Goal: Use online tool/utility: Utilize a website feature to perform a specific function

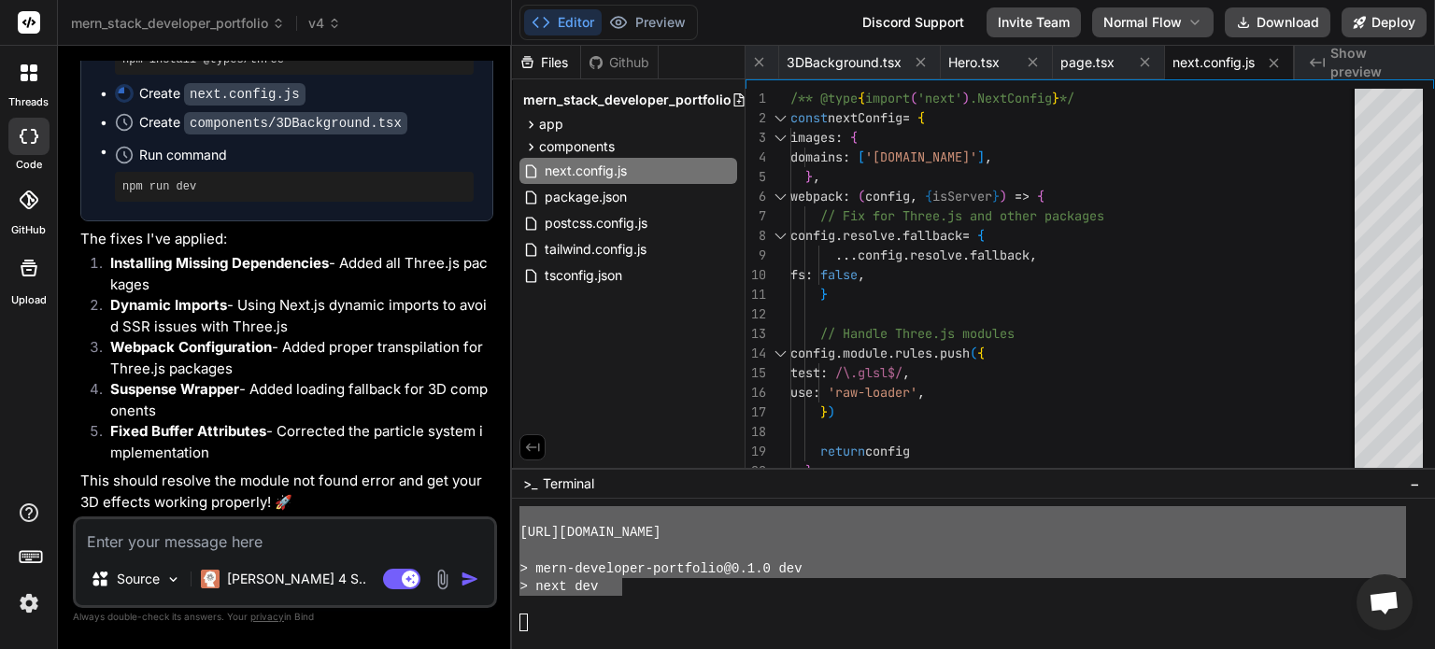
scroll to position [12272, 0]
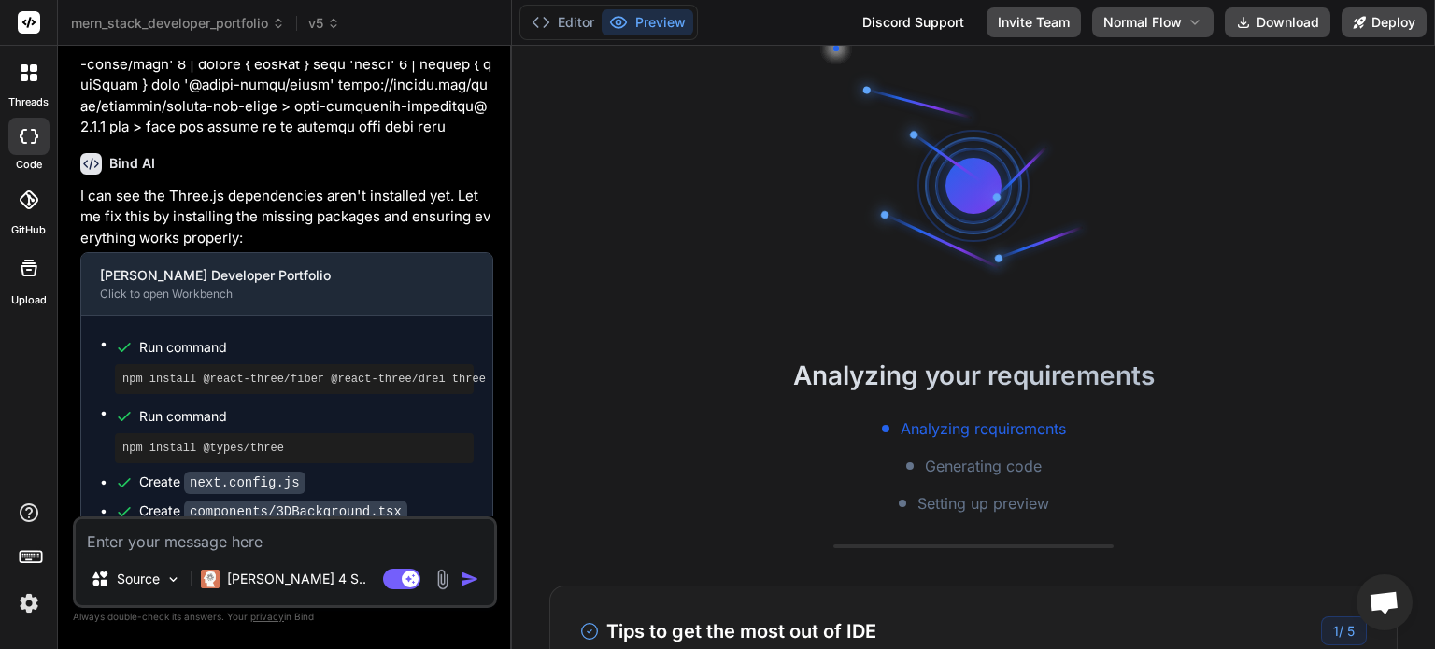
scroll to position [11354, 0]
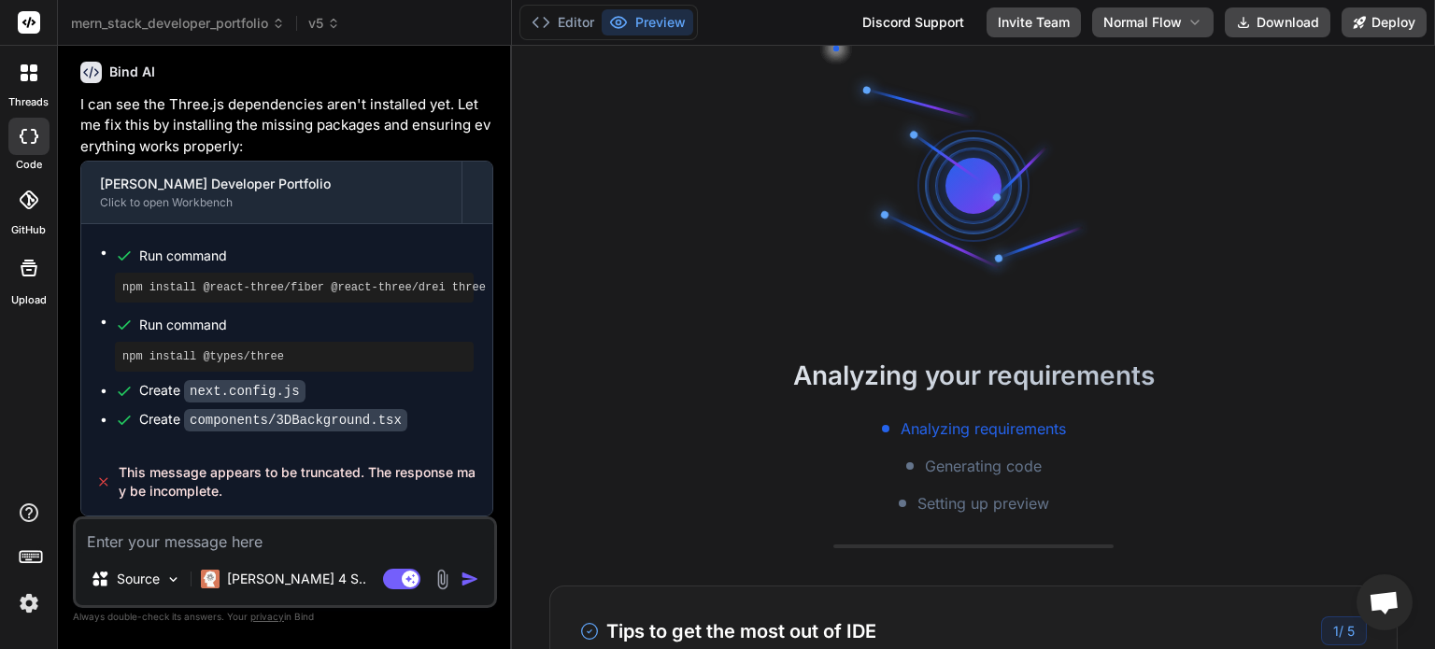
type textarea "x"
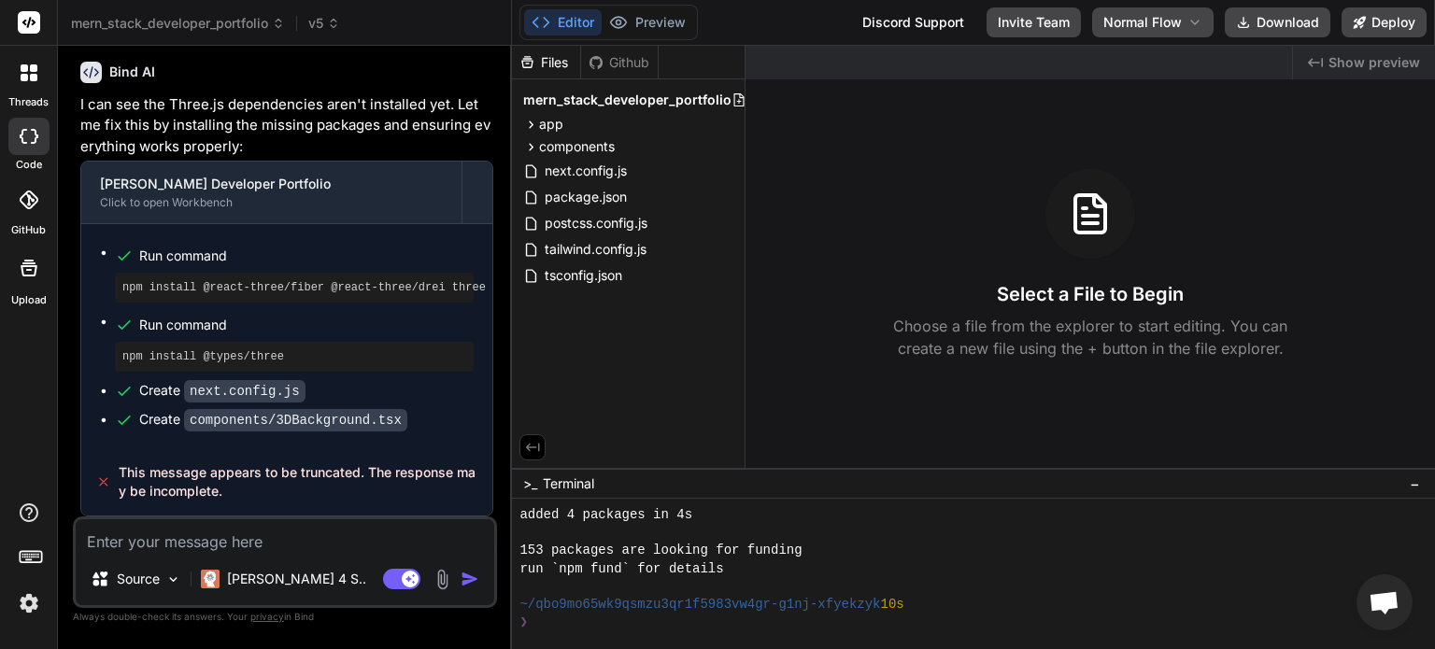
scroll to position [916, 0]
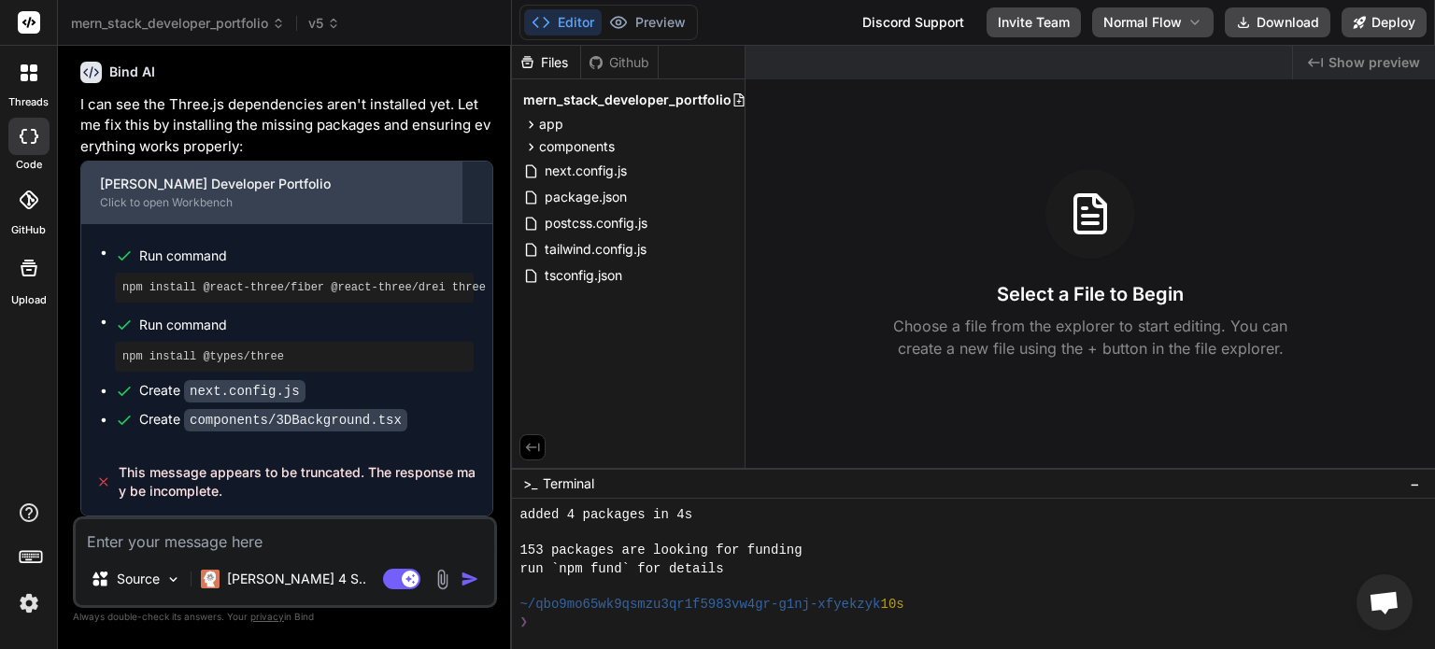
click at [380, 209] on div "Click to open Workbench" at bounding box center [271, 202] width 343 height 15
click at [192, 208] on div "Click to open Workbench" at bounding box center [271, 202] width 343 height 15
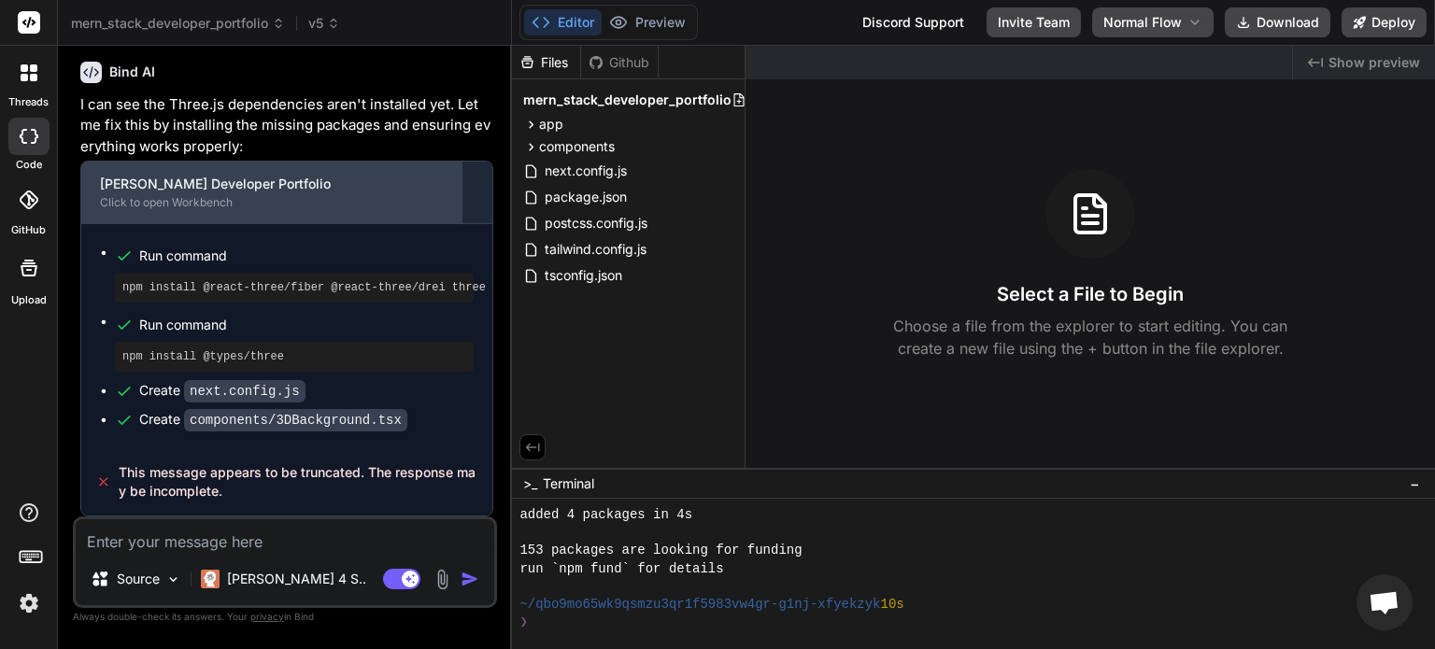
click at [192, 208] on div "Click to open Workbench" at bounding box center [271, 202] width 343 height 15
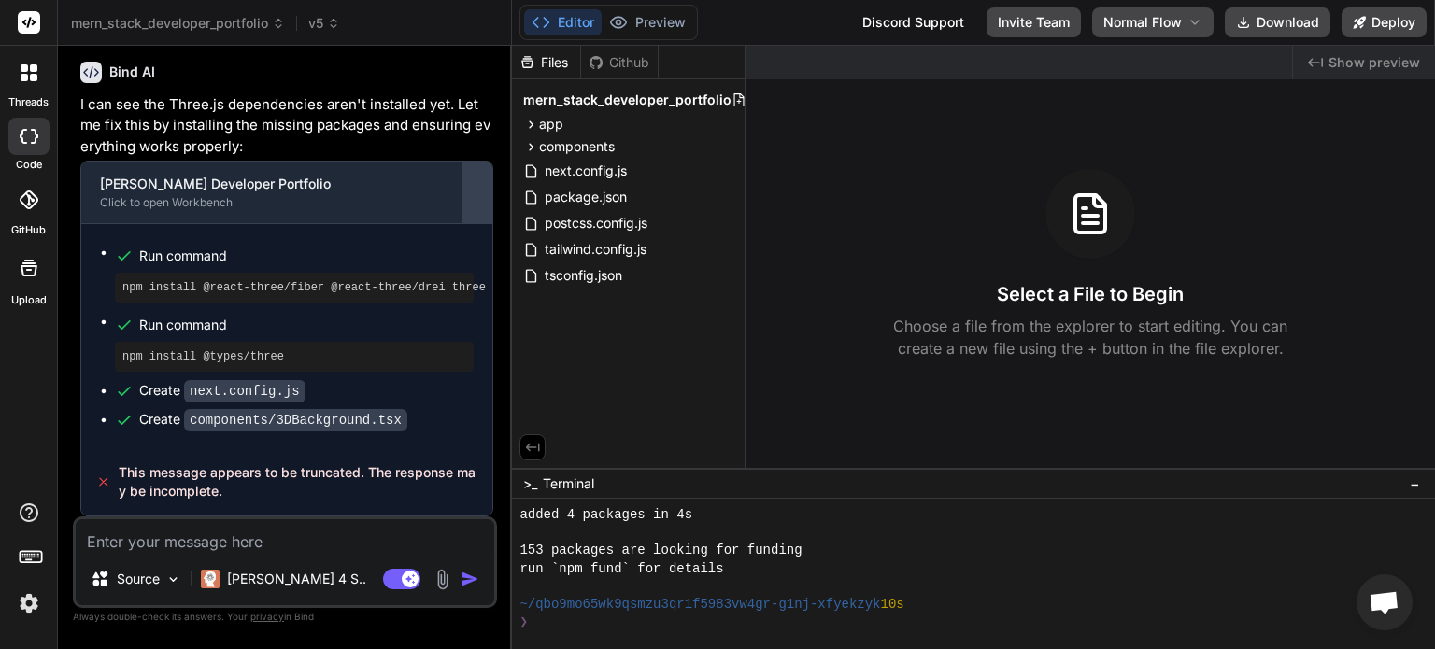
click at [478, 200] on div at bounding box center [477, 192] width 30 height 30
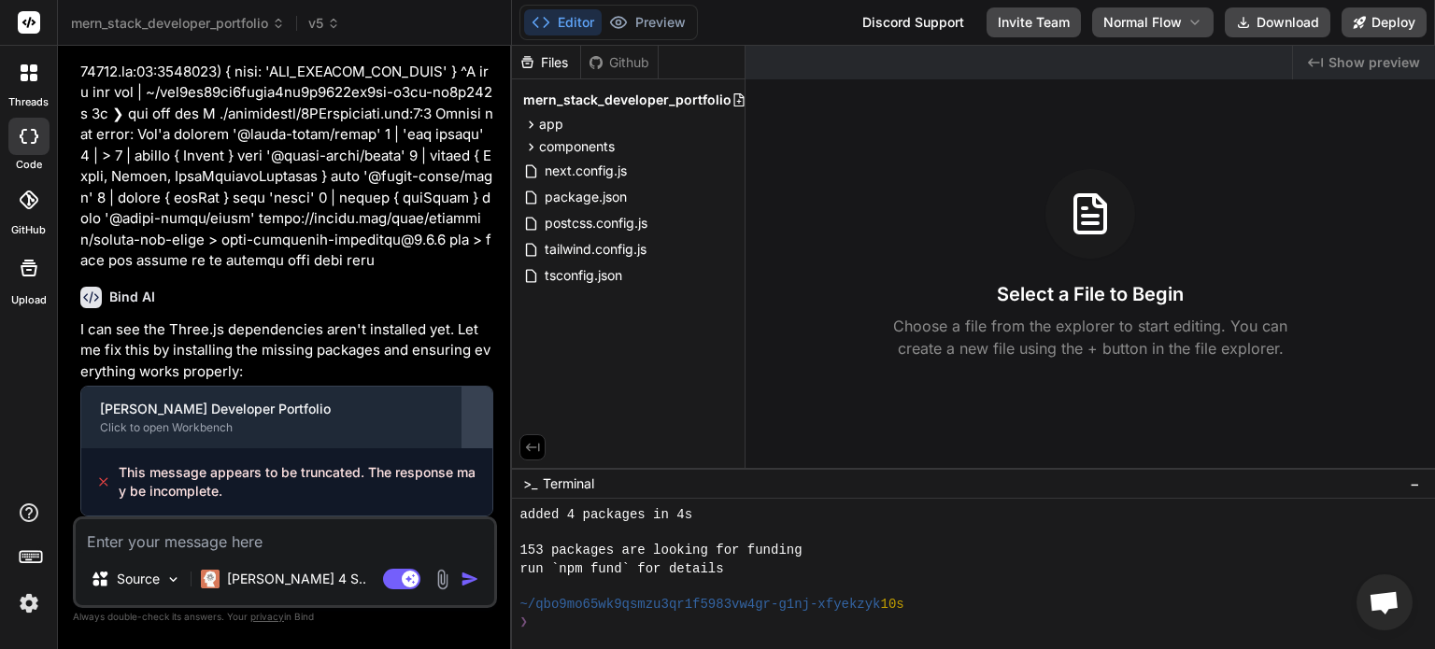
scroll to position [11129, 0]
click at [477, 428] on div at bounding box center [477, 418] width 30 height 30
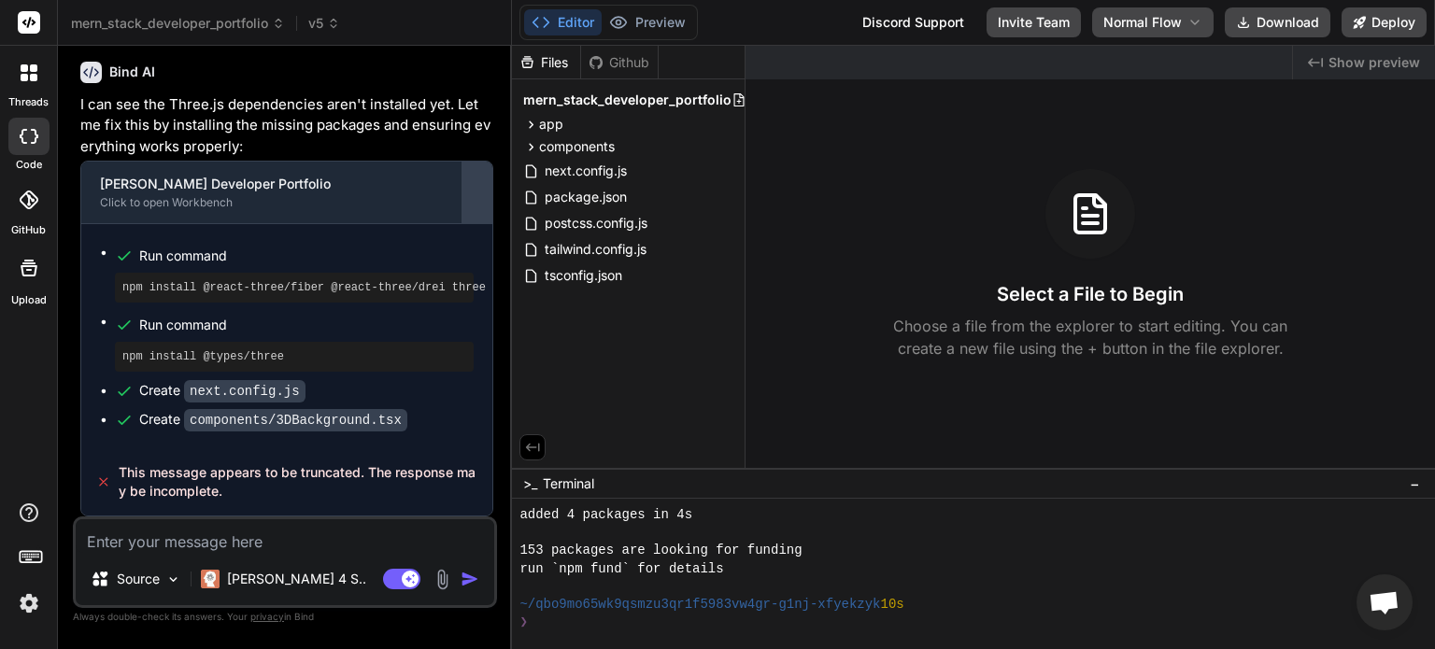
scroll to position [11354, 0]
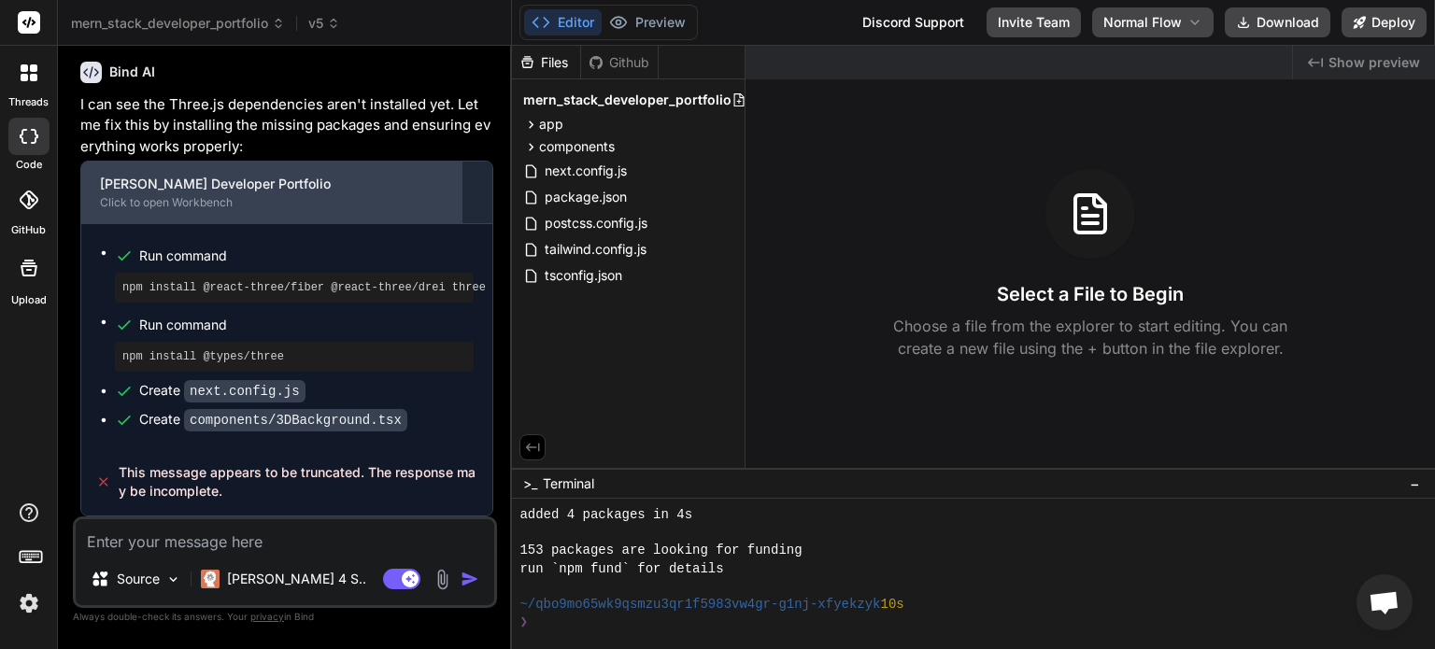
click at [344, 193] on div "[PERSON_NAME] Developer Portfolio" at bounding box center [271, 184] width 343 height 19
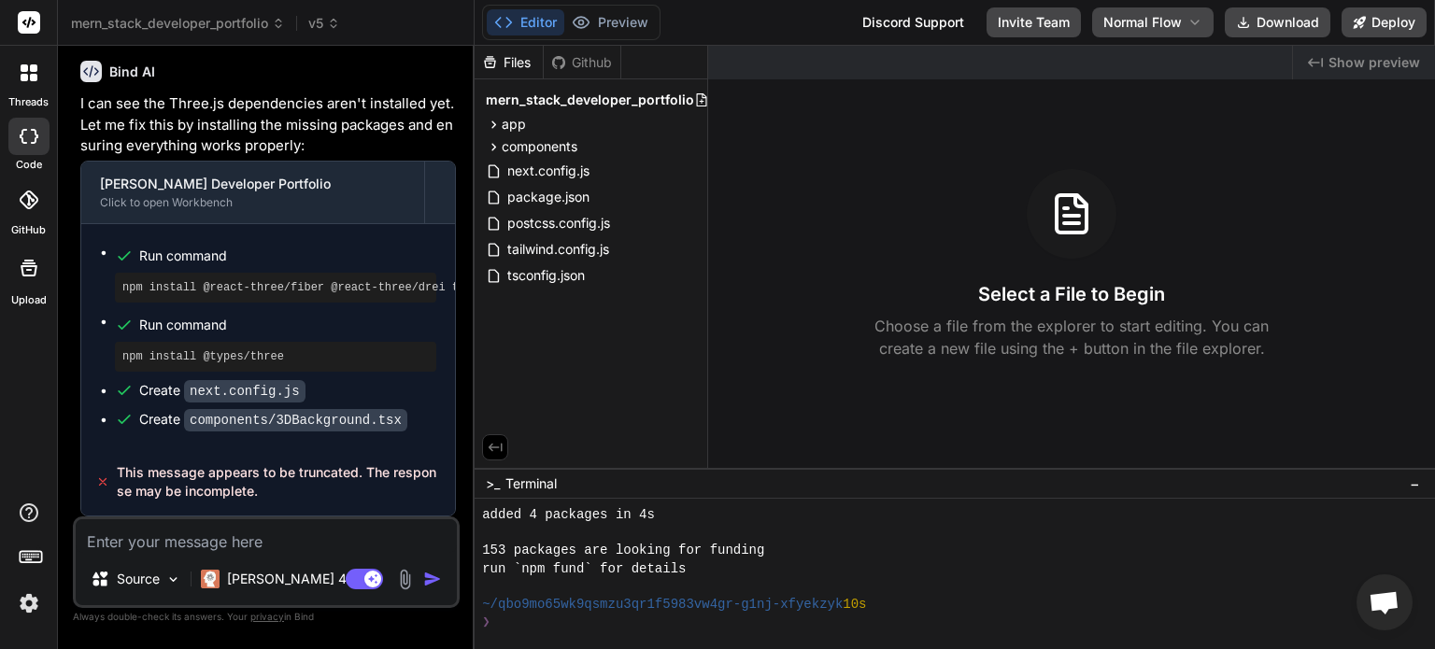
scroll to position [12350, 0]
type textarea "x"
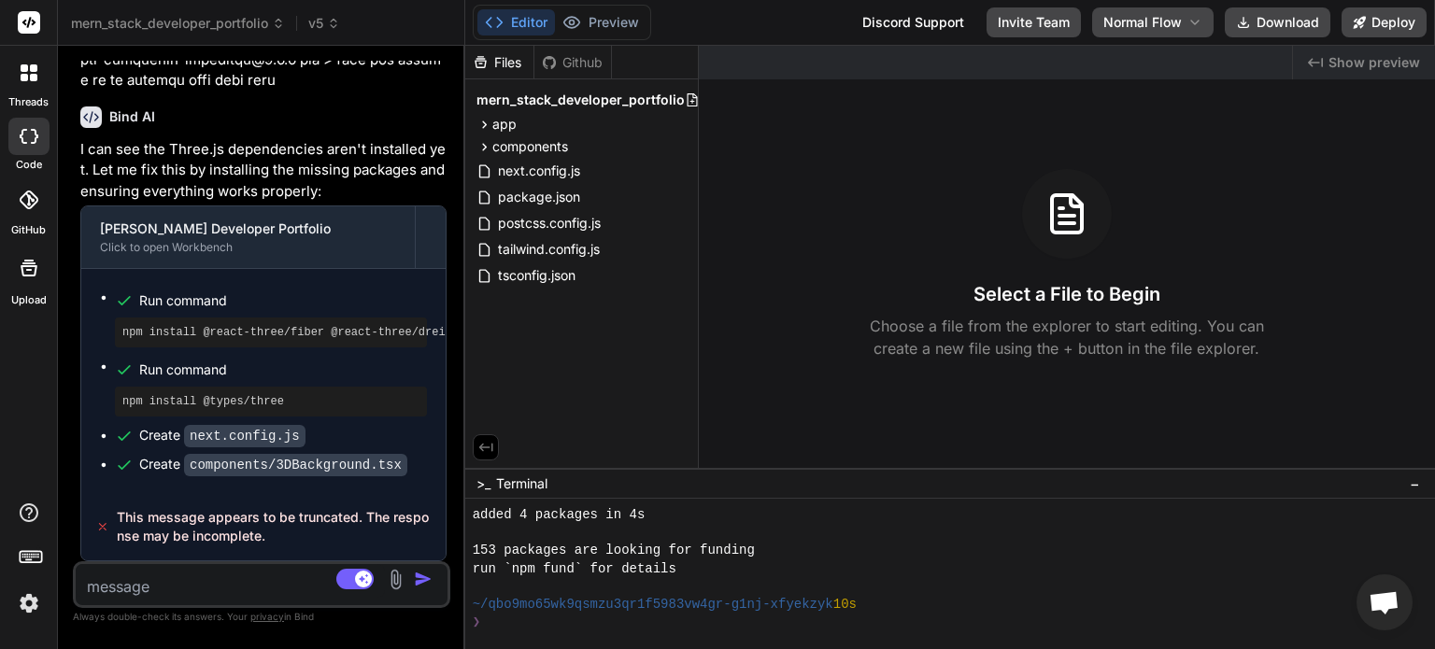
drag, startPoint x: 511, startPoint y: 250, endPoint x: 424, endPoint y: 314, distance: 107.6
click at [424, 314] on div "Bind AI Web Search Created with Pixso. Code Generator You Bind AI I can see two…" at bounding box center [261, 347] width 407 height 603
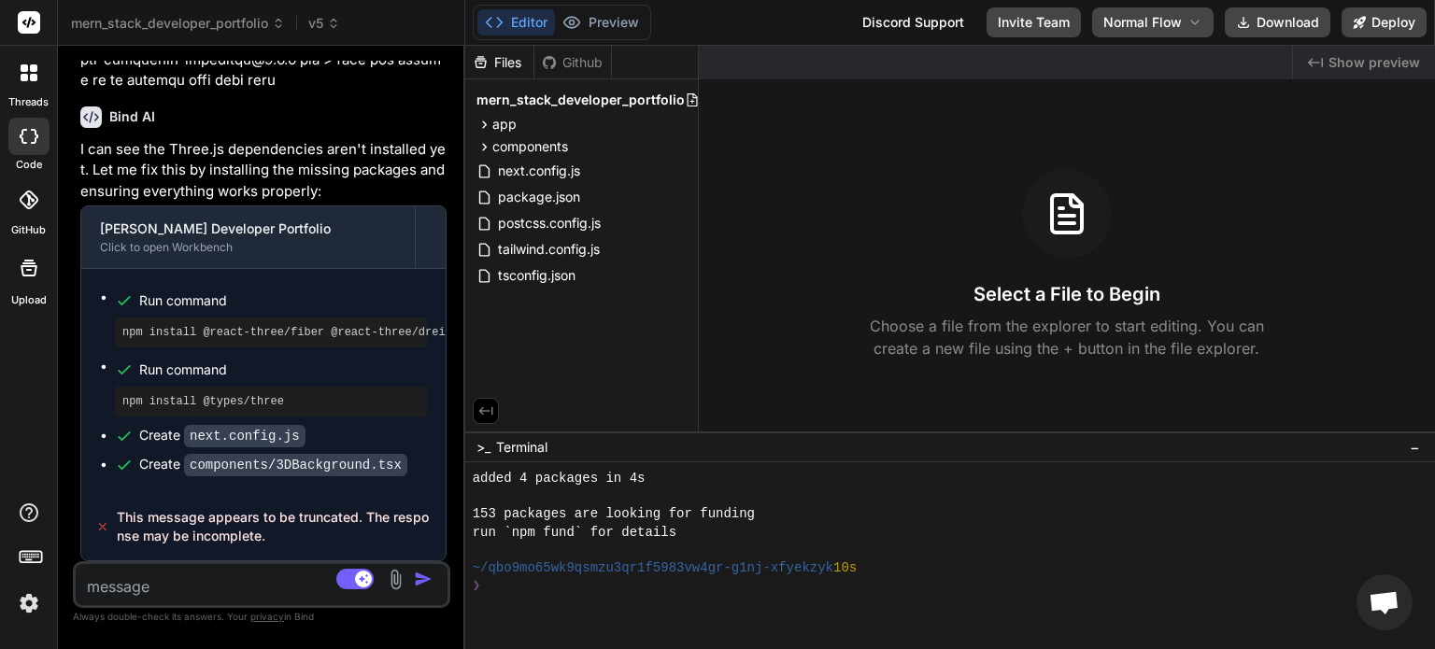
drag, startPoint x: 796, startPoint y: 469, endPoint x: 801, endPoint y: 429, distance: 40.4
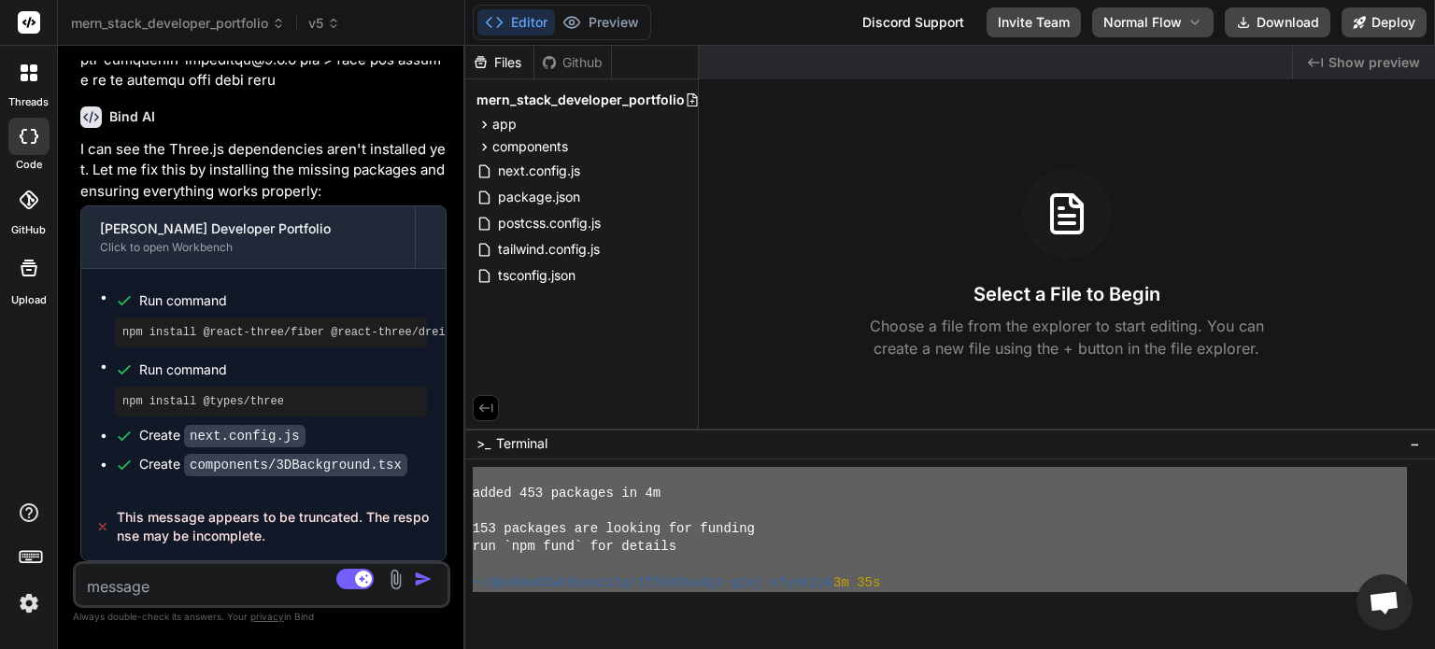
scroll to position [0, 0]
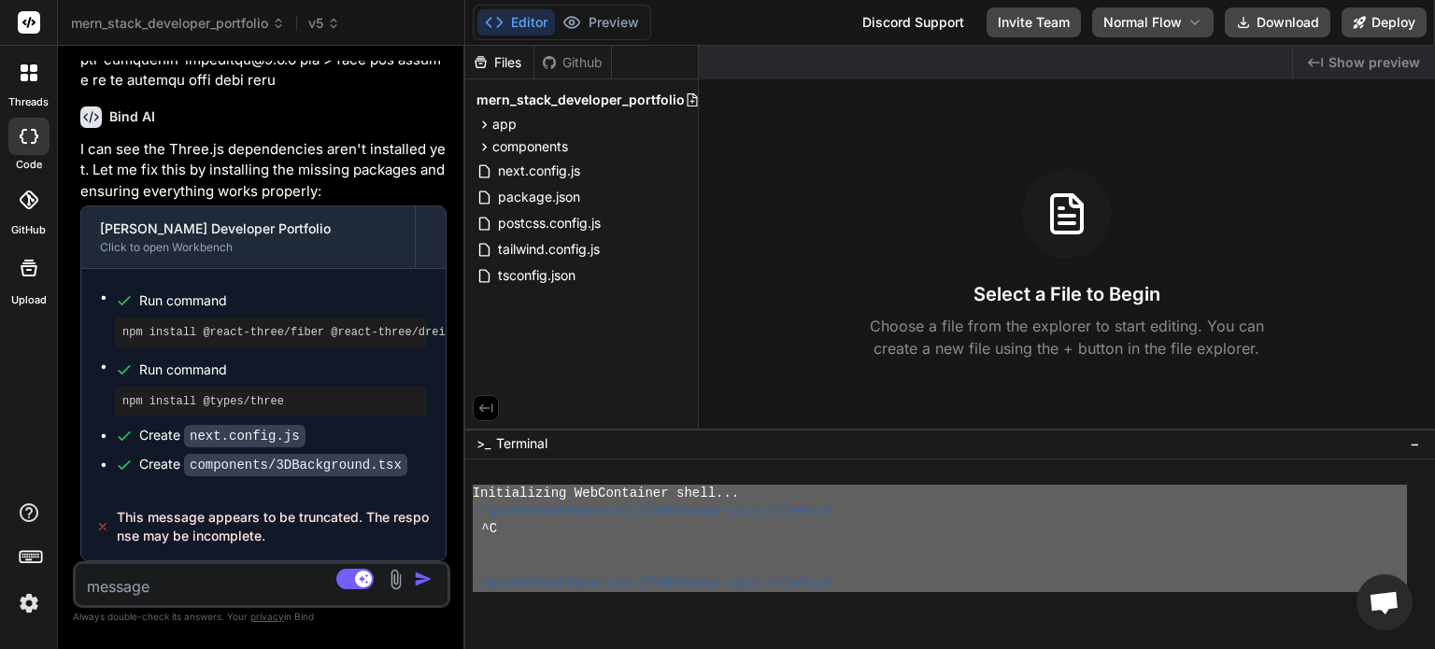
drag, startPoint x: 694, startPoint y: 569, endPoint x: 469, endPoint y: 492, distance: 237.8
click at [469, 492] on div "IIIIIIIIIIIIIIIIIIIIIIIIIIIIIIII mmmmmmmmmmmmmmmmmmmmmmmmmmmmmmmm Initializing …" at bounding box center [950, 555] width 970 height 190
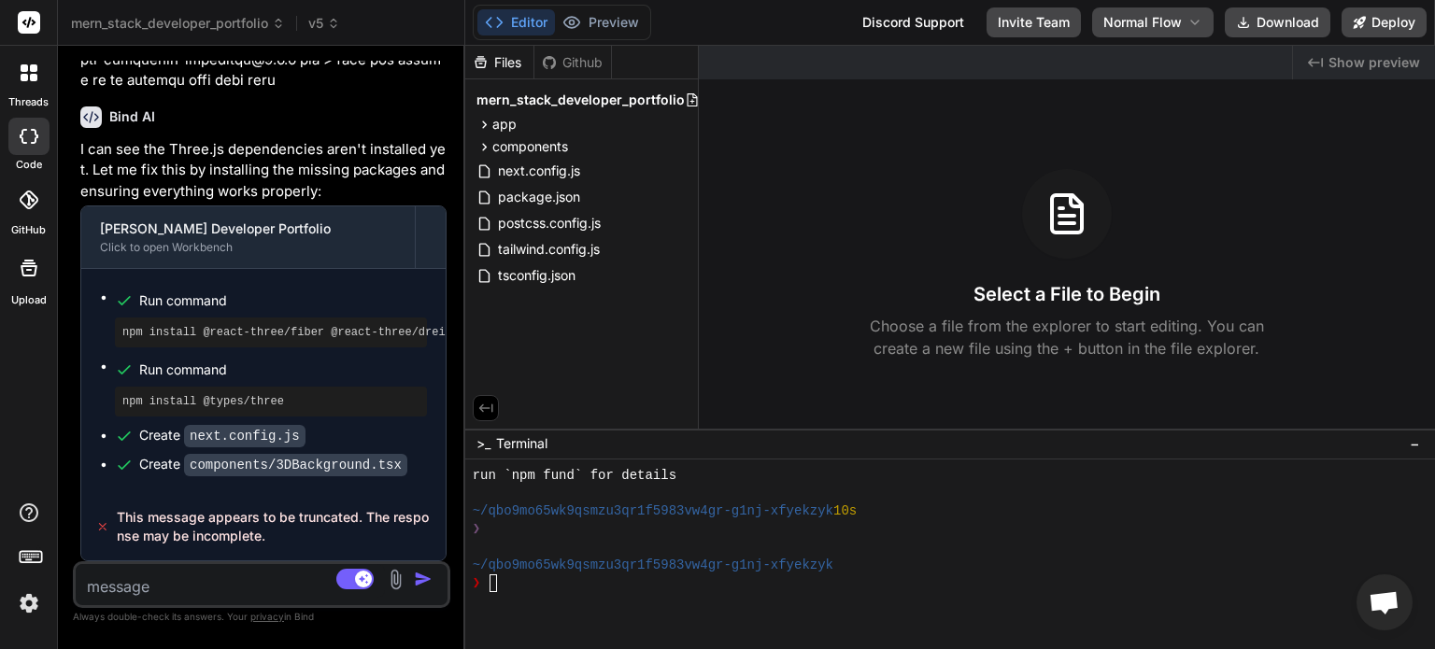
click at [179, 579] on textarea at bounding box center [230, 581] width 309 height 34
paste textarea "WORK EXPIRENCE: Witarist IT Services Pvt Ltd. July 2023 - Present Full Stack De…"
type textarea "WORK EXPIRENCE: Witarist IT Services Pvt Ltd. July 2023 - Present Full Stack De…"
type textarea "x"
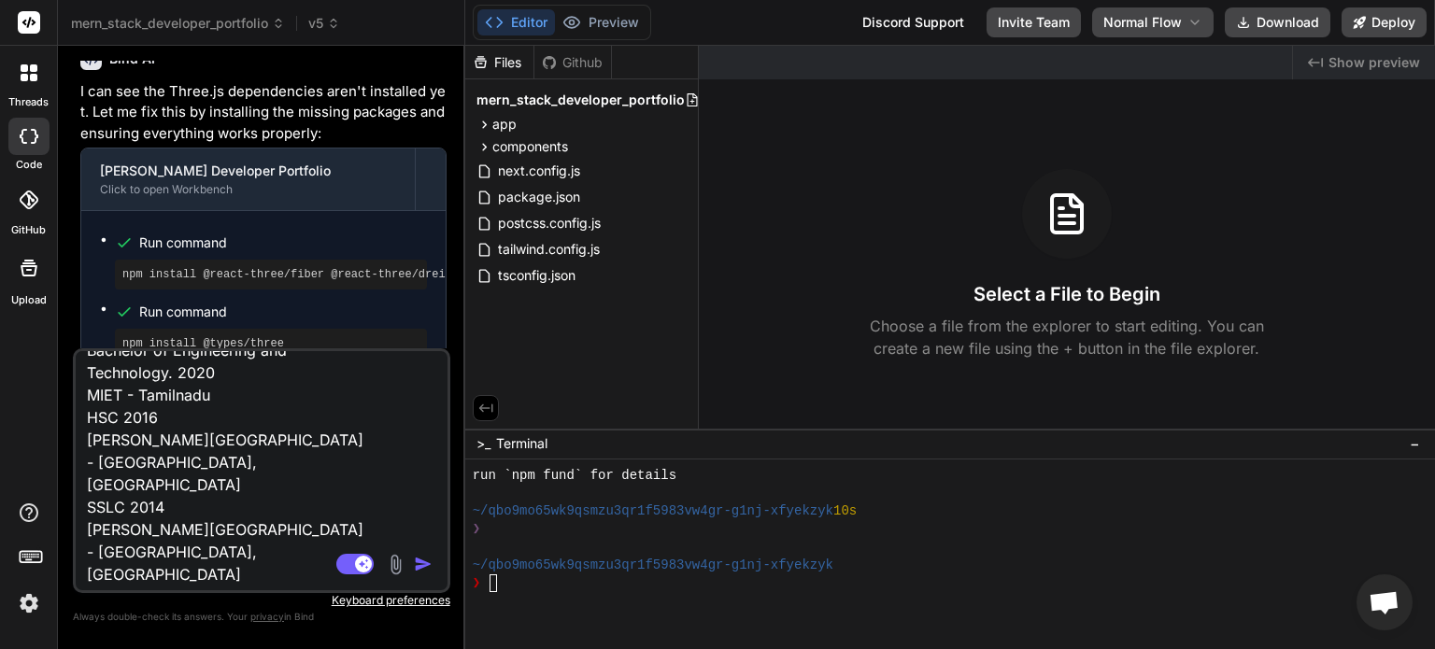
click at [224, 549] on textarea "WORK EXPIRENCE: Witarist IT Services Pvt Ltd. July 2023 - Present Full Stack De…" at bounding box center [230, 467] width 309 height 232
type textarea "x"
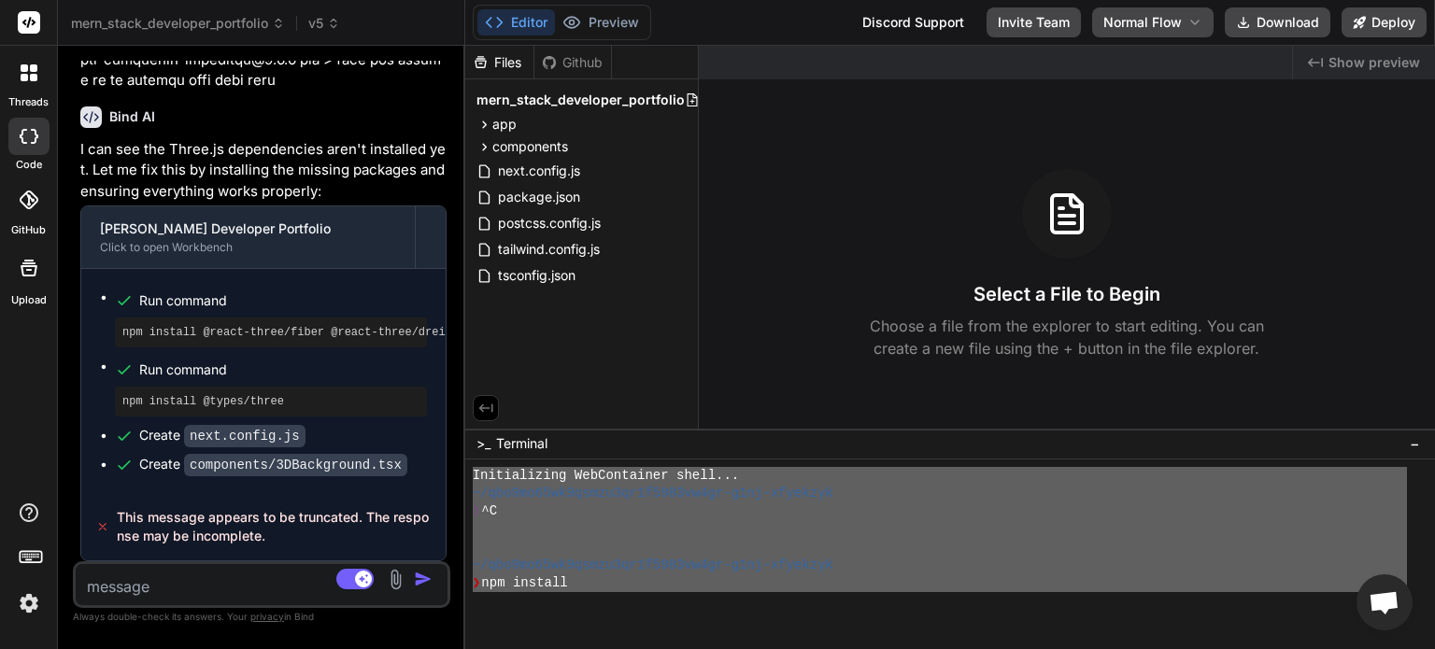
scroll to position [0, 0]
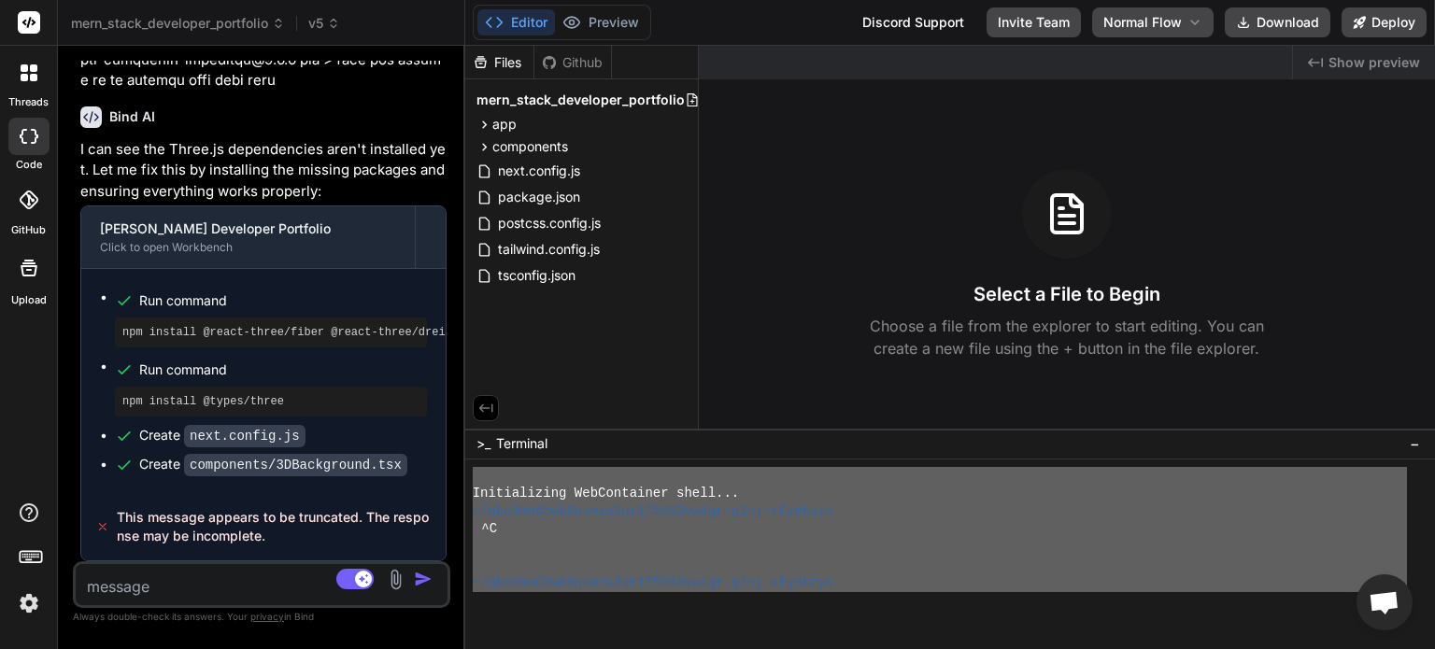
drag, startPoint x: 504, startPoint y: 589, endPoint x: 467, endPoint y: 484, distance: 111.1
click at [467, 484] on div "IIIIIIIIIIIIIIIIIIIIIIIIIIIIIIII mmmmmmmmmmmmmmmmmmmmmmmmmmmmmmmm Initializing …" at bounding box center [950, 555] width 970 height 190
type textarea "Initializing WebContainer shell... ~/qbo9mo65wk9qsmzu3qr1f5983vw4gr-g1nj-xfyekz…"
click at [144, 588] on textarea at bounding box center [230, 581] width 309 height 34
paste textarea "Initializing WebContainer shell... ~/qbo9mo65wk9qsmzu3qr1f5983vw4gr-g1nj-xfyekz…"
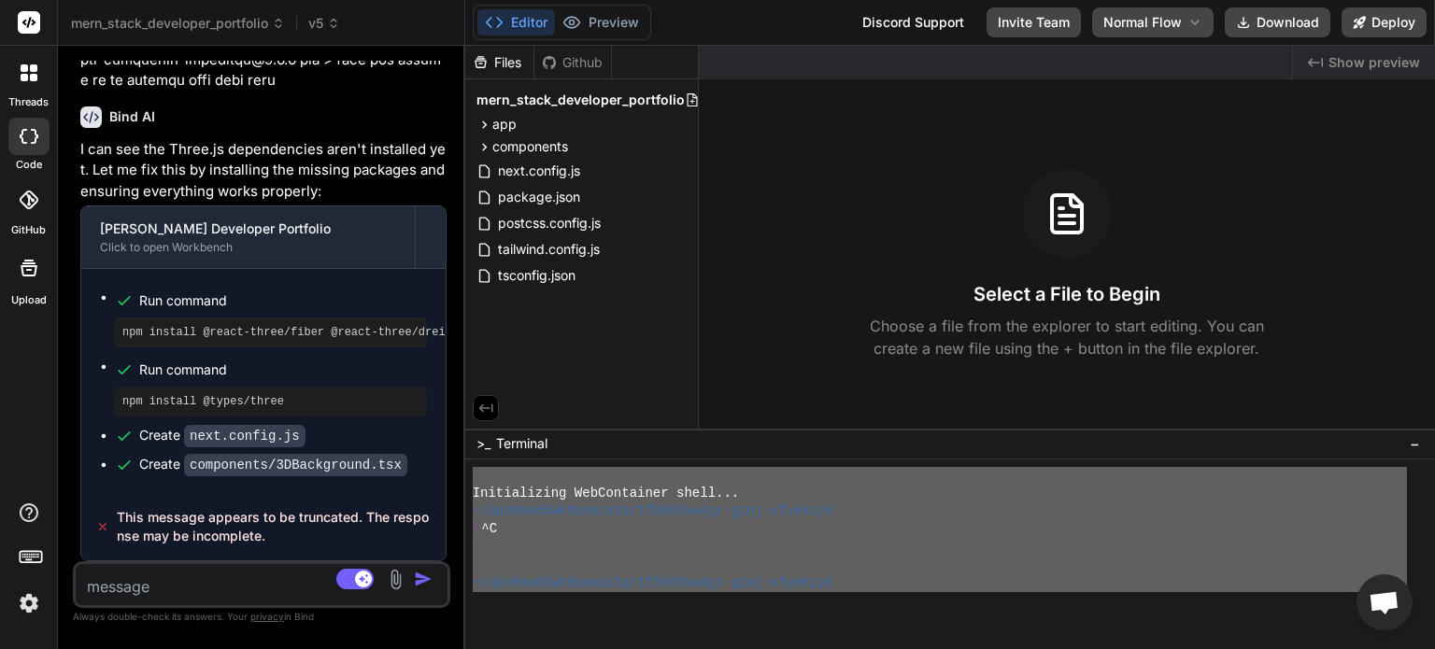
type textarea "Initializing WebContainer shell... ~/qbo9mo65wk9qsmzu3qr1f5983vw4gr-g1nj-xfyekz…"
type textarea "x"
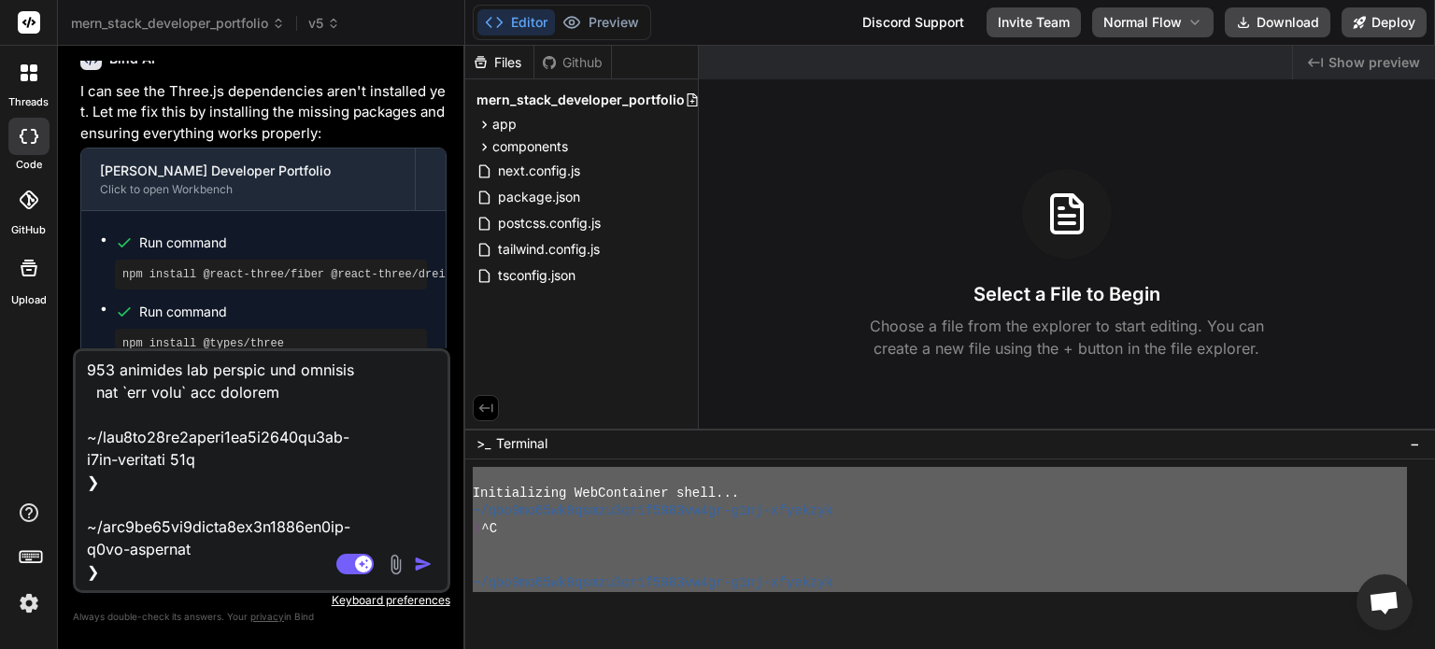
type textarea "Initializing WebContainer shell... ~/qbo9mo65wk9qsmzu3qr1f5983vw4gr-g1nj-xfyekz…"
type textarea "x"
type textarea "Initializing WebContainer shell... ~/qbo9mo65wk9qsmzu3qr1f5983vw4gr-g1nj-xfyekz…"
type textarea "x"
type textarea "Initializing WebContainer shell... ~/qbo9mo65wk9qsmzu3qr1f5983vw4gr-g1nj-xfyekz…"
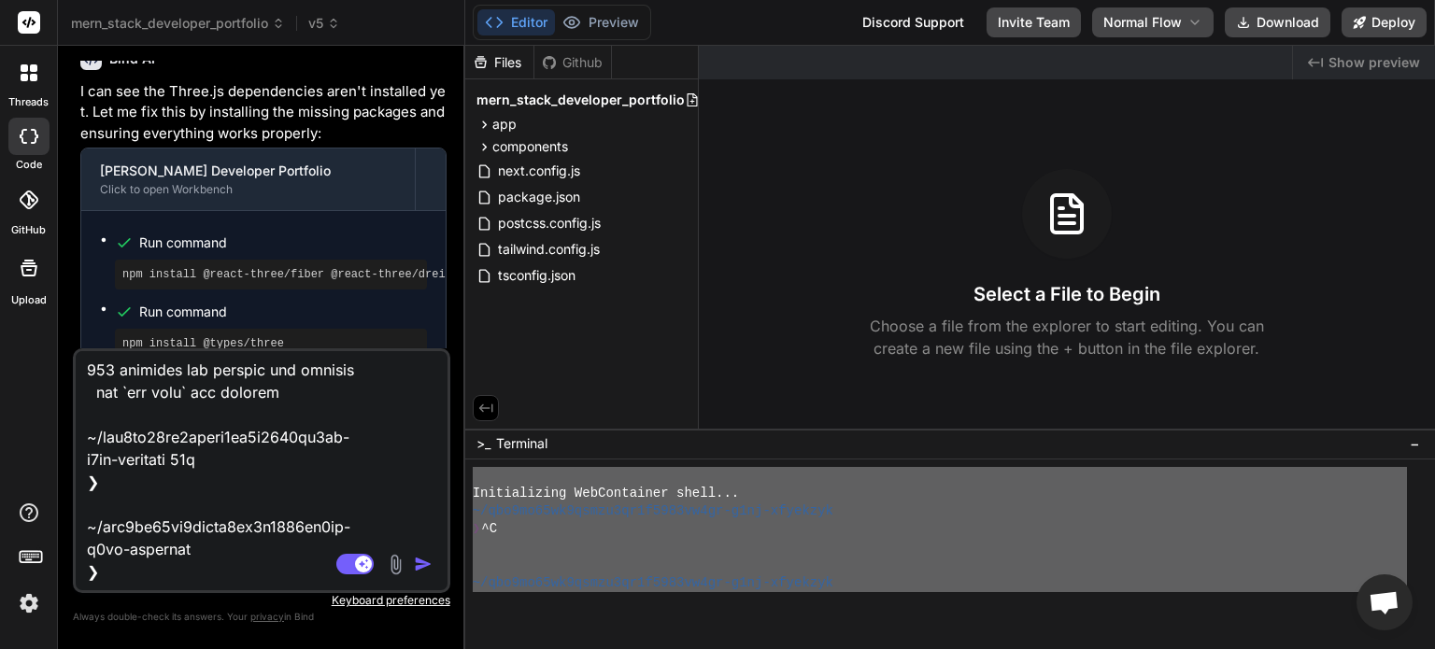
type textarea "x"
type textarea "Initializing WebContainer shell... ~/qbo9mo65wk9qsmzu3qr1f5983vw4gr-g1nj-xfyekz…"
type textarea "x"
type textarea "Initializing WebContainer shell... ~/qbo9mo65wk9qsmzu3qr1f5983vw4gr-g1nj-xfyekz…"
type textarea "x"
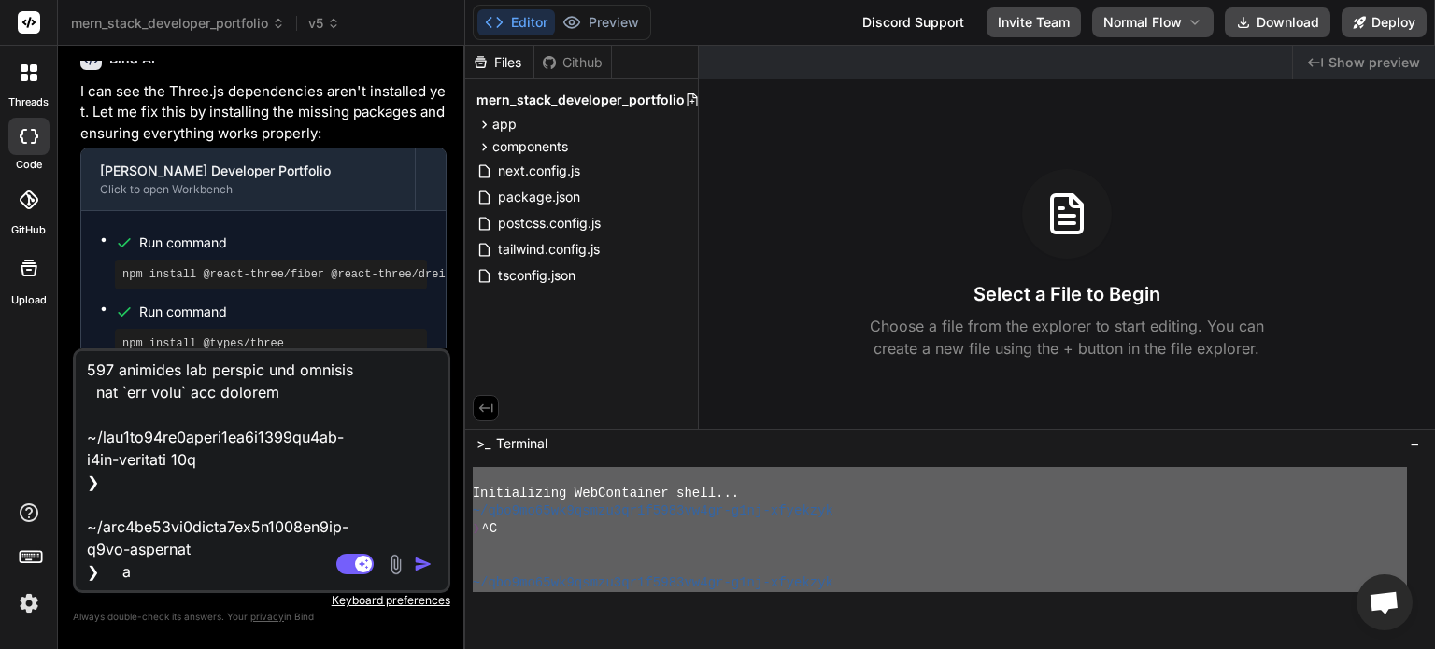
type textarea "Initializing WebContainer shell... ~/qbo9mo65wk9qsmzu3qr1f5983vw4gr-g1nj-xfyekz…"
type textarea "x"
type textarea "Initializing WebContainer shell... ~/qbo9mo65wk9qsmzu3qr1f5983vw4gr-g1nj-xfyekz…"
type textarea "x"
type textarea "Initializing WebContainer shell... ~/qbo9mo65wk9qsmzu3qr1f5983vw4gr-g1nj-xfyekz…"
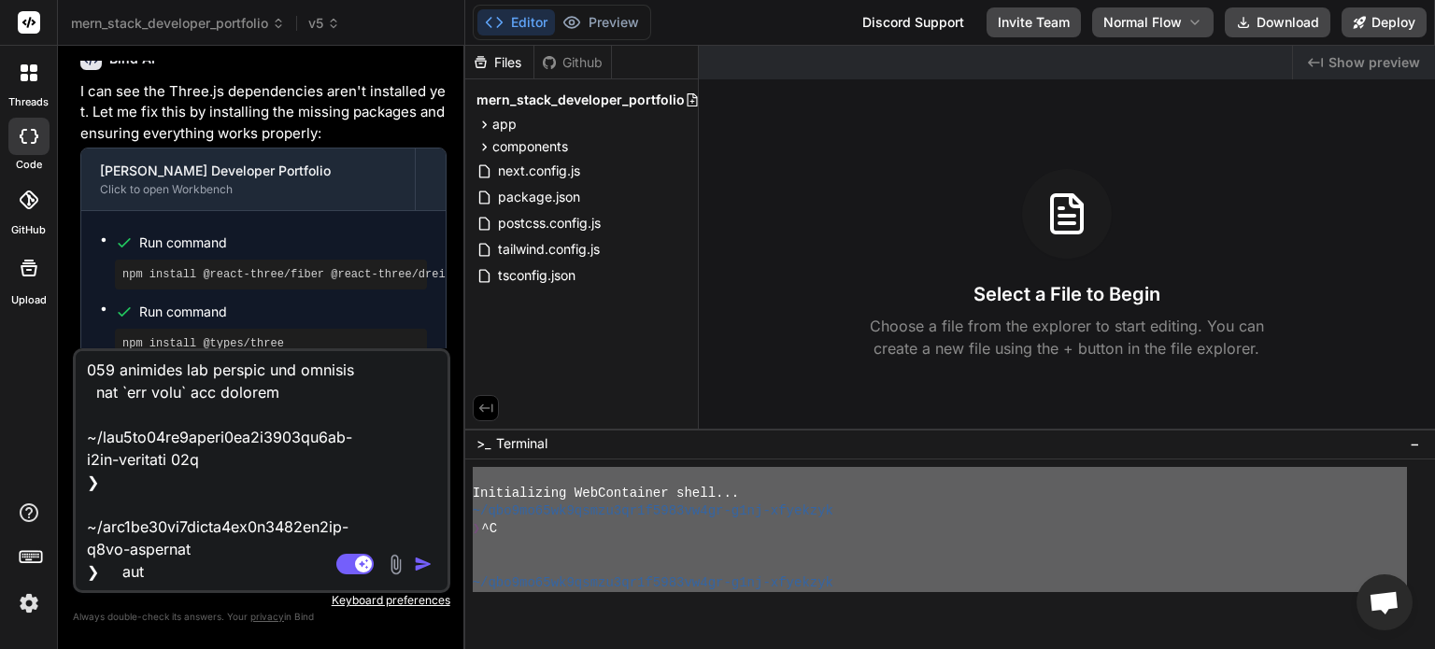
type textarea "x"
type textarea "Initializing WebContainer shell... ~/qbo9mo65wk9qsmzu3qr1f5983vw4gr-g1nj-xfyekz…"
type textarea "x"
type textarea "Initializing WebContainer shell... ~/qbo9mo65wk9qsmzu3qr1f5983vw4gr-g1nj-xfyekz…"
type textarea "x"
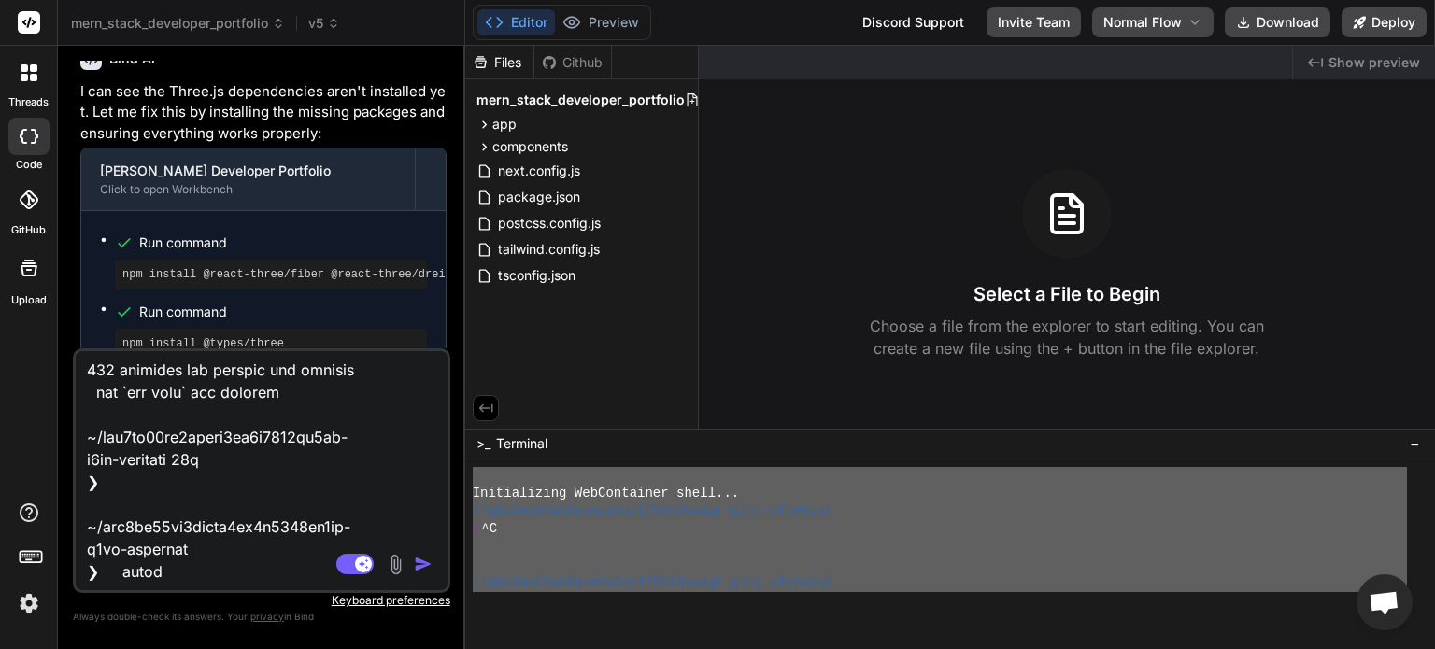
type textarea "Initializing WebContainer shell... ~/qbo9mo65wk9qsmzu3qr1f5983vw4gr-g1nj-xfyekz…"
type textarea "x"
type textarea "Initializing WebContainer shell... ~/qbo9mo65wk9qsmzu3qr1f5983vw4gr-g1nj-xfyekz…"
type textarea "x"
type textarea "Initializing WebContainer shell... ~/qbo9mo65wk9qsmzu3qr1f5983vw4gr-g1nj-xfyekz…"
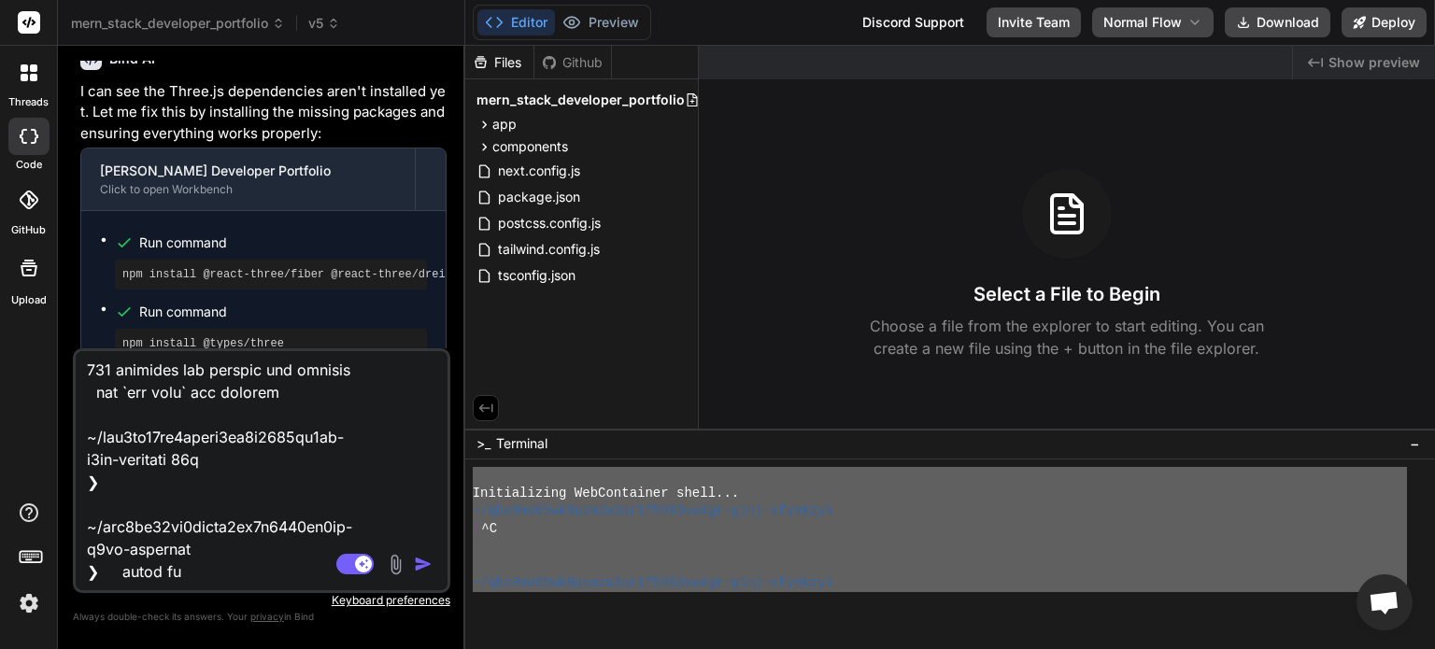
type textarea "x"
type textarea "Initializing WebContainer shell... ~/qbo9mo65wk9qsmzu3qr1f5983vw4gr-g1nj-xfyekz…"
type textarea "x"
type textarea "Initializing WebContainer shell... ~/qbo9mo65wk9qsmzu3qr1f5983vw4gr-g1nj-xfyekz…"
type textarea "x"
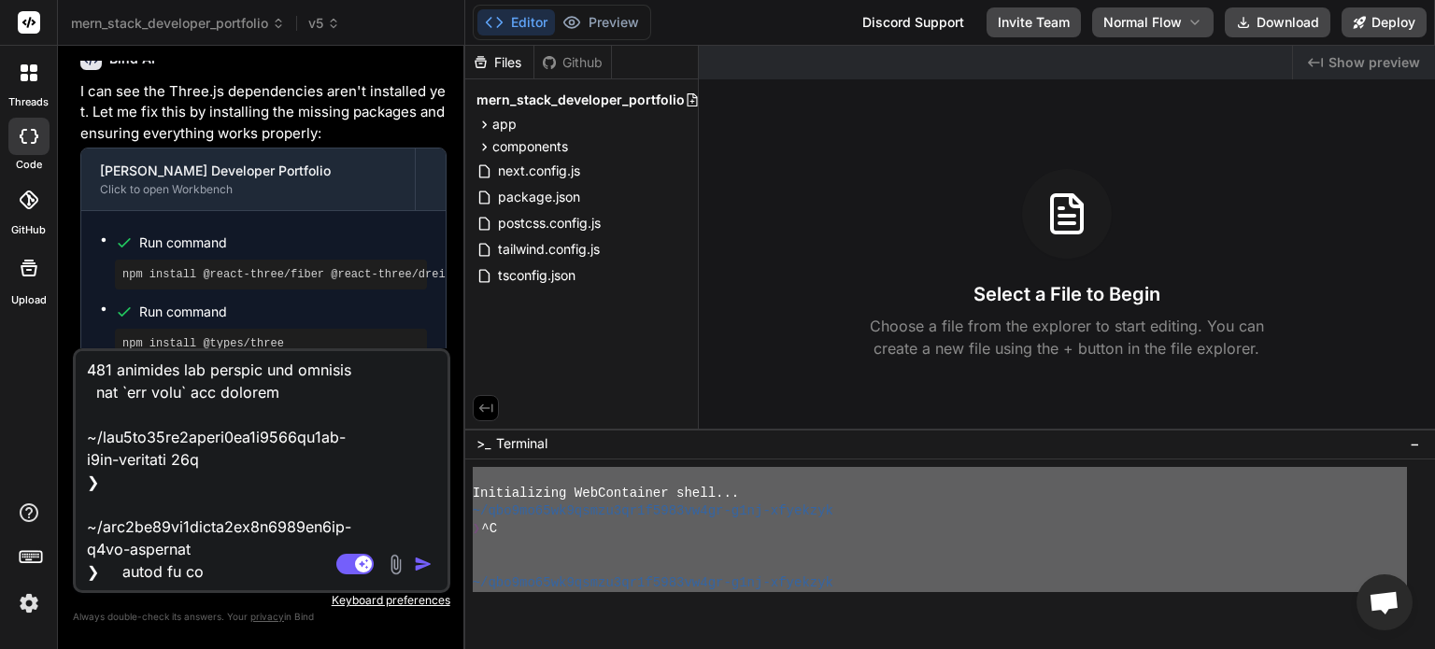
type textarea "Initializing WebContainer shell... ~/qbo9mo65wk9qsmzu3qr1f5983vw4gr-g1nj-xfyekz…"
type textarea "x"
type textarea "Initializing WebContainer shell... ~/qbo9mo65wk9qsmzu3qr1f5983vw4gr-g1nj-xfyekz…"
type textarea "x"
type textarea "Initializing WebContainer shell... ~/qbo9mo65wk9qsmzu3qr1f5983vw4gr-g1nj-xfyekz…"
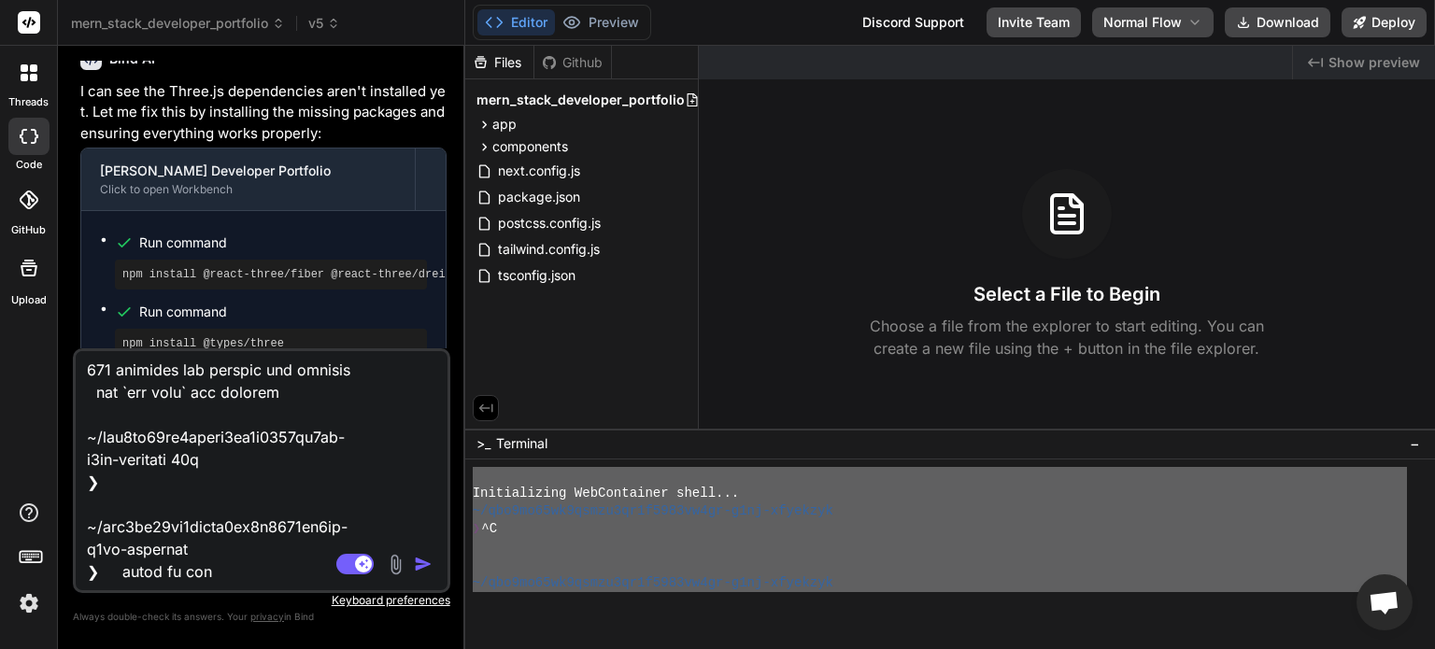
type textarea "x"
type textarea "Initializing WebContainer shell... ~/qbo9mo65wk9qsmzu3qr1f5983vw4gr-g1nj-xfyekz…"
type textarea "x"
type textarea "Initializing WebContainer shell... ~/qbo9mo65wk9qsmzu3qr1f5983vw4gr-g1nj-xfyekz…"
type textarea "x"
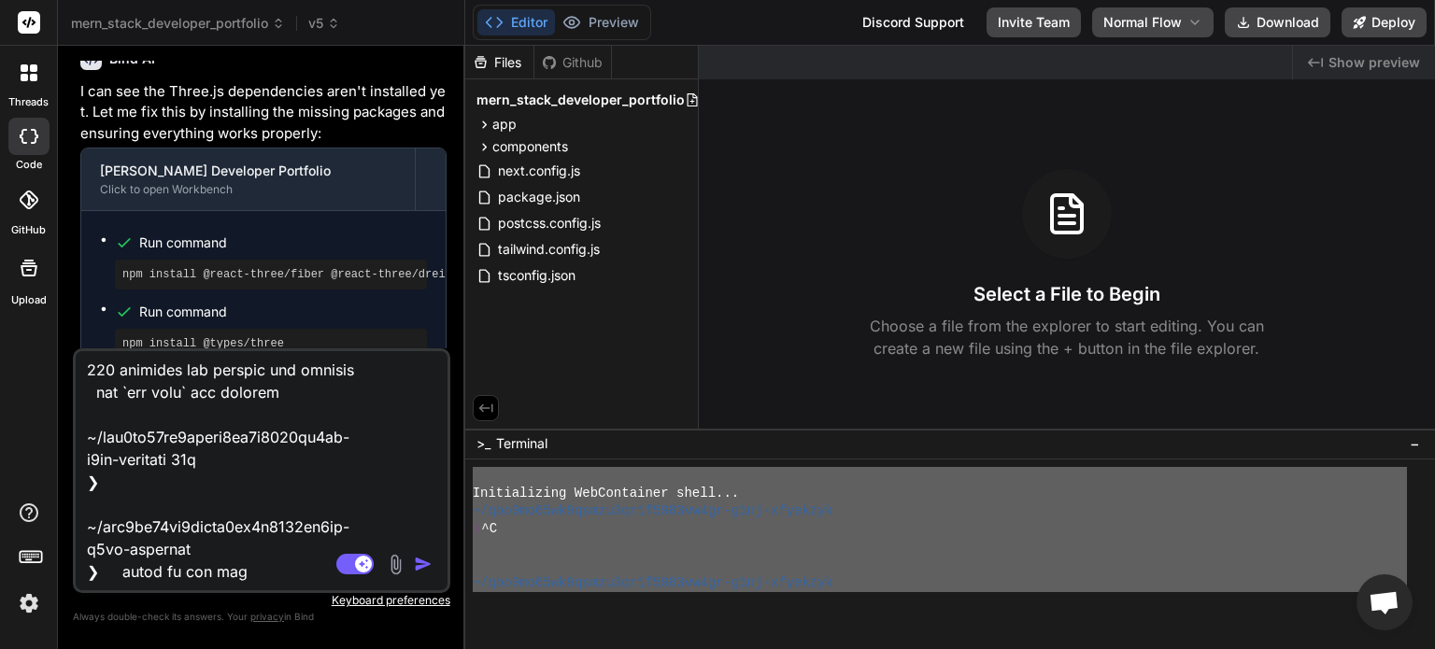
type textarea "Initializing WebContainer shell... ~/qbo9mo65wk9qsmzu3qr1f5983vw4gr-g1nj-xfyekz…"
type textarea "x"
type textarea "Initializing WebContainer shell... ~/qbo9mo65wk9qsmzu3qr1f5983vw4gr-g1nj-xfyekz…"
type textarea "x"
type textarea "Initializing WebContainer shell... ~/qbo9mo65wk9qsmzu3qr1f5983vw4gr-g1nj-xfyekz…"
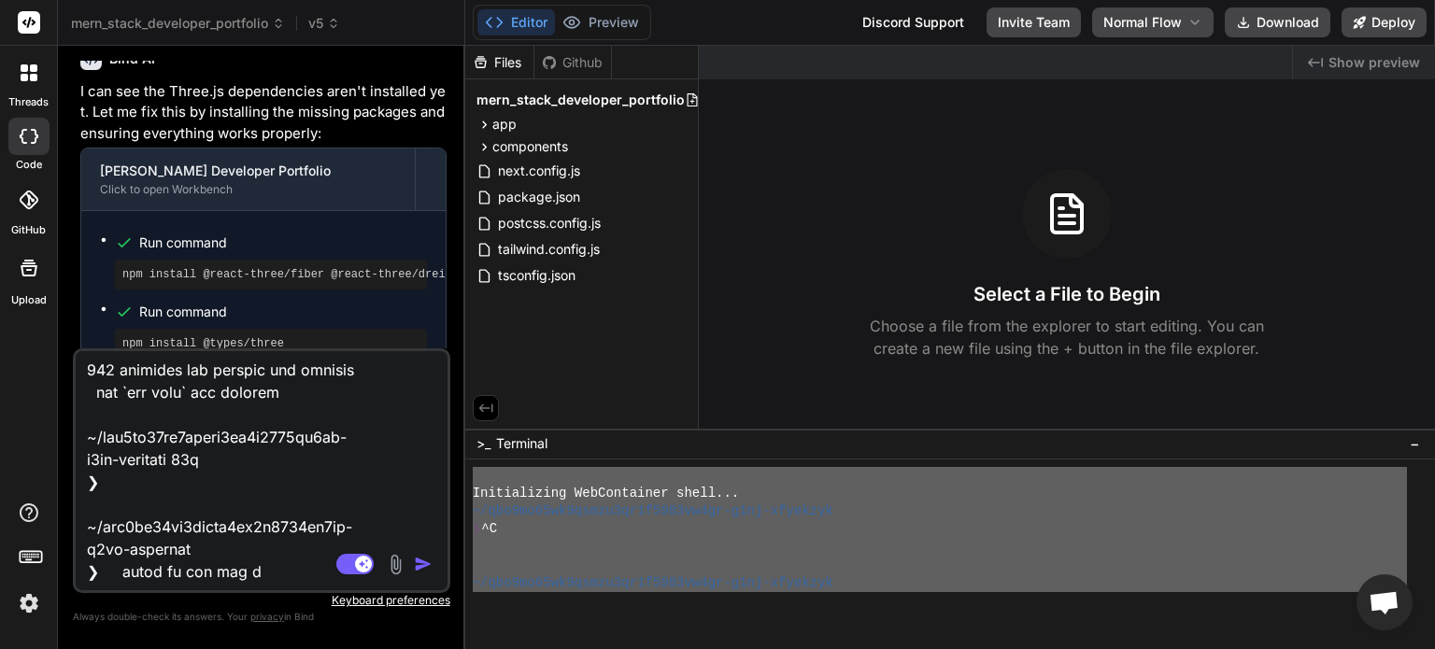
type textarea "x"
type textarea "Initializing WebContainer shell... ~/qbo9mo65wk9qsmzu3qr1f5983vw4gr-g1nj-xfyekz…"
type textarea "x"
type textarea "Initializing WebContainer shell... ~/qbo9mo65wk9qsmzu3qr1f5983vw4gr-g1nj-xfyekz…"
type textarea "x"
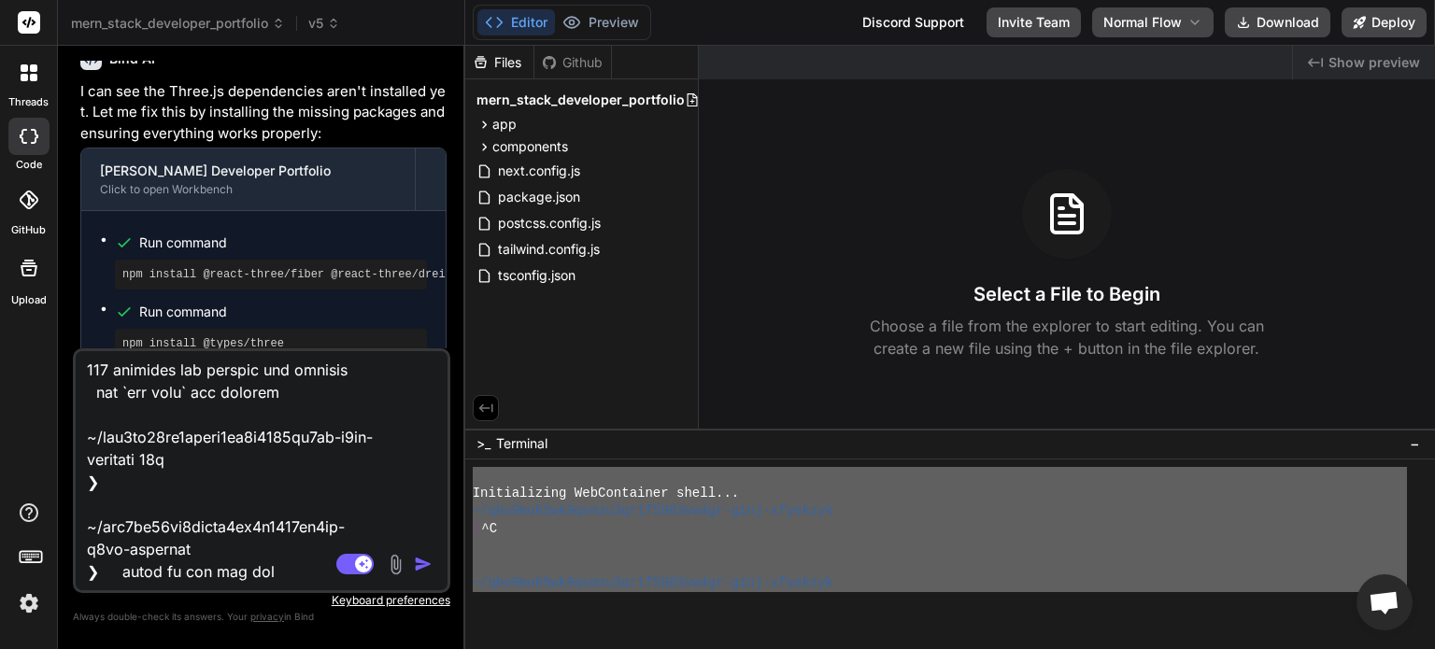
type textarea "Initializing WebContainer shell... ~/qbo9mo65wk9qsmzu3qr1f5983vw4gr-g1nj-xfyekz…"
type textarea "x"
type textarea "Initializing WebContainer shell... ~/qbo9mo65wk9qsmzu3qr1f5983vw4gr-g1nj-xfyekz…"
type textarea "x"
type textarea "Initializing WebContainer shell... ~/qbo9mo65wk9qsmzu3qr1f5983vw4gr-g1nj-xfyekz…"
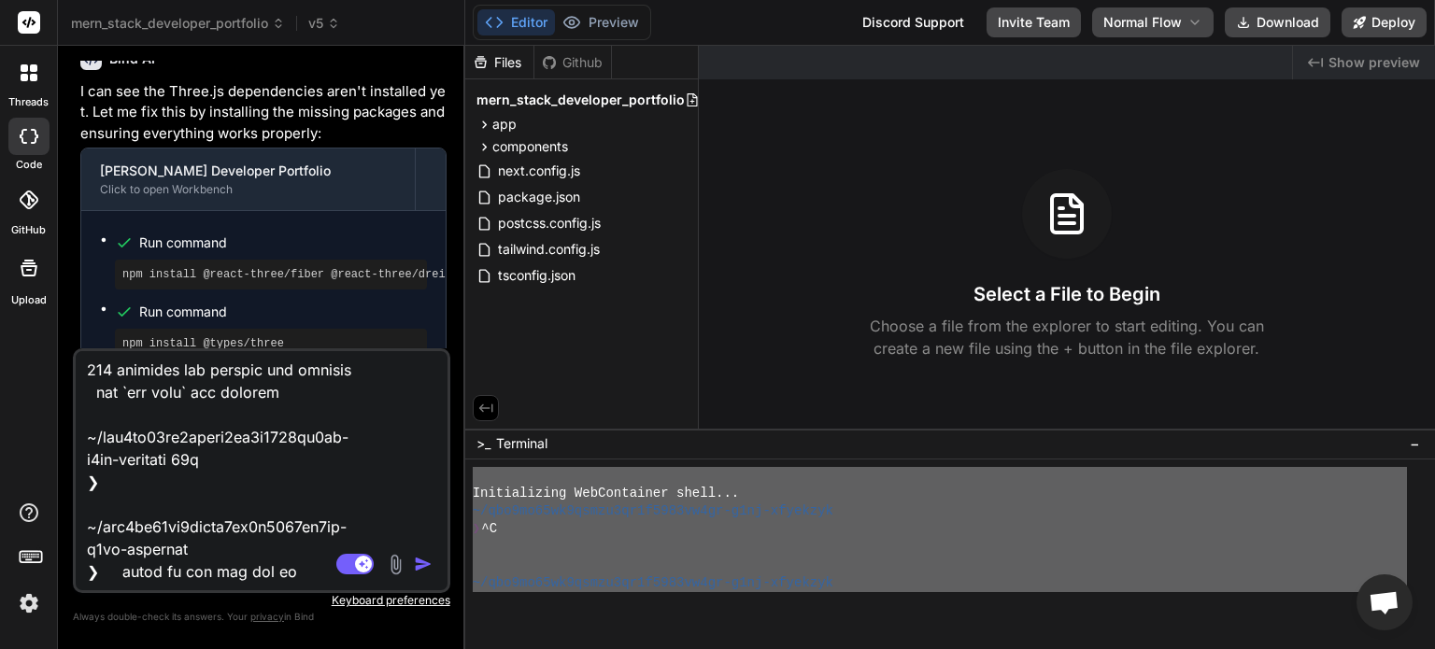
type textarea "x"
type textarea "Initializing WebContainer shell... ~/qbo9mo65wk9qsmzu3qr1f5983vw4gr-g1nj-xfyekz…"
type textarea "x"
type textarea "Initializing WebContainer shell... ~/qbo9mo65wk9qsmzu3qr1f5983vw4gr-g1nj-xfyekz…"
type textarea "x"
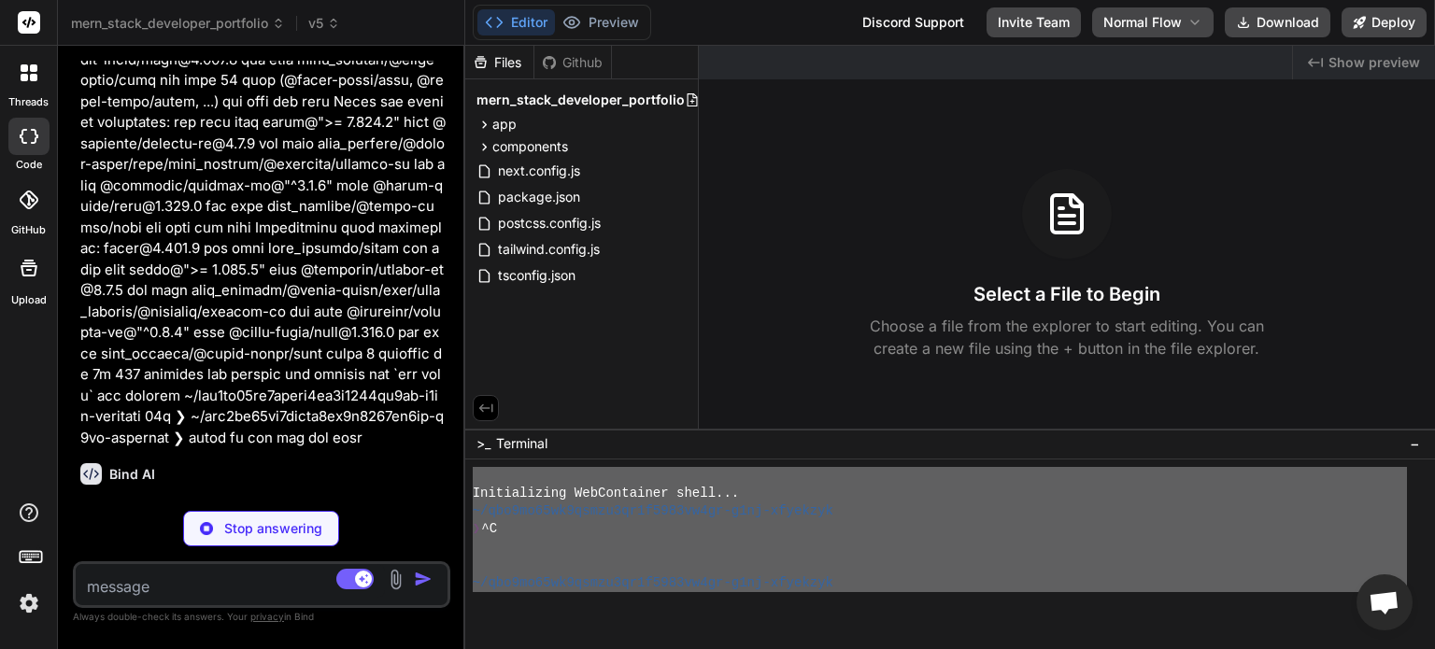
scroll to position [13574, 0]
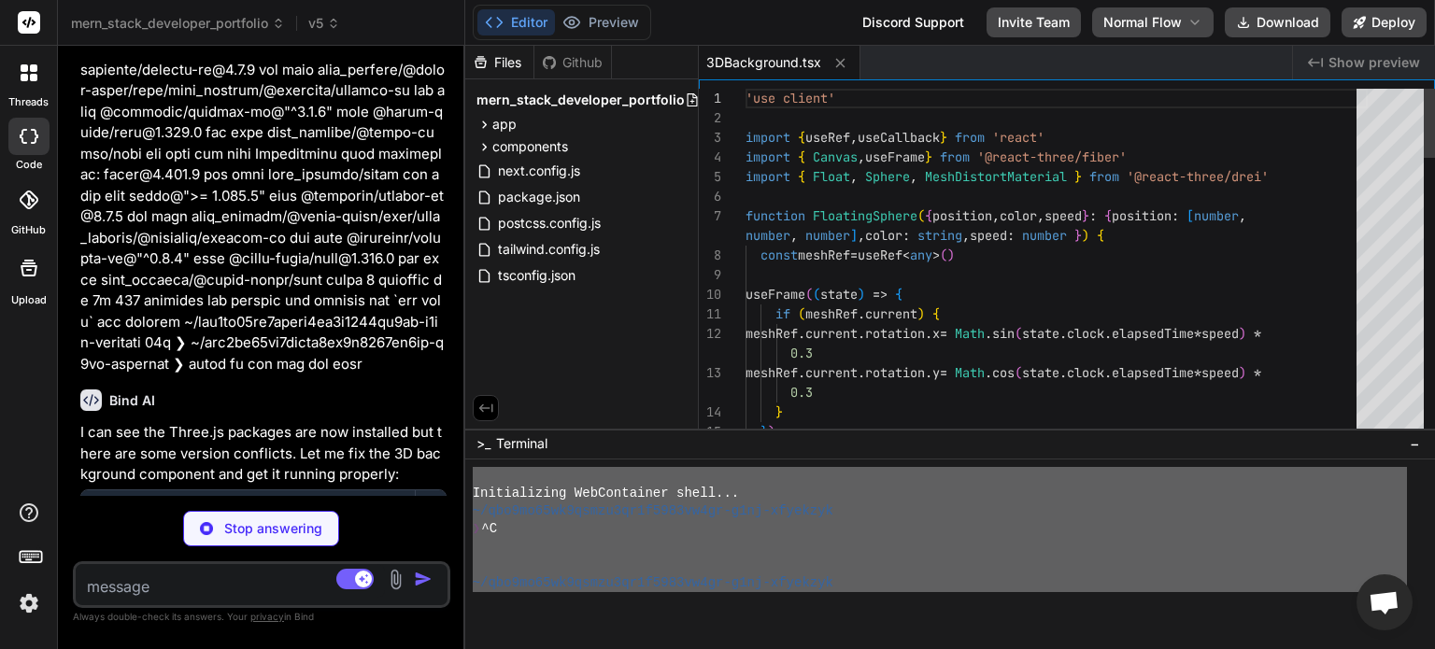
type textarea "x"
type textarea "} module.exports = nextConfig"
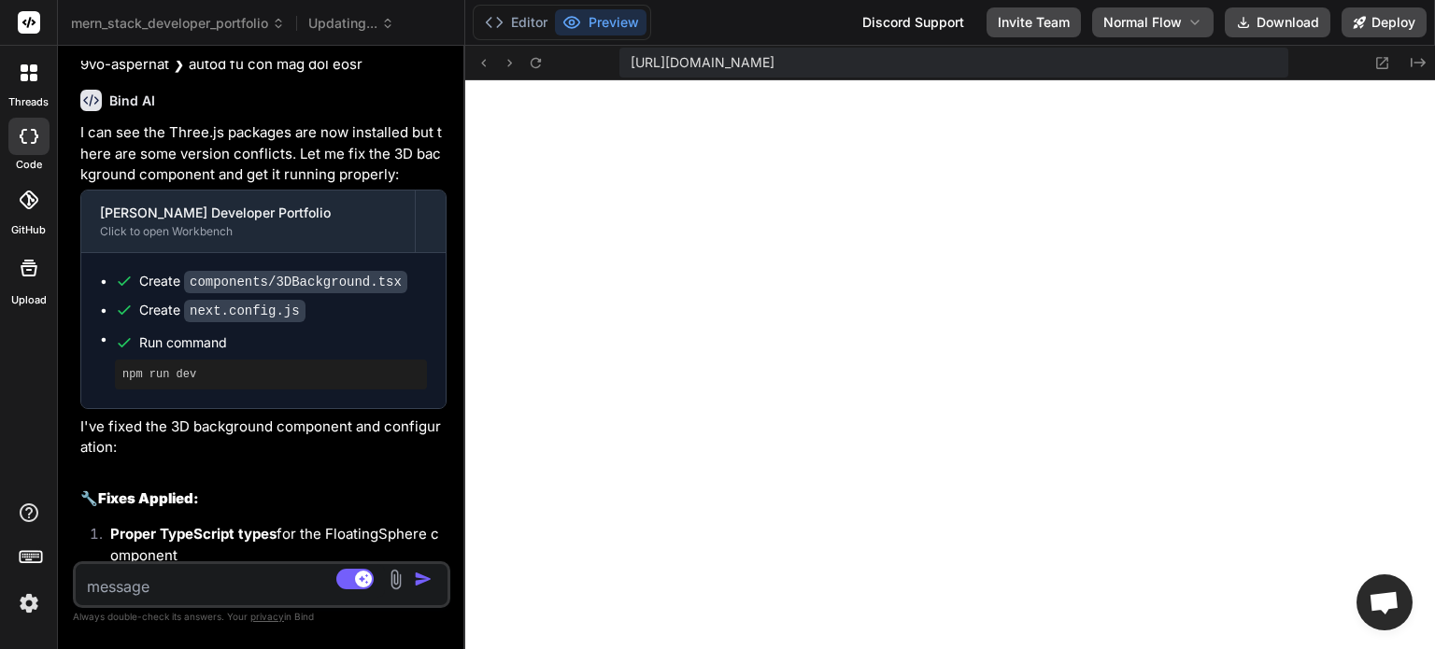
scroll to position [13875, 0]
type textarea "x"
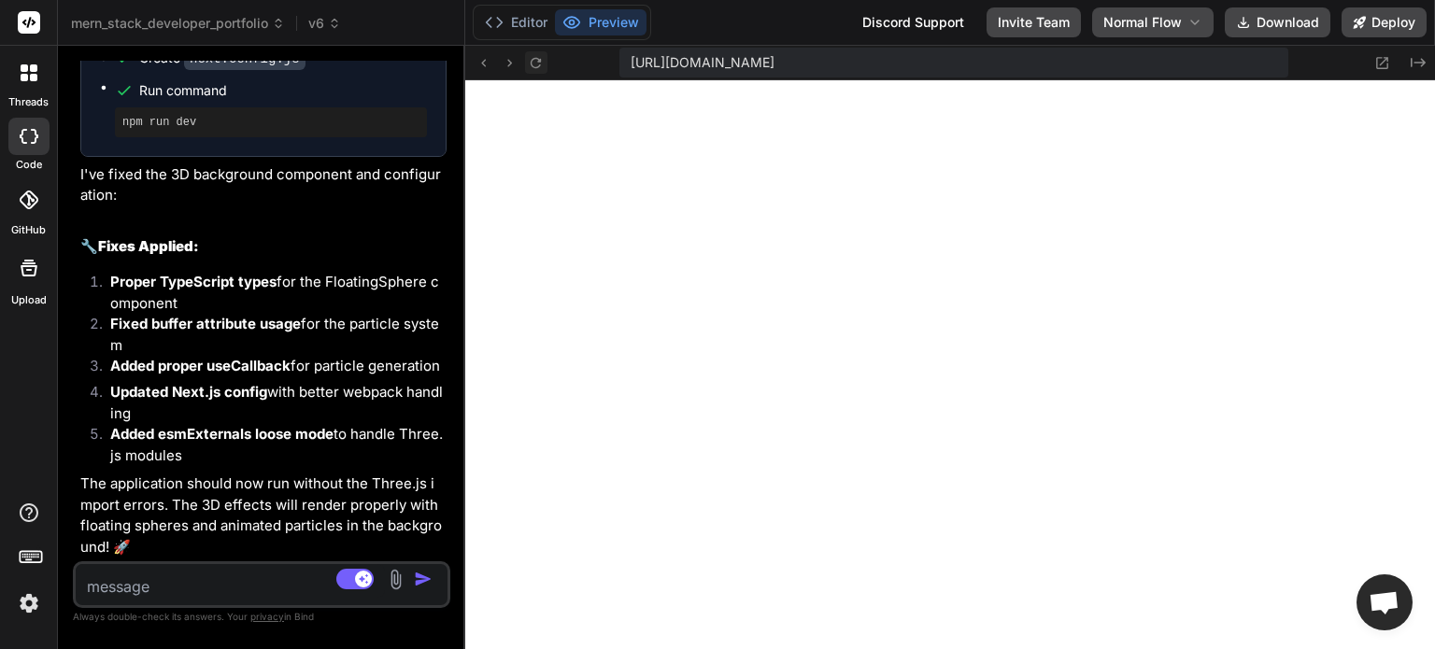
click at [534, 59] on icon at bounding box center [536, 63] width 16 height 16
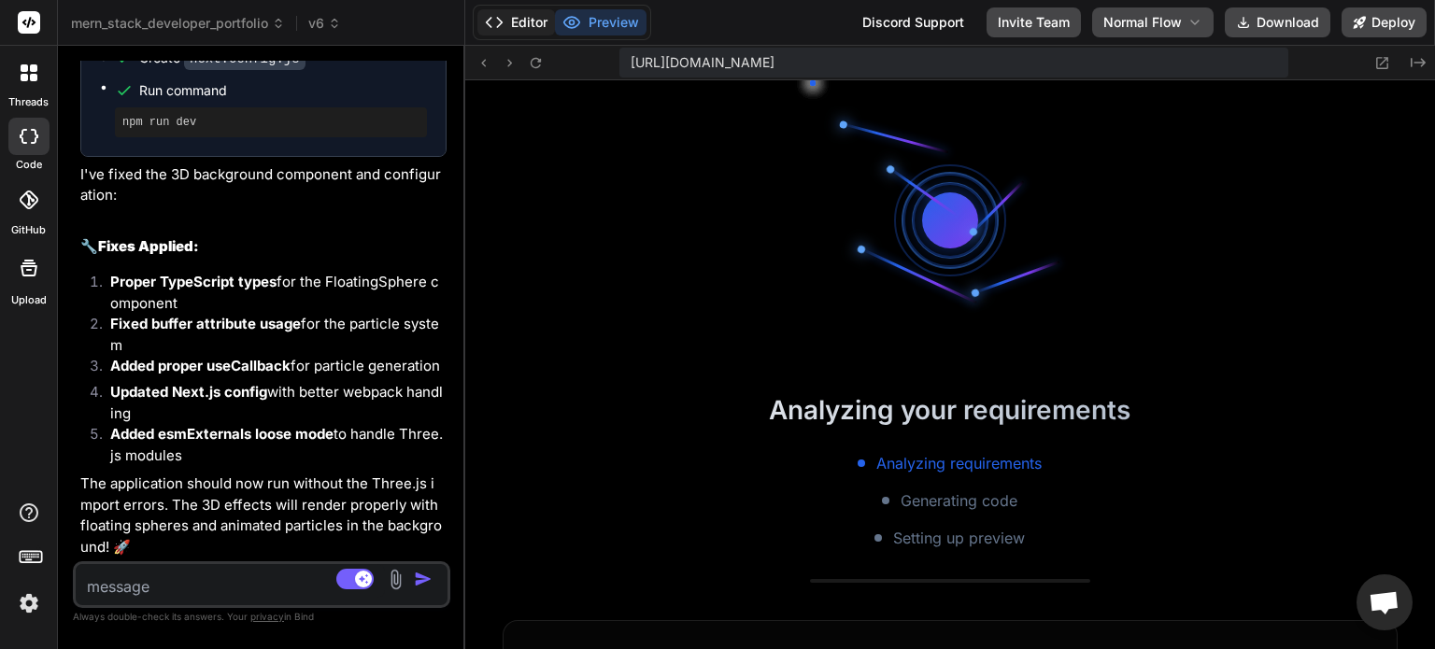
click at [532, 19] on button "Editor" at bounding box center [516, 22] width 78 height 26
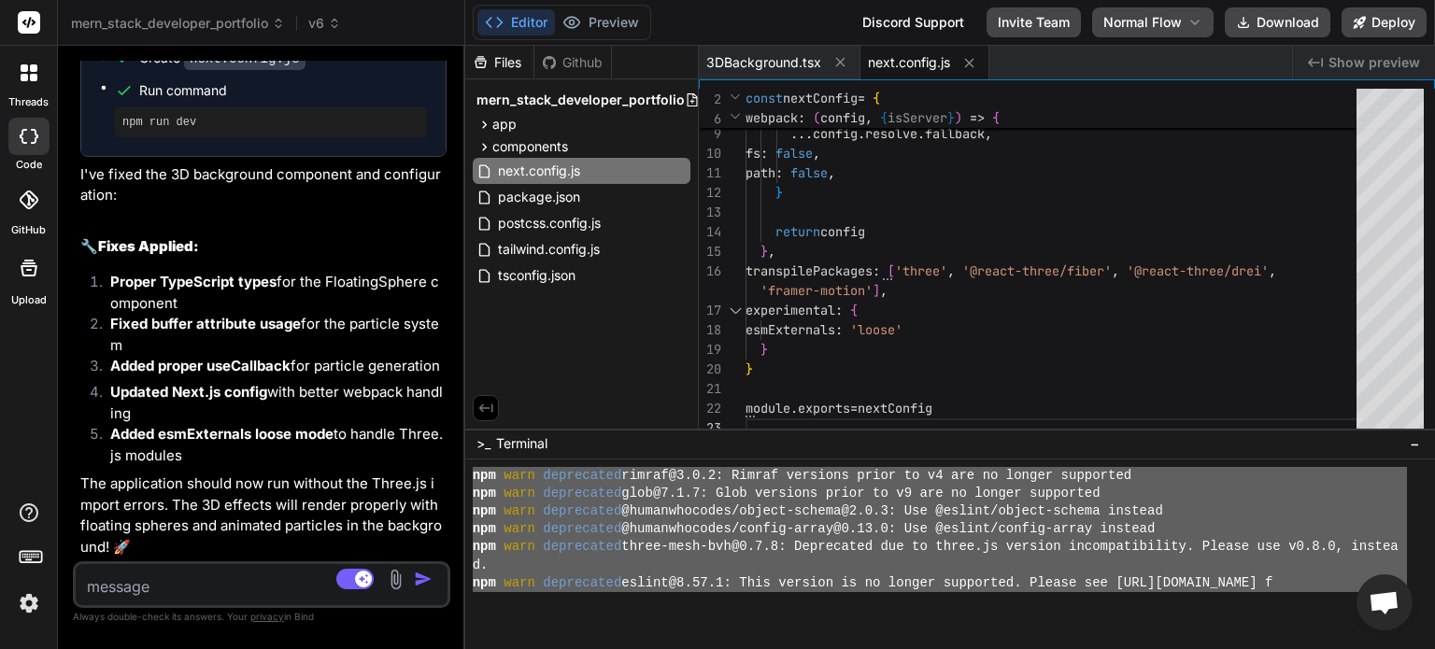
scroll to position [107, 0]
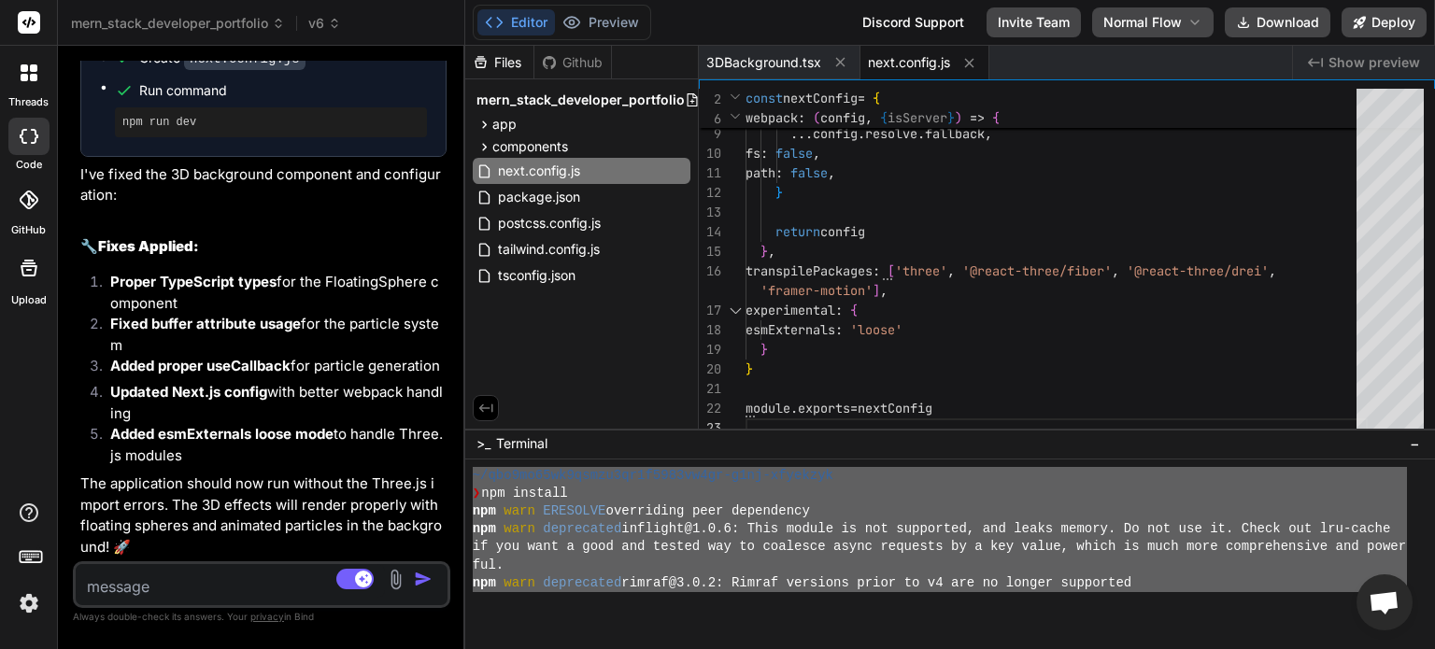
drag, startPoint x: 717, startPoint y: 563, endPoint x: 466, endPoint y: 482, distance: 264.1
click at [466, 482] on div "HHHHHHHHHHHHHHHHHHHHHHHHHHHHHHHH XXXXXXXXXXXXXXXXXXXXXXXXXXXXXXXX ~/qbo9mo65wk9…" at bounding box center [950, 555] width 970 height 190
type textarea "~/qbo9mo65wk9qsmzu3qr1f5983vw4gr-g1nj-xfyekzyk ❯ npm install npm warn ERESOLVE …"
click at [177, 577] on textarea at bounding box center [230, 581] width 309 height 34
paste textarea "~/qbo9mo65wk9qsmzu3qr1f5983vw4gr-g1nj-xfyekzyk ❯ npm install npm warn ERESOLVE …"
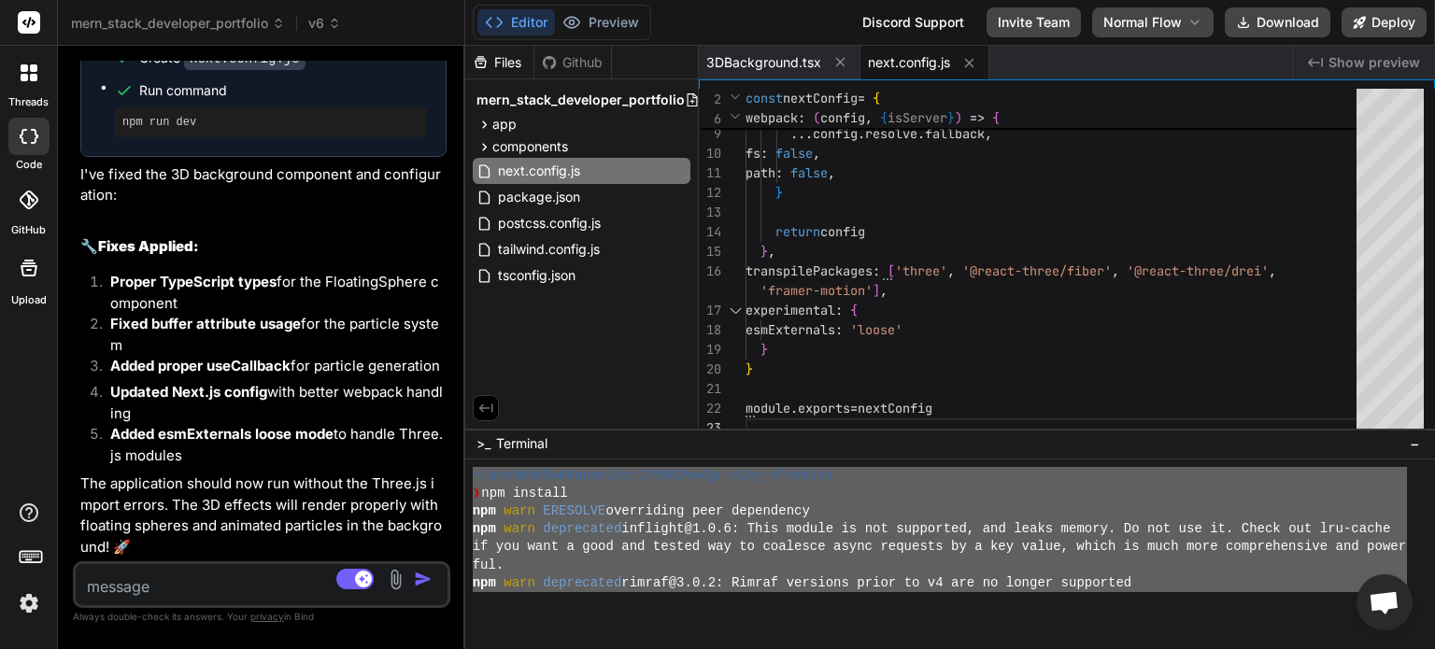
type textarea "~/qbo9mo65wk9qsmzu3qr1f5983vw4gr-g1nj-xfyekzyk ❯ npm install npm warn ERESOLVE …"
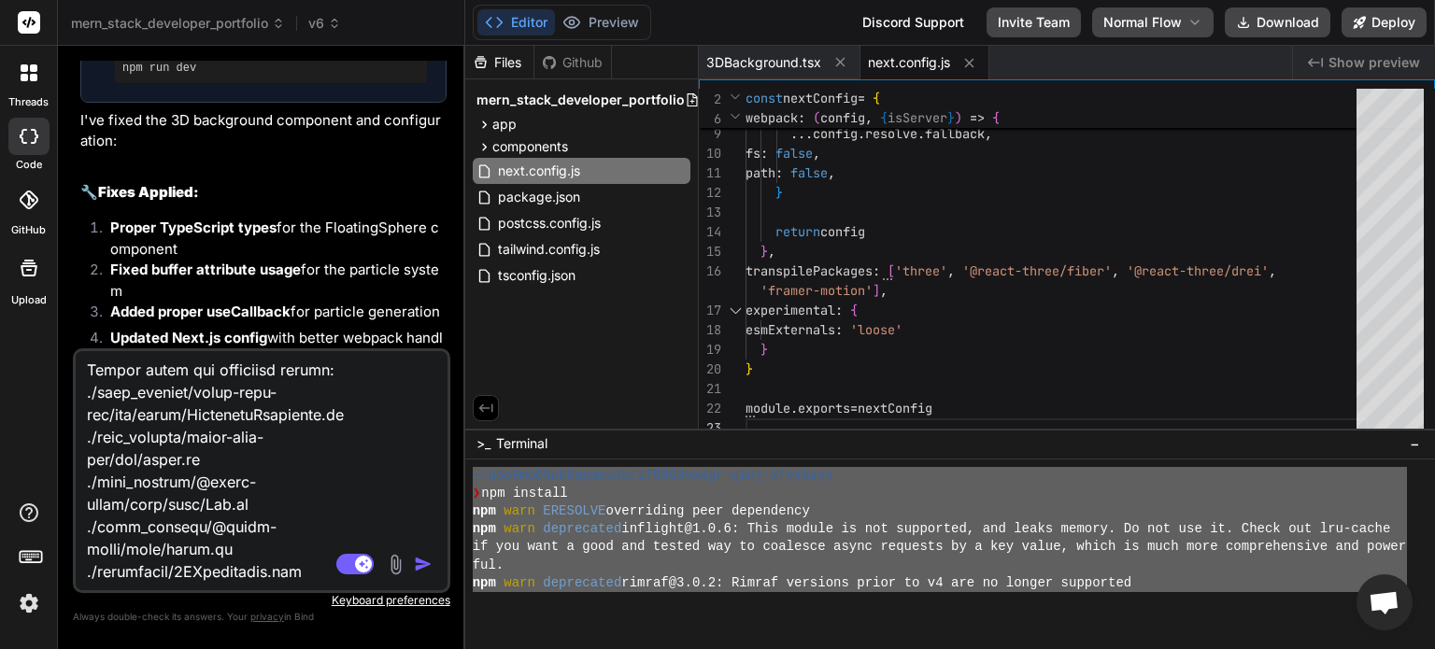
type textarea "x"
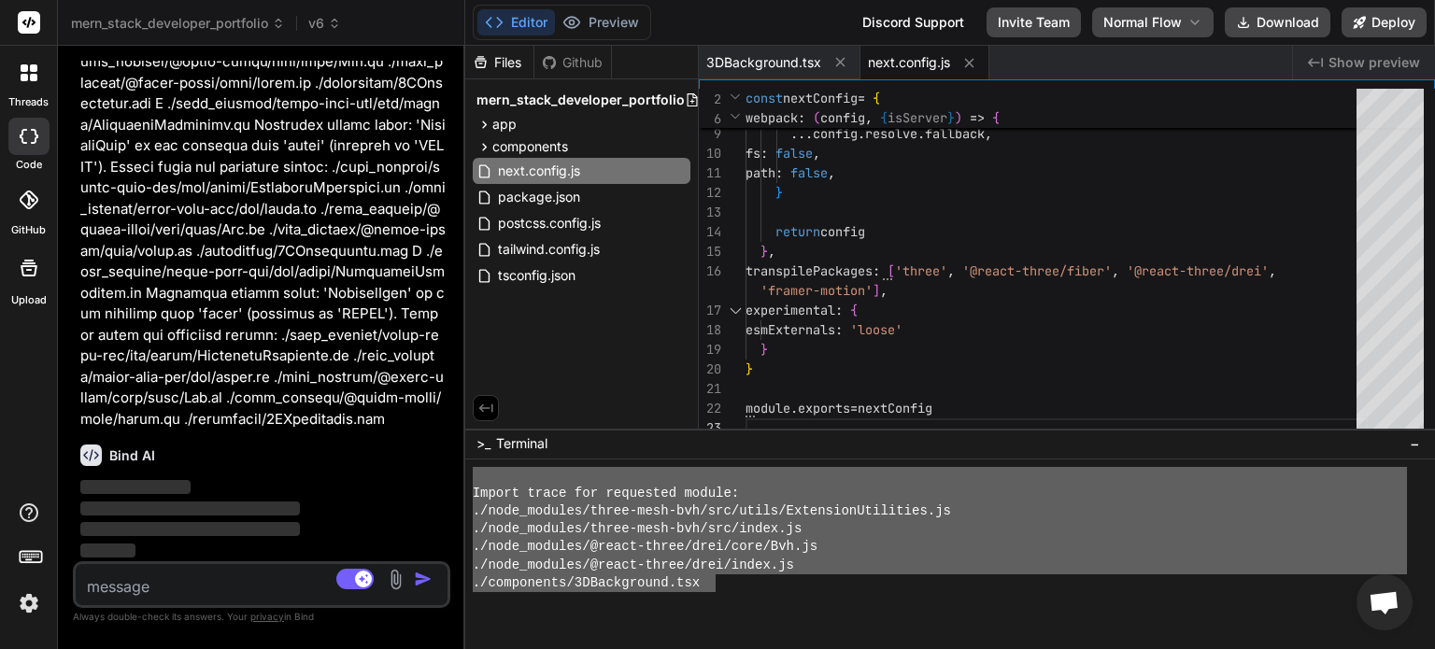
scroll to position [1740, 0]
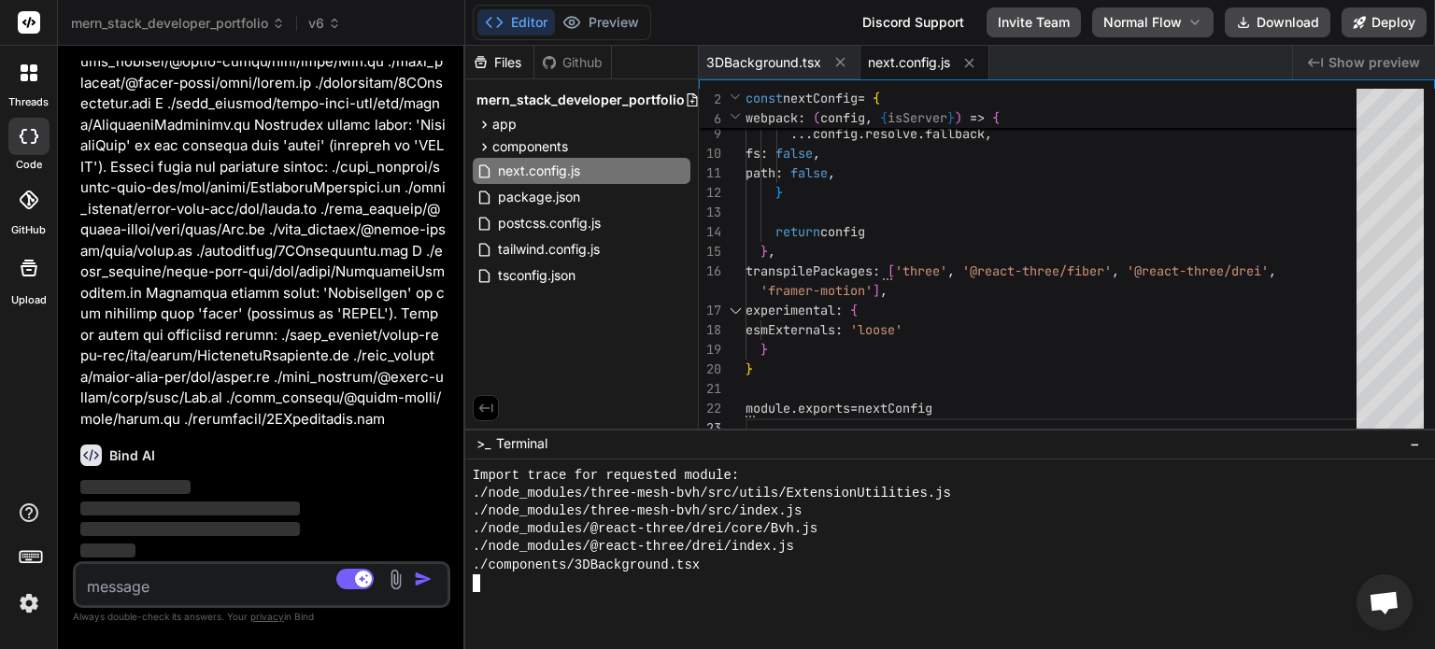
click at [730, 589] on div at bounding box center [940, 584] width 934 height 18
click at [621, 25] on button "Preview" at bounding box center [601, 22] width 92 height 26
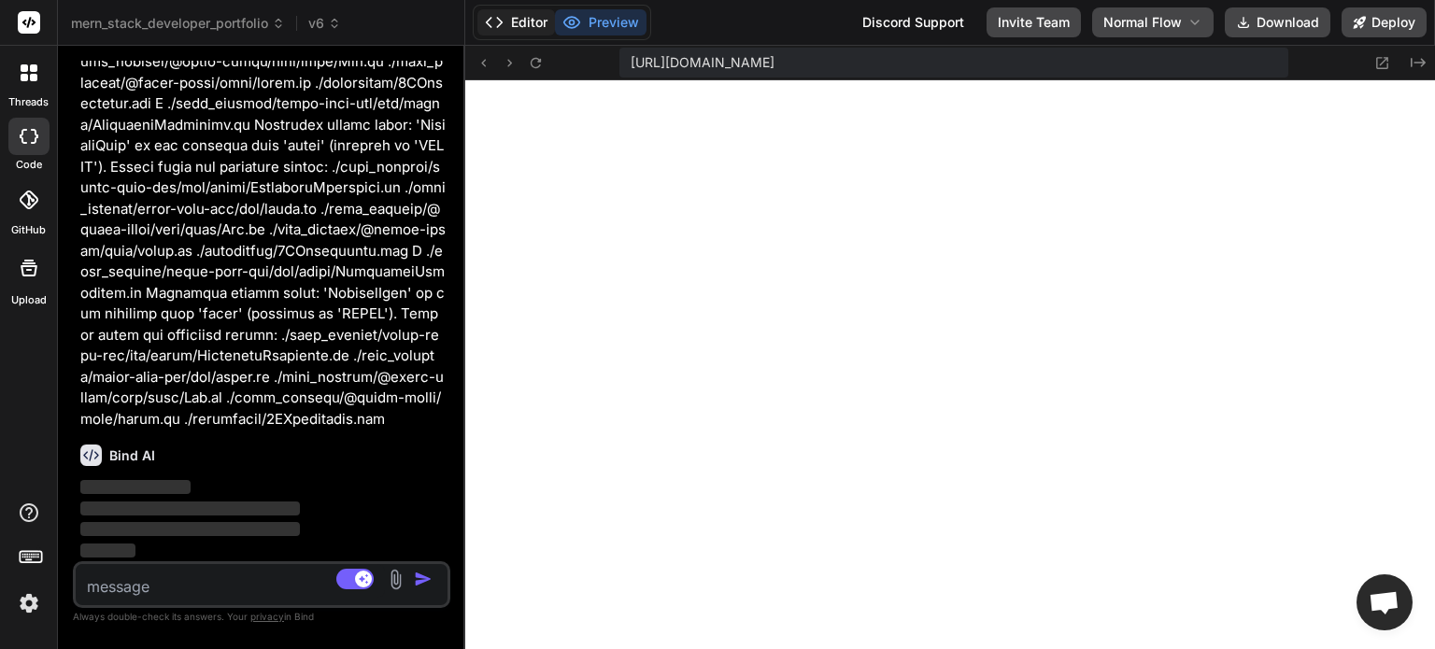
click at [527, 21] on button "Editor" at bounding box center [516, 22] width 78 height 26
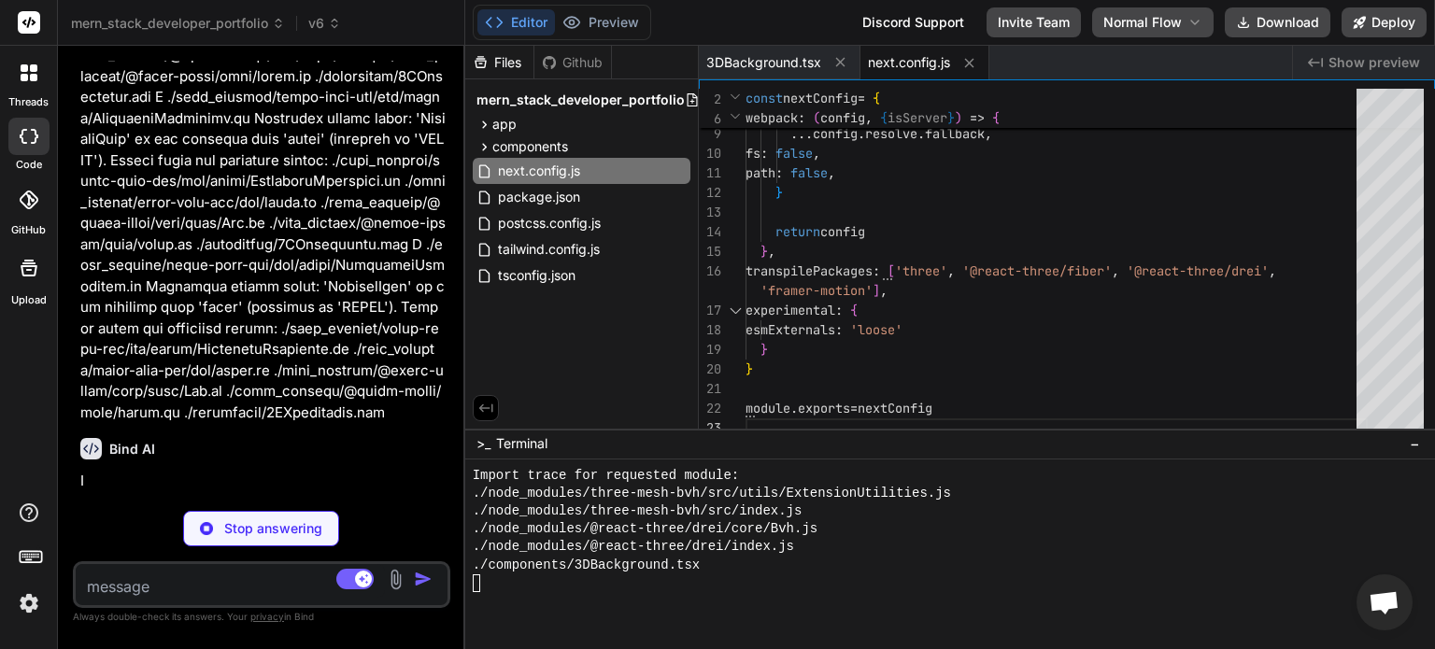
scroll to position [15978, 0]
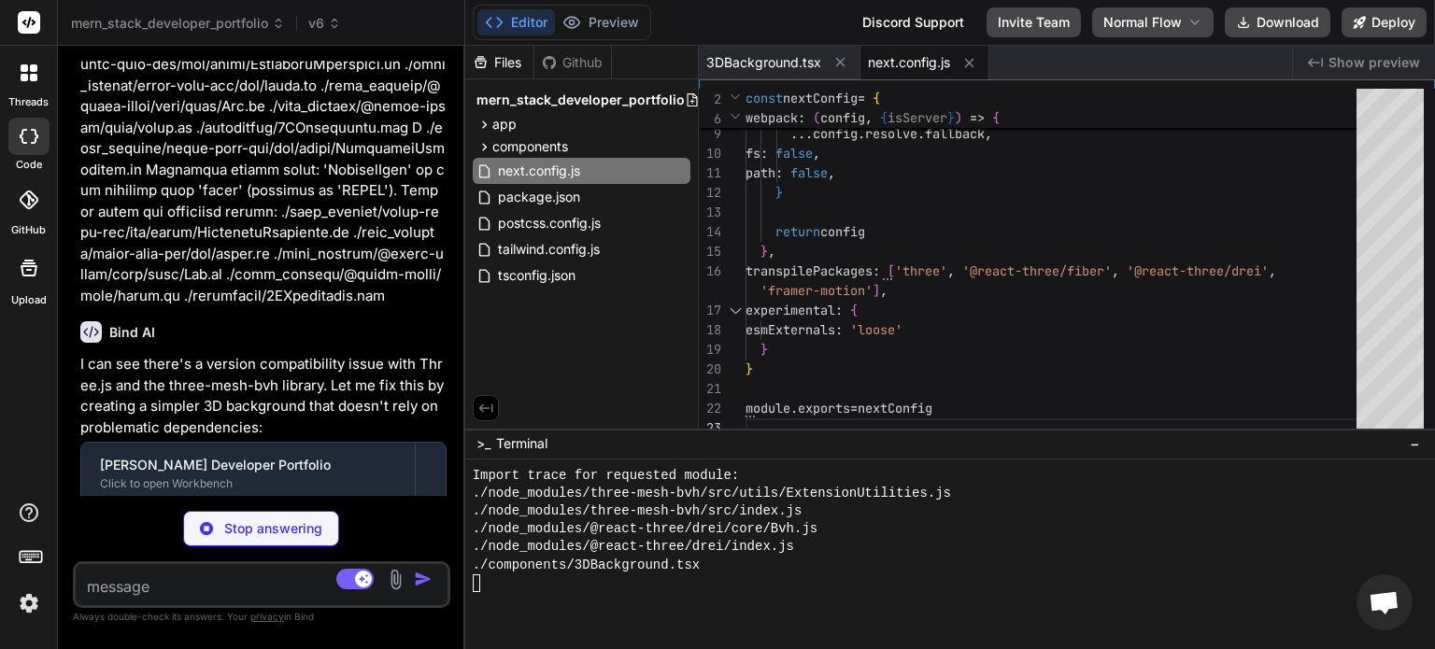
type textarea "x"
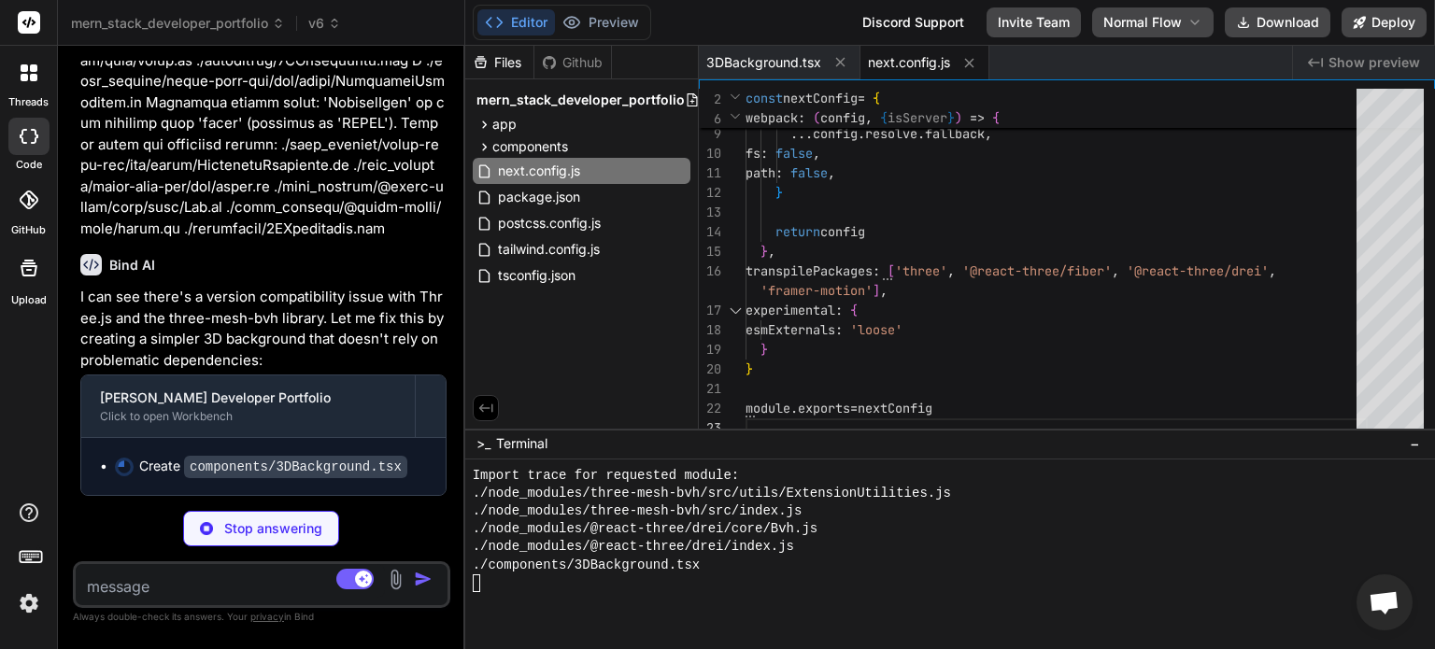
type textarea "x"
type textarea "}"
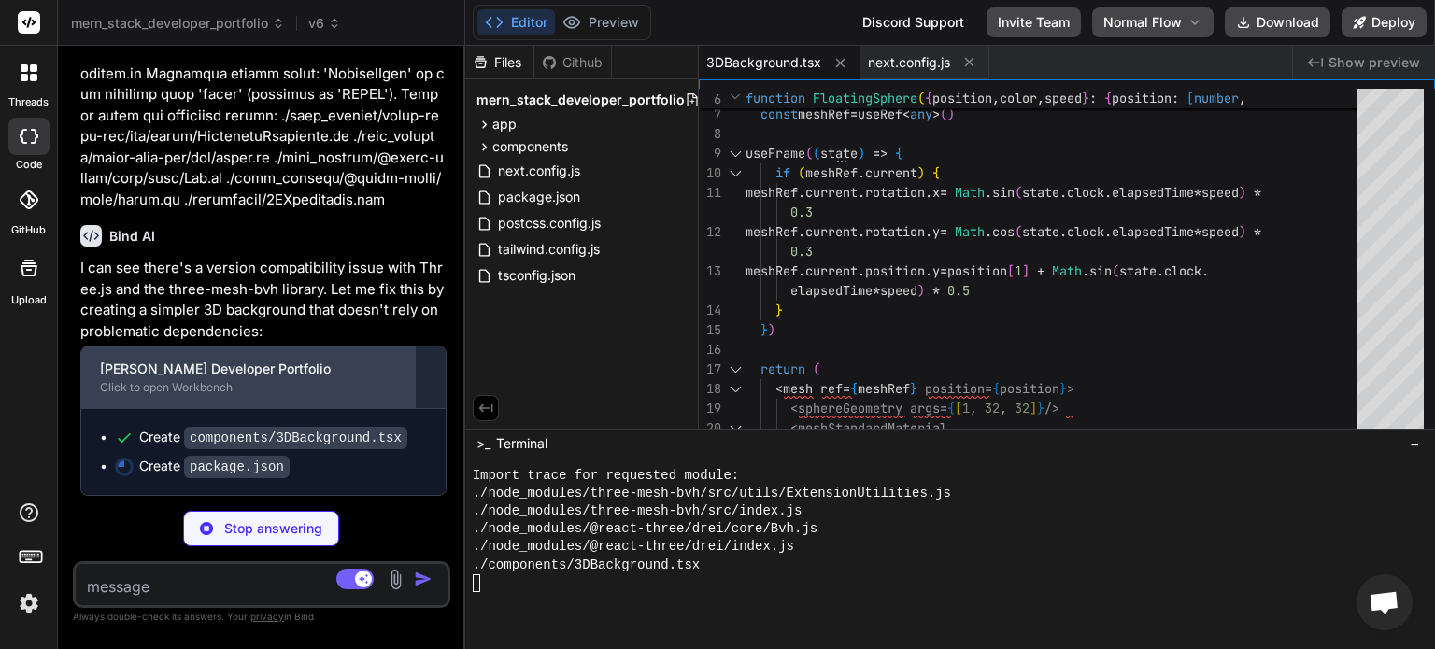
scroll to position [16169, 0]
type textarea "x"
type textarea ""postcss": "^8.4.31" } }"
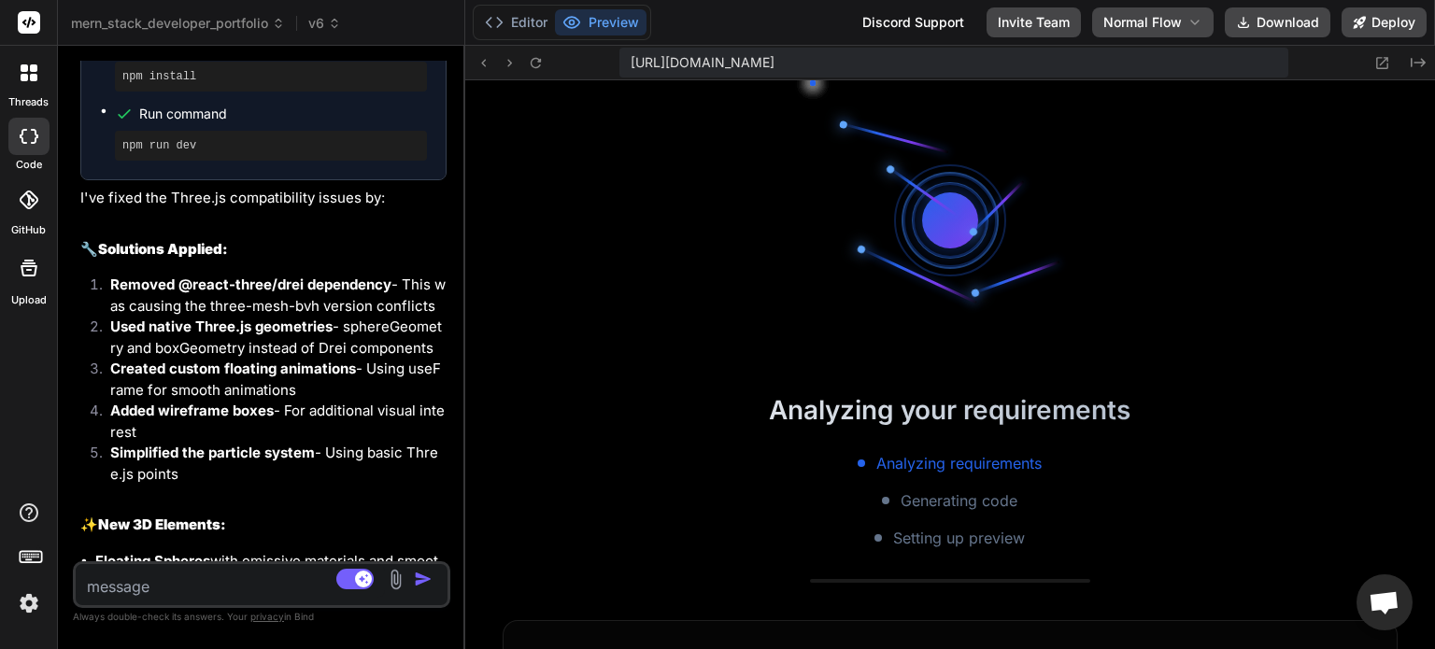
scroll to position [16792, 0]
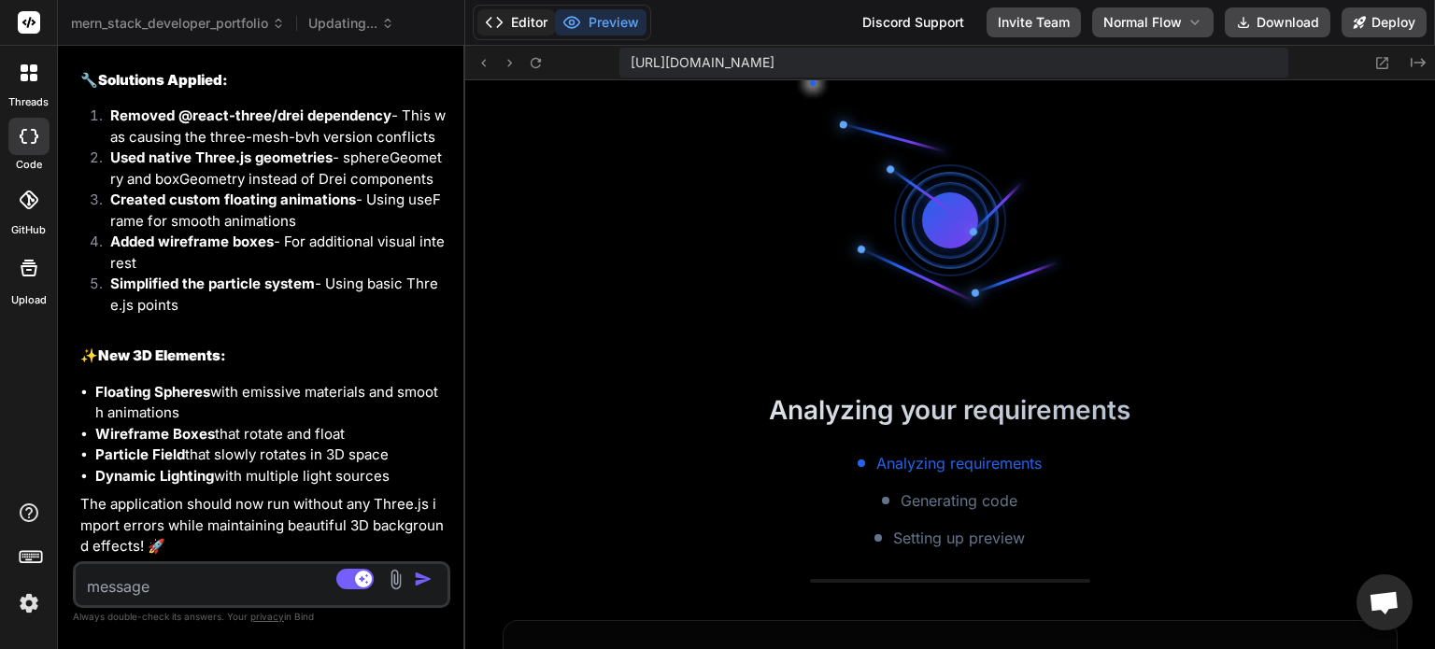
type textarea "x"
click at [524, 21] on button "Editor" at bounding box center [516, 22] width 78 height 26
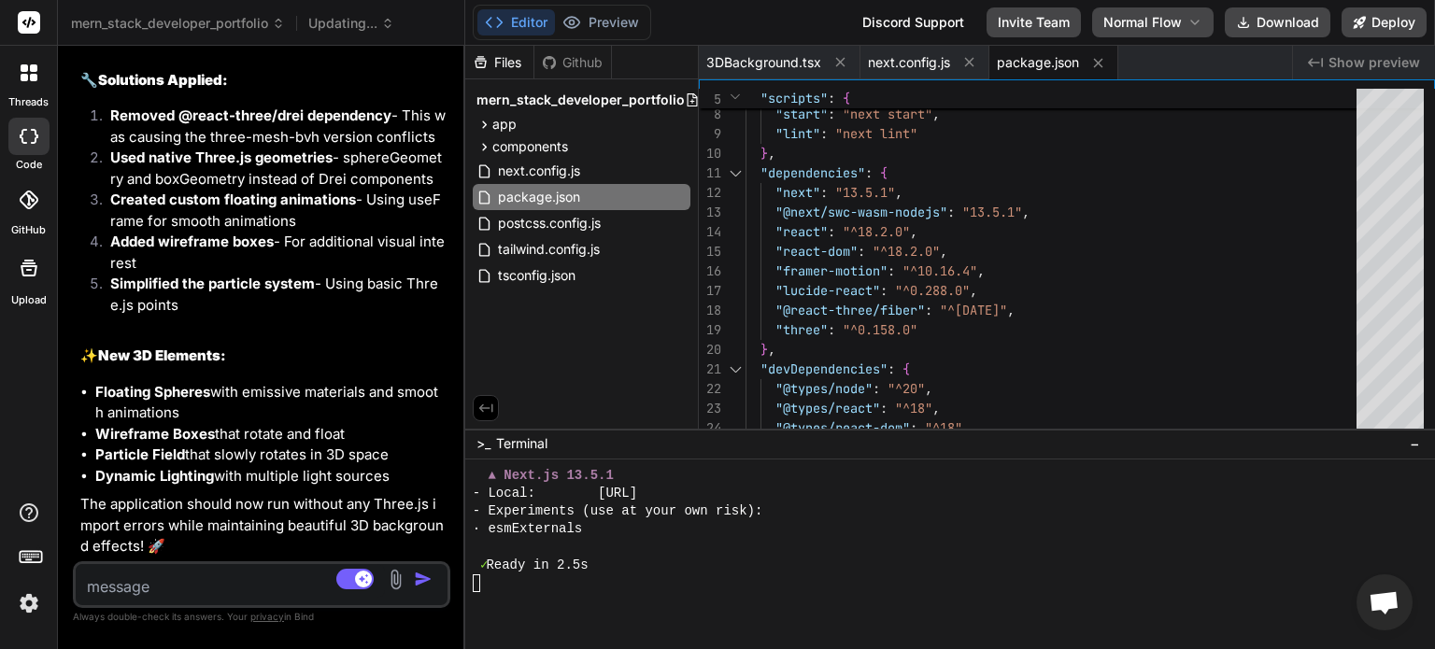
scroll to position [5309, 0]
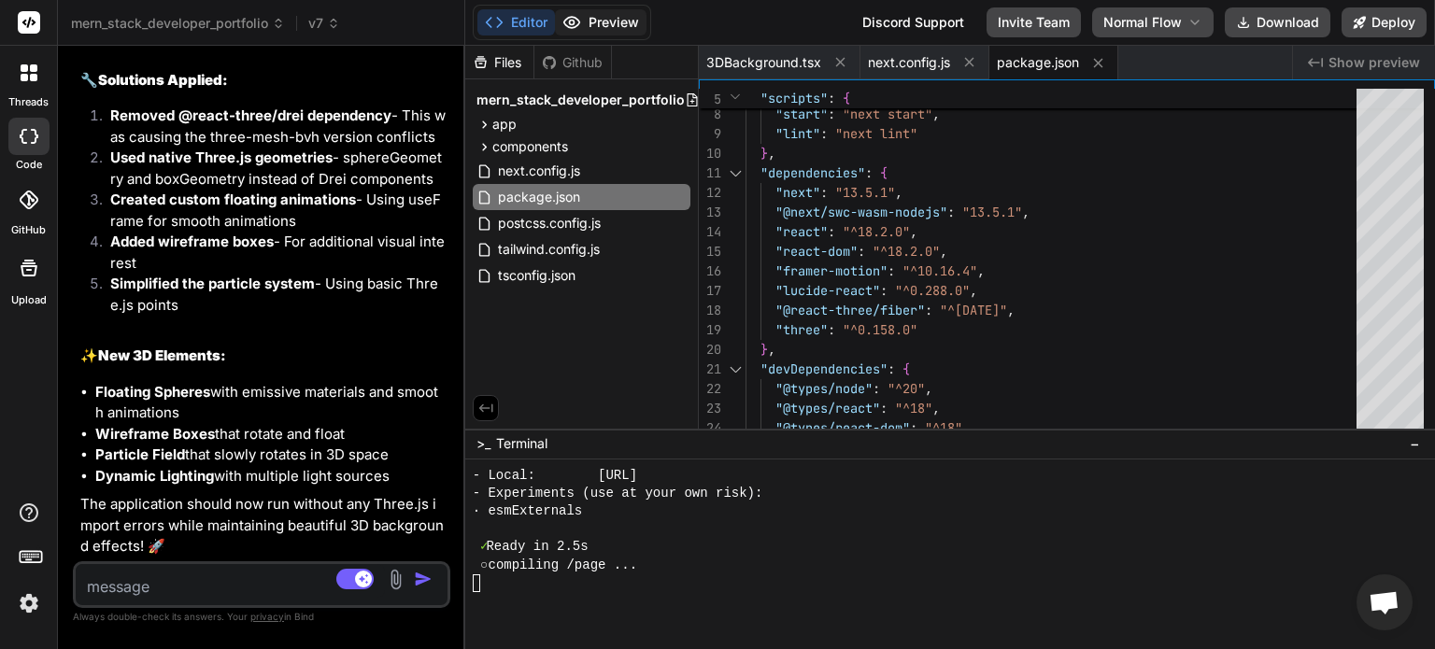
click at [606, 27] on button "Preview" at bounding box center [601, 22] width 92 height 26
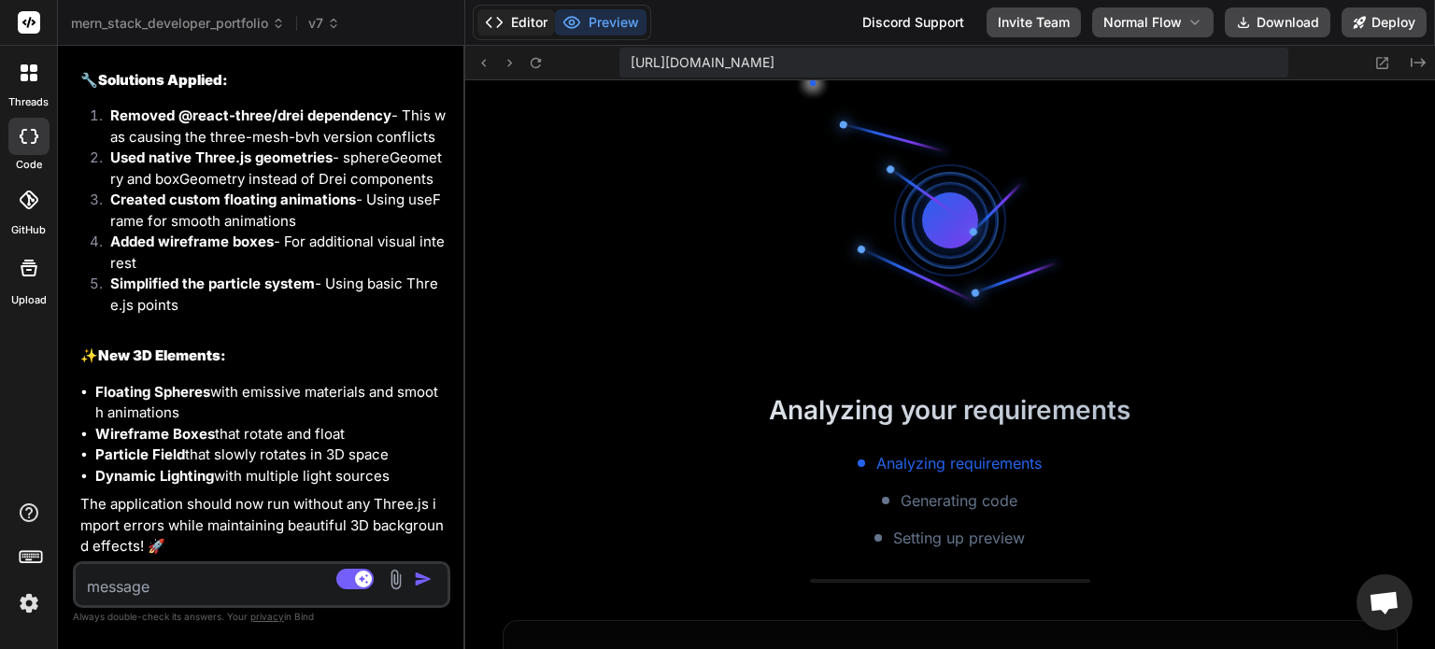
click at [516, 19] on button "Editor" at bounding box center [516, 22] width 78 height 26
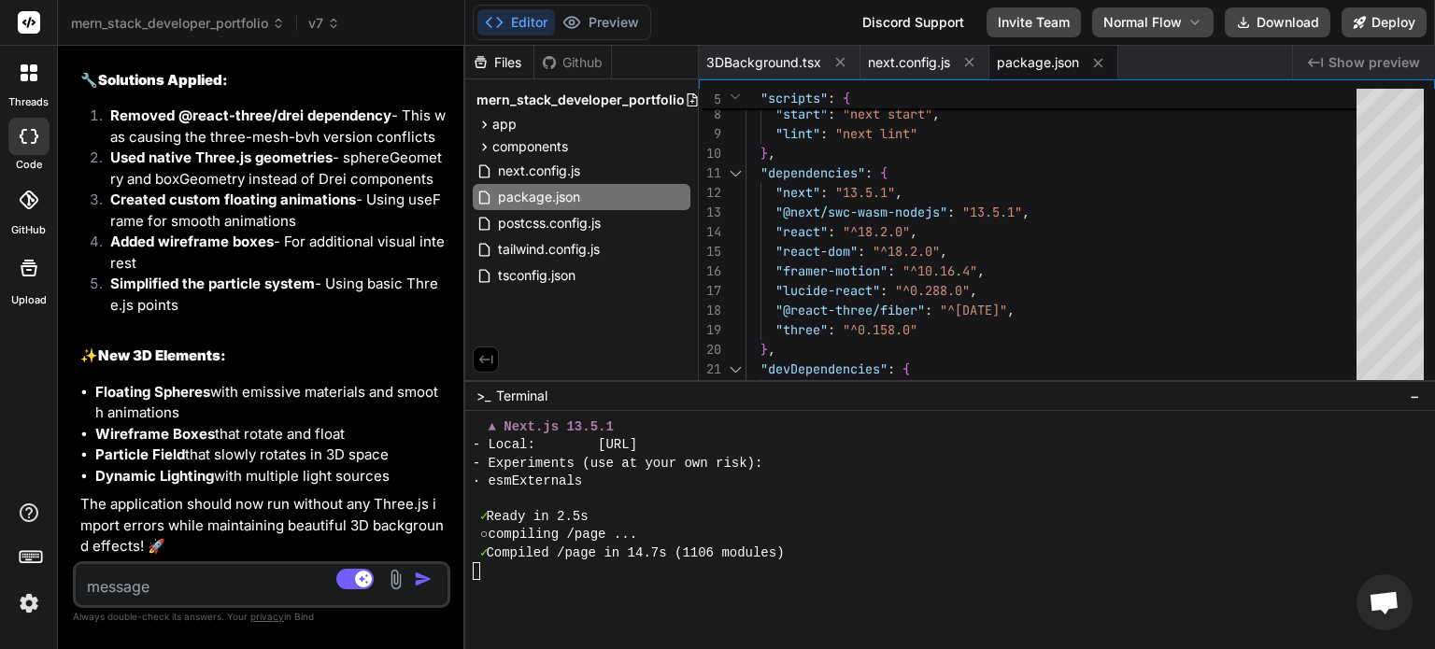
drag, startPoint x: 756, startPoint y: 430, endPoint x: 754, endPoint y: 380, distance: 49.5
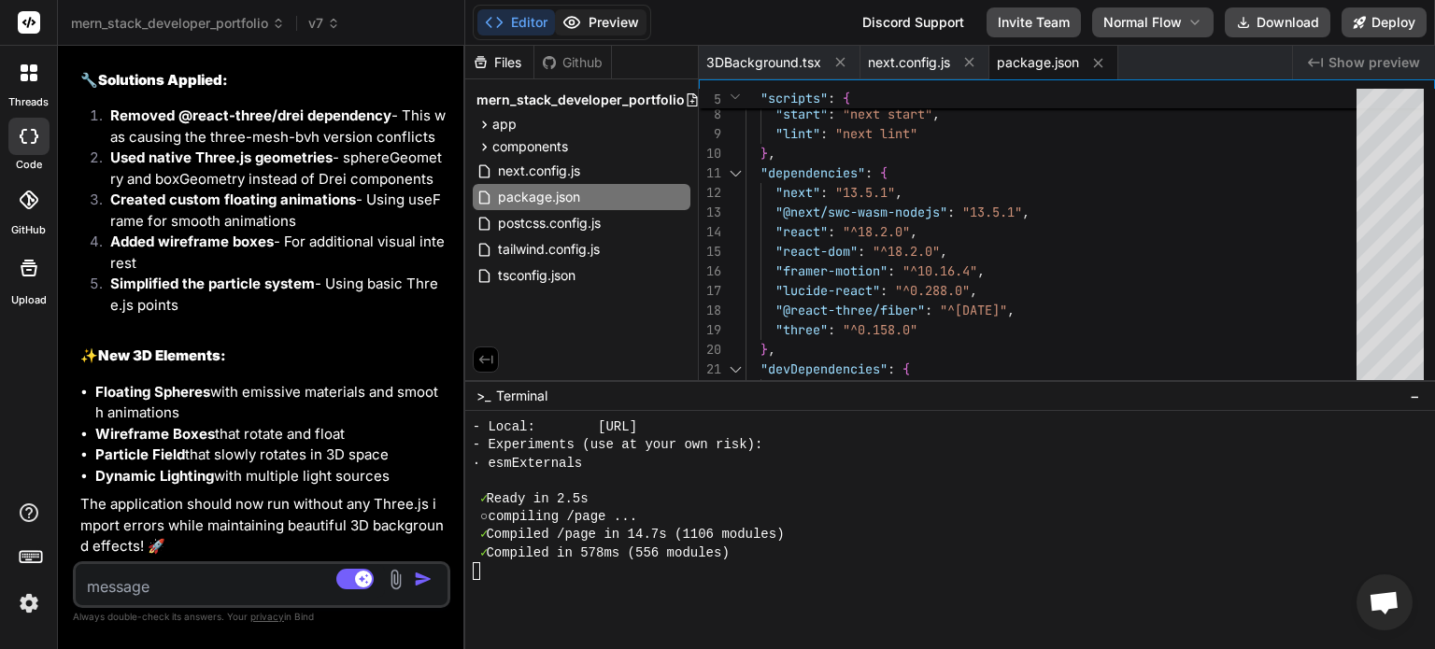
click at [600, 23] on button "Preview" at bounding box center [601, 22] width 92 height 26
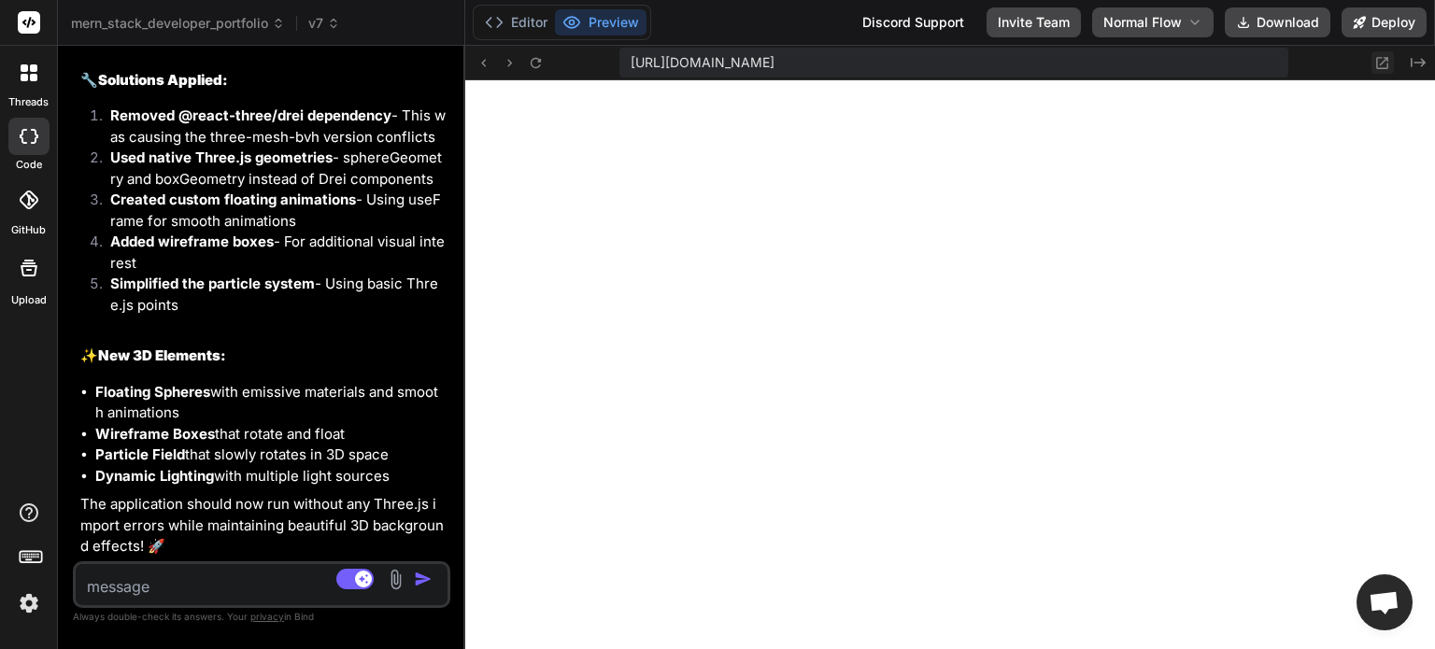
click at [1380, 64] on icon at bounding box center [1383, 63] width 12 height 12
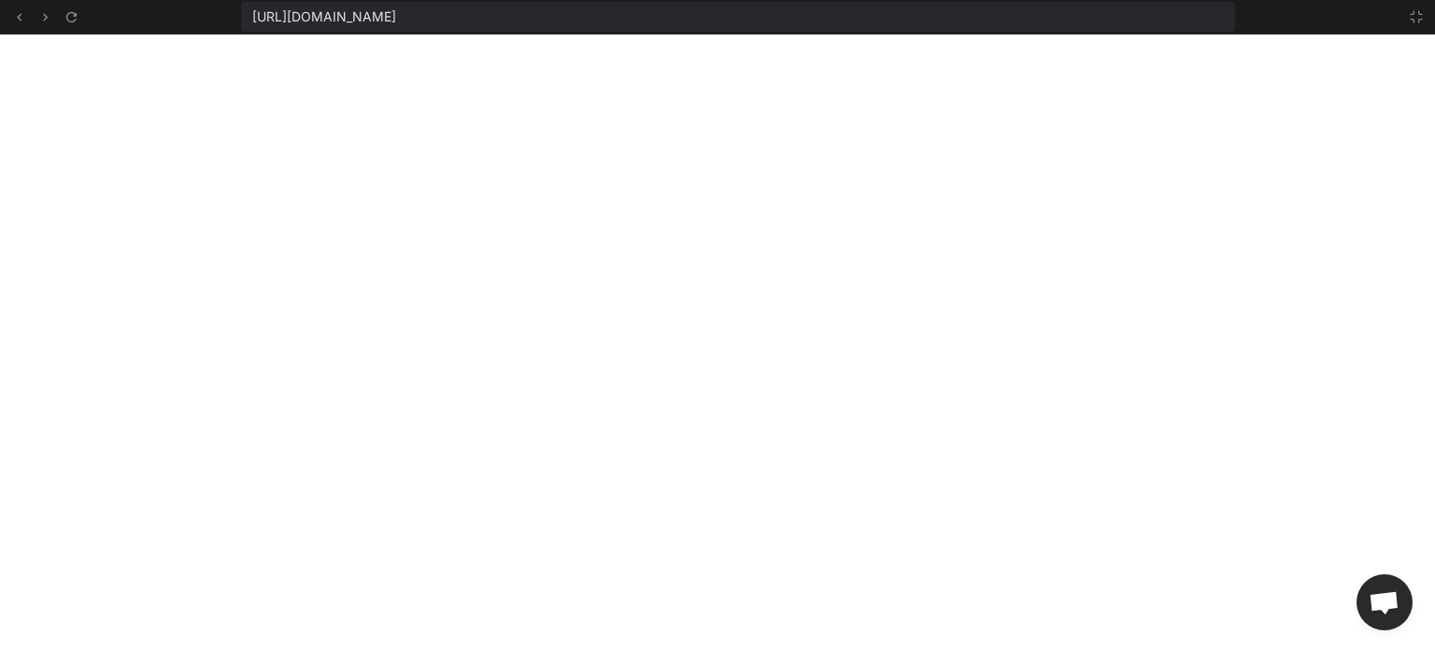
scroll to position [5721, 0]
click at [1412, 15] on icon at bounding box center [1416, 16] width 15 height 15
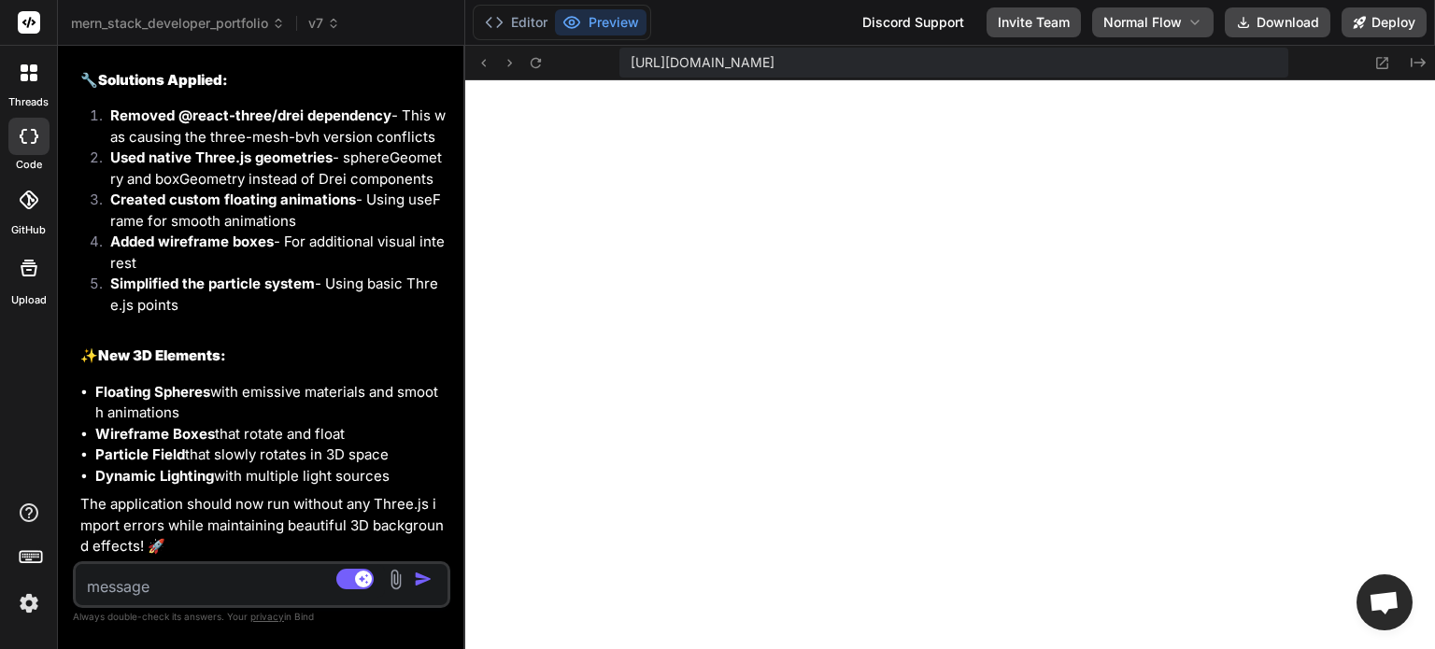
click at [149, 587] on textarea at bounding box center [230, 581] width 309 height 34
type textarea "b"
type textarea "x"
type textarea "bu"
type textarea "x"
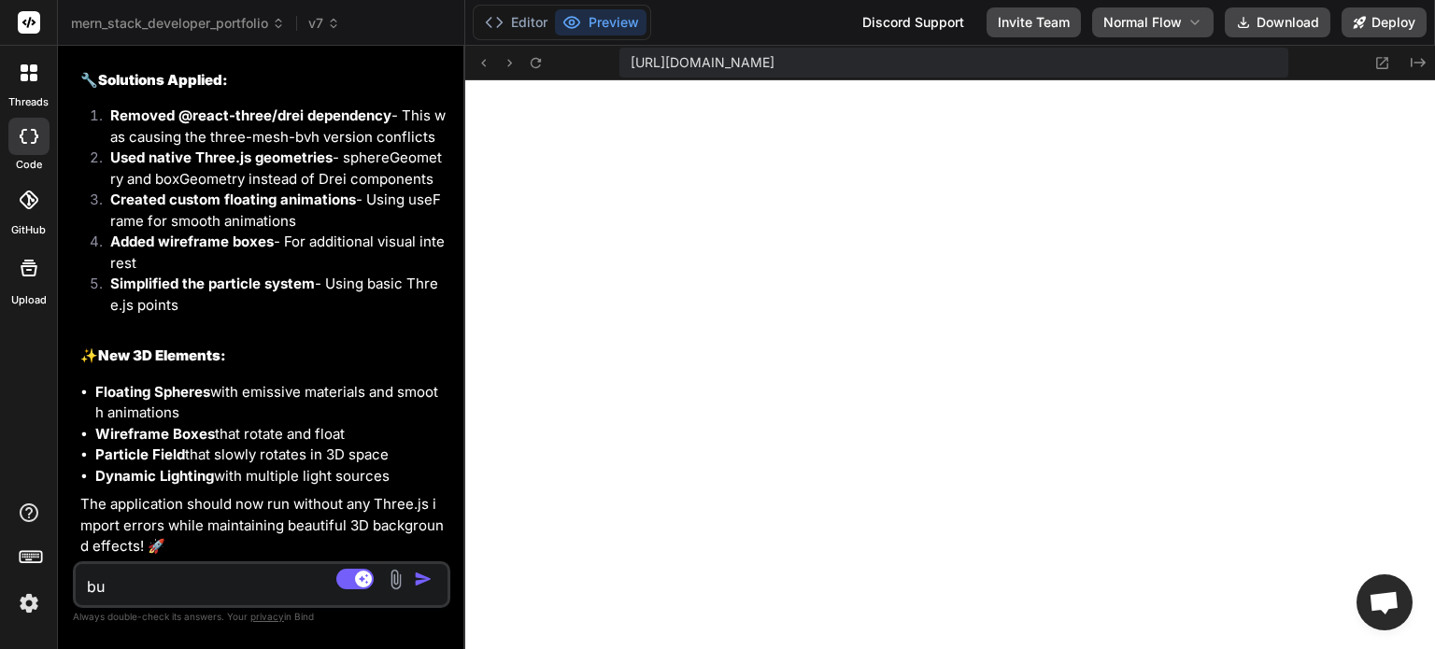
type textarea "but"
type textarea "x"
type textarea "butt"
type textarea "x"
type textarea "butto"
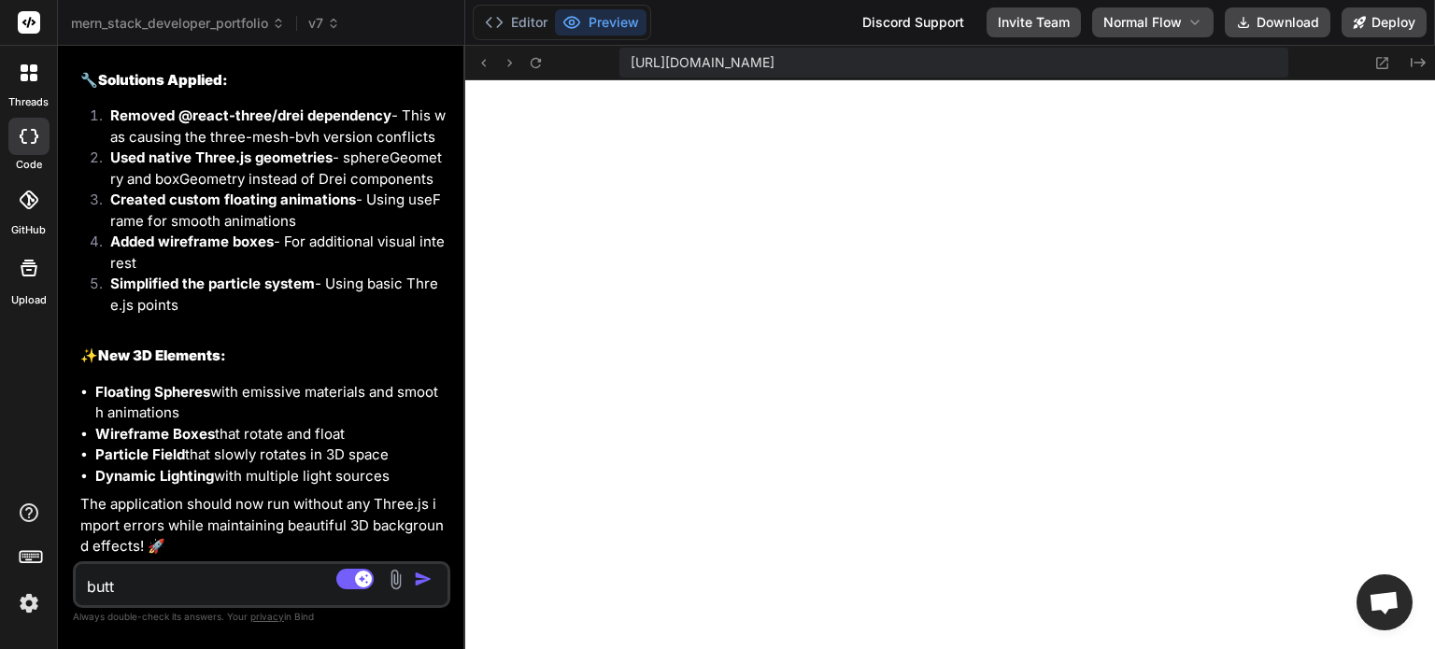
type textarea "x"
type textarea "button"
type textarea "x"
type textarea "buttons"
type textarea "x"
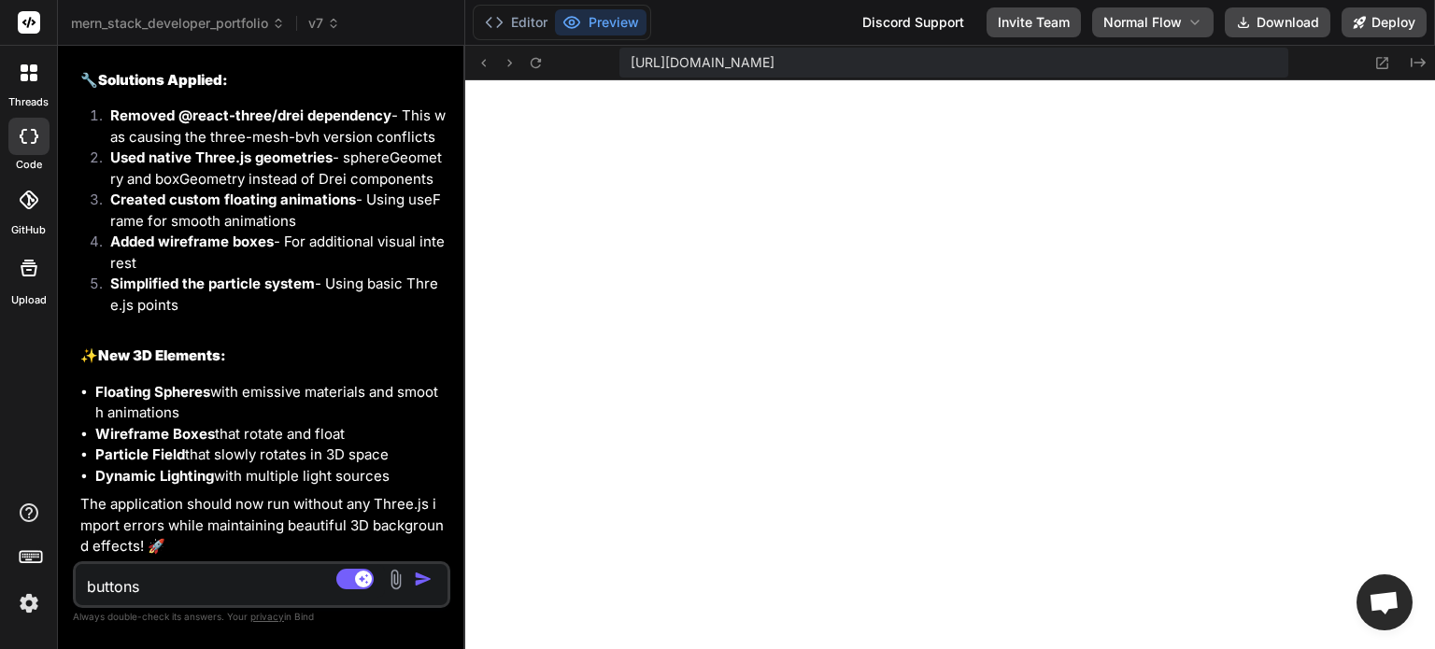
type textarea "buttons"
type textarea "x"
type textarea "buttons w"
type textarea "x"
type textarea "buttons wh"
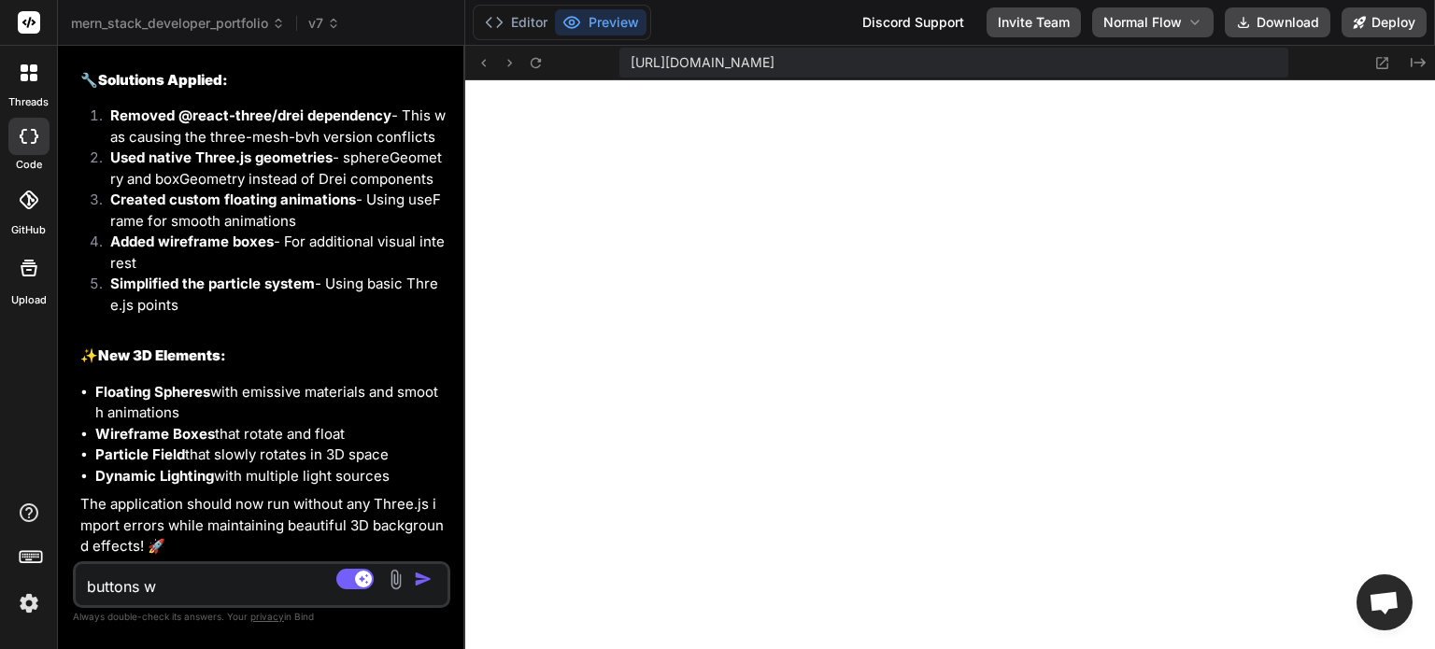
type textarea "x"
type textarea "buttons whe"
type textarea "x"
type textarea "buttons wher"
type textarea "x"
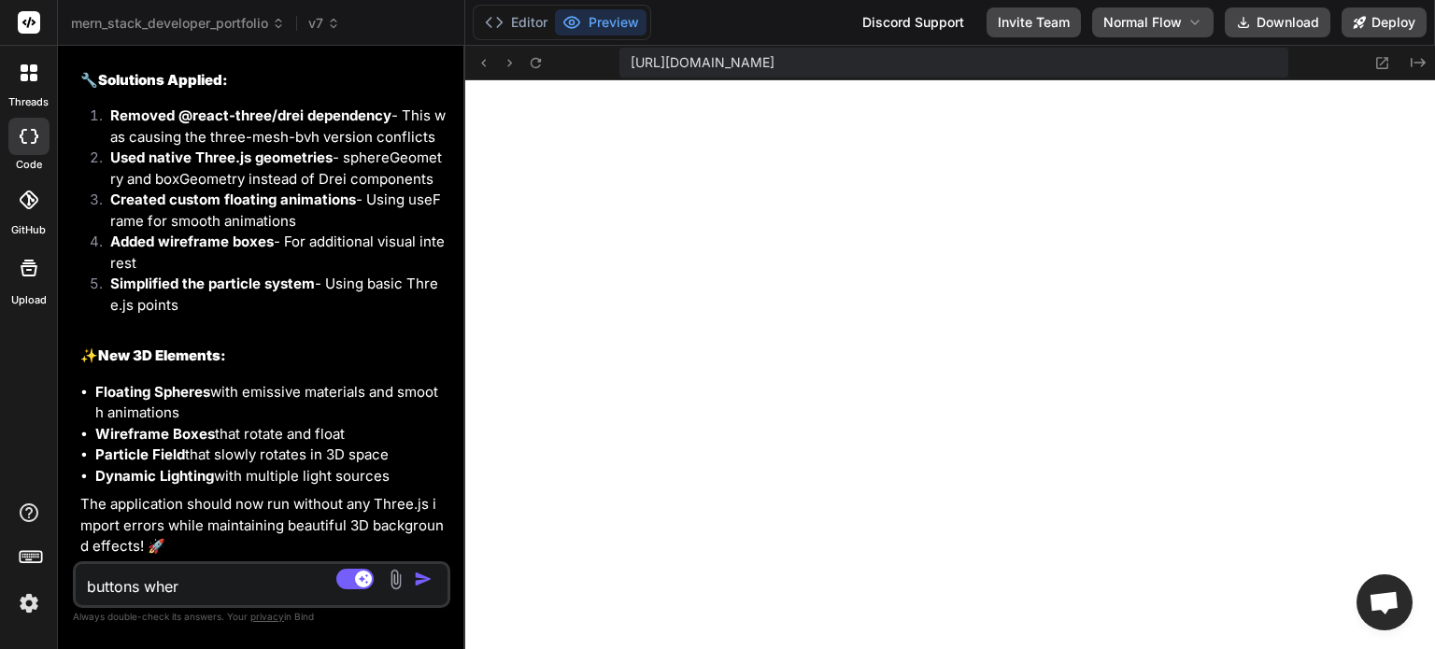
type textarea "buttons where"
type textarea "x"
type textarea "buttons where"
type textarea "x"
type textarea "buttons where n"
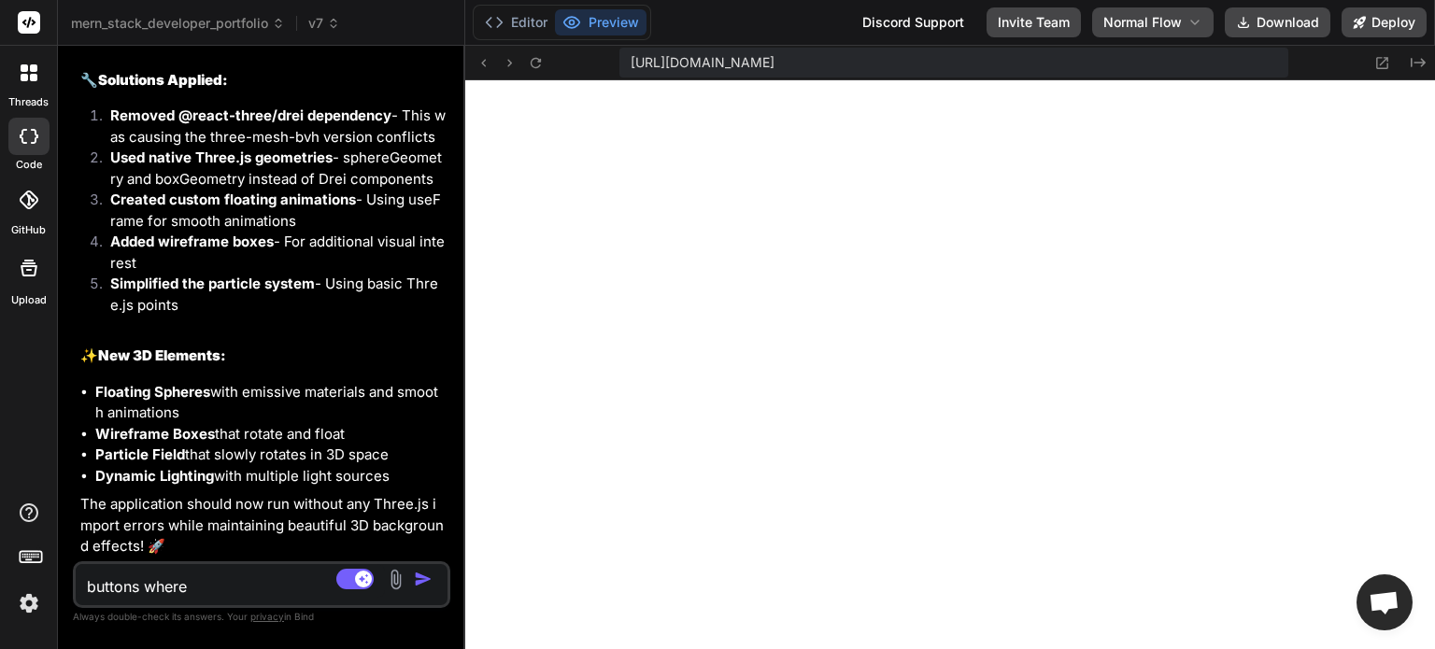
type textarea "x"
type textarea "buttons where no"
type textarea "x"
type textarea "buttons where not"
type textarea "x"
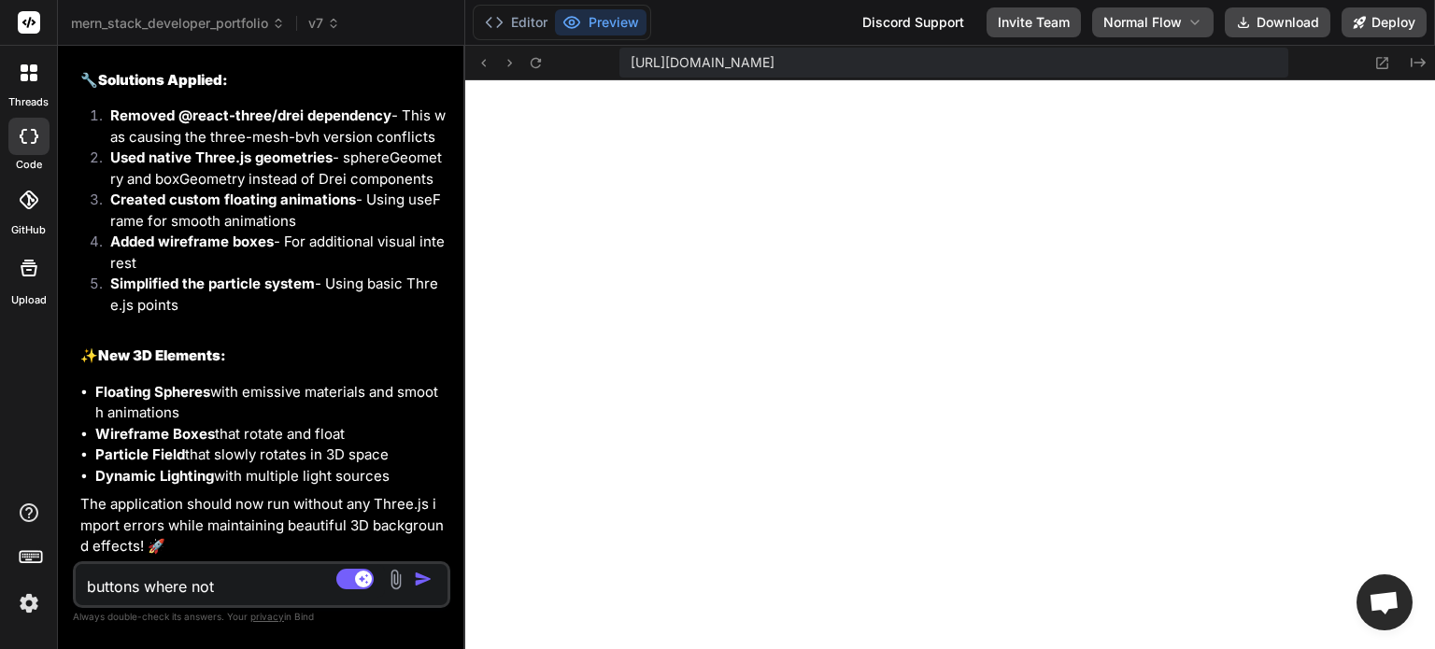
type textarea "buttons where not"
type textarea "x"
type textarea "buttons where not c"
type textarea "x"
type textarea "buttons where not cl"
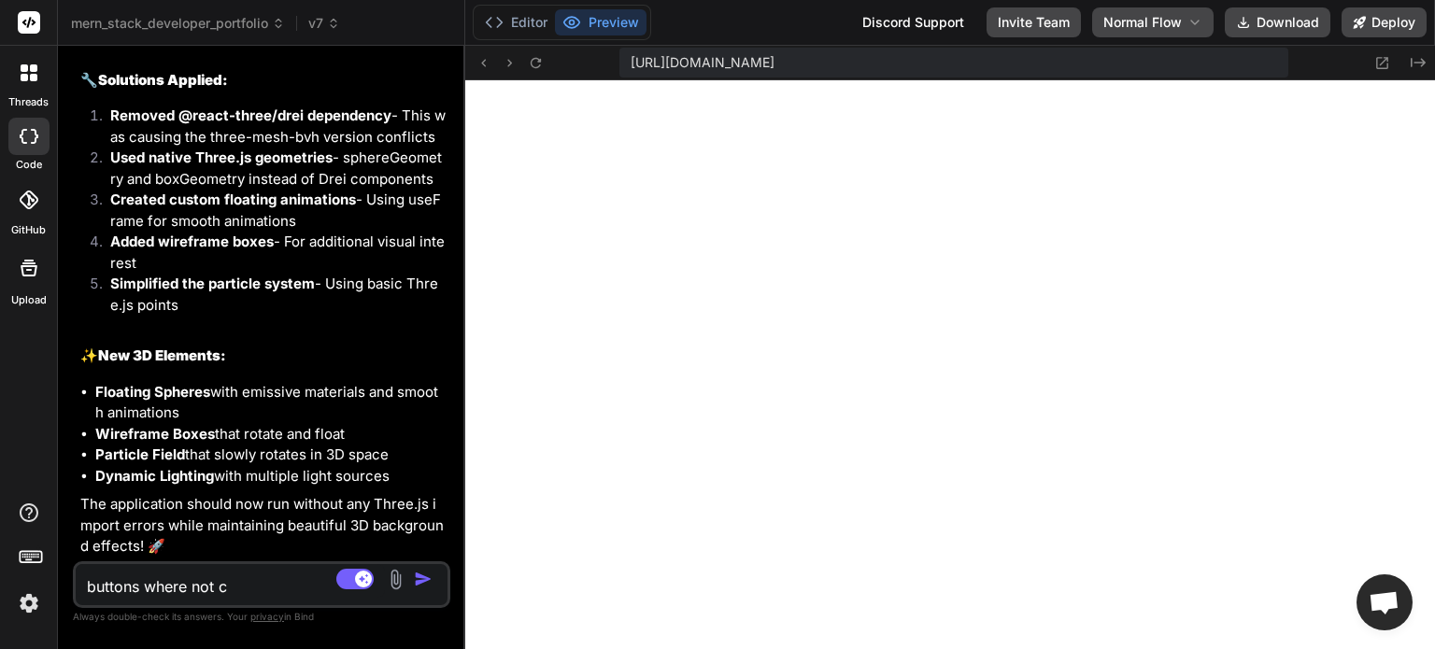
type textarea "x"
type textarea "buttons where not cli"
type textarea "x"
type textarea "buttons where not clic"
type textarea "x"
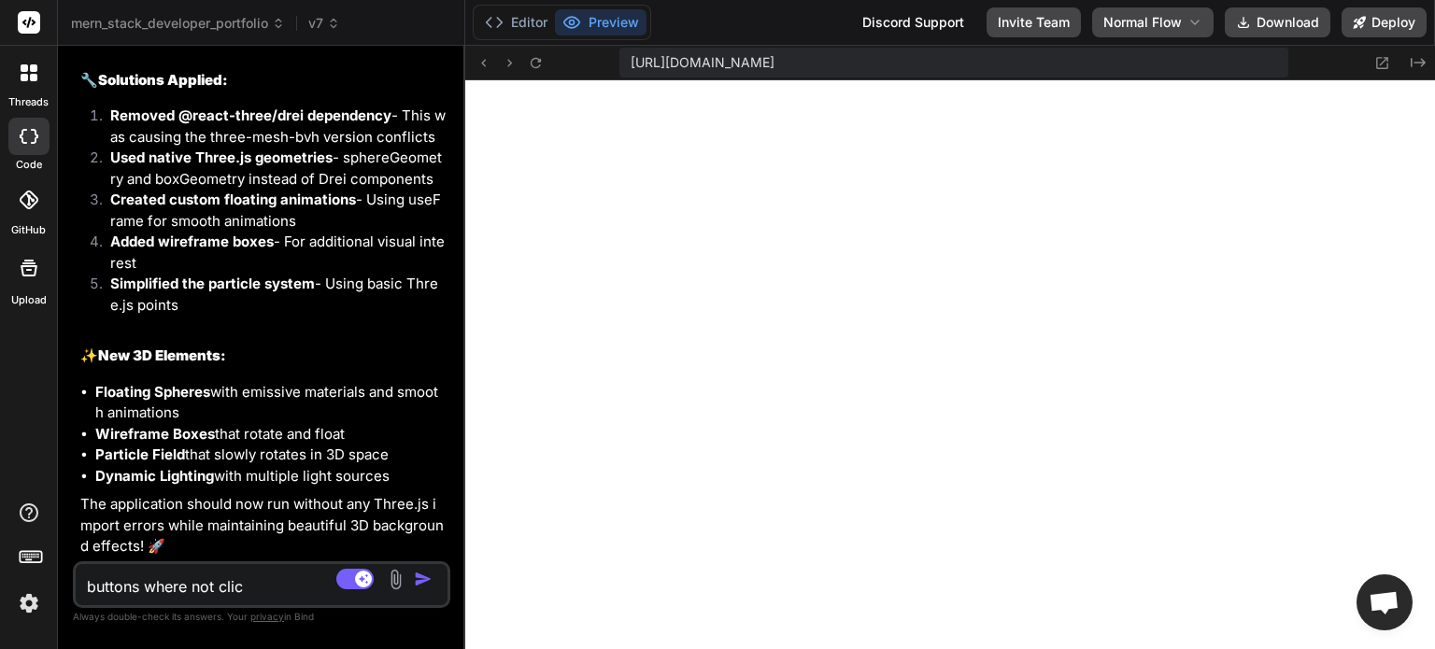
type textarea "buttons where not click"
type textarea "x"
type textarea "buttons where not clicka"
type textarea "x"
type textarea "buttons where not clickab"
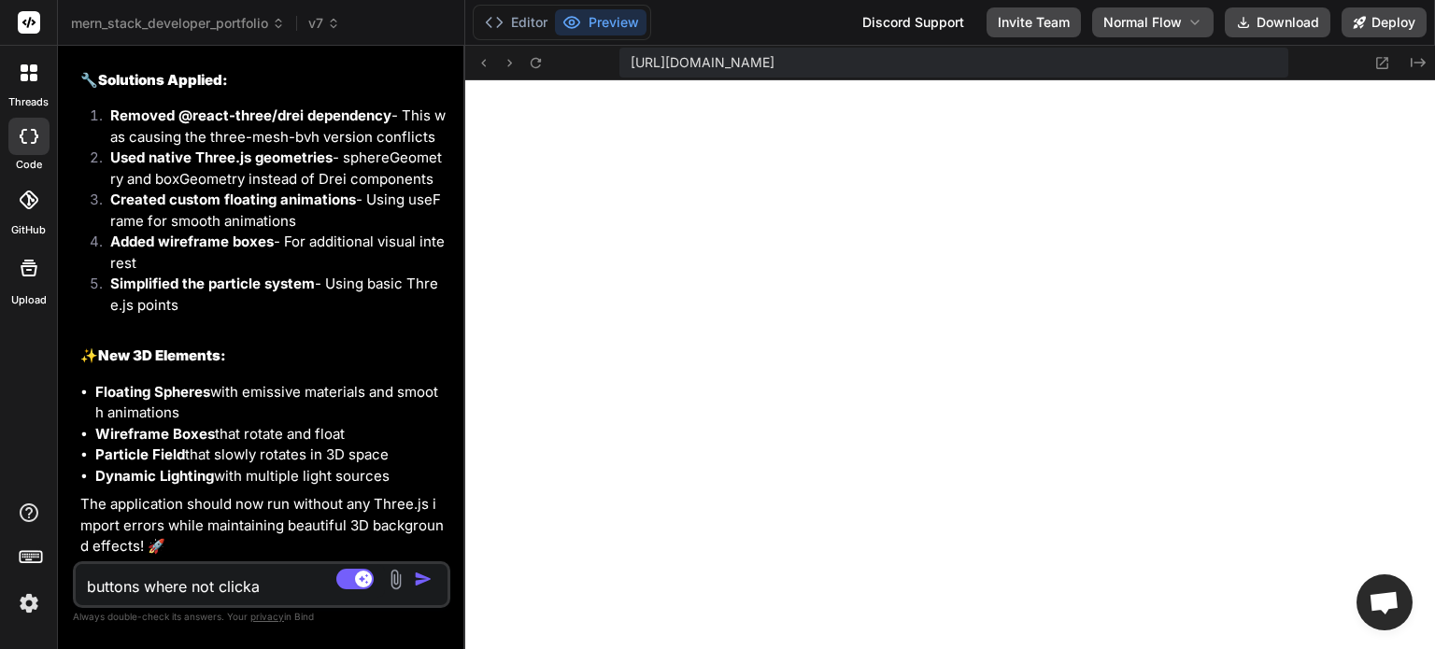
type textarea "x"
type textarea "buttons where not clickabl"
type textarea "x"
type textarea "buttons where not clickable"
type textarea "x"
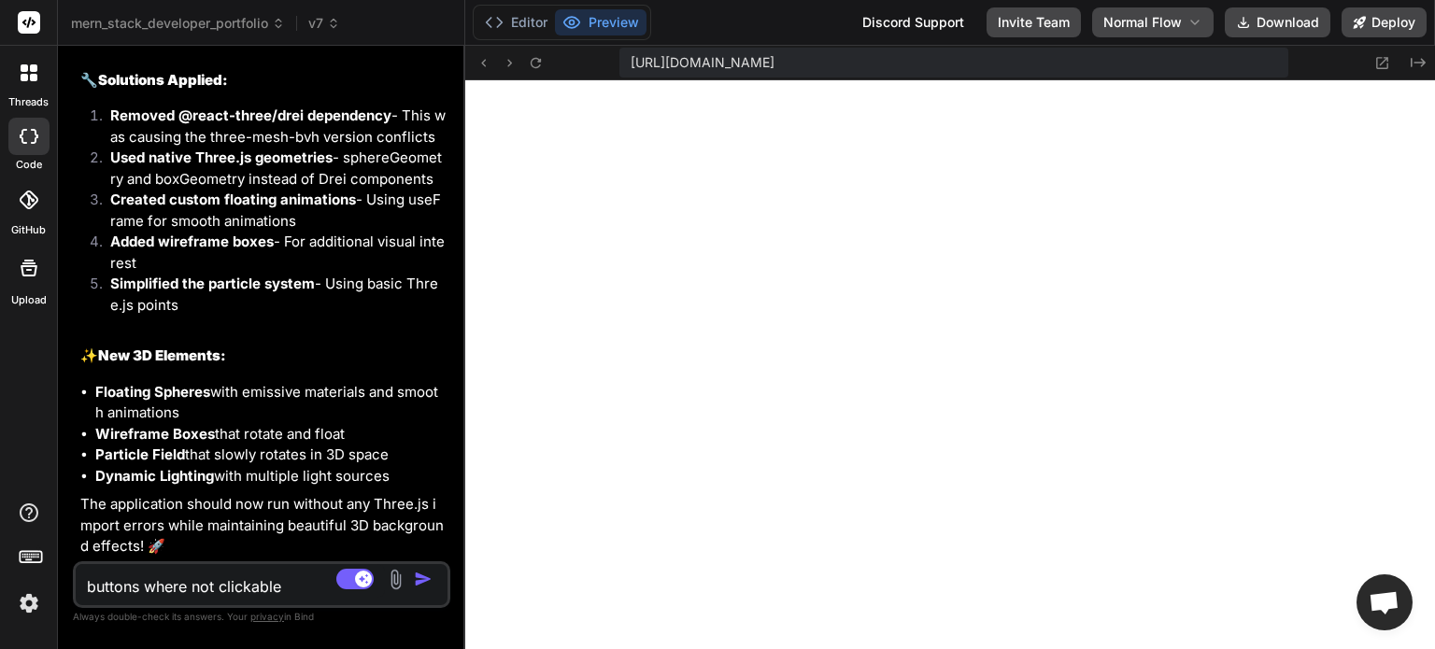
type textarea "buttons where not clickable"
type textarea "x"
type textarea "buttons where not clickable s"
type textarea "x"
type textarea "buttons where not clickable so"
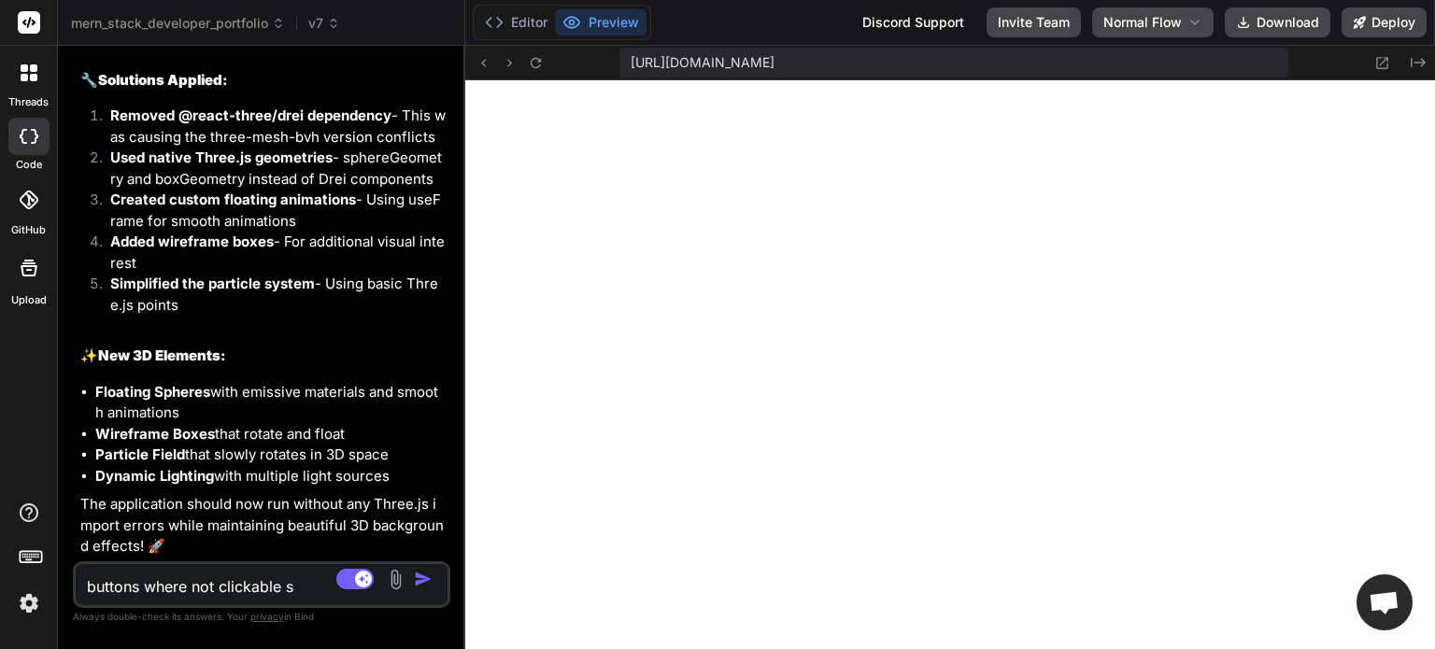
type textarea "x"
type textarea "buttons where not clickable so"
type textarea "x"
type textarea "buttons where not clickable so c"
type textarea "x"
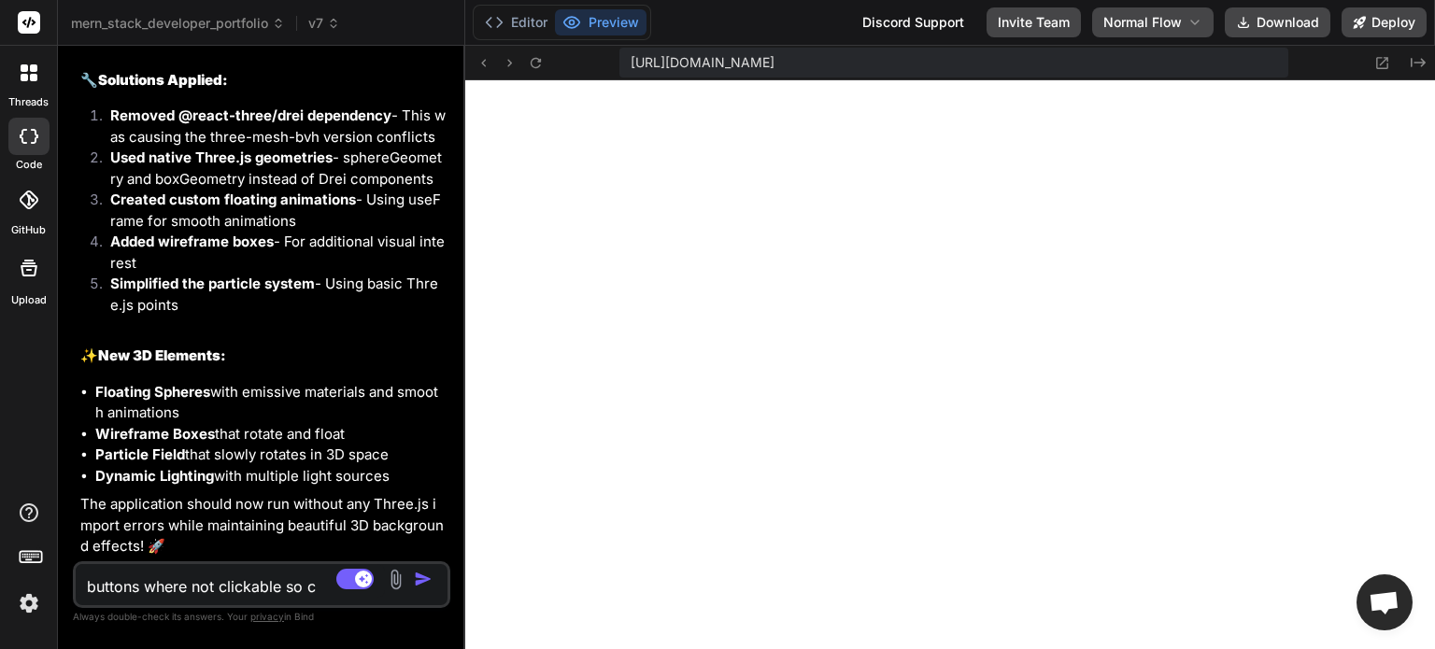
type textarea "buttons where not clickable so co"
type textarea "x"
type textarea "buttons where not clickable so cou"
type textarea "x"
type textarea "buttons where not clickable so coul"
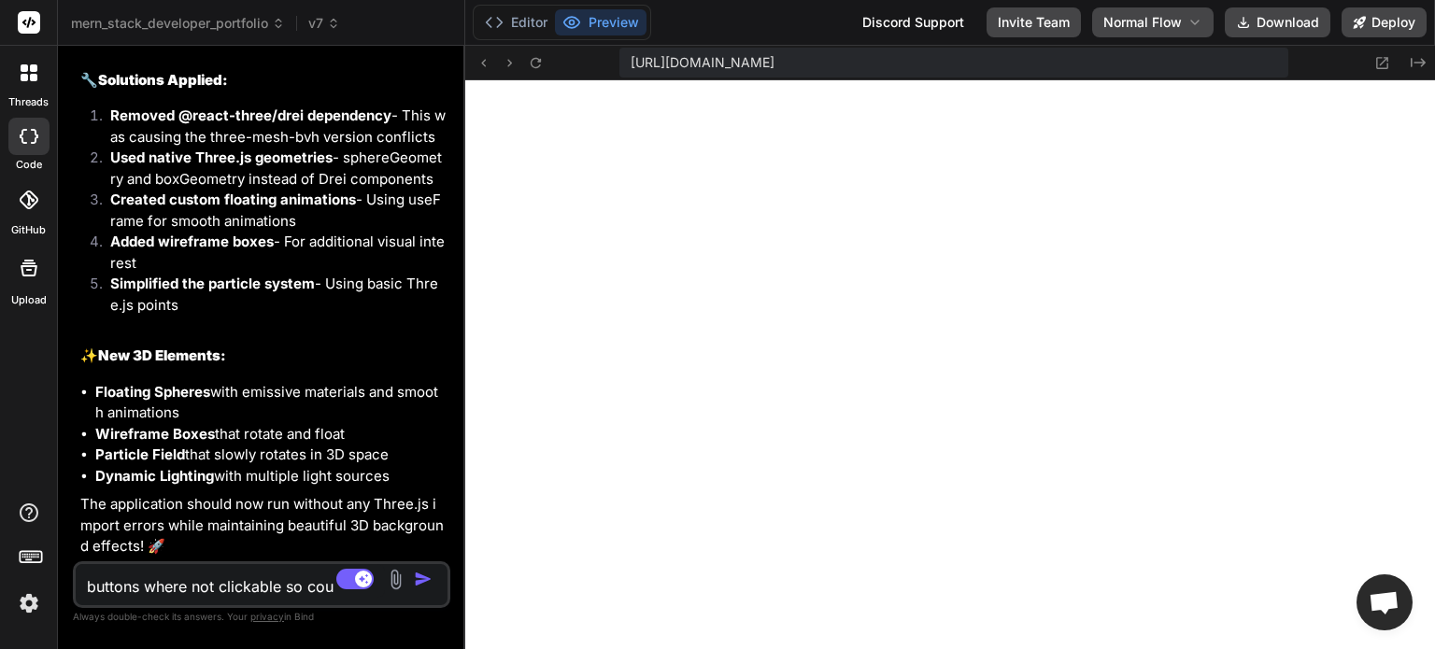
type textarea "x"
type textarea "buttons where not clickable so could"
type textarea "x"
type textarea "buttons where not clickable so could"
type textarea "x"
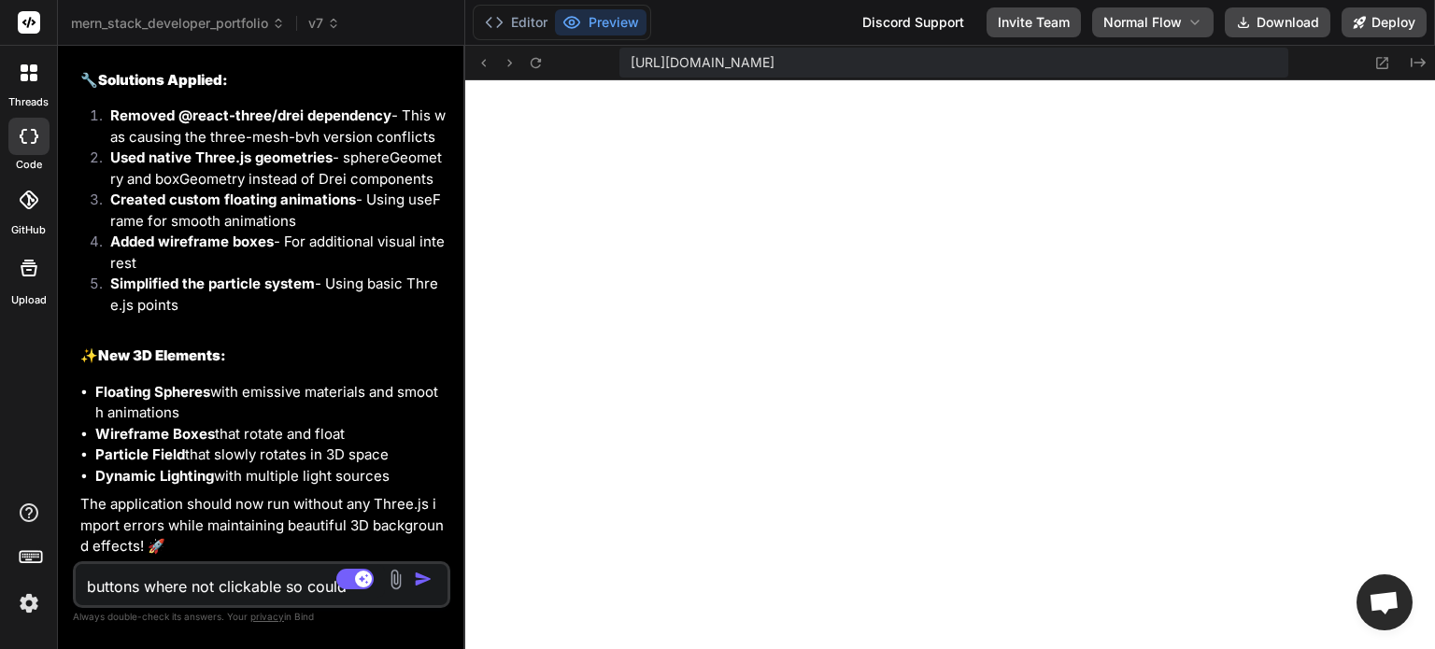
type textarea "buttons where not clickable so could y"
type textarea "x"
type textarea "buttons where not clickable so could yo"
type textarea "x"
type textarea "buttons where not clickable so could you"
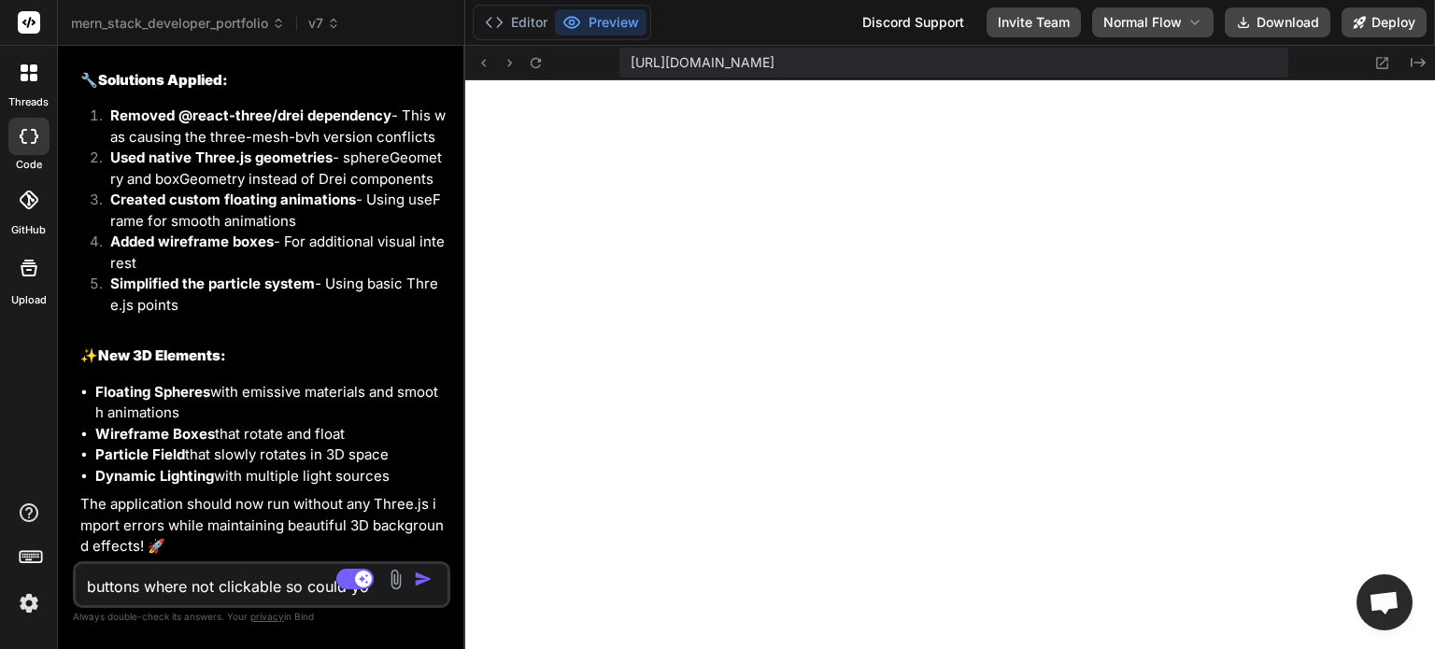
type textarea "x"
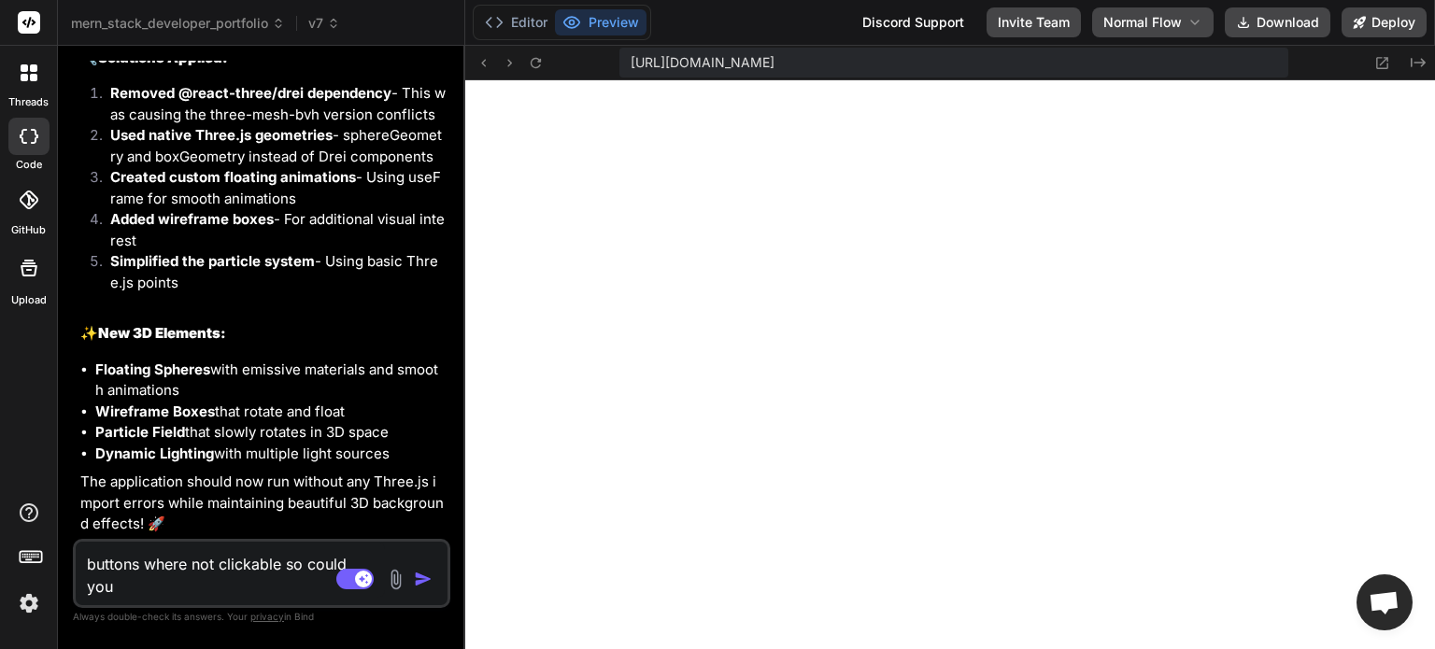
type textarea "buttons where not clickable so could you"
type textarea "x"
type textarea "buttons where not clickable so could you p"
type textarea "x"
type textarea "buttons where not clickable so could you pl"
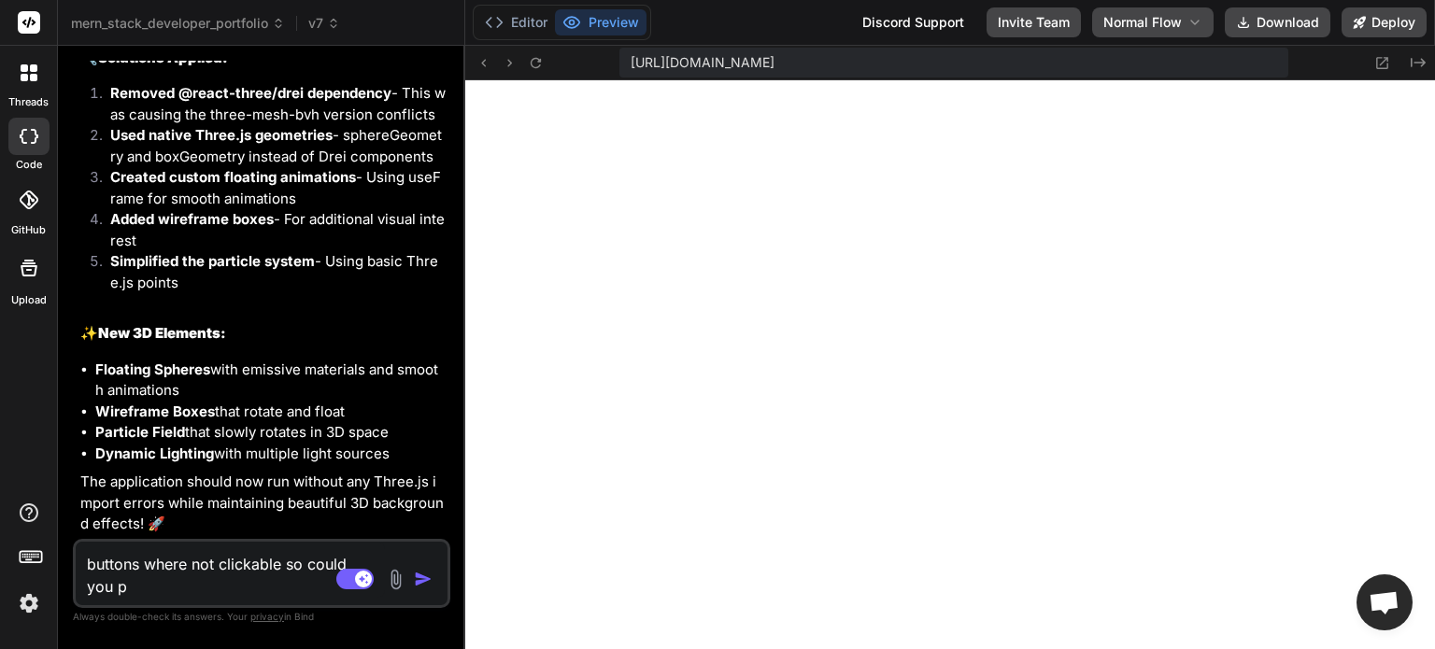
type textarea "x"
type textarea "buttons where not clickable so could you ple"
type textarea "x"
type textarea "buttons where not clickable so could you plea"
type textarea "x"
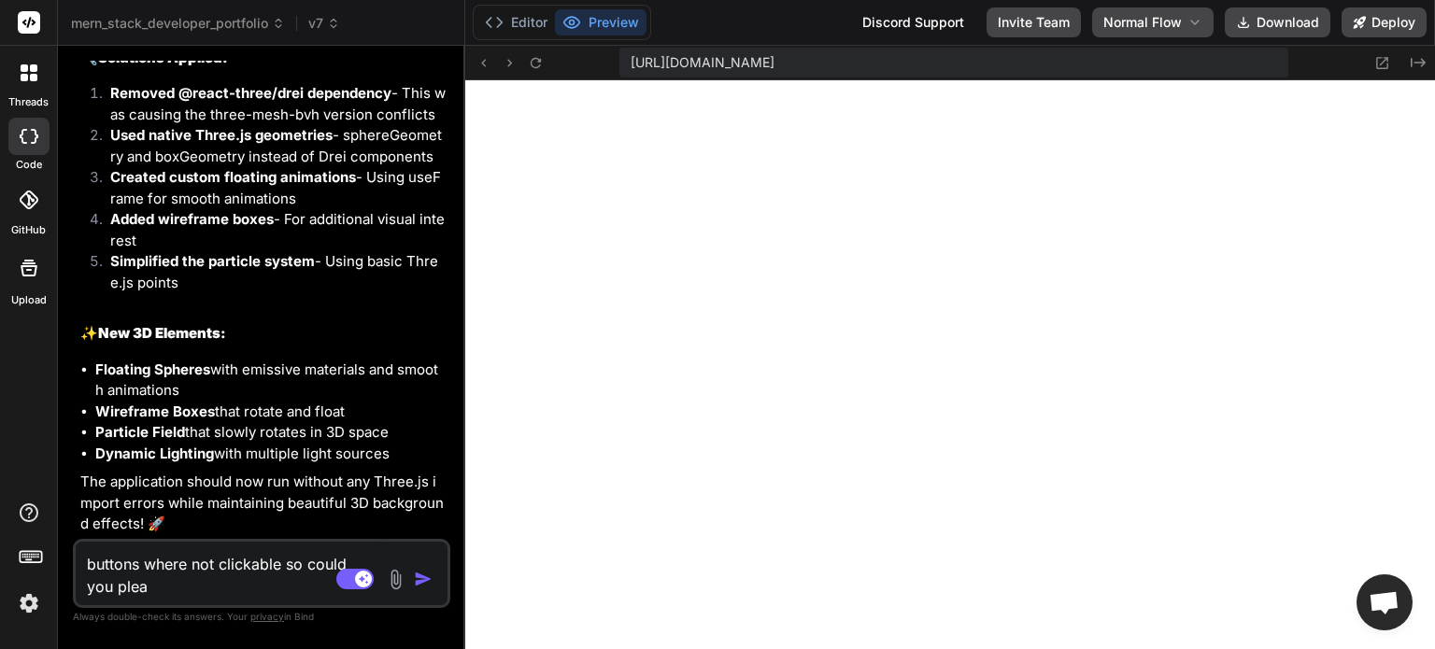
type textarea "buttons where not clickable so could you pleas"
type textarea "x"
type textarea "buttons where not clickable so could you please"
type textarea "x"
type textarea "buttons where not clickable so could you please"
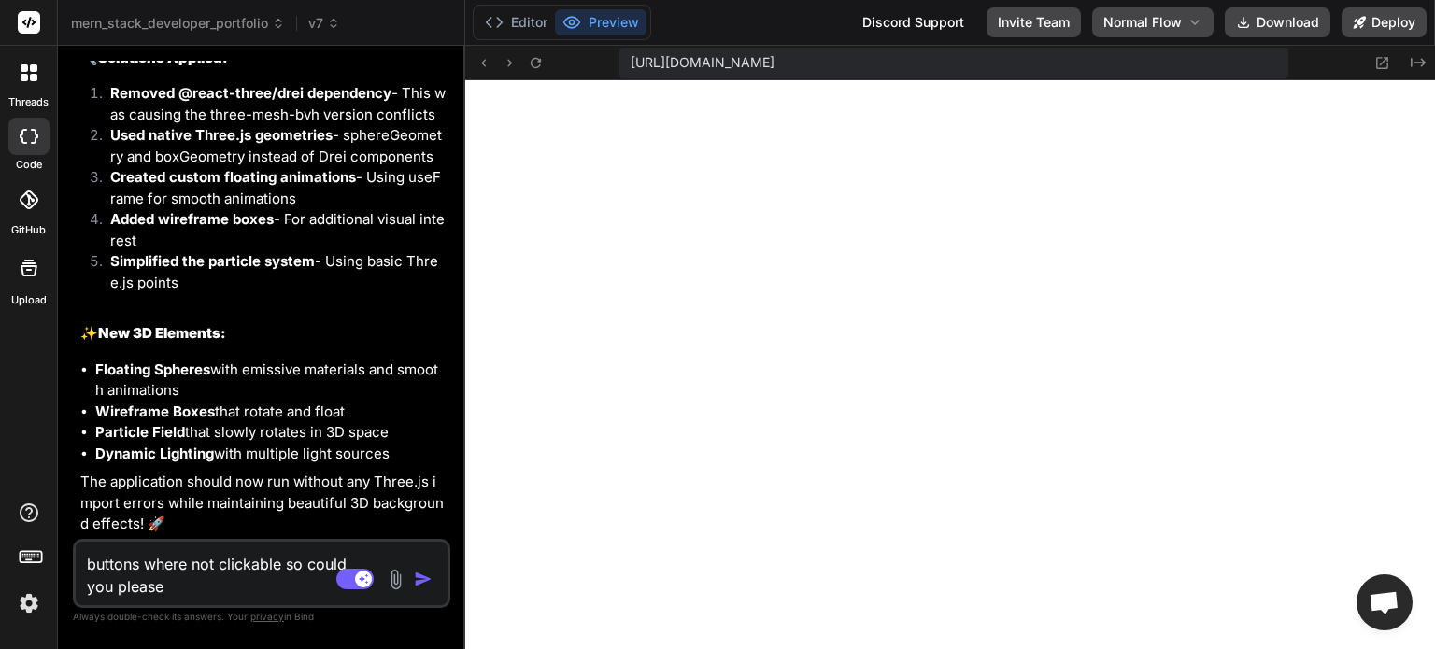
type textarea "x"
type textarea "buttons where not clickable so could you please c"
type textarea "x"
type textarea "buttons where not clickable so could you please ch"
type textarea "x"
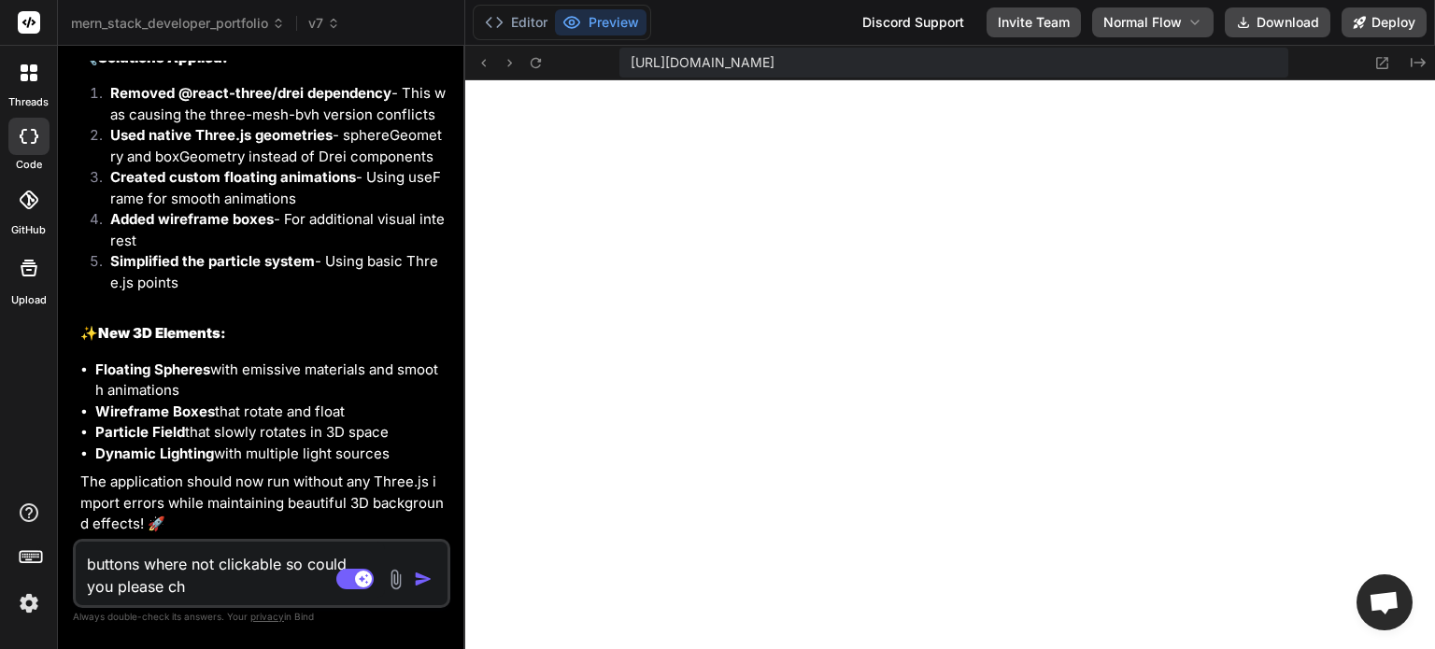
type textarea "buttons where not clickable so could you please che"
type textarea "x"
type textarea "buttons where not clickable so could you please chec"
type textarea "x"
type textarea "buttons where not clickable so could you please check"
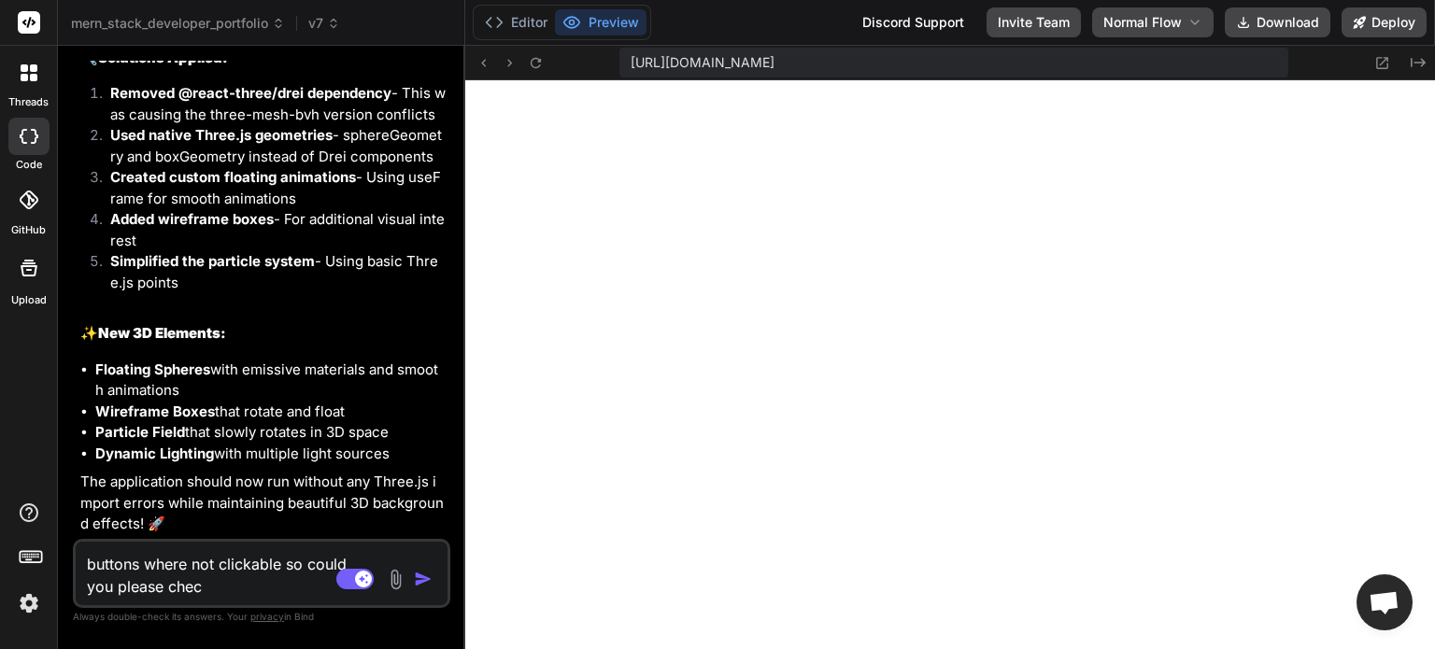
type textarea "x"
type textarea "buttons where not clickable so could you please check"
type textarea "x"
type textarea "buttons where not clickable so could you please check a"
type textarea "x"
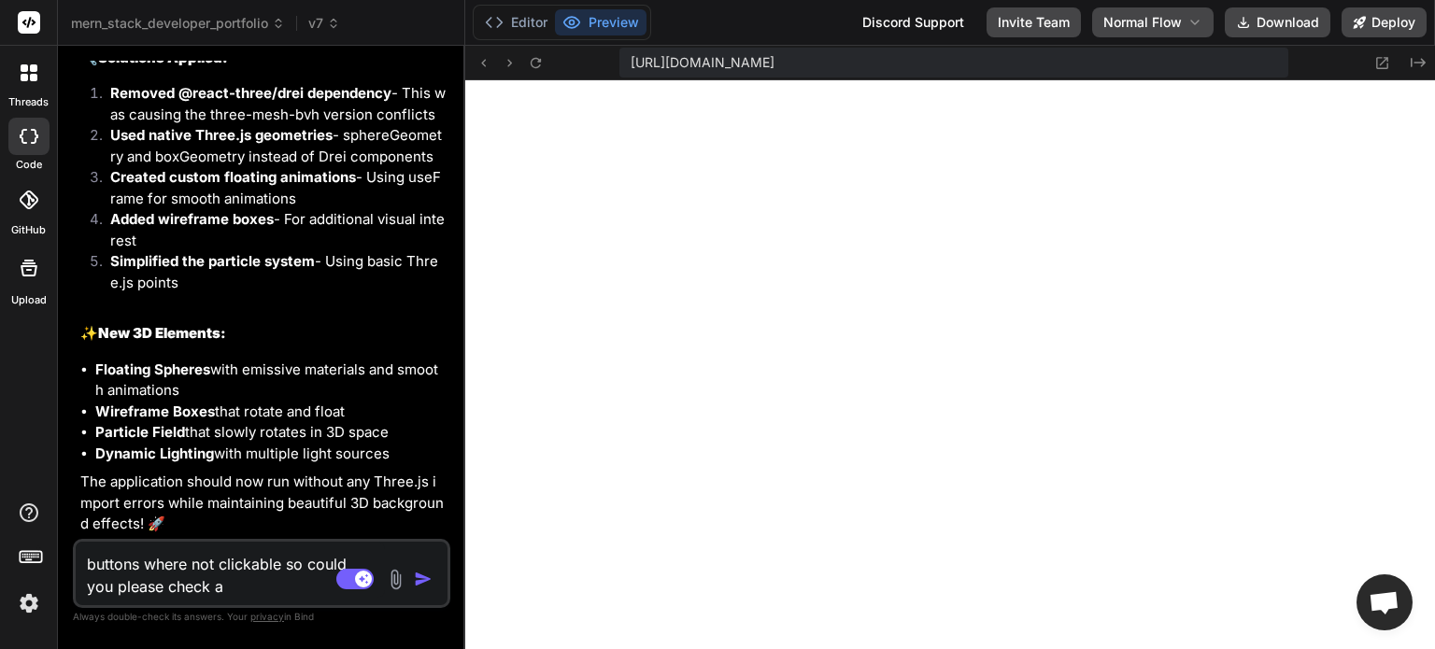
type textarea "buttons where not clickable so could you please check an"
type textarea "x"
type textarea "buttons where not clickable so could you please check and"
type textarea "x"
type textarea "buttons where not clickable so could you please check and"
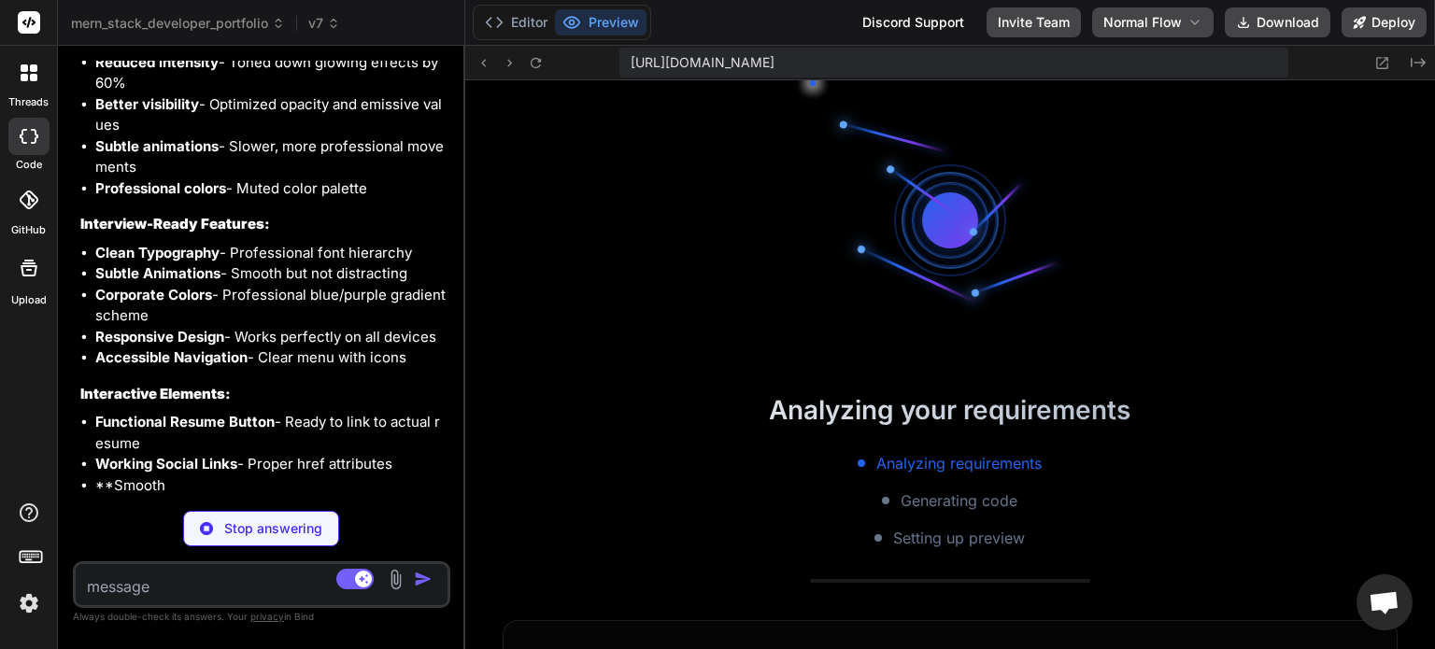
scroll to position [8572, 0]
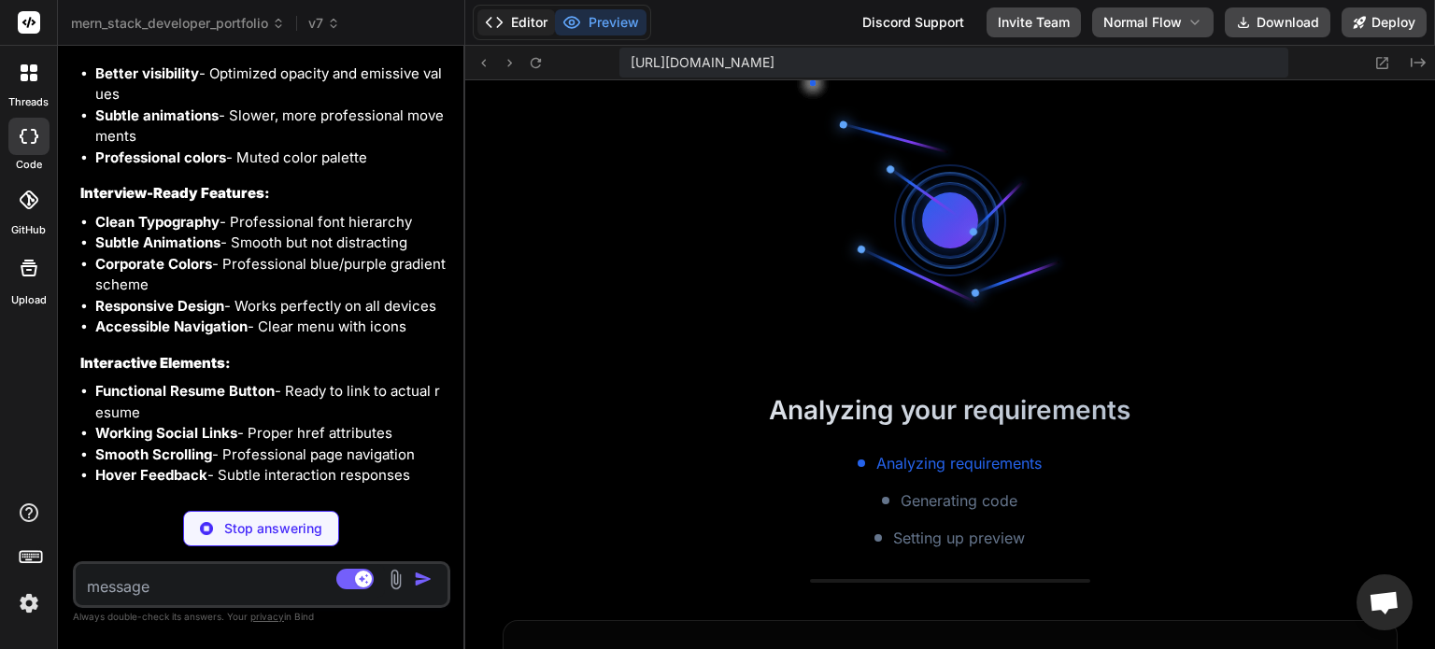
click at [512, 11] on button "Editor" at bounding box center [516, 22] width 78 height 26
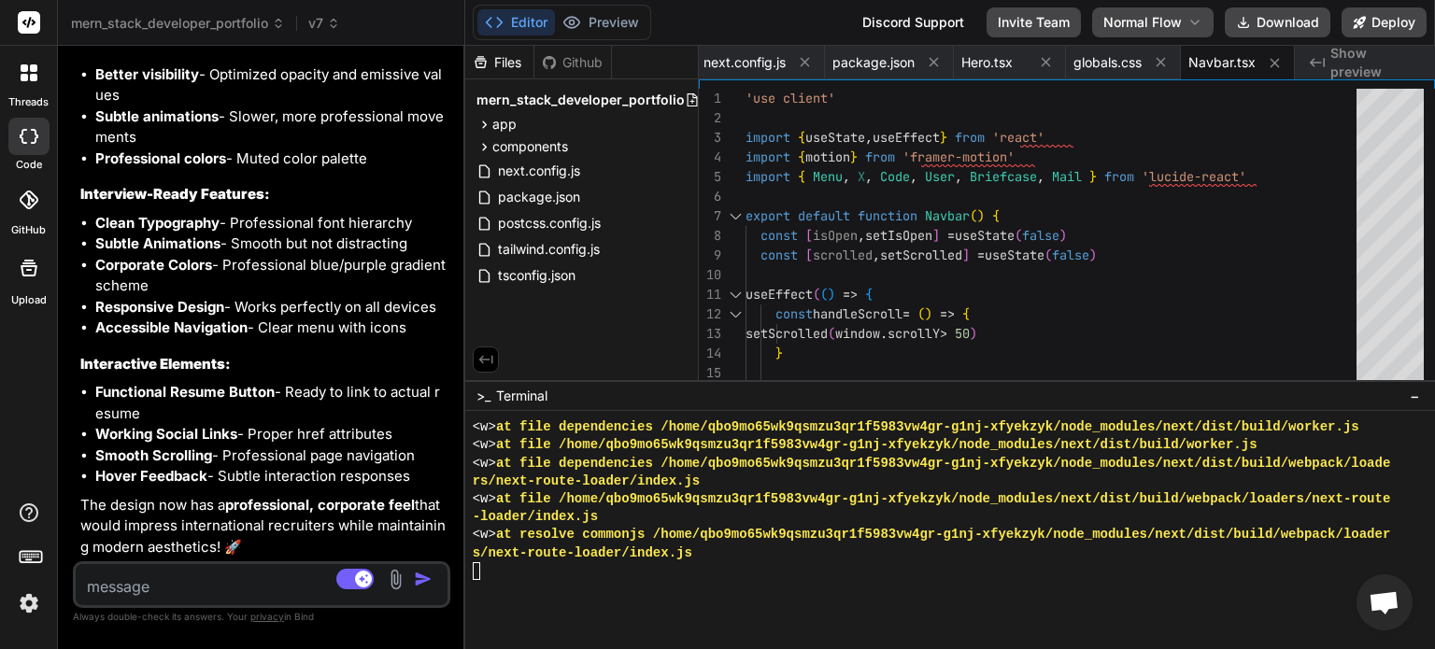
scroll to position [9398, 0]
click at [579, 23] on icon at bounding box center [571, 22] width 16 height 11
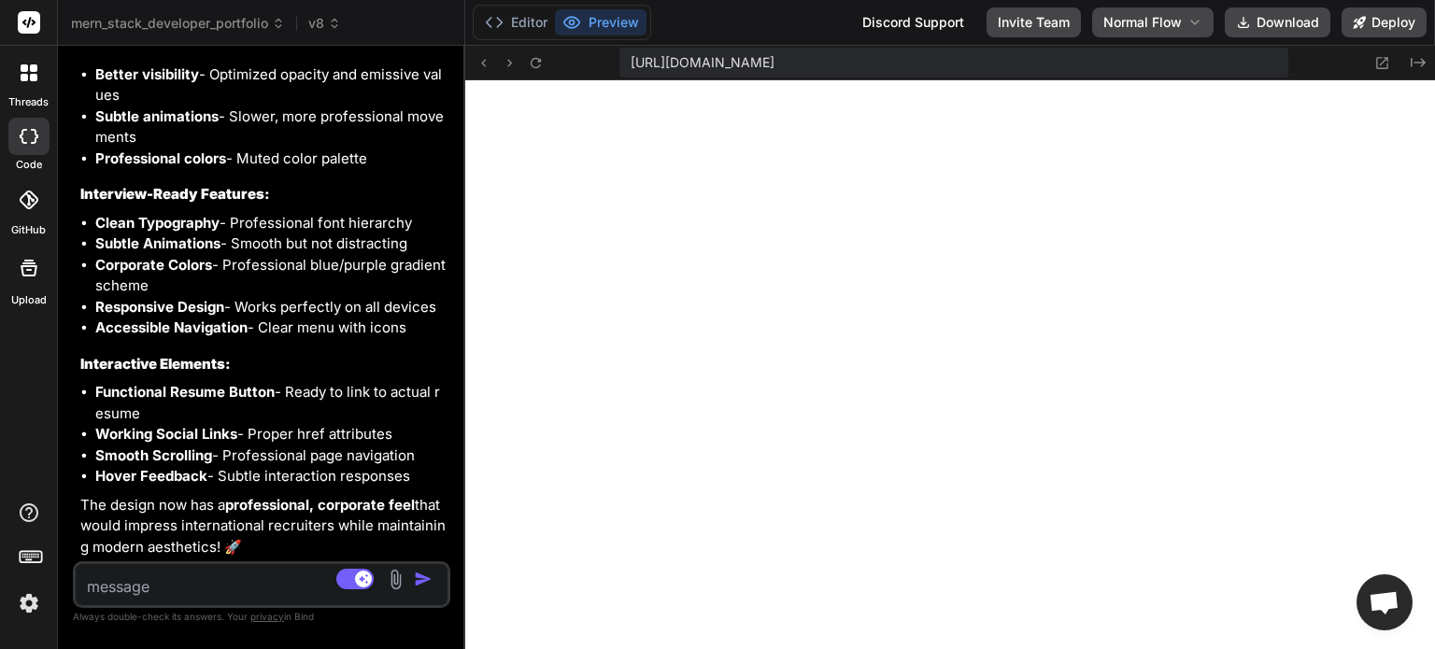
scroll to position [18390, 0]
click at [158, 584] on textarea at bounding box center [230, 581] width 309 height 34
paste textarea "Tamilarasan S Full Stack Developer, 2 year experience PROFESSIONAL SUMMARY: Exp…"
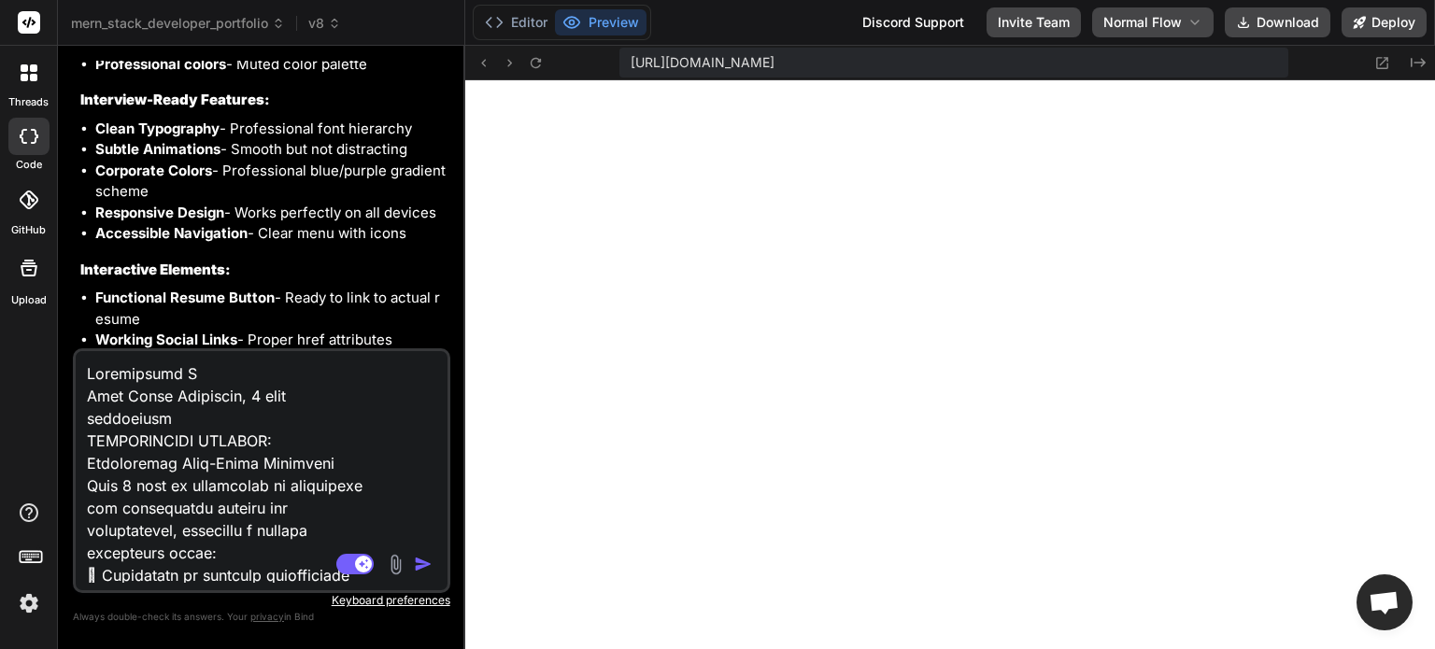
scroll to position [7288, 0]
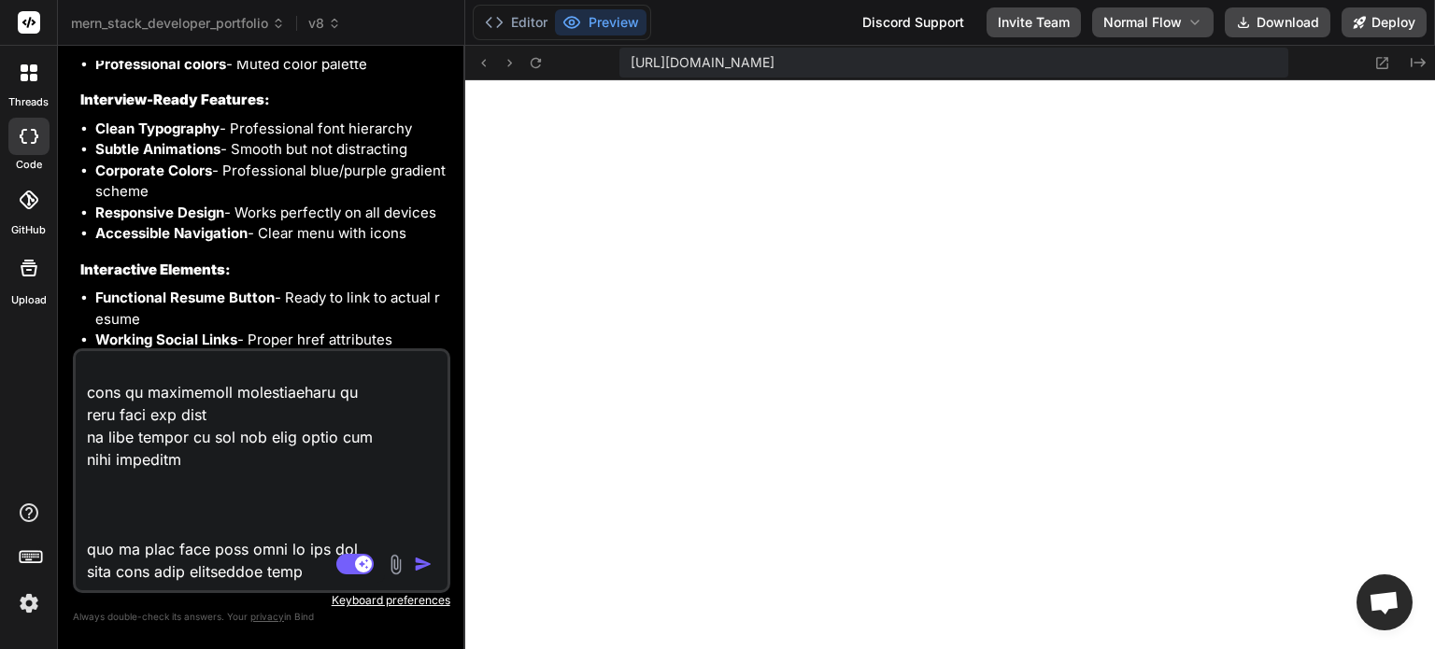
click at [423, 567] on img "button" at bounding box center [423, 564] width 19 height 19
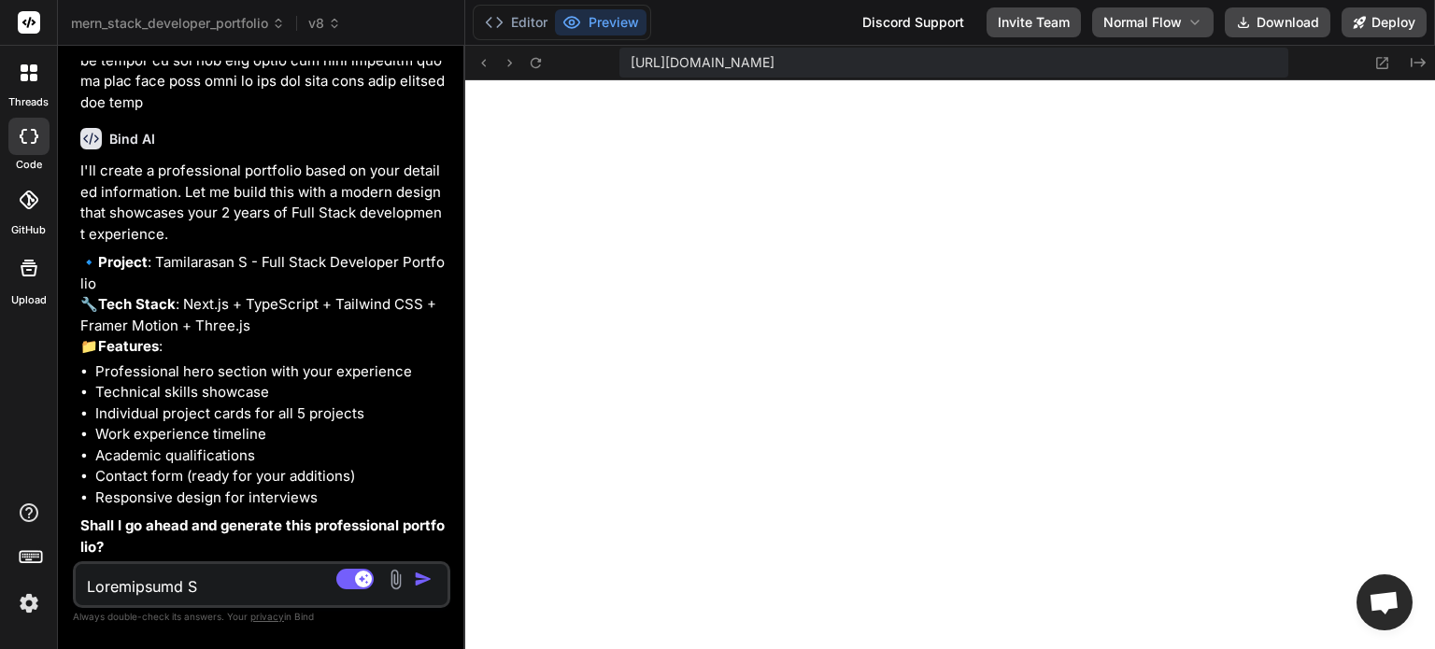
scroll to position [22452, 0]
click at [172, 586] on textarea at bounding box center [230, 581] width 309 height 34
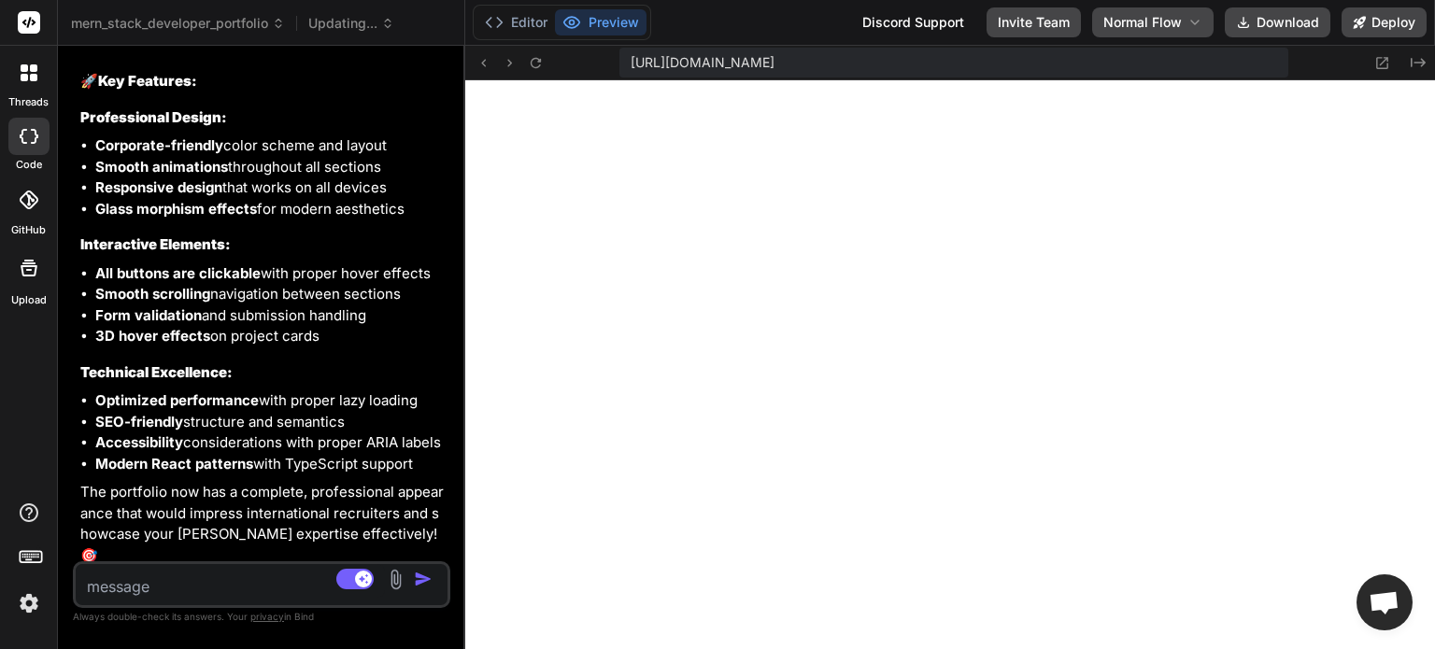
scroll to position [24014, 0]
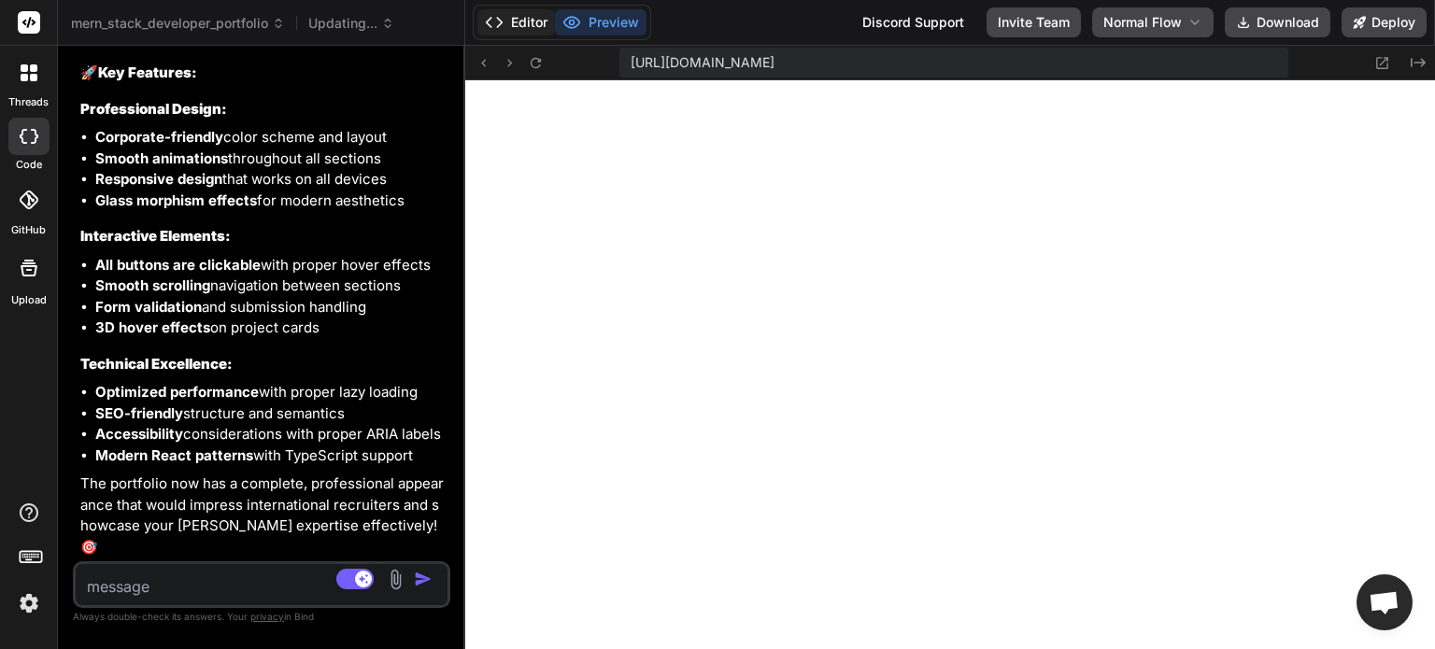
click at [538, 21] on button "Editor" at bounding box center [516, 22] width 78 height 26
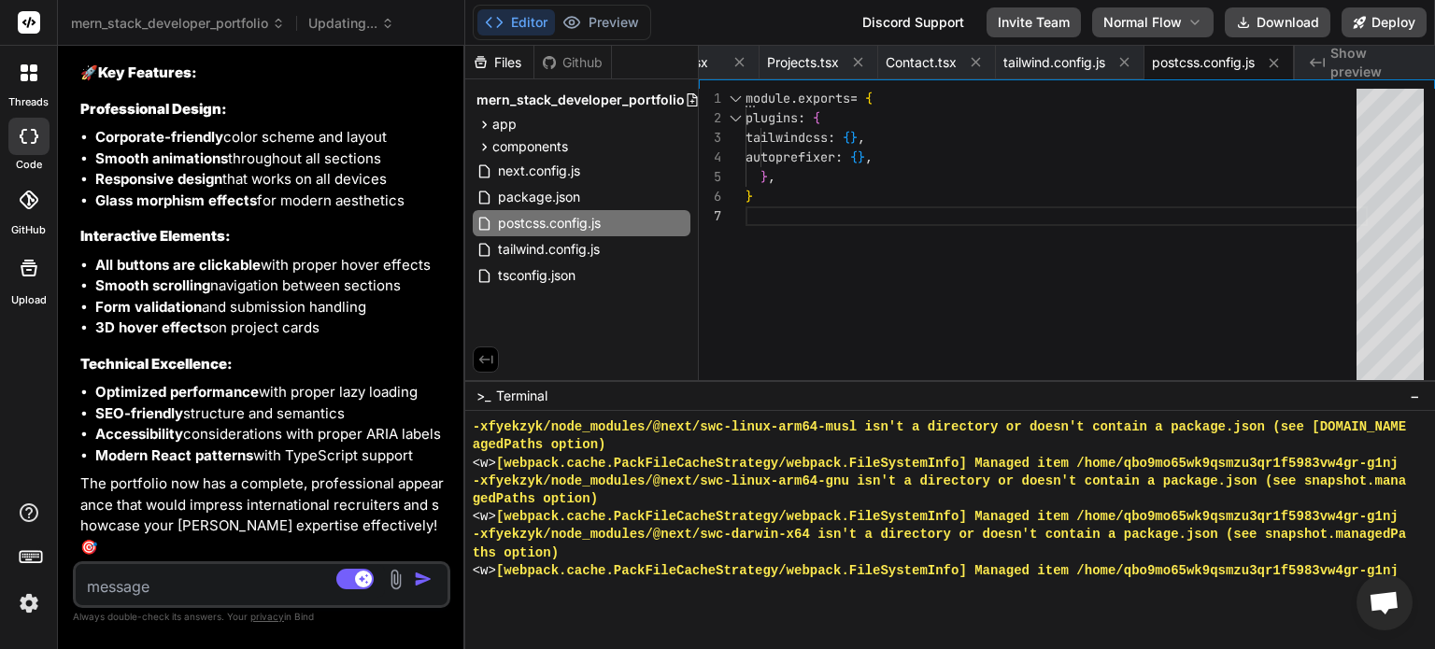
scroll to position [13165, 0]
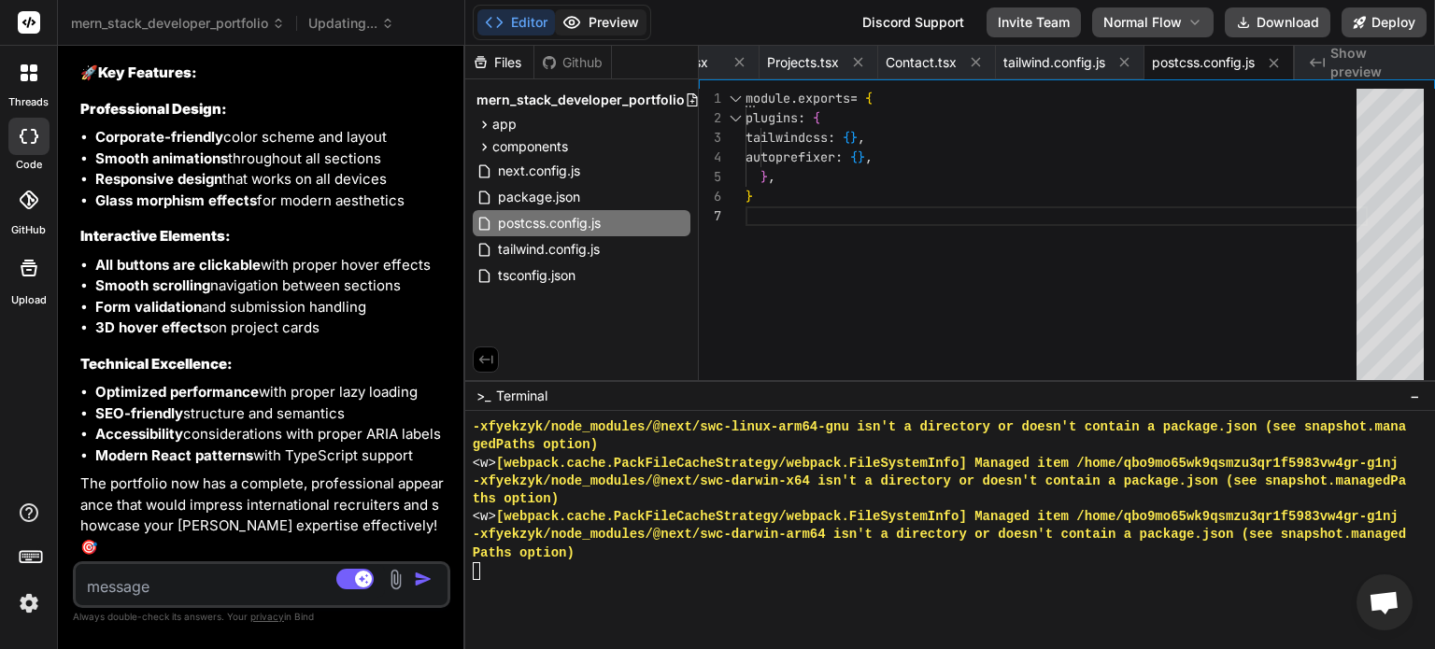
click at [614, 21] on button "Preview" at bounding box center [601, 22] width 92 height 26
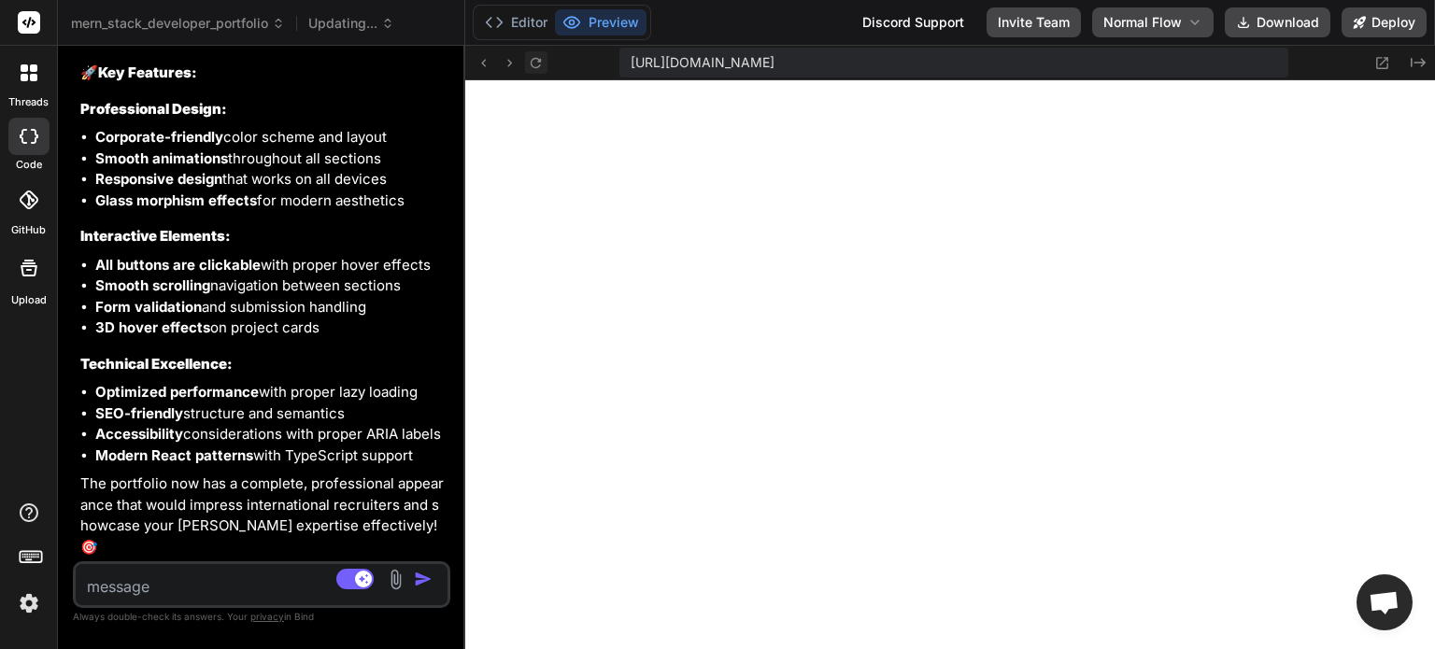
click at [534, 63] on icon at bounding box center [536, 63] width 16 height 16
click at [518, 12] on button "Editor" at bounding box center [516, 22] width 78 height 26
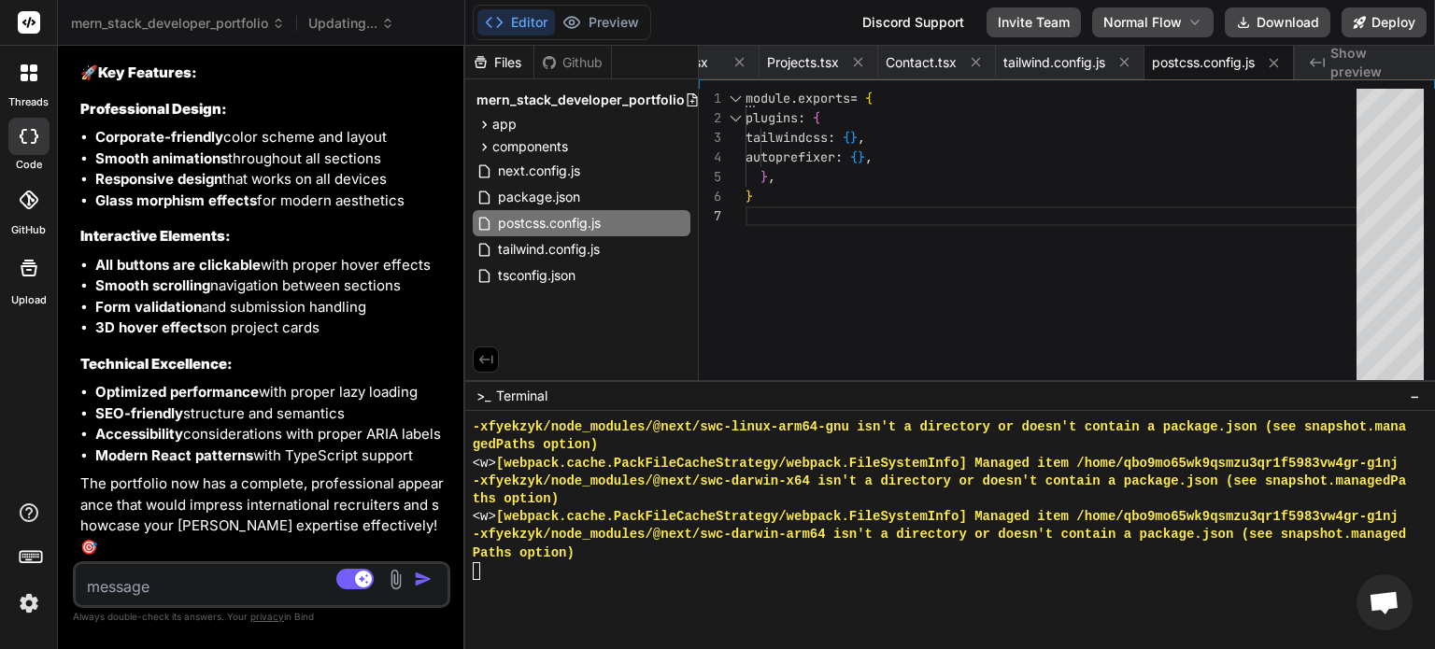
scroll to position [13218, 0]
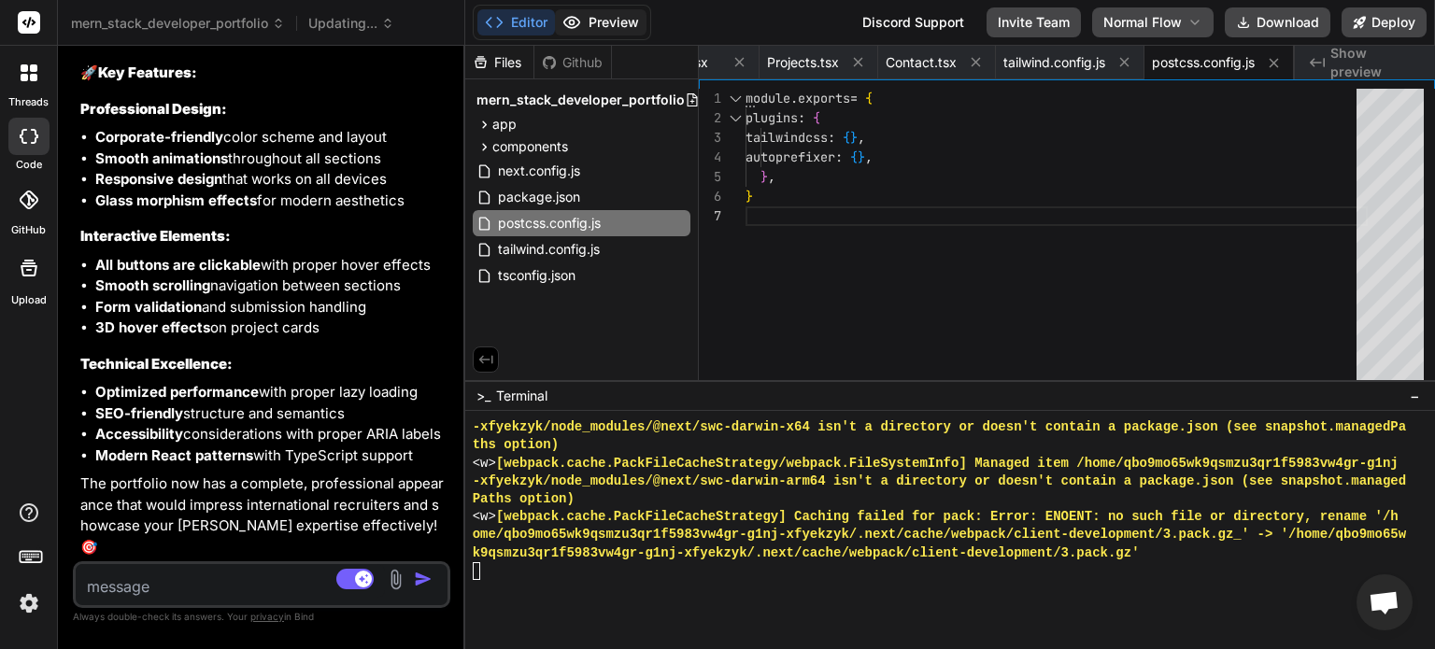
click at [599, 18] on button "Preview" at bounding box center [601, 22] width 92 height 26
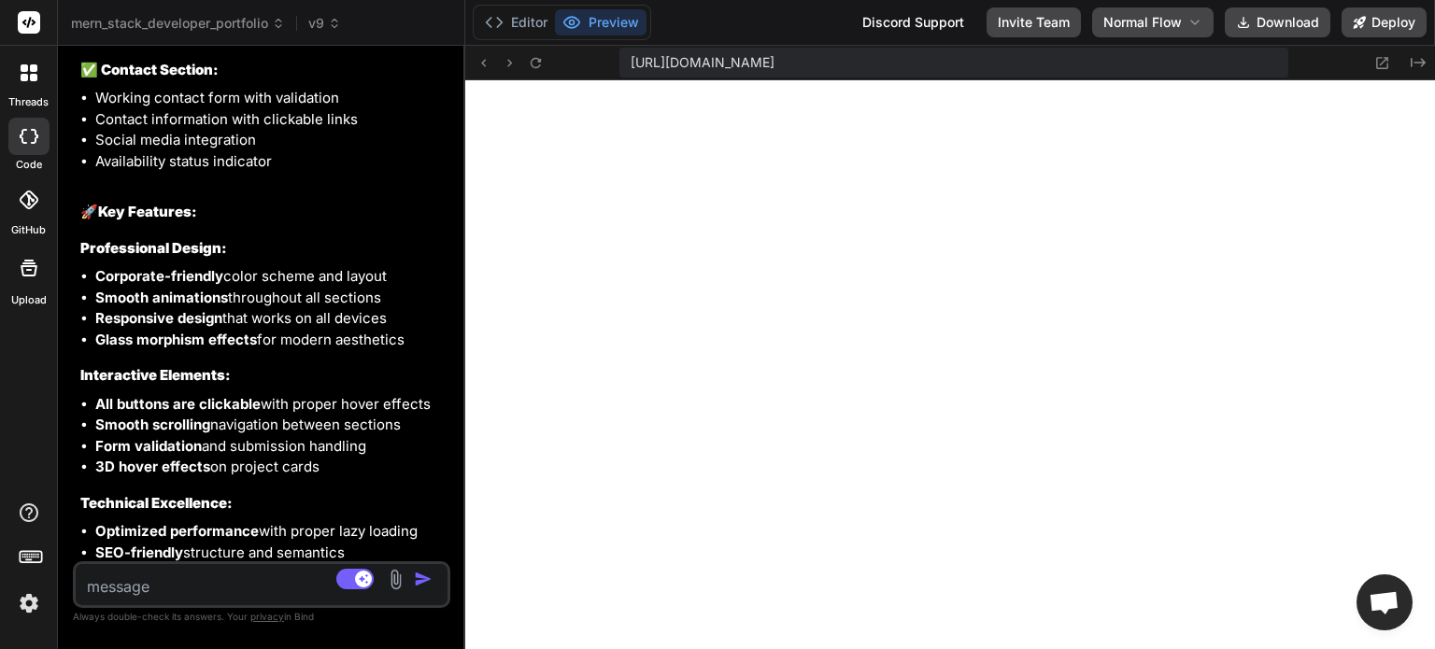
scroll to position [24014, 0]
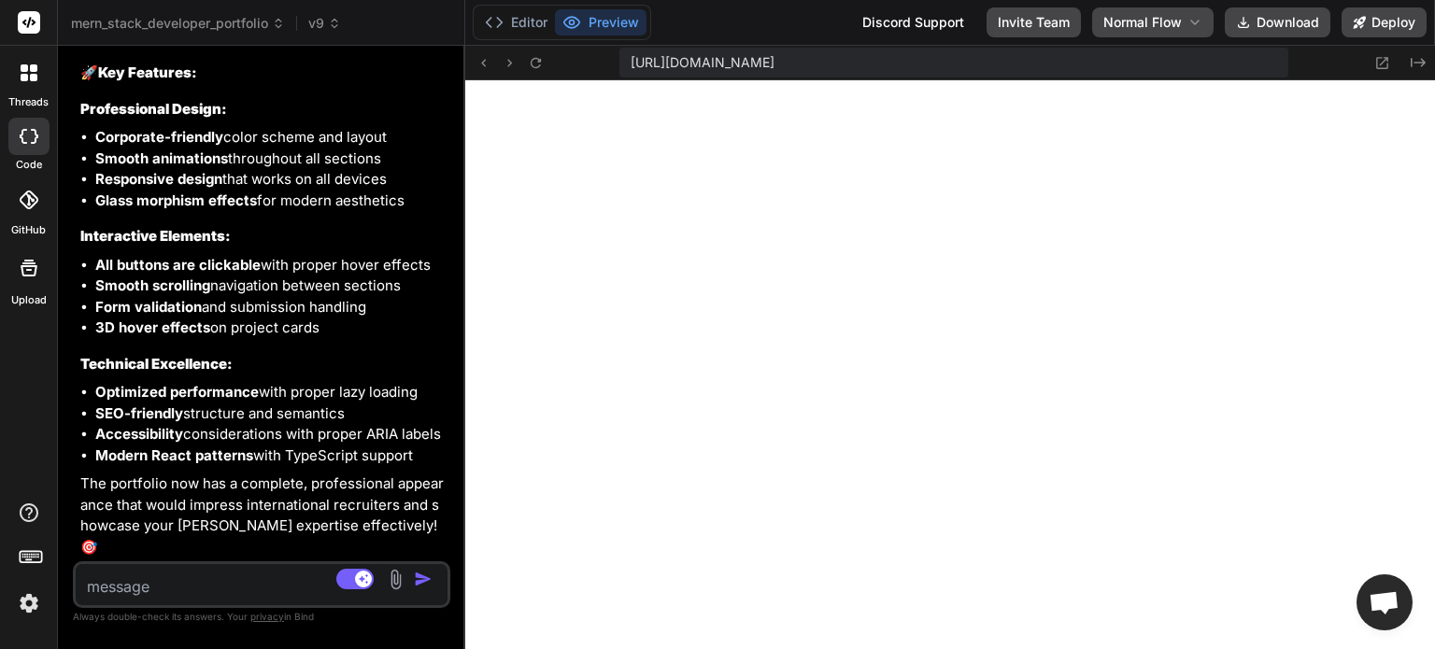
click at [202, 582] on textarea at bounding box center [230, 581] width 309 height 34
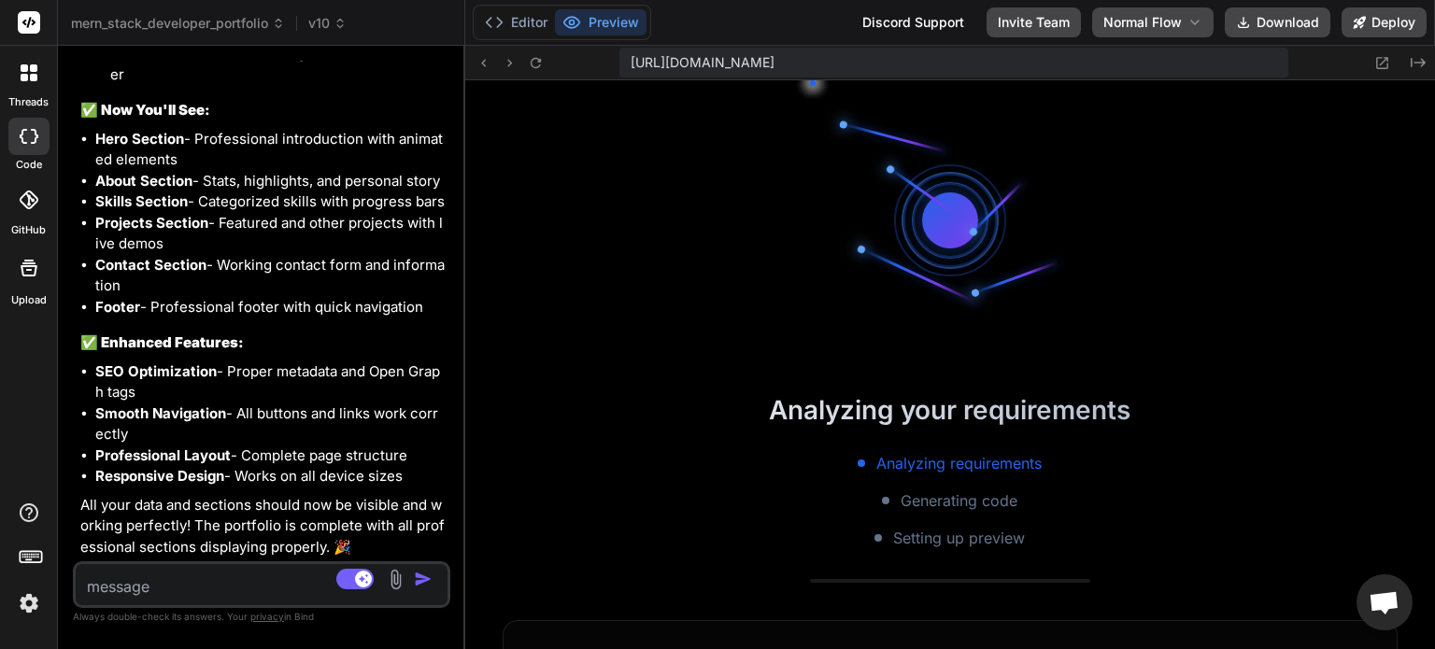
scroll to position [17057, 0]
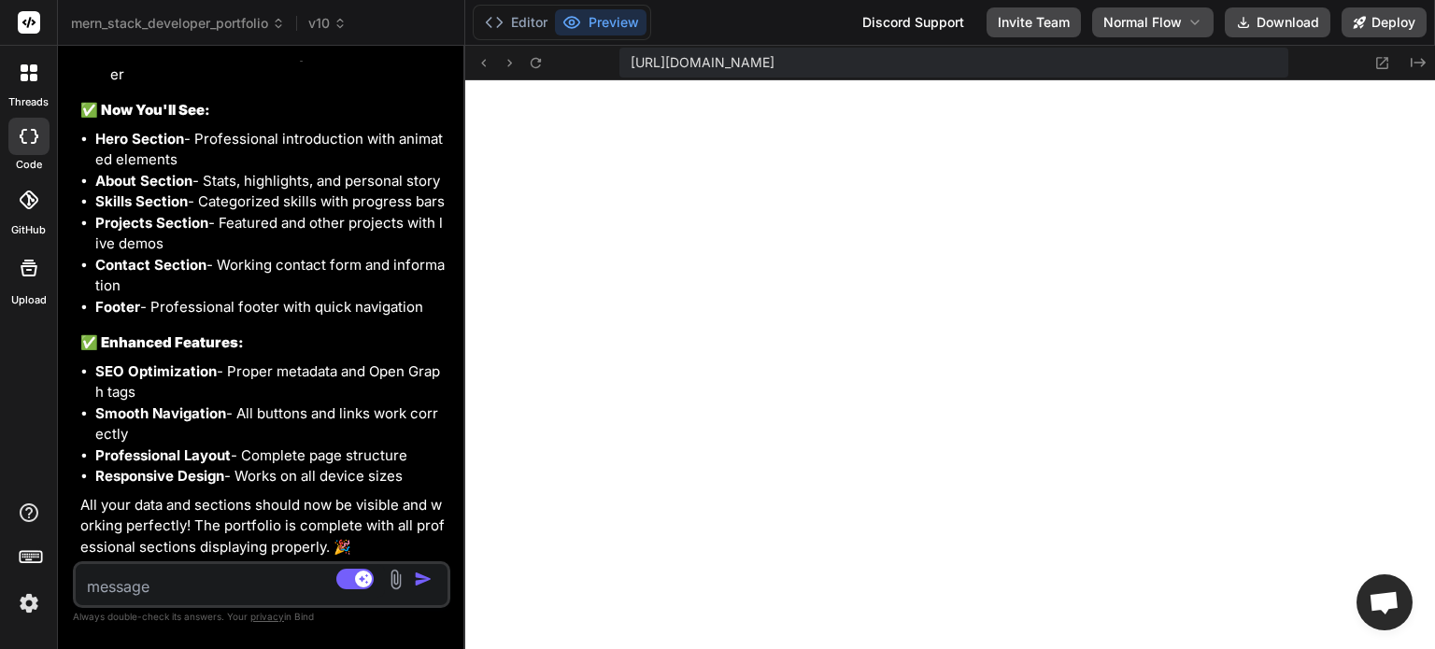
click at [224, 577] on textarea at bounding box center [230, 581] width 309 height 34
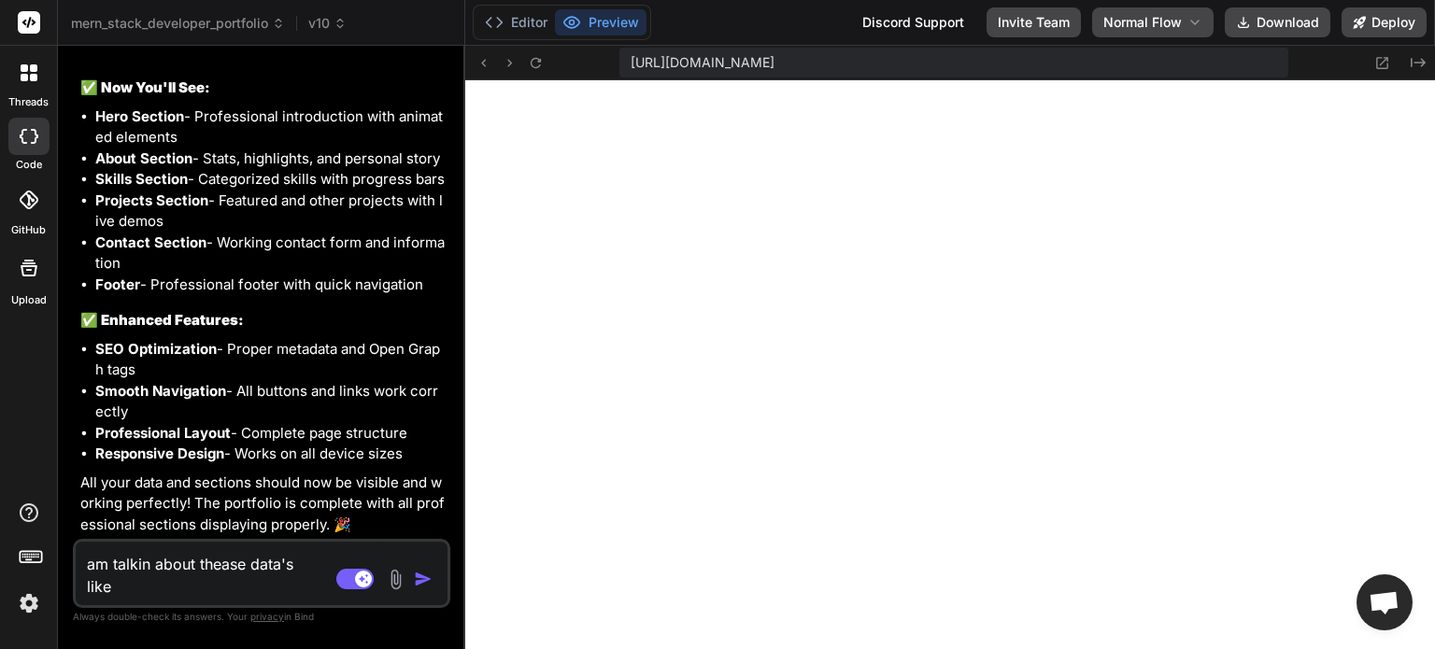
paste textarea "Tamilarasan S Full Stack Developer, 2 year experience PROFESSIONAL SUMMARY: Exp…"
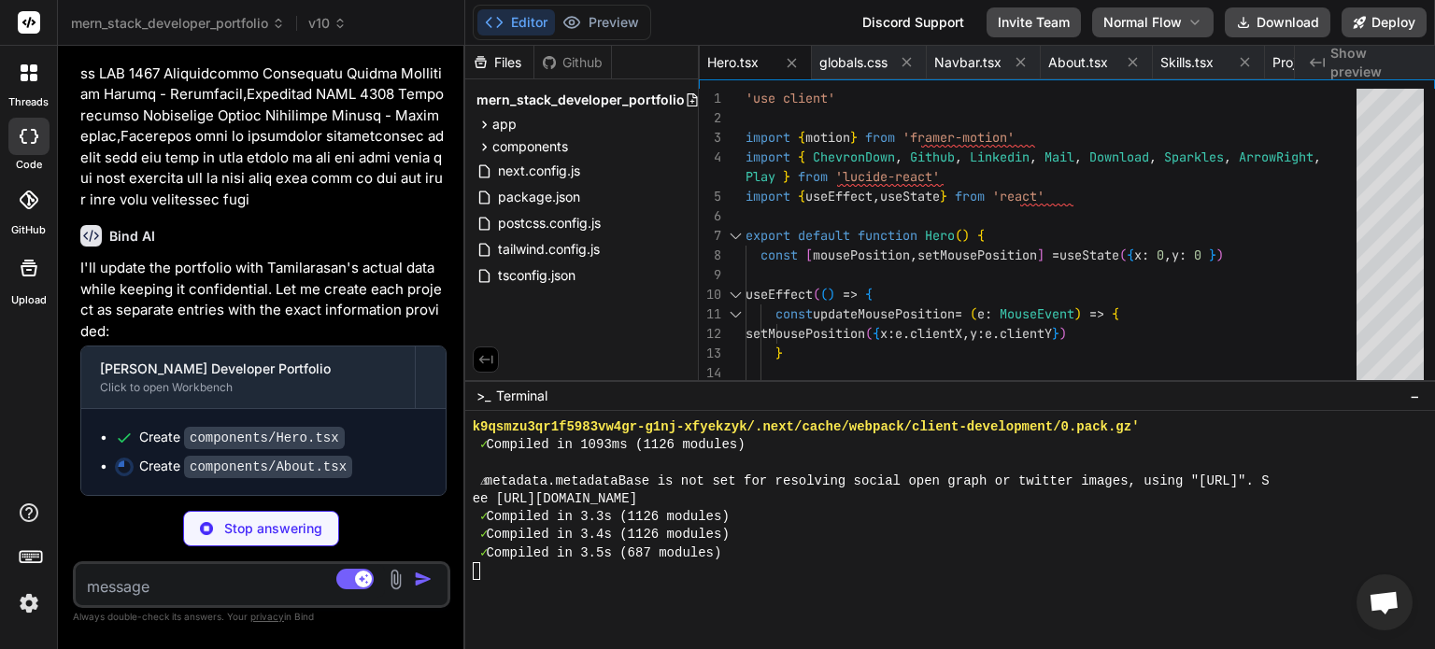
scroll to position [29220, 0]
click at [543, 141] on span "components" at bounding box center [530, 146] width 76 height 19
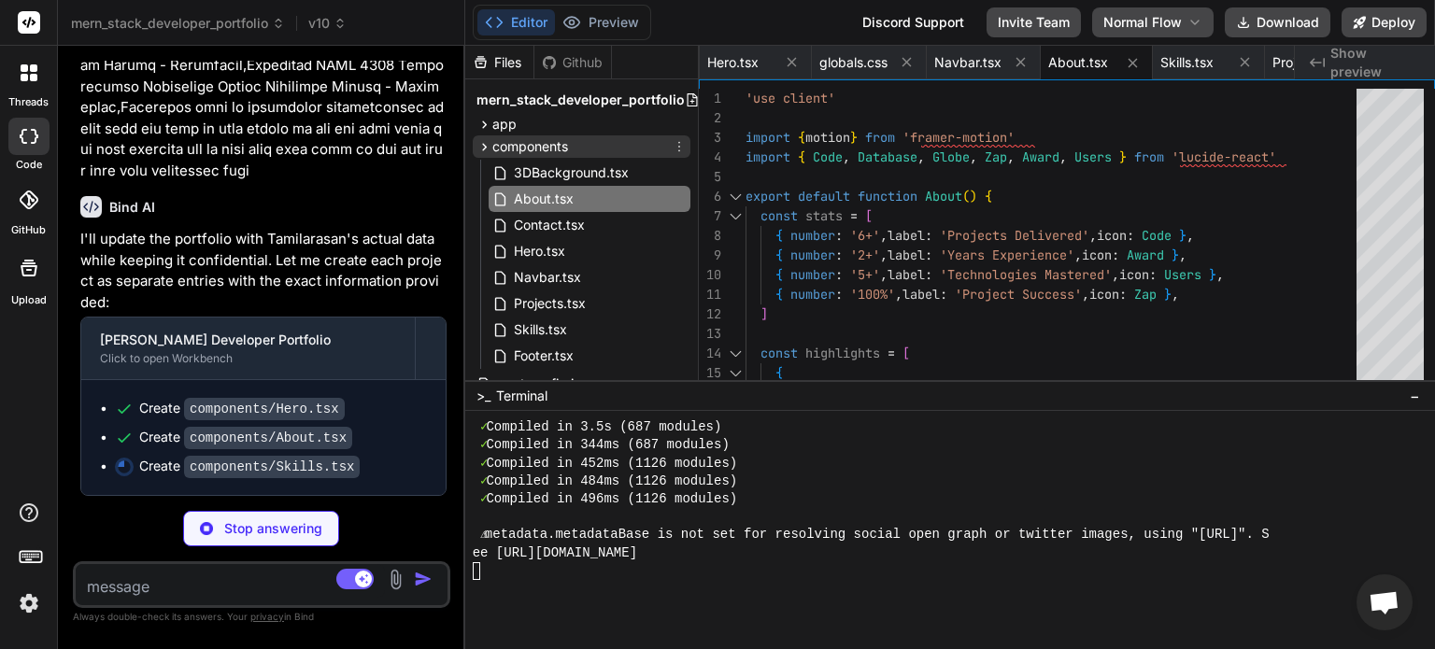
scroll to position [17416, 0]
click at [522, 122] on div "app" at bounding box center [582, 124] width 218 height 22
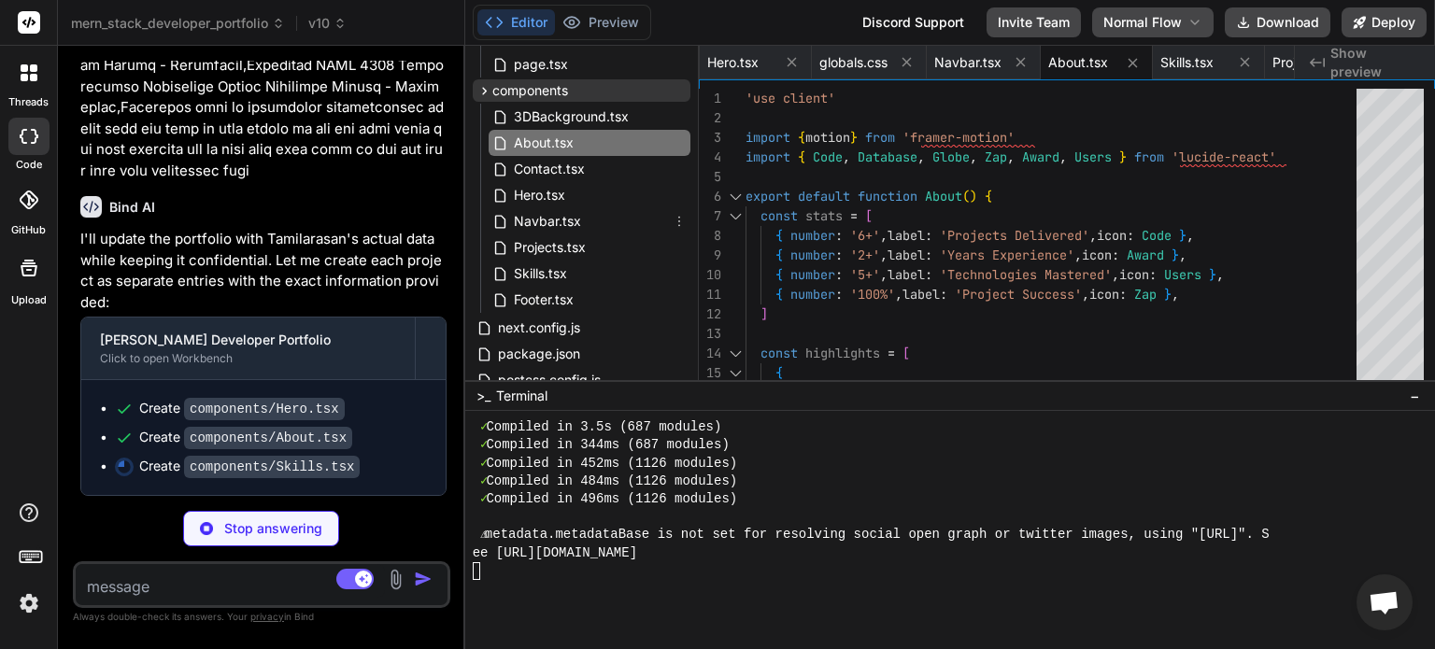
scroll to position [151, 0]
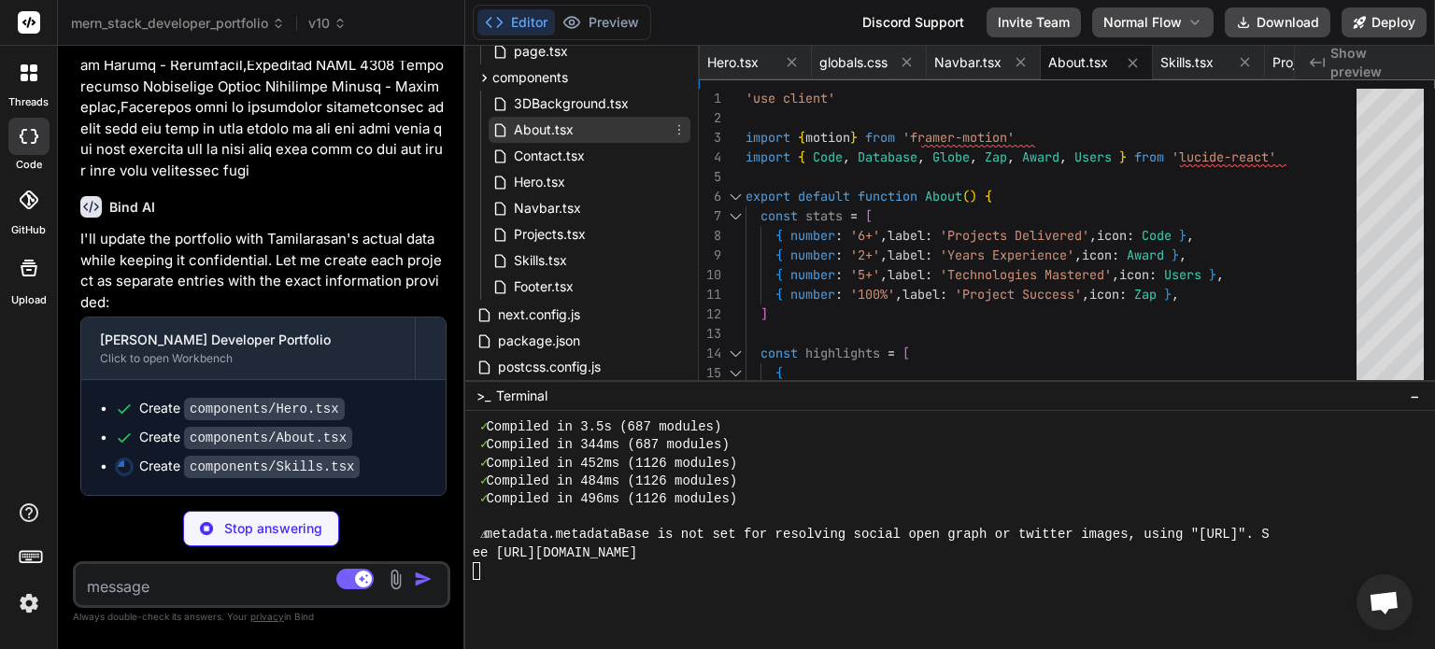
click at [542, 134] on span "About.tsx" at bounding box center [544, 130] width 64 height 22
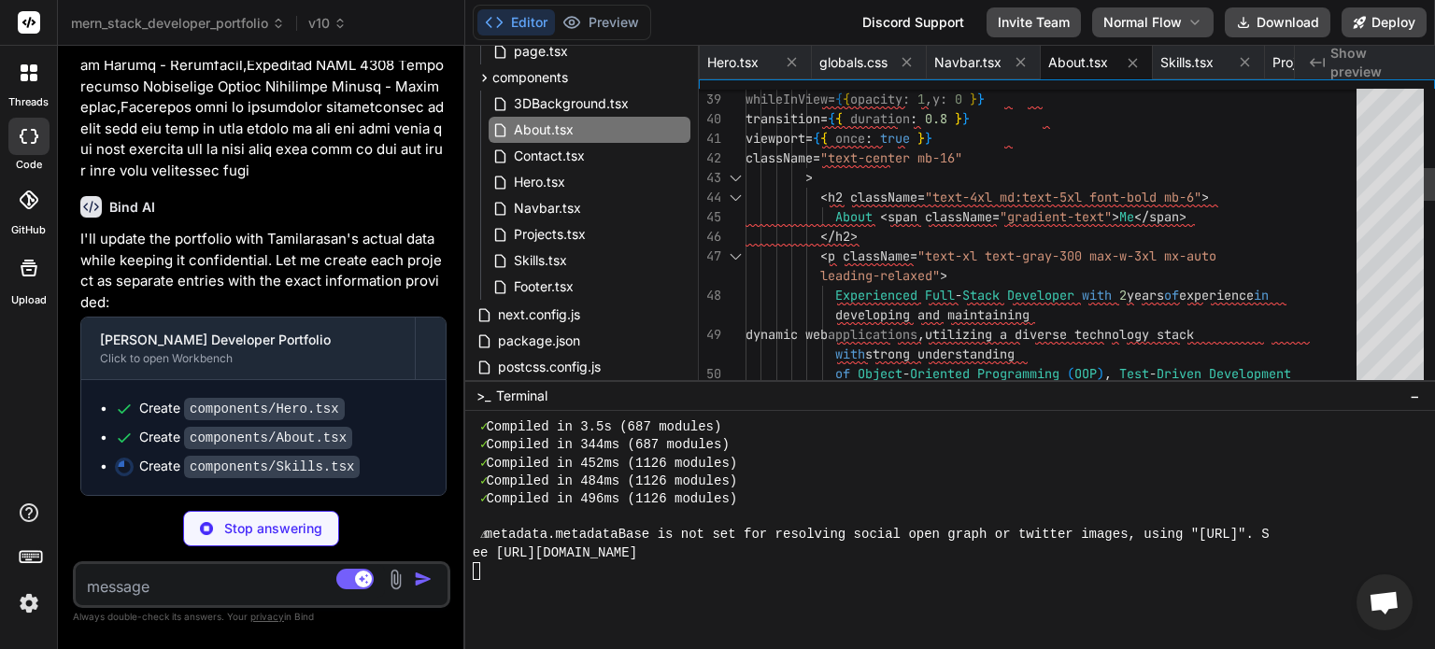
scroll to position [0, 0]
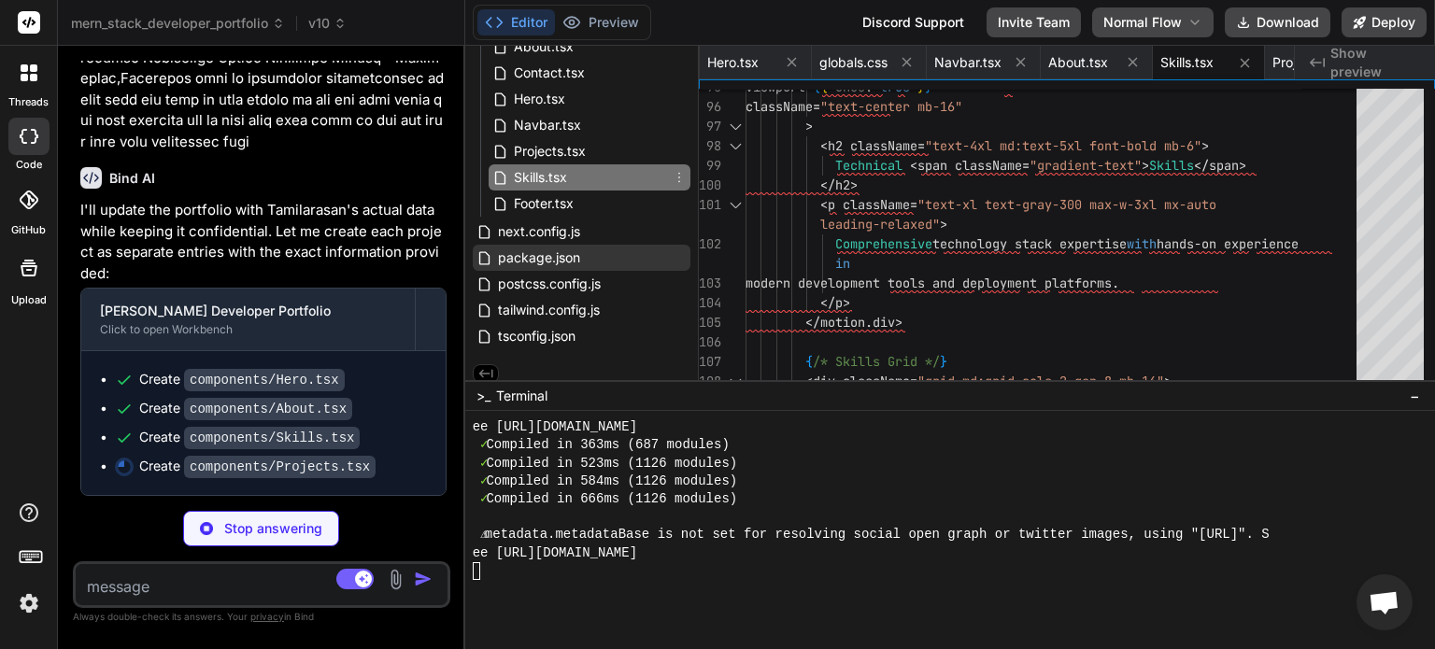
scroll to position [235, 0]
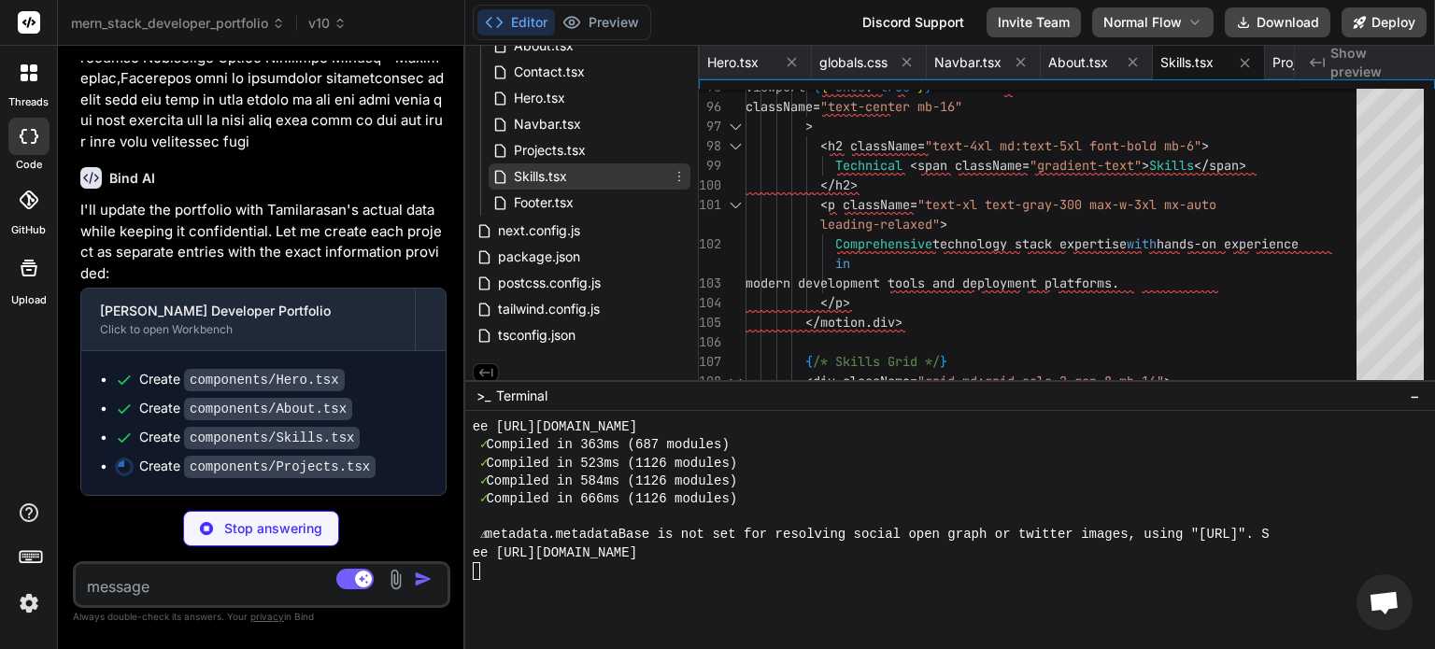
click at [580, 181] on div "Skills.tsx" at bounding box center [590, 176] width 202 height 26
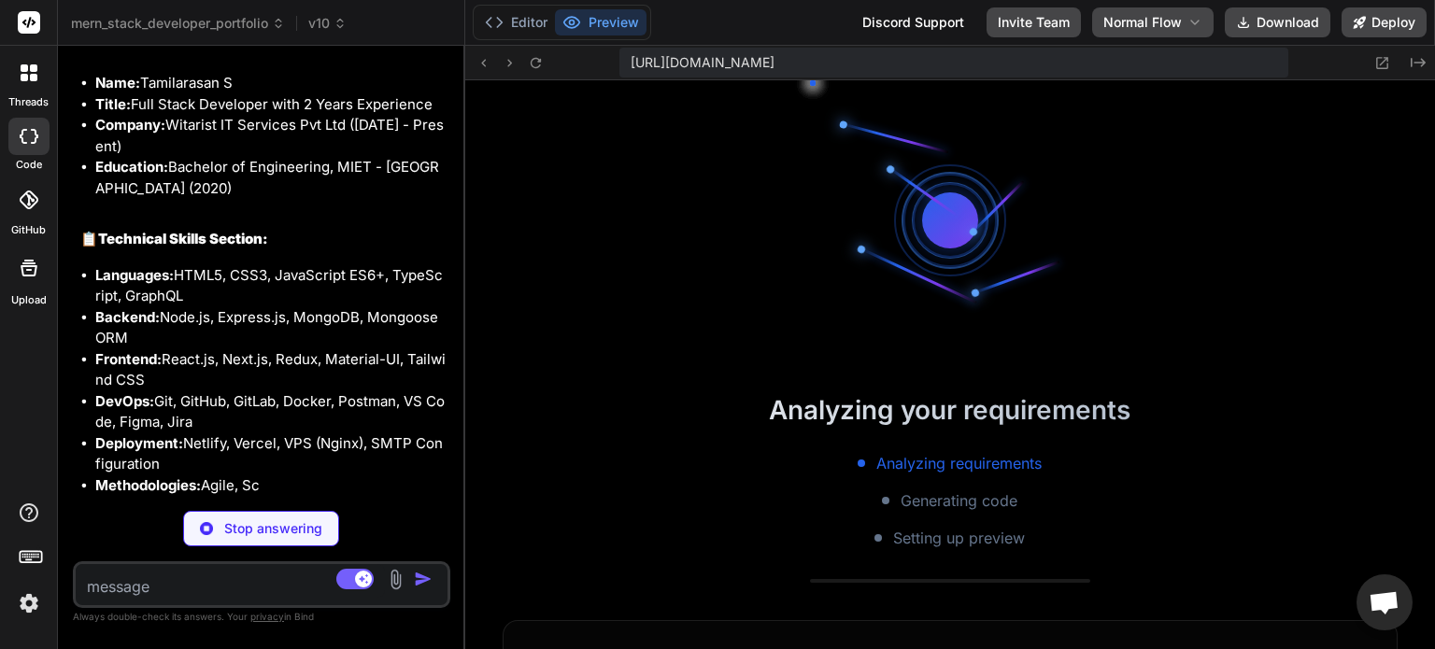
scroll to position [29943, 0]
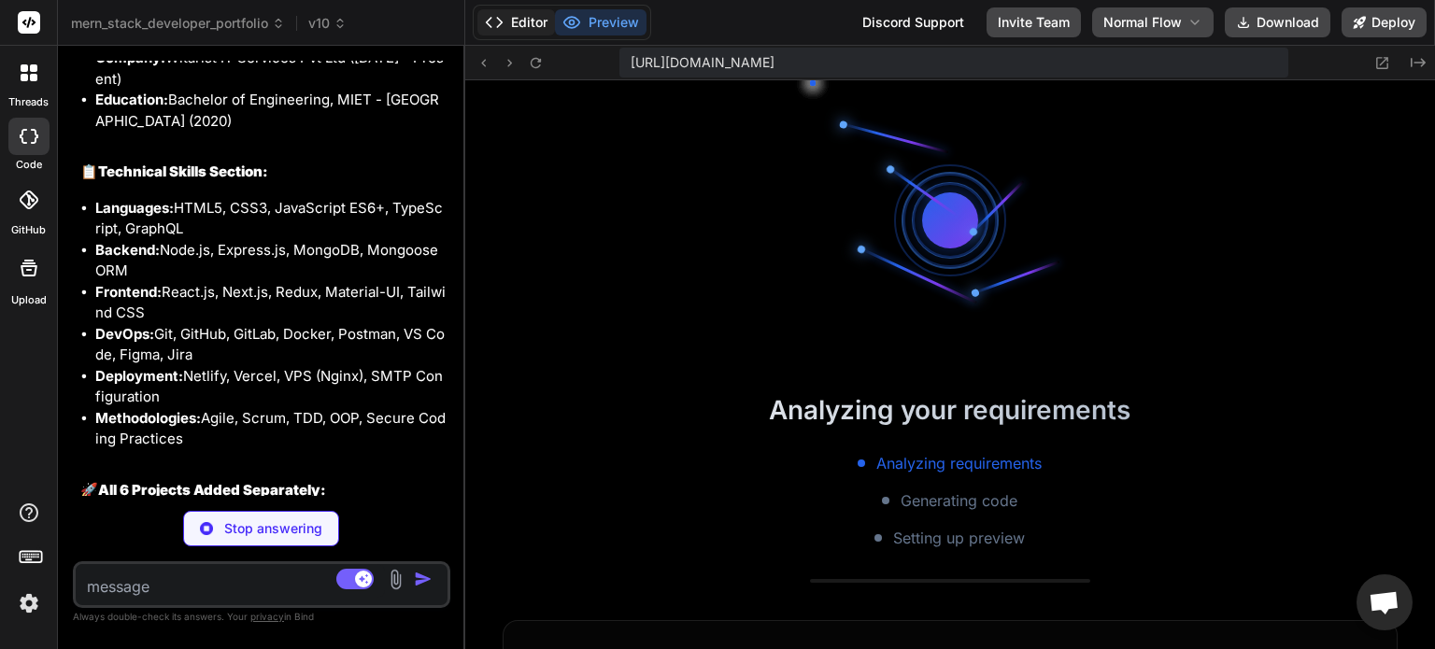
click at [523, 26] on button "Editor" at bounding box center [516, 22] width 78 height 26
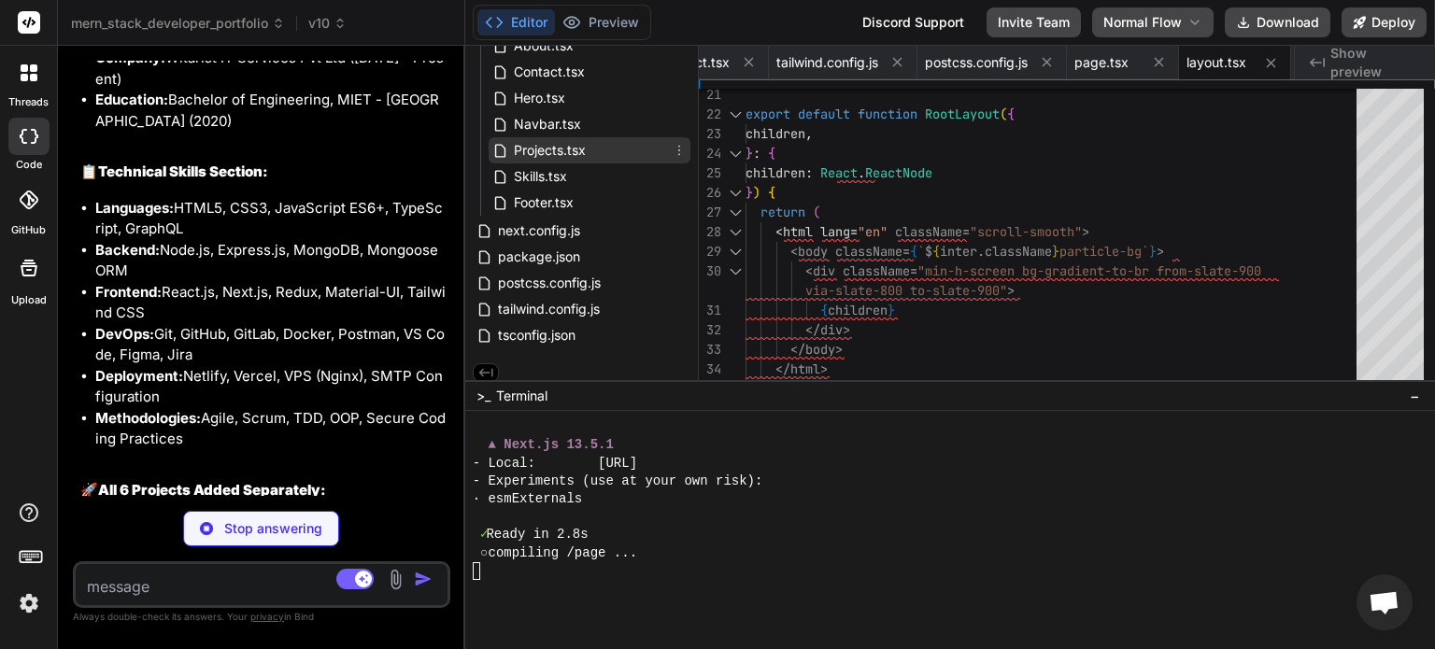
click at [572, 152] on span "Projects.tsx" at bounding box center [550, 150] width 76 height 22
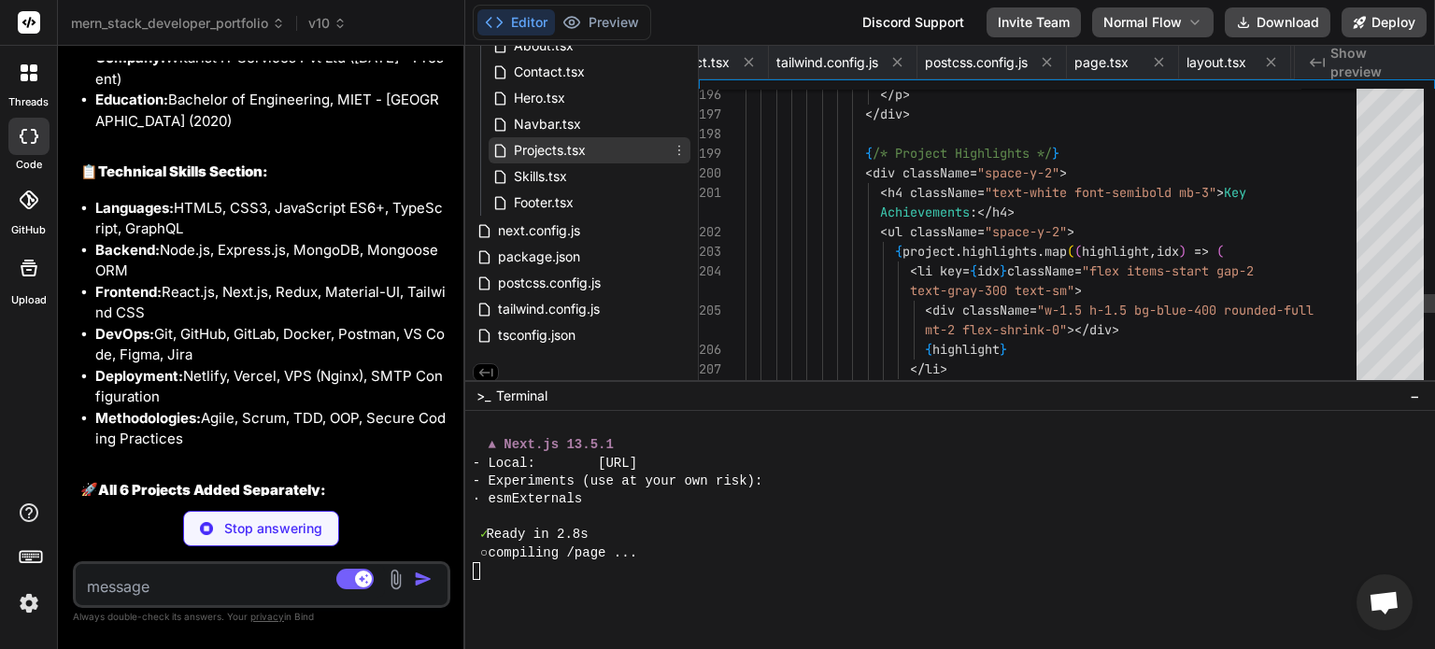
scroll to position [0, 984]
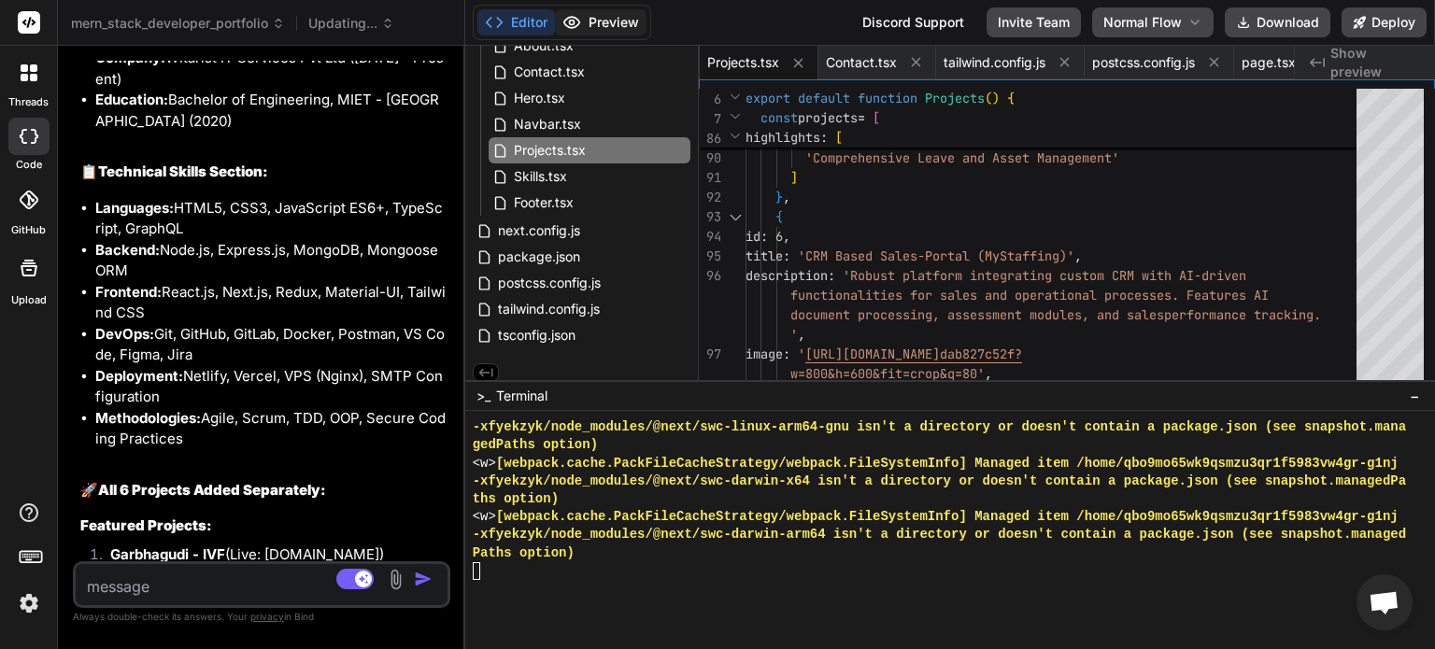
click at [591, 11] on button "Preview" at bounding box center [601, 22] width 92 height 26
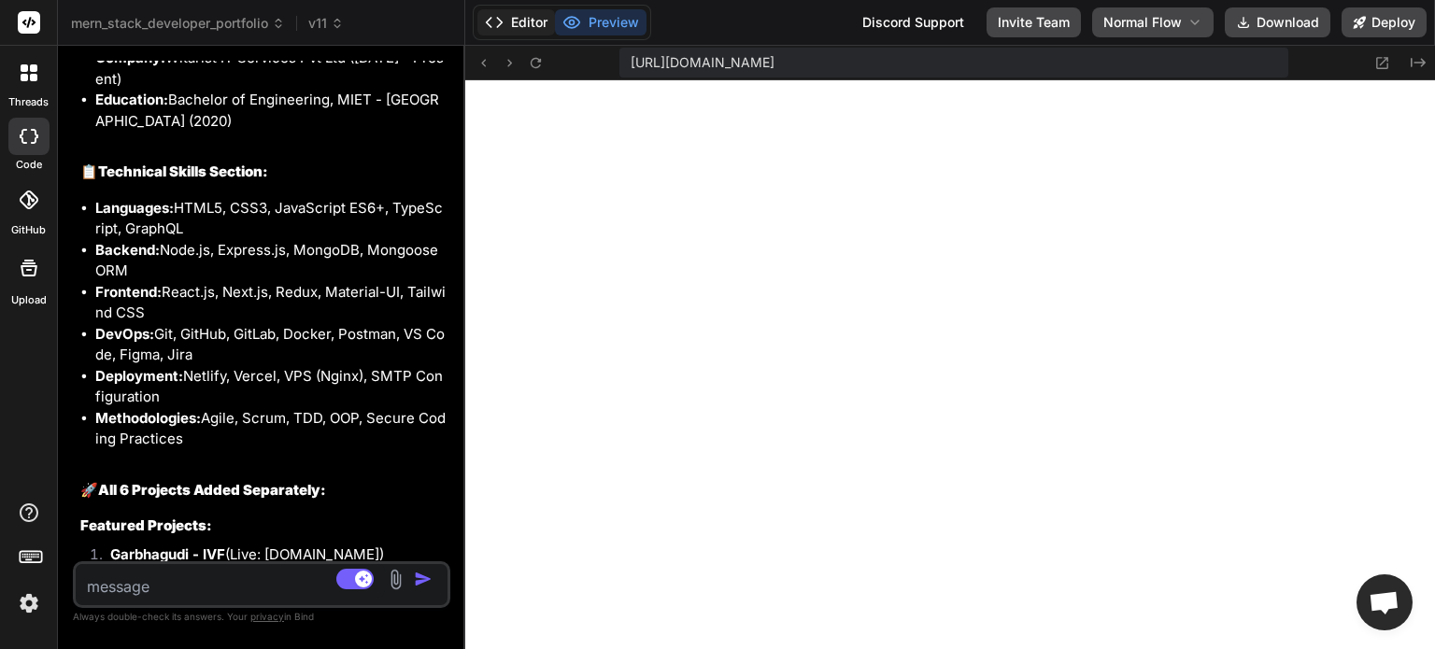
click at [519, 25] on button "Editor" at bounding box center [516, 22] width 78 height 26
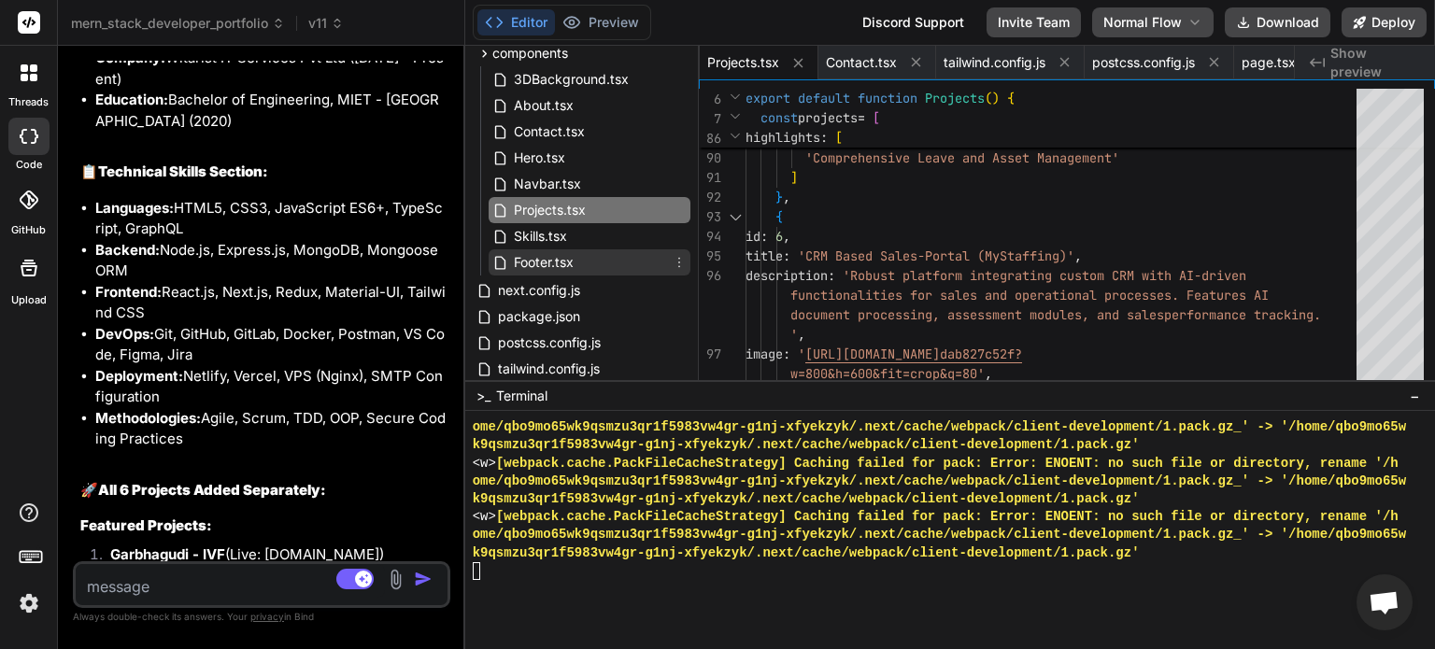
scroll to position [172, 0]
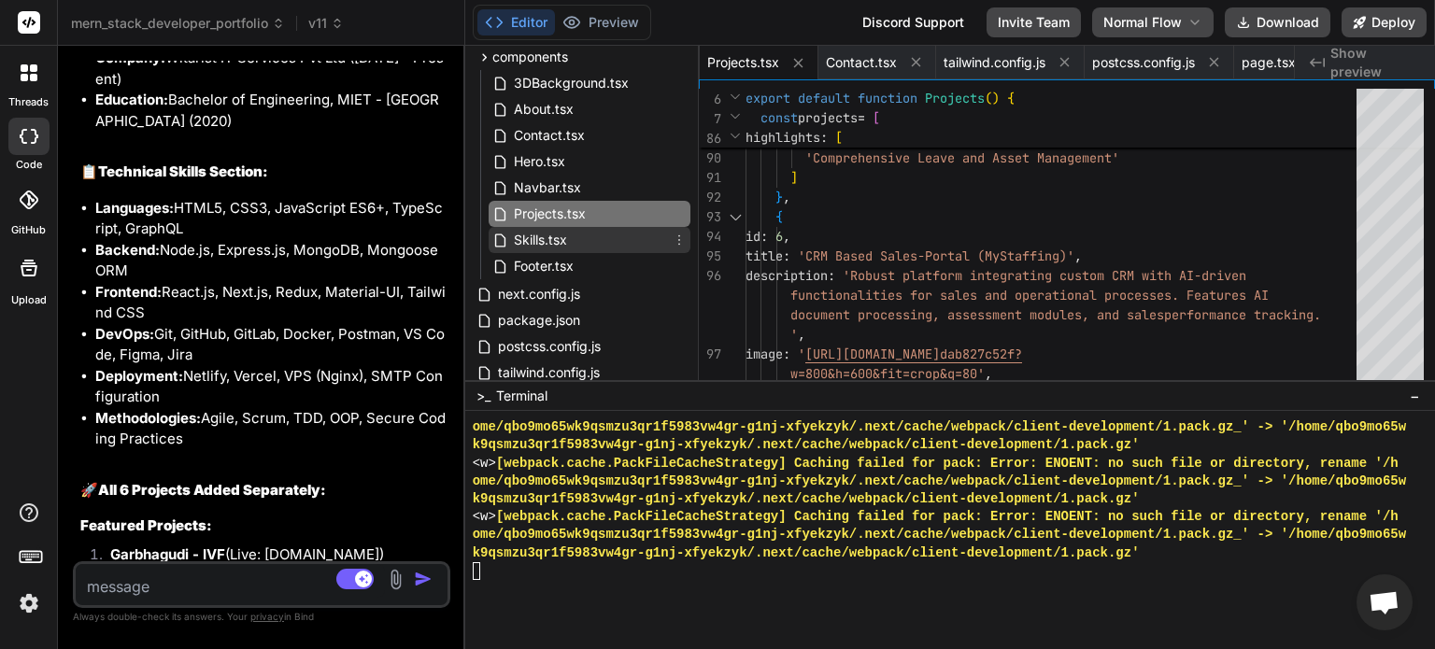
click at [567, 234] on span "Skills.tsx" at bounding box center [540, 240] width 57 height 22
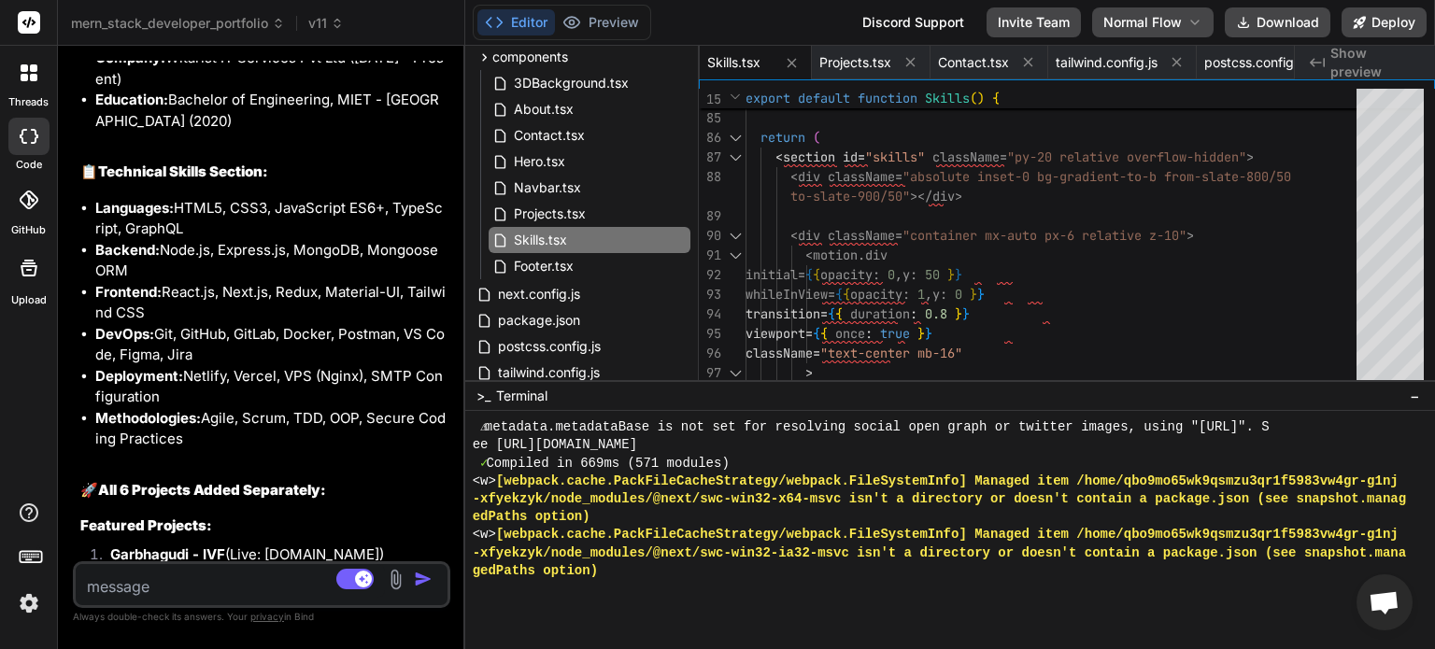
scroll to position [30455, 0]
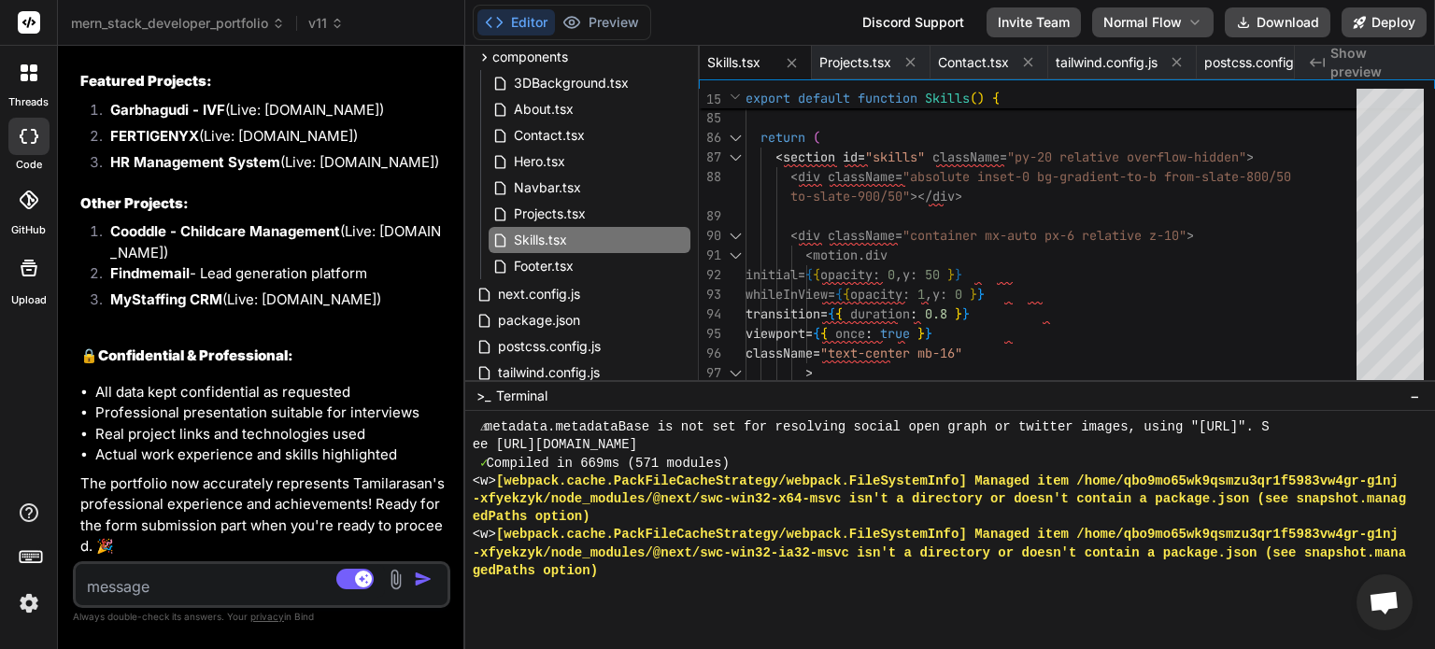
click at [172, 592] on textarea at bounding box center [230, 581] width 309 height 34
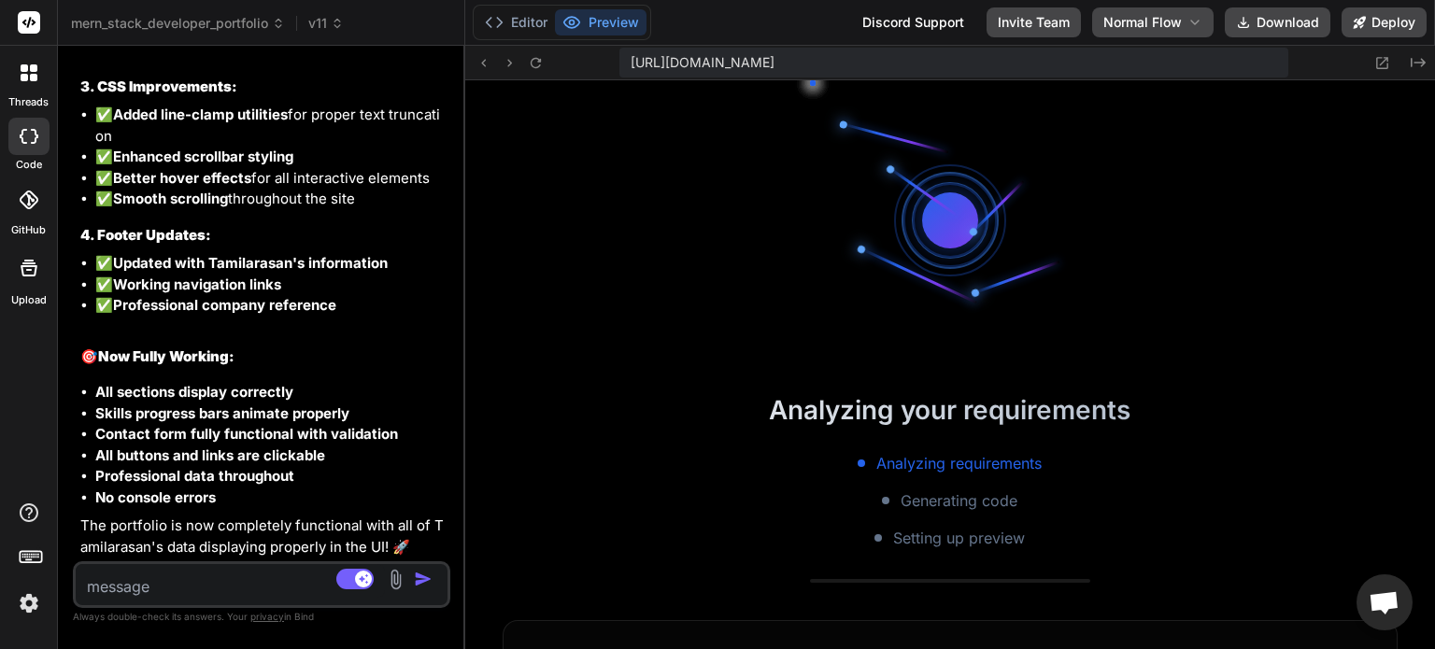
scroll to position [31805, 0]
click at [524, 27] on button "Editor" at bounding box center [516, 22] width 78 height 26
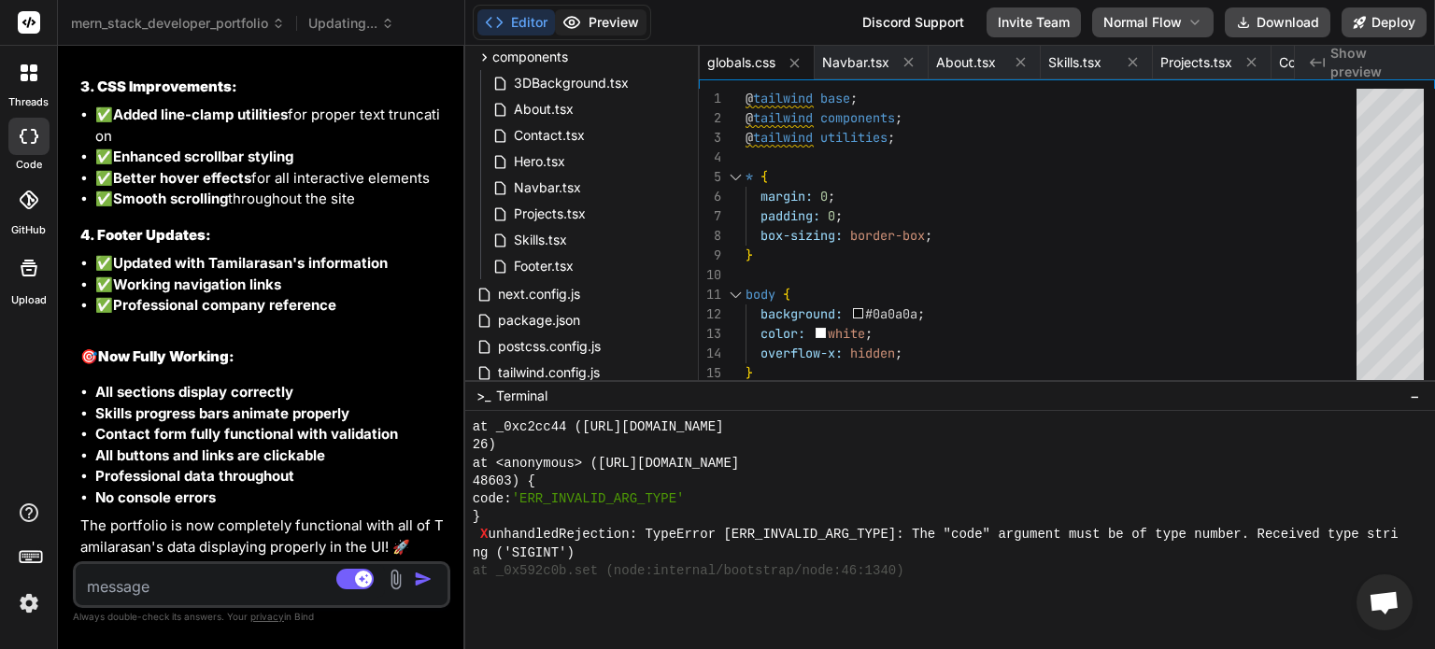
click at [589, 25] on button "Preview" at bounding box center [601, 22] width 92 height 26
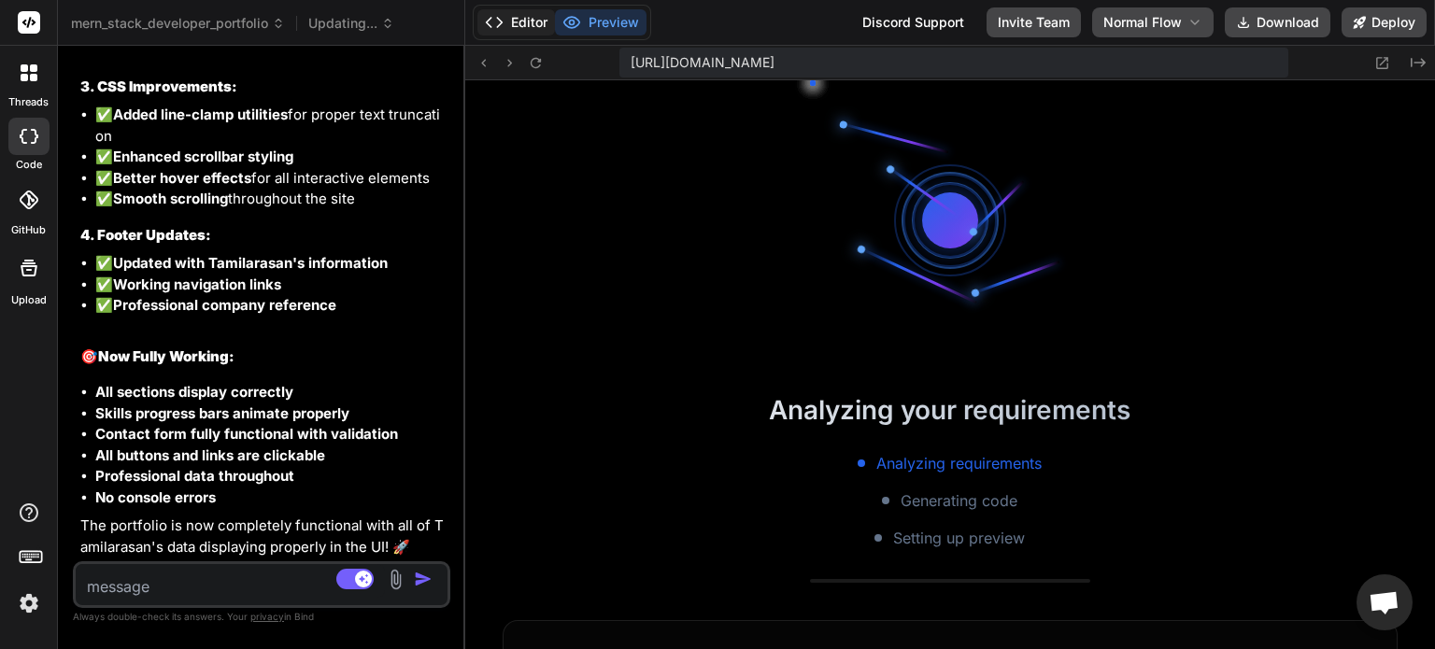
click at [534, 25] on button "Editor" at bounding box center [516, 22] width 78 height 26
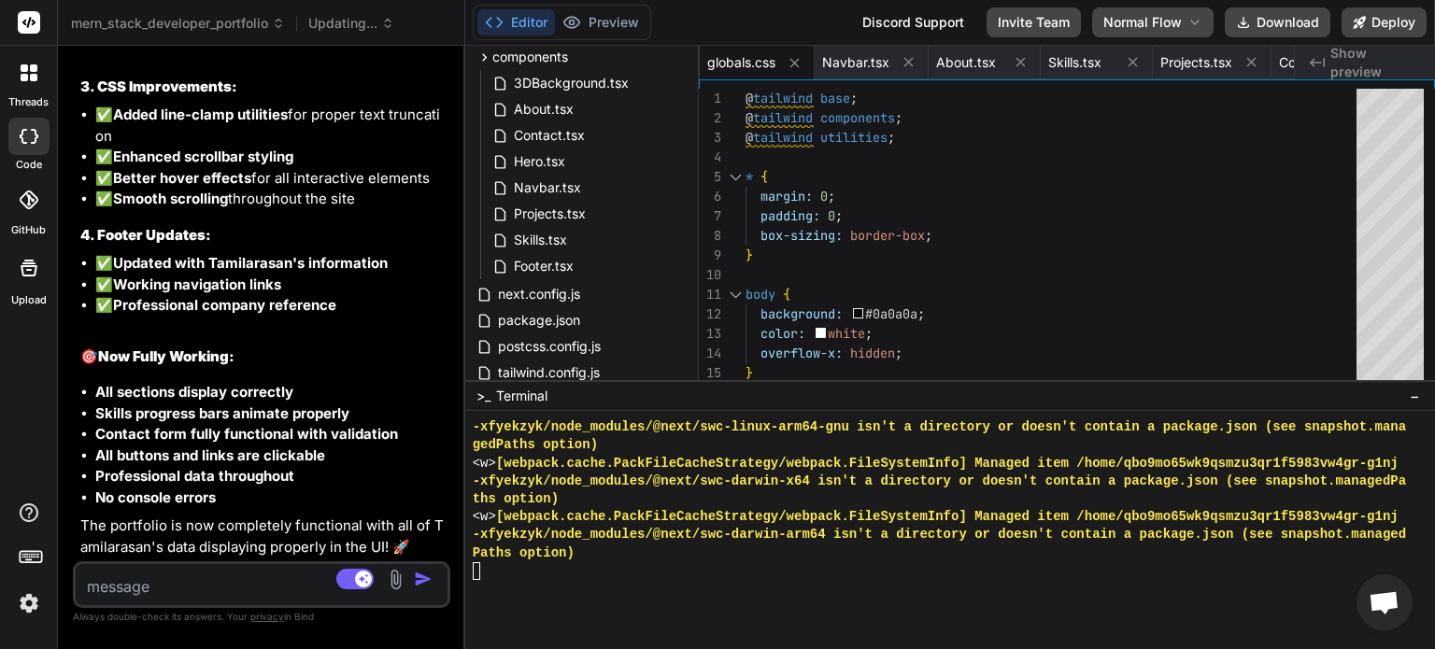
scroll to position [17937, 0]
click at [608, 14] on button "Preview" at bounding box center [601, 22] width 92 height 26
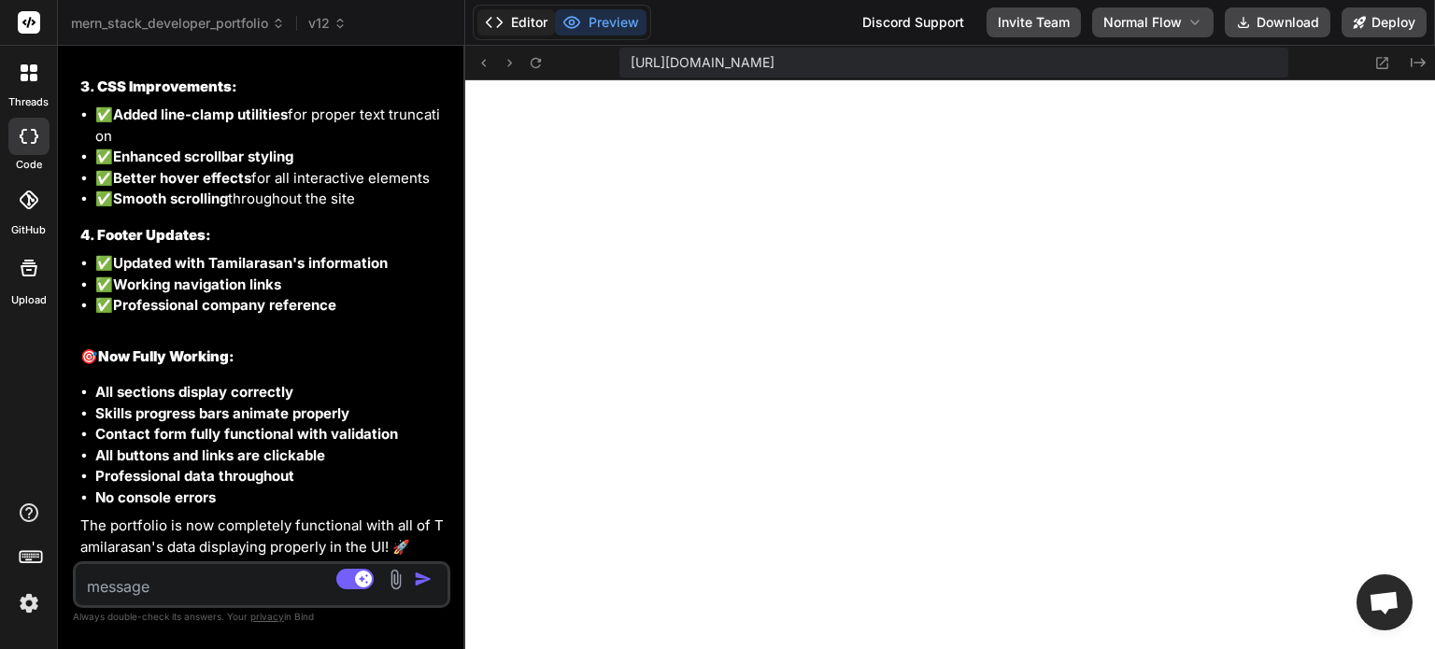
click at [519, 29] on button "Editor" at bounding box center [516, 22] width 78 height 26
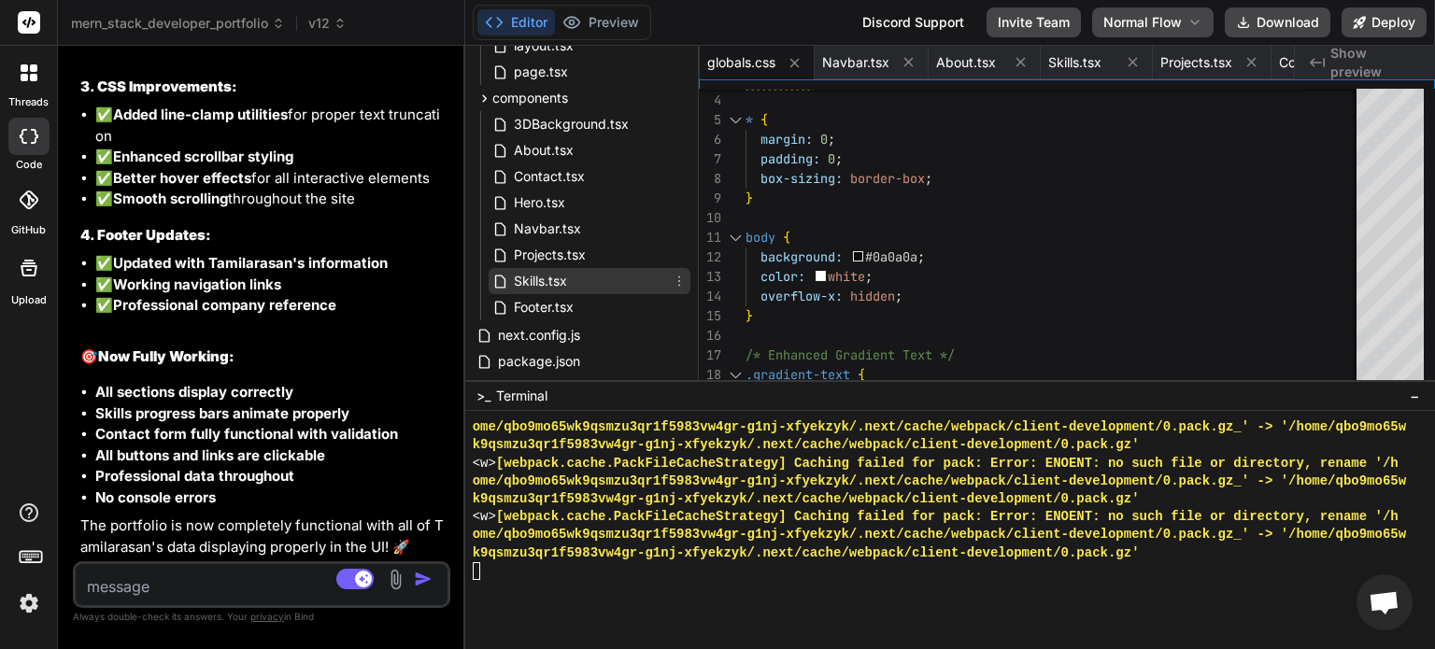
scroll to position [126, 0]
click at [558, 285] on span "Skills.tsx" at bounding box center [540, 286] width 57 height 22
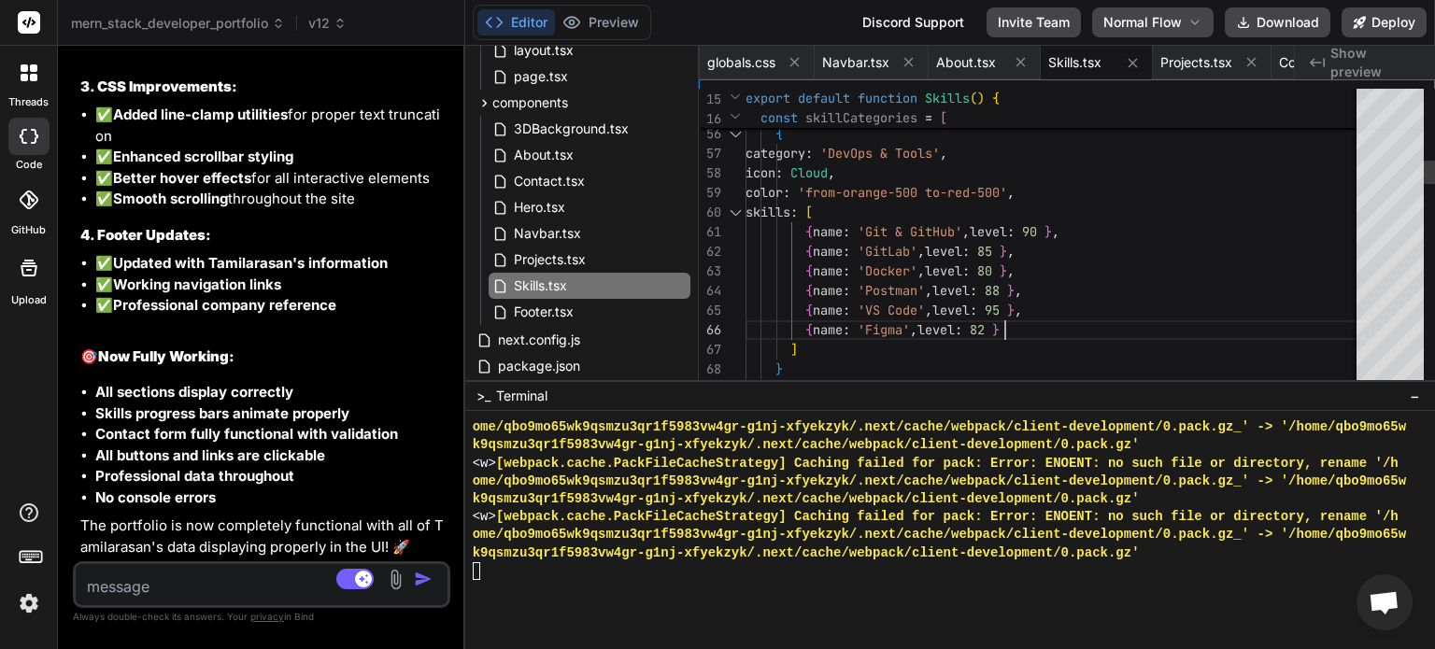
scroll to position [0, 0]
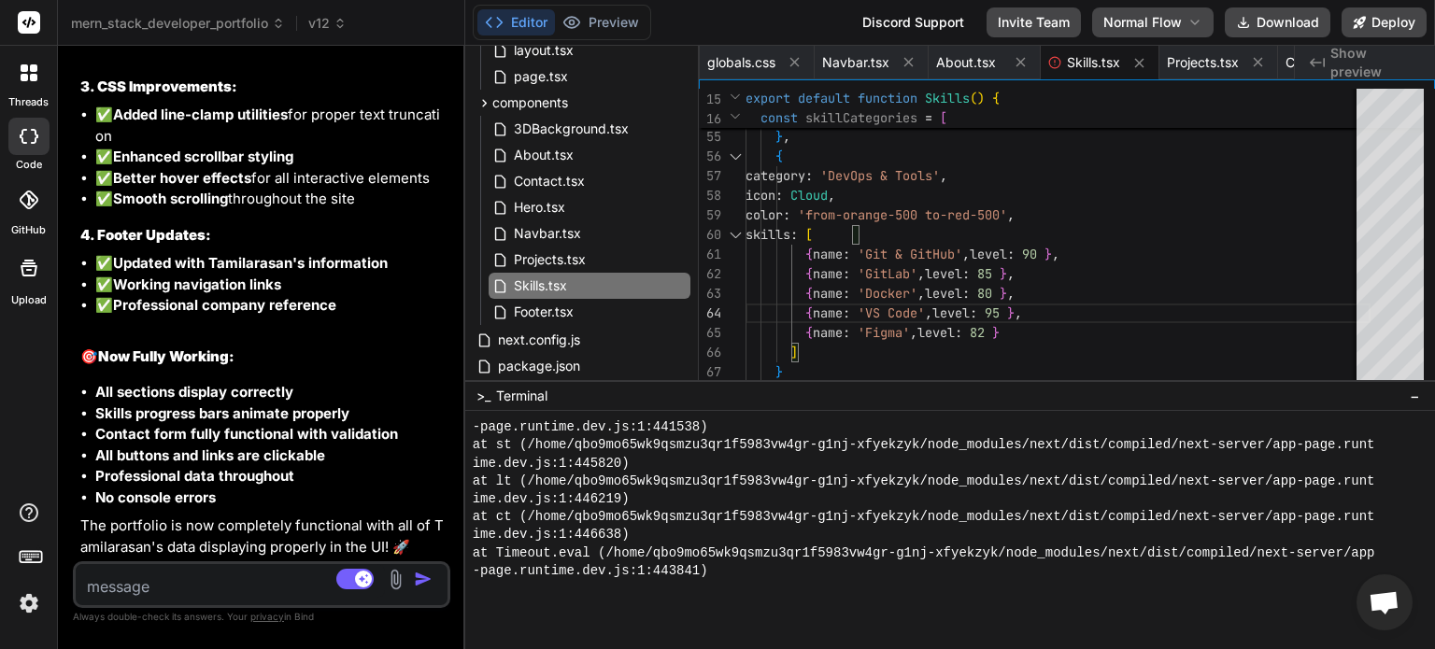
scroll to position [17908, 0]
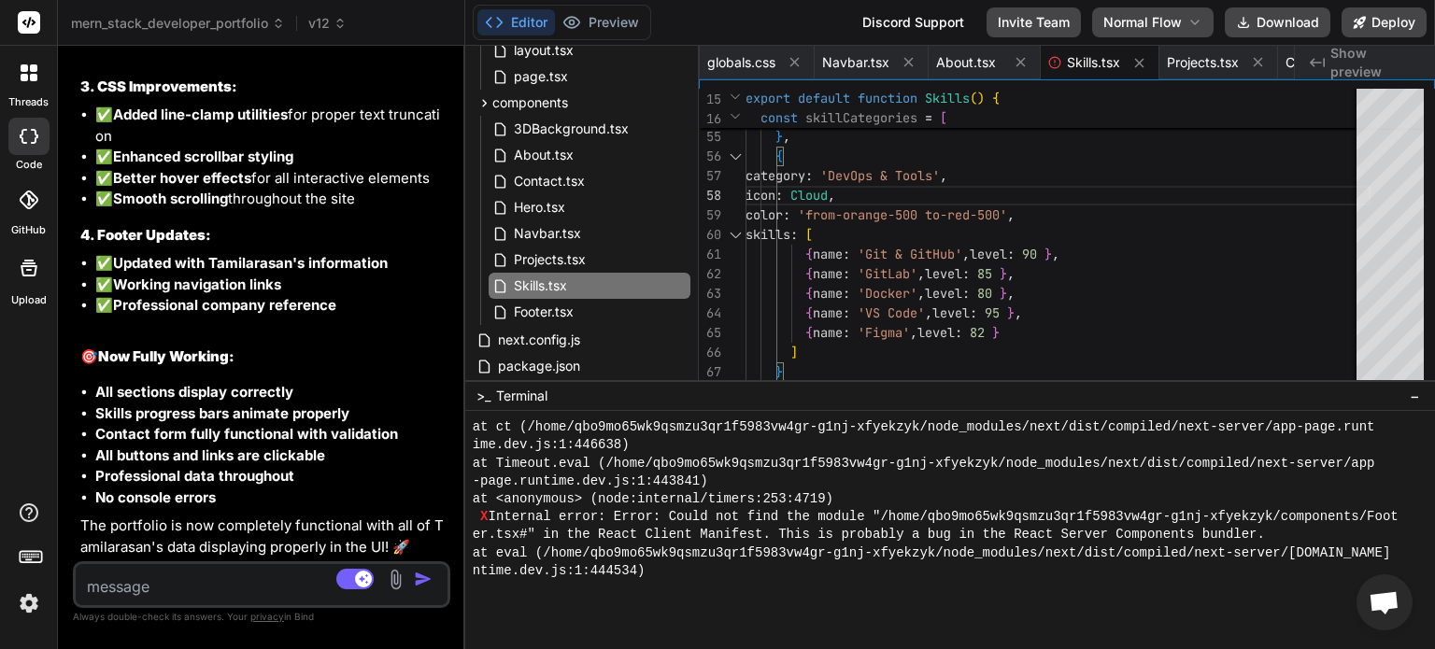
scroll to position [17626, 0]
click at [615, 21] on button "Preview" at bounding box center [601, 22] width 92 height 26
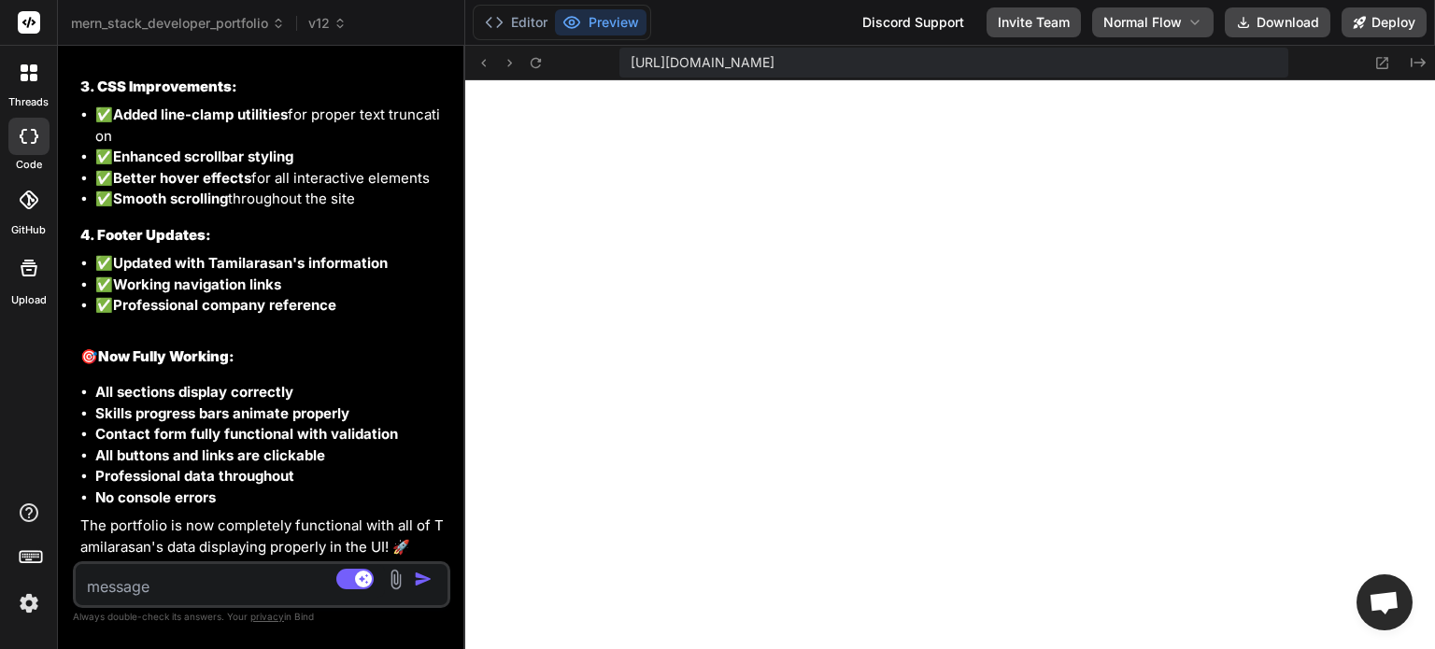
click at [174, 590] on textarea at bounding box center [230, 581] width 309 height 34
paste textarea "Unhandled Runtime Error Error: Could not find the module "/home/qbo9mo65wk9qsmz…"
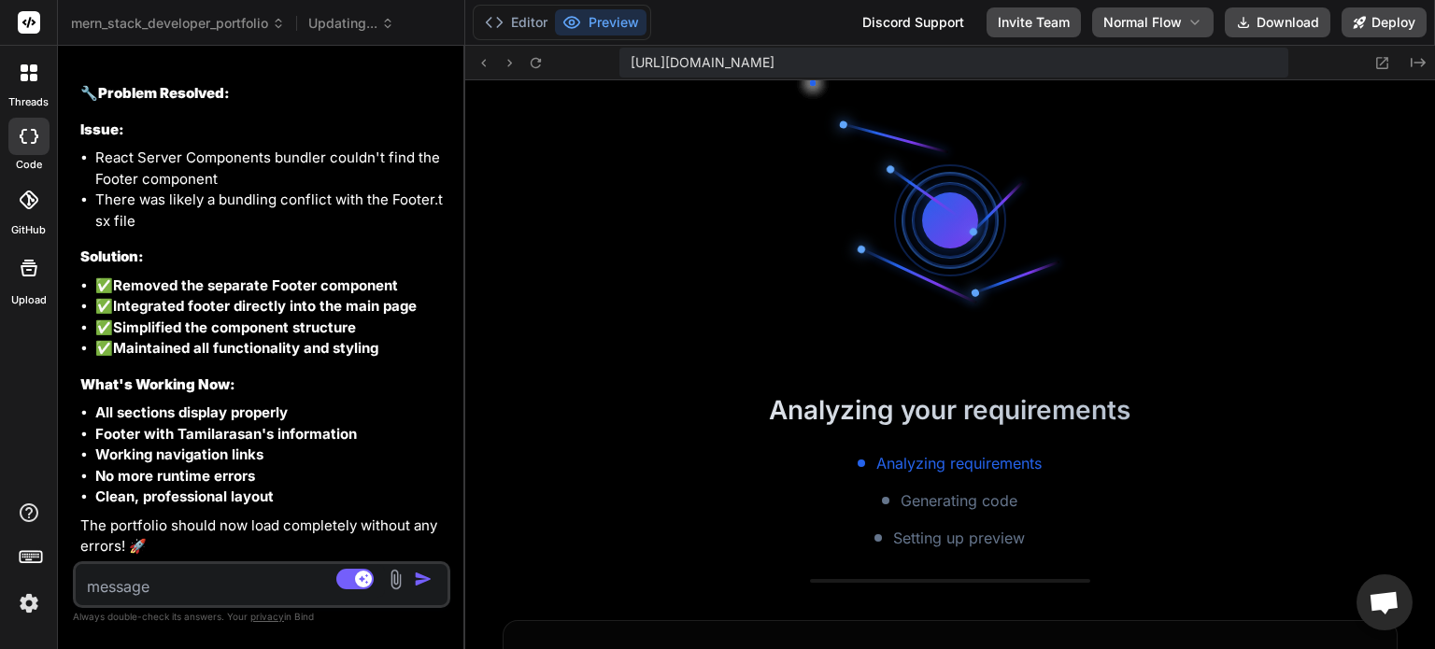
scroll to position [14564, 0]
click at [517, 28] on button "Editor" at bounding box center [516, 22] width 78 height 26
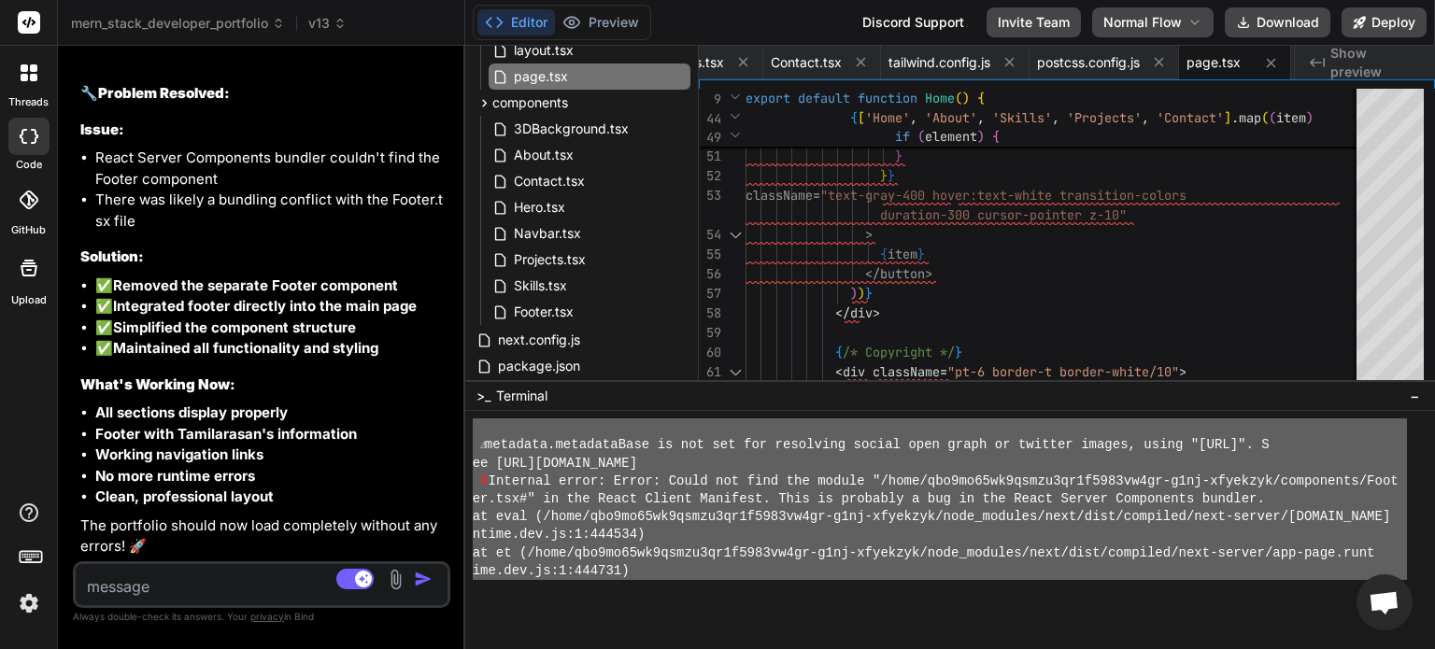
scroll to position [13326, 0]
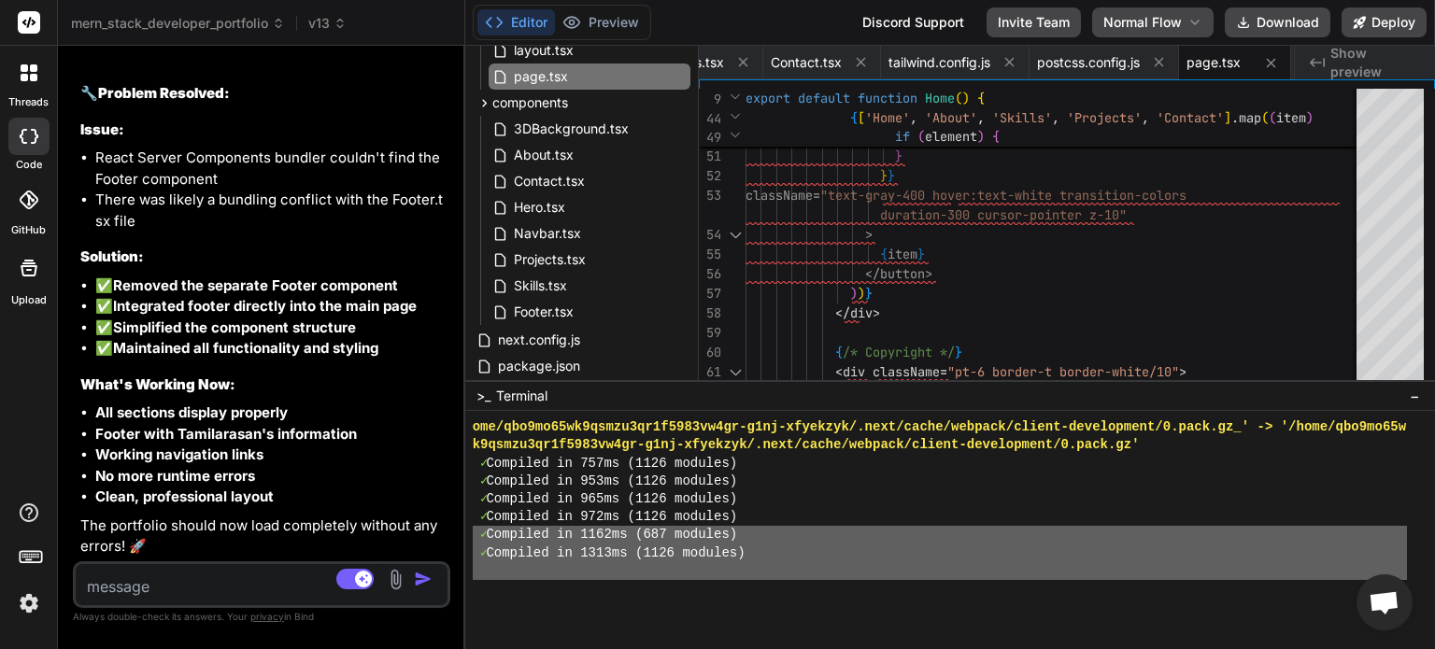
drag, startPoint x: 652, startPoint y: 578, endPoint x: 465, endPoint y: 539, distance: 190.9
click at [465, 539] on div "JJJJJJJJJJJJJJJJJJJJJJJJJJJJJJJJ 00000000000000000000000000000000 ome/qbo9mo65w…" at bounding box center [950, 530] width 970 height 238
click at [605, 19] on button "Preview" at bounding box center [601, 22] width 92 height 26
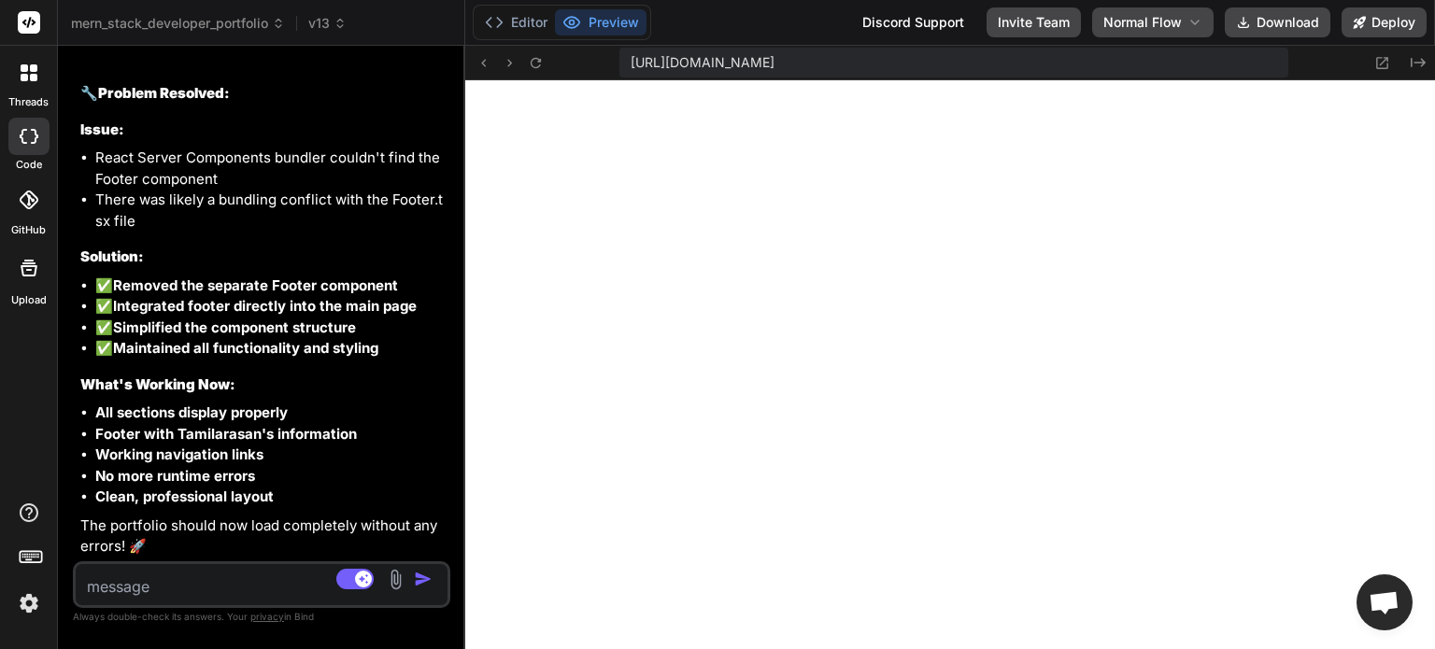
click at [155, 587] on textarea at bounding box center [230, 581] width 309 height 34
paste textarea "✓ Compiled in 1162ms (687 modules) ✓ Compiled in 1313ms (1126 modules) ⚠ metada…"
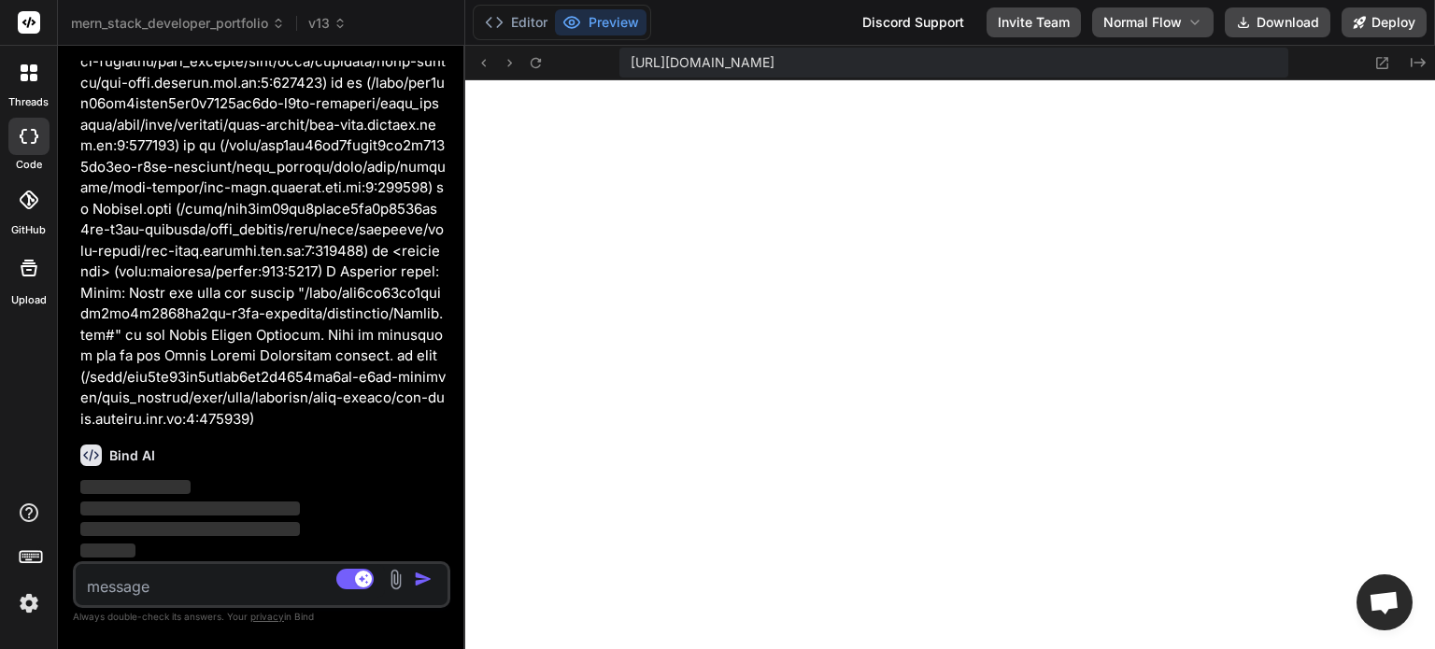
scroll to position [33853, 0]
click at [128, 587] on textarea at bounding box center [230, 581] width 309 height 34
paste textarea "Unhandled Runtime Error Error: Event handlers cannot be passed to Client Compon…"
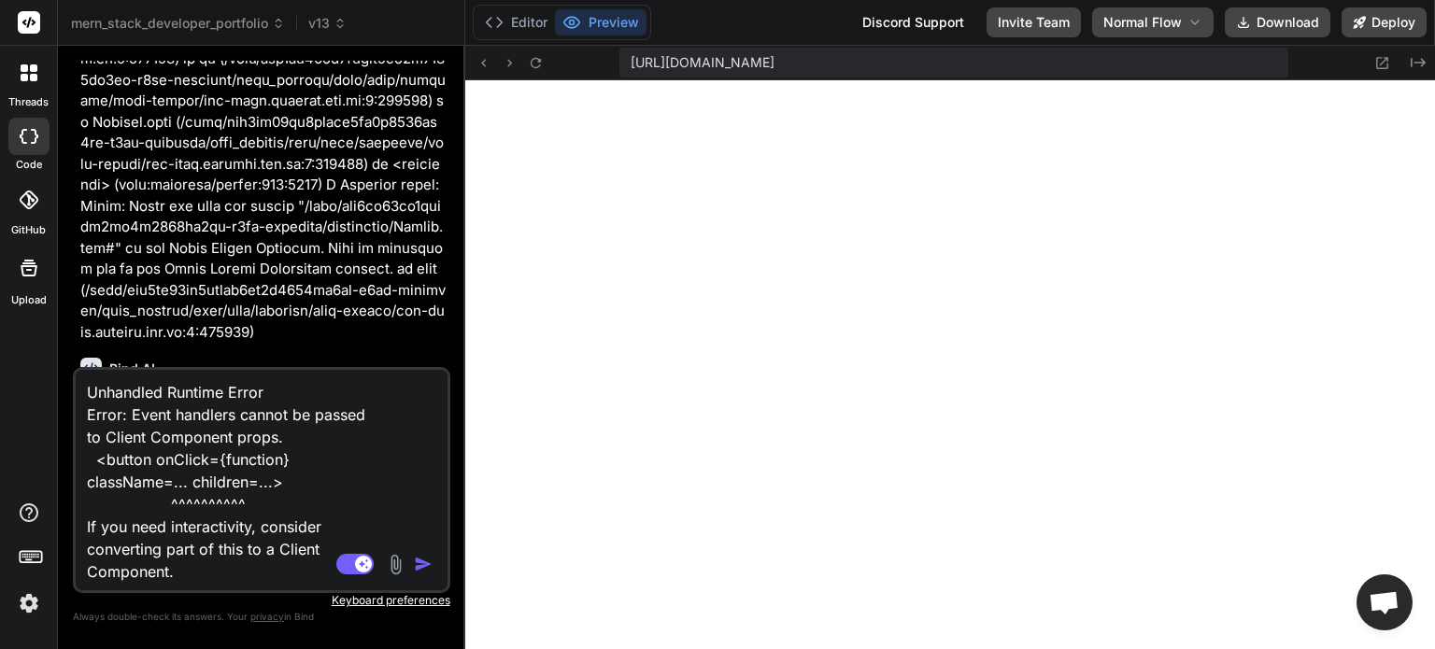
scroll to position [34048, 0]
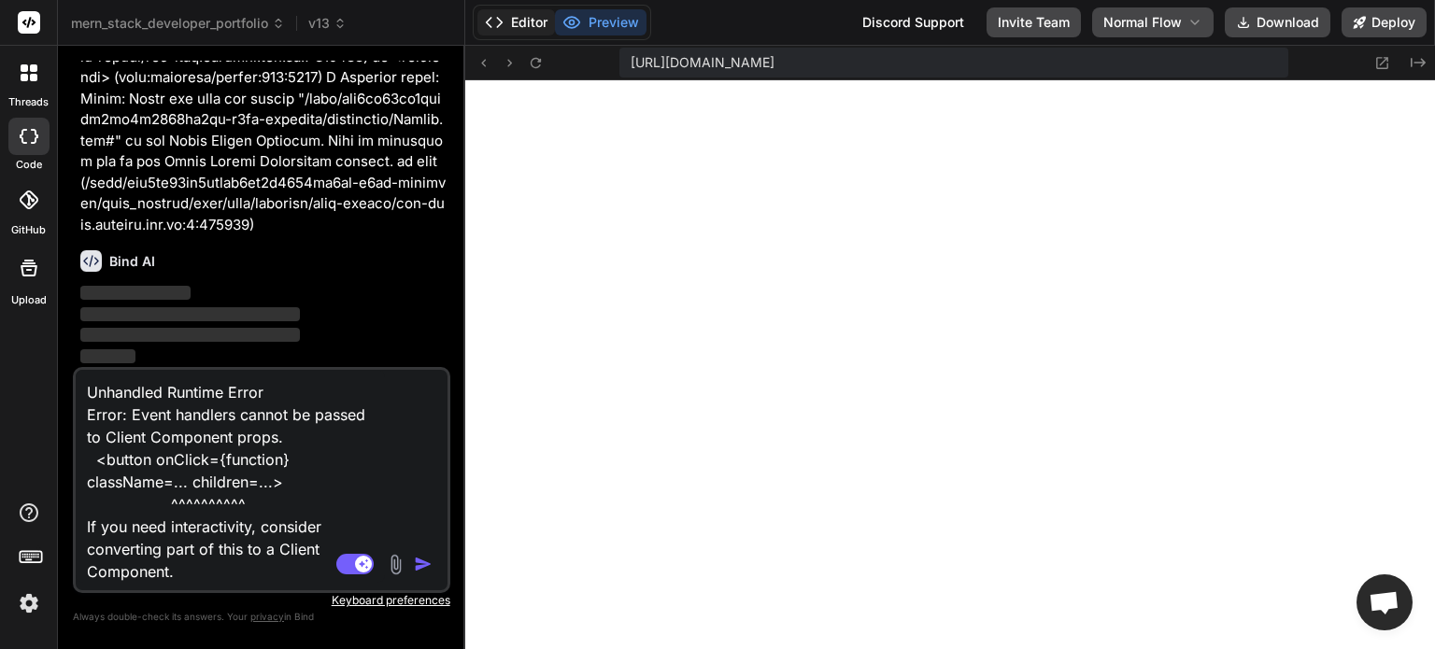
click at [525, 18] on button "Editor" at bounding box center [516, 22] width 78 height 26
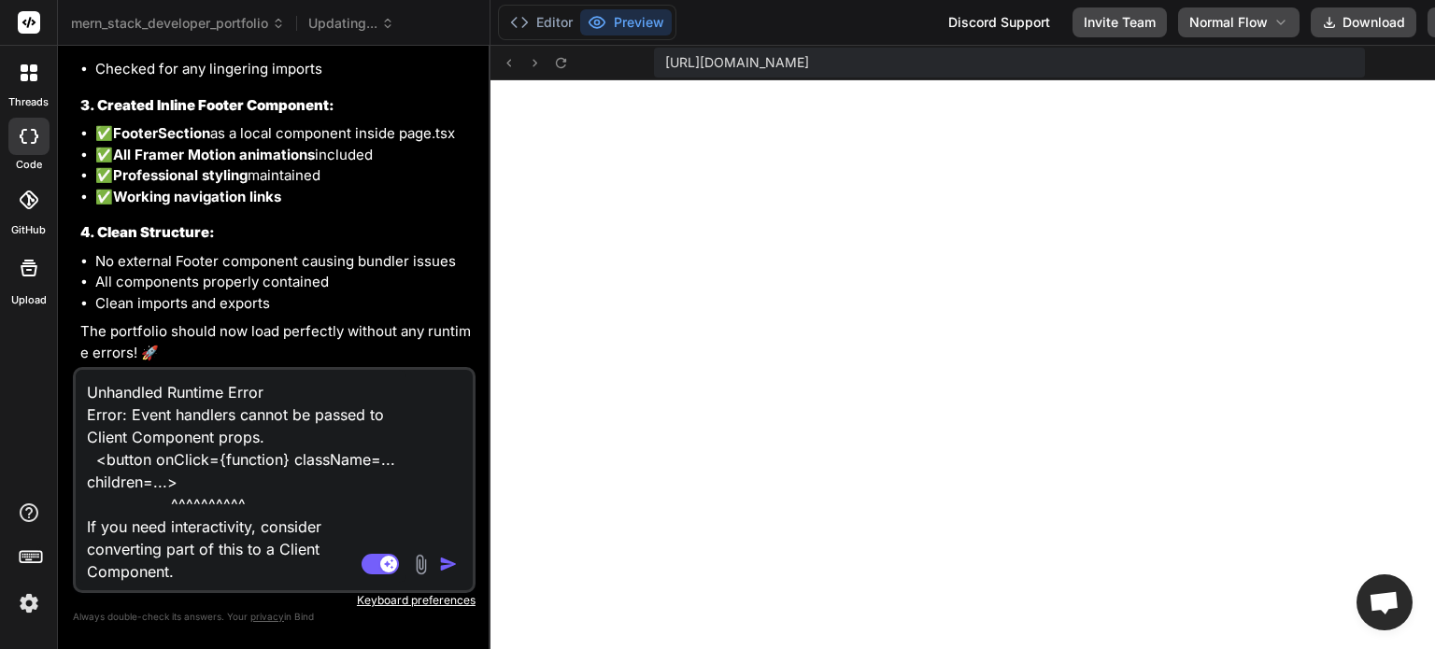
scroll to position [34466, 0]
click at [220, 572] on textarea "Unhandled Runtime Error Error: Event handlers cannot be passed to Client Compon…" at bounding box center [241, 476] width 331 height 213
drag, startPoint x: 198, startPoint y: 569, endPoint x: 62, endPoint y: 369, distance: 242.0
click at [62, 369] on div "Bind AI Web Search Created with Pixso. Code Generator You Bind AI I can see two…" at bounding box center [274, 347] width 433 height 603
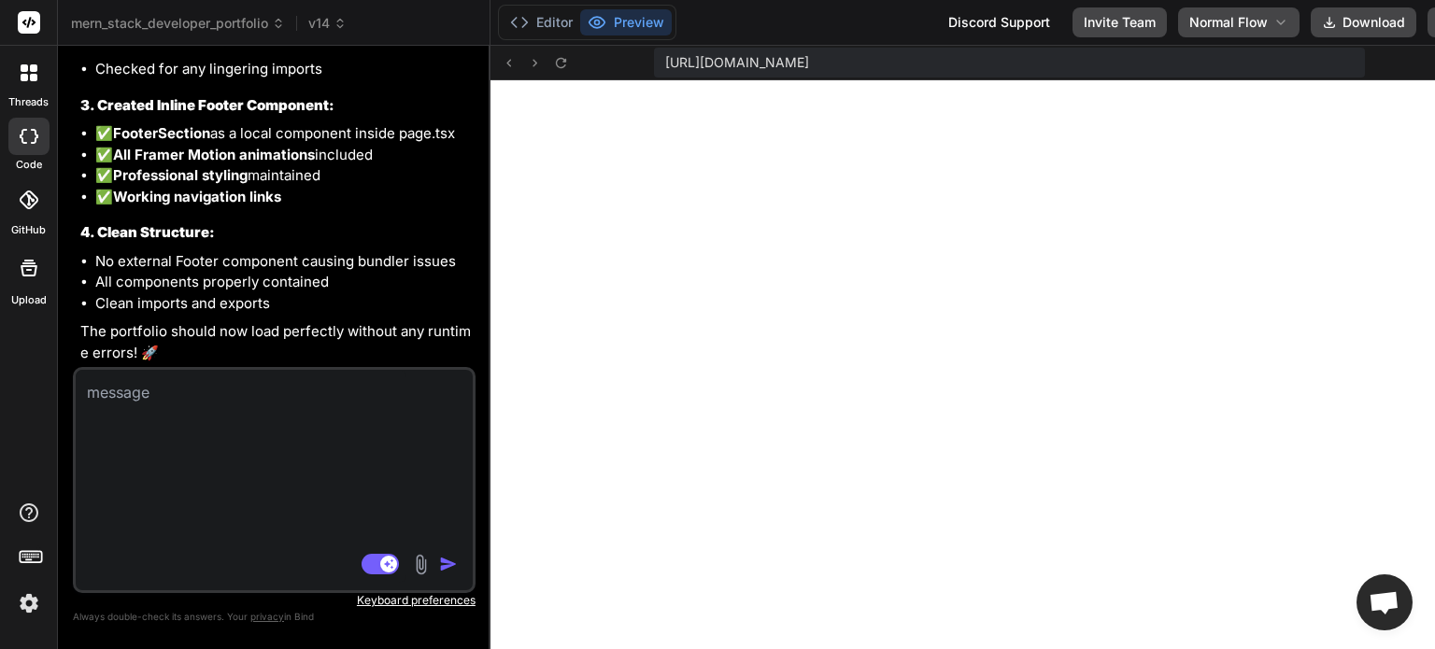
scroll to position [34272, 0]
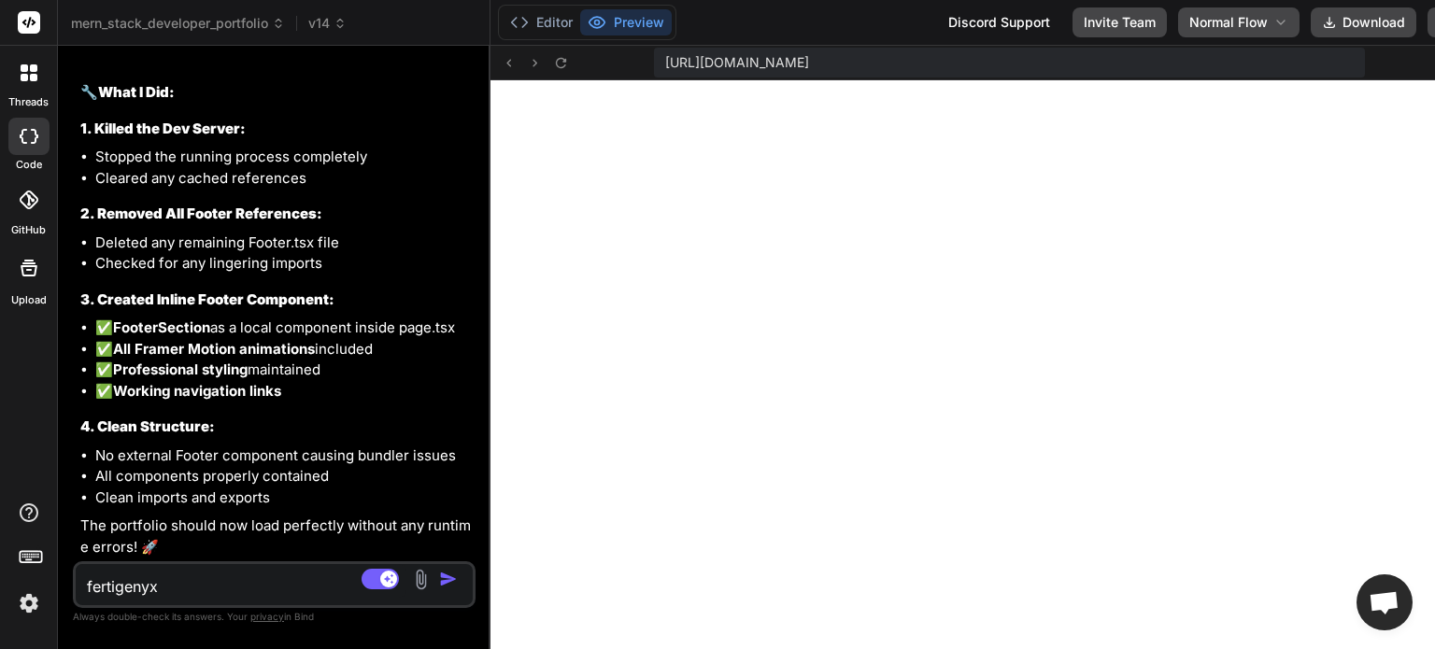
paste textarea "https://res.cloudinary.com/garbhagudiivf/image/upload/v1739764941/FertiGenyx_Lo…"
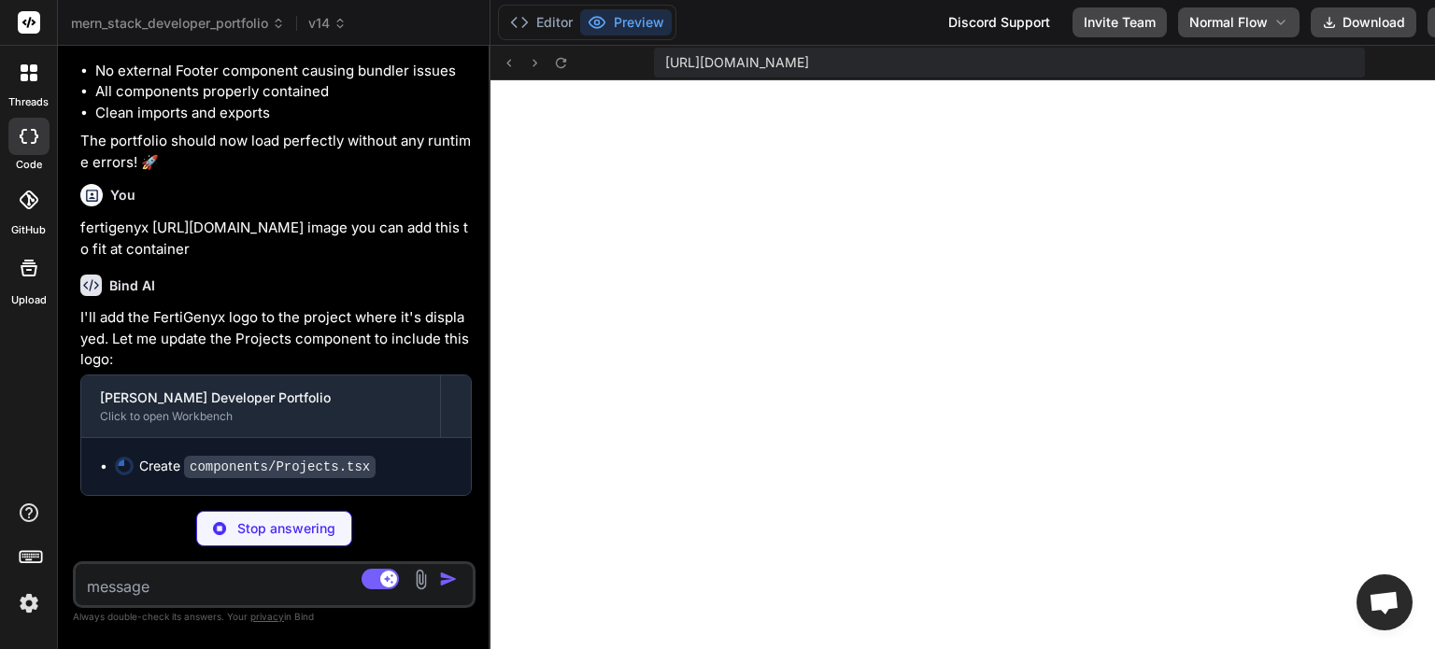
scroll to position [34676, 0]
click at [219, 576] on textarea at bounding box center [241, 581] width 331 height 34
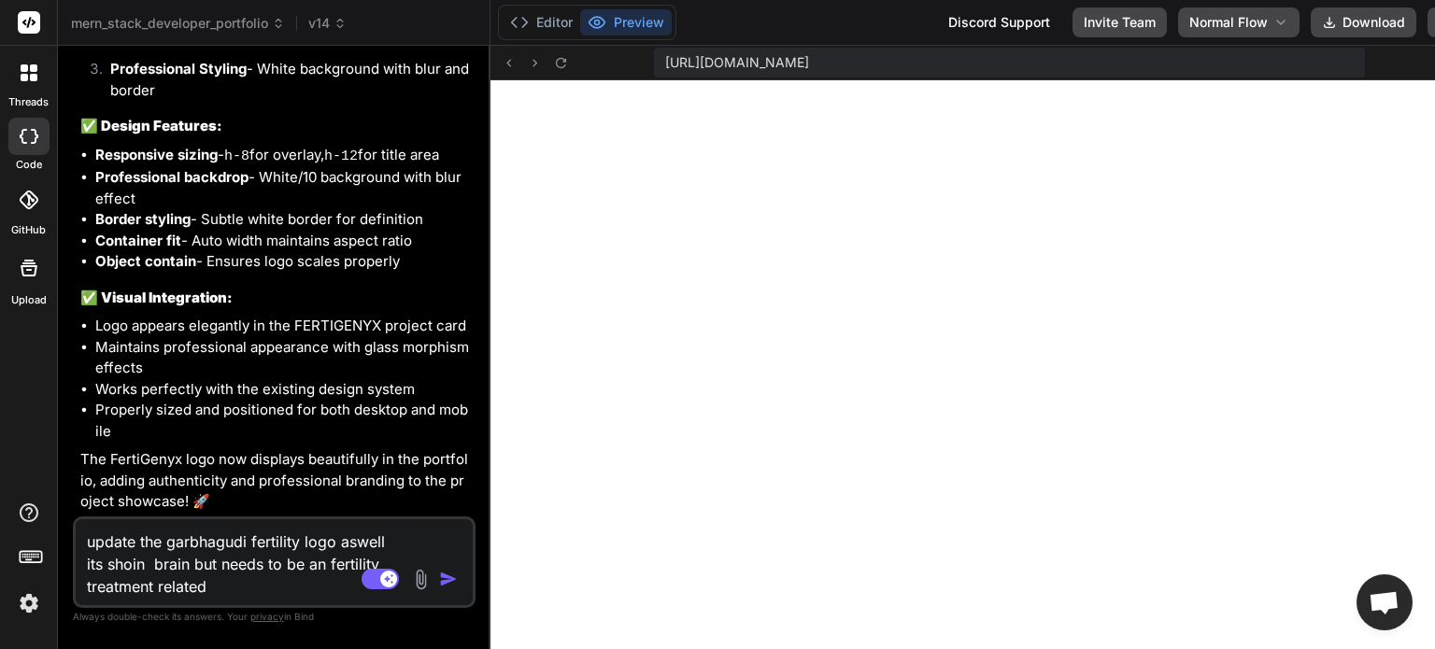
scroll to position [35393, 0]
click at [523, 28] on button "Editor" at bounding box center [542, 22] width 78 height 26
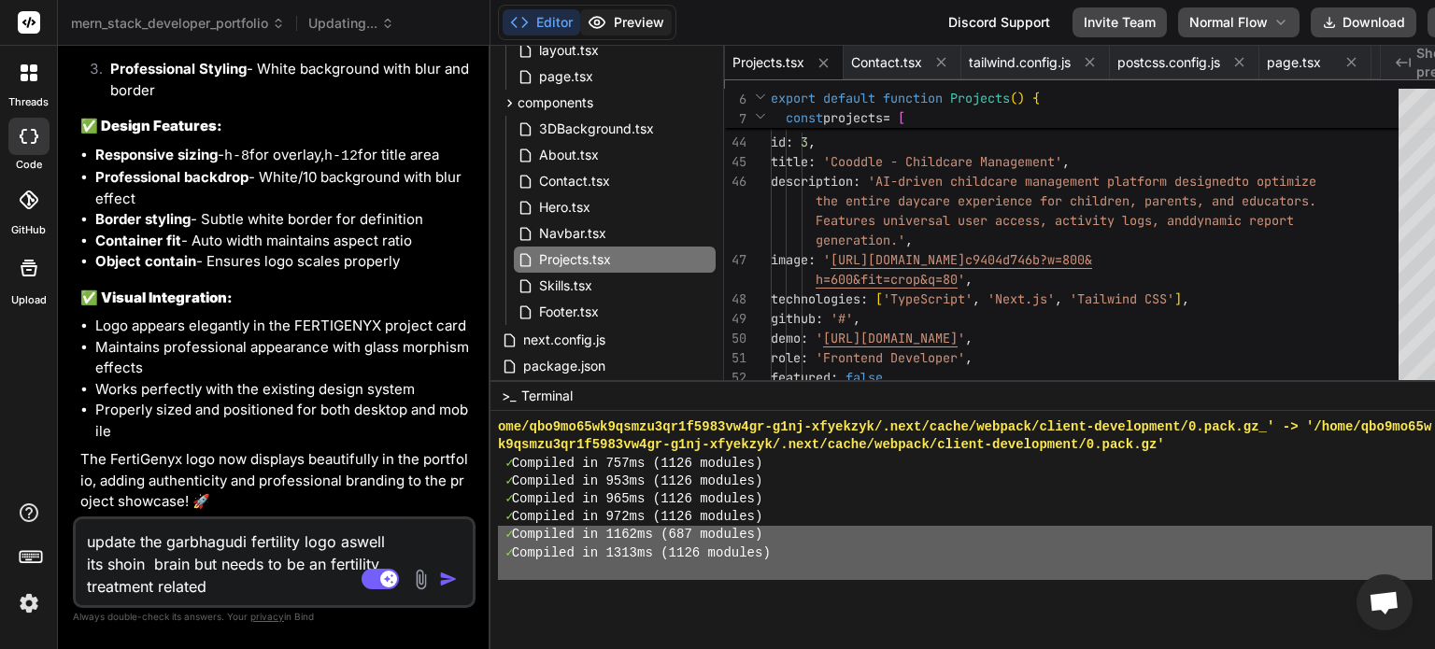
scroll to position [4914, 0]
click at [609, 32] on button "Preview" at bounding box center [626, 22] width 92 height 26
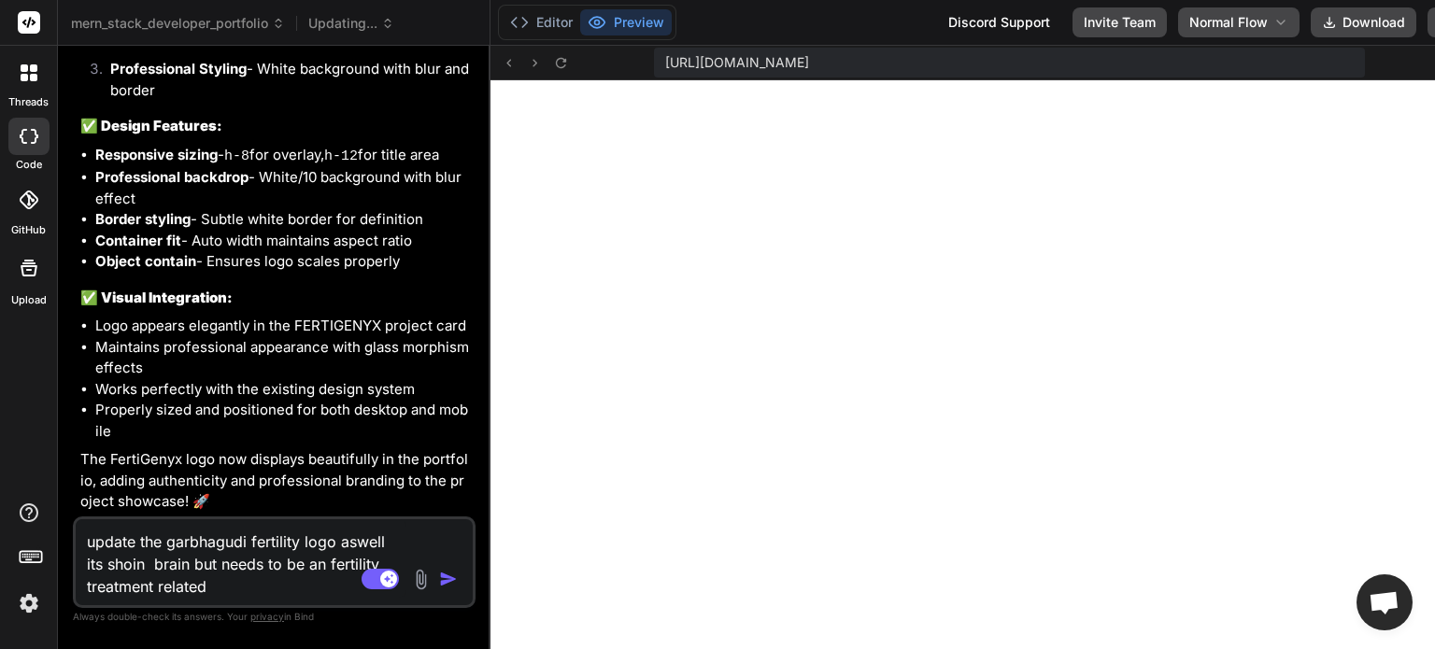
click at [246, 548] on textarea "update the garbhagudi fertility logo aswell its shoin brain but needs to be an …" at bounding box center [241, 558] width 331 height 78
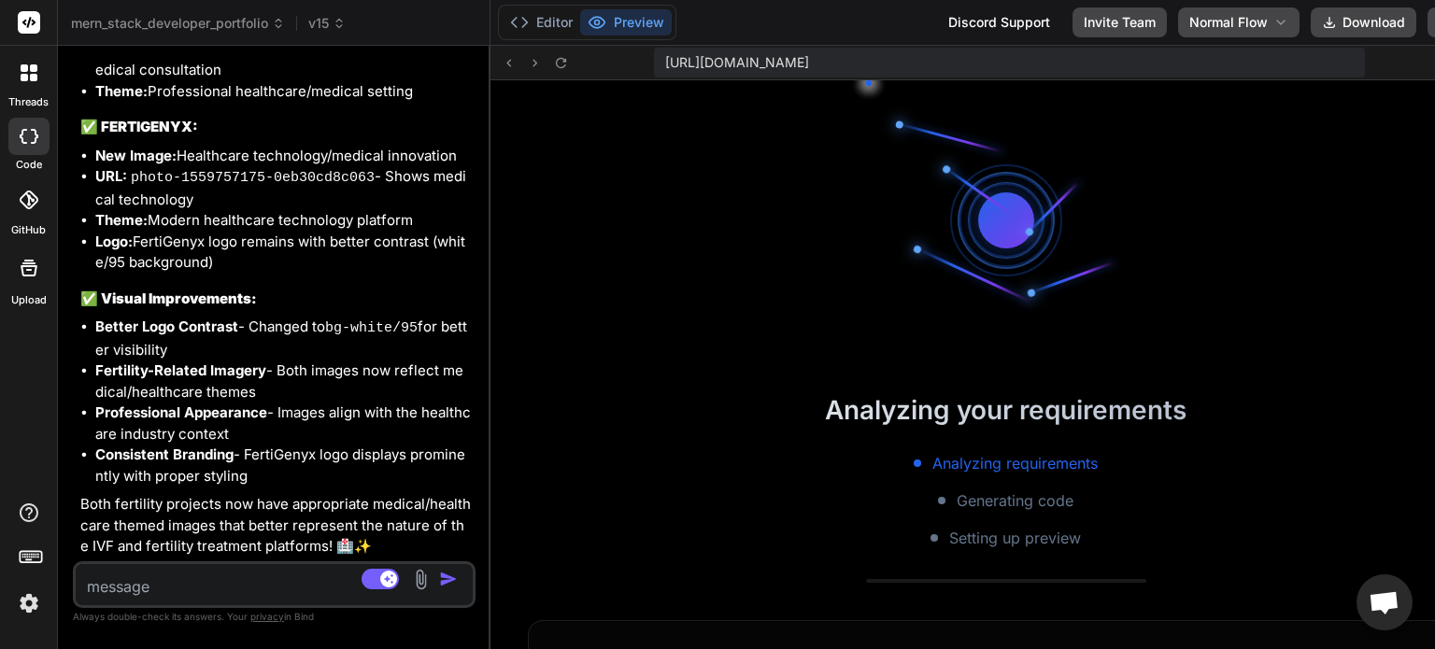
scroll to position [1129, 0]
click at [535, 22] on button "Editor" at bounding box center [542, 22] width 78 height 26
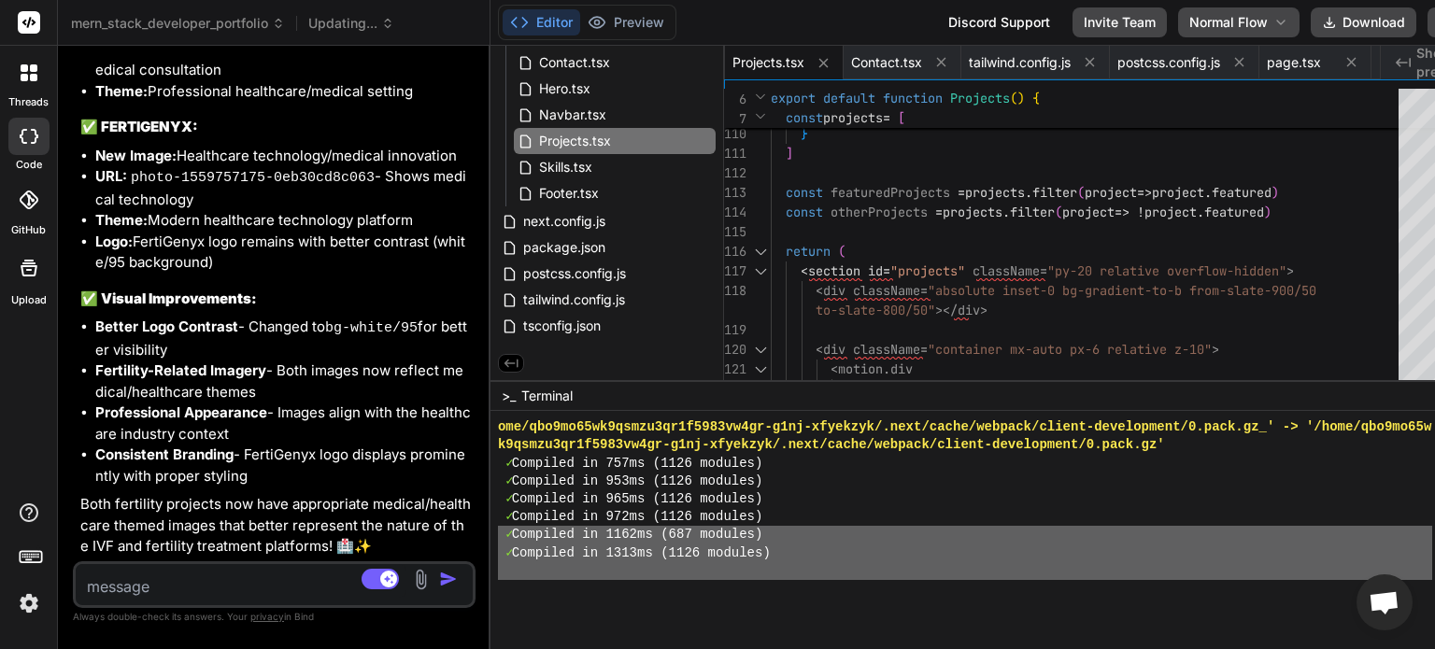
scroll to position [1, 0]
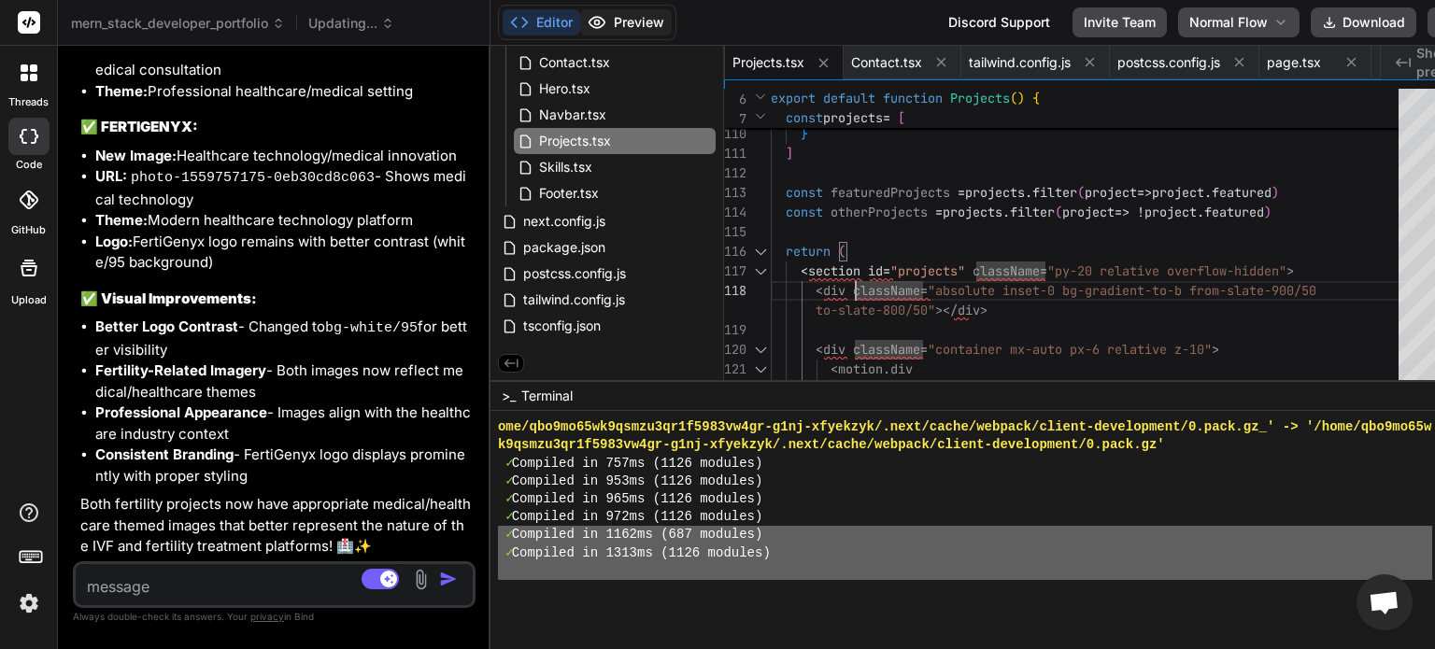
click at [613, 20] on button "Preview" at bounding box center [626, 22] width 92 height 26
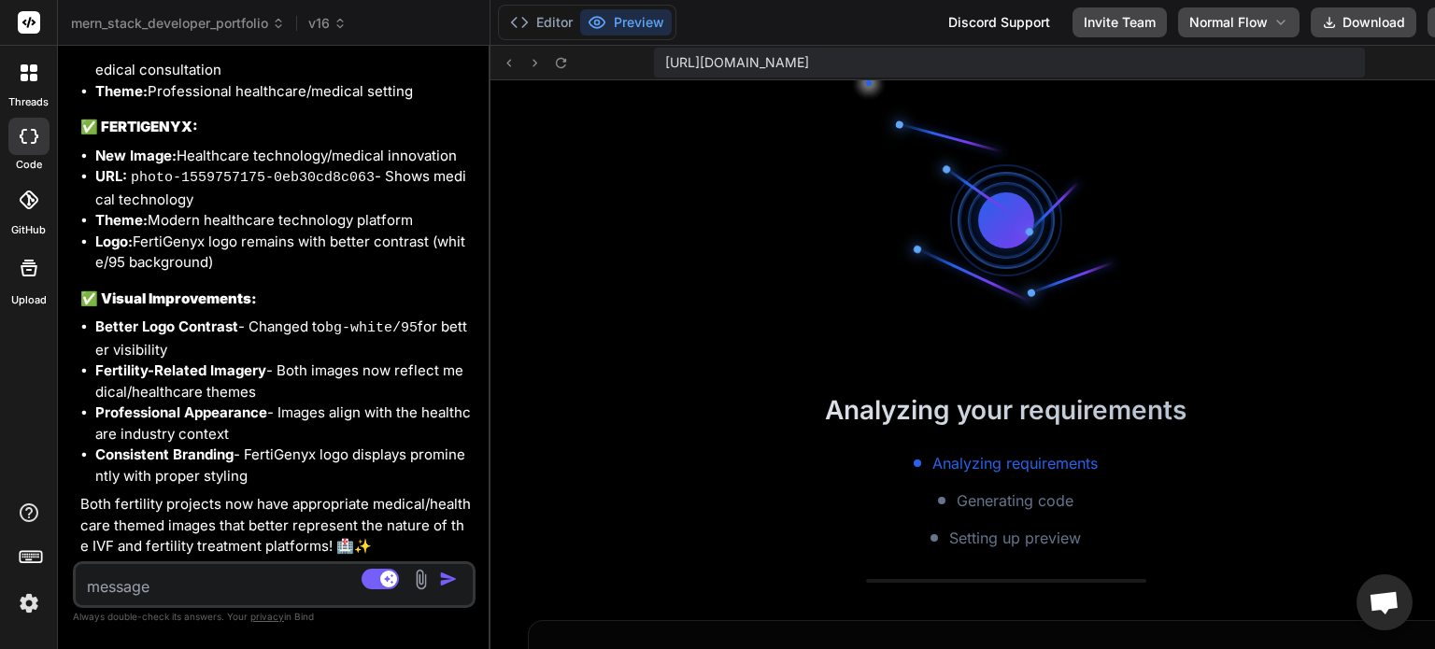
scroll to position [0, 0]
click at [518, 26] on button "Editor" at bounding box center [542, 22] width 78 height 26
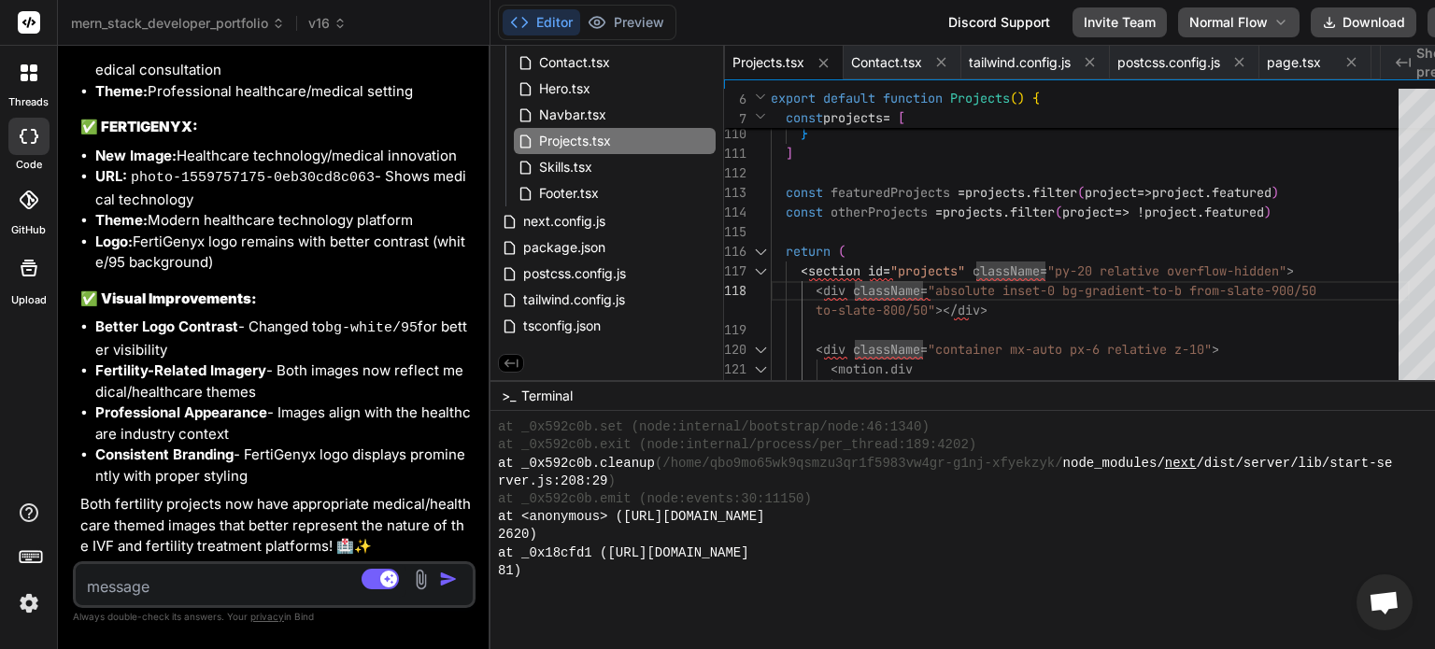
scroll to position [13775, 0]
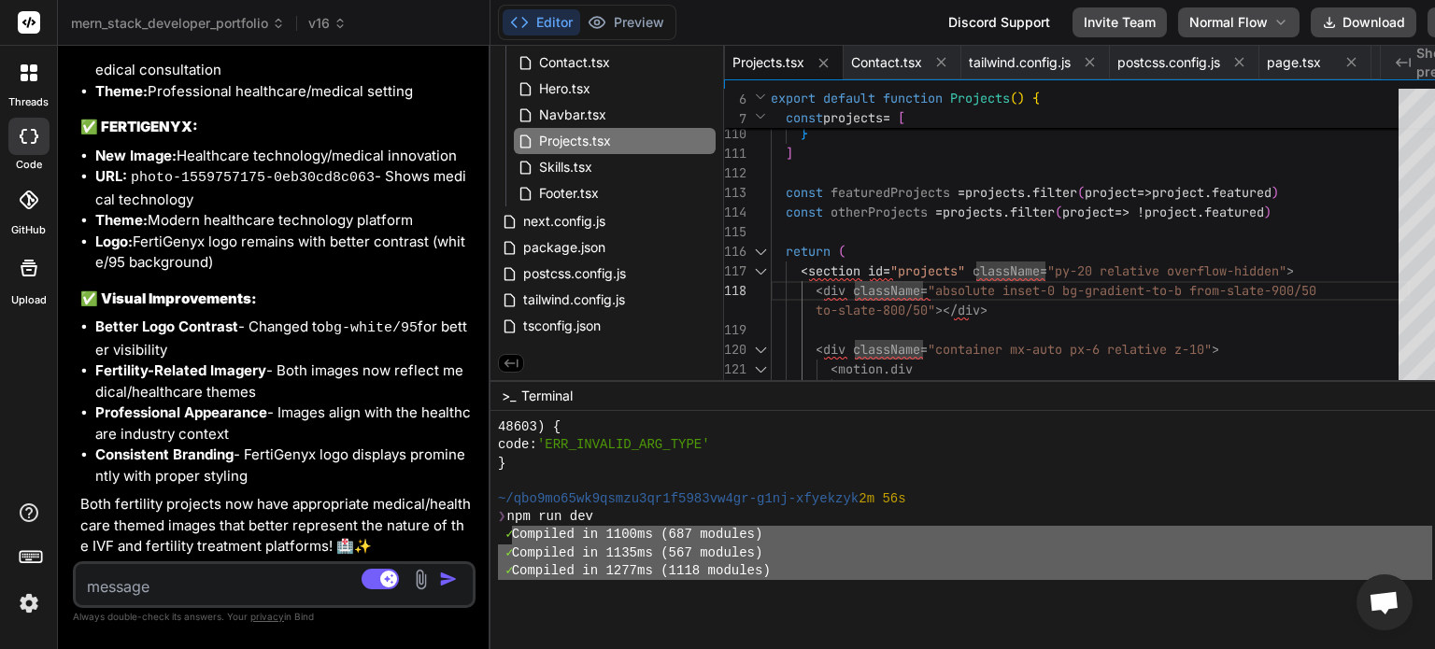
drag, startPoint x: 502, startPoint y: 562, endPoint x: 497, endPoint y: 541, distance: 22.0
click at [498, 541] on div "48603) { code: 'ERR_INVALID_ARG_TYPE' } ~/qbo9mo65wk9qsmzu3qr1f5983vw4gr-g1nj-x…" at bounding box center [965, 500] width 934 height 162
click at [172, 585] on textarea at bounding box center [241, 581] width 331 height 34
paste textarea "Compiled in 1100ms (687 modules) ✓ Compiled in 1135ms (567 modules) ✓ Compiled …"
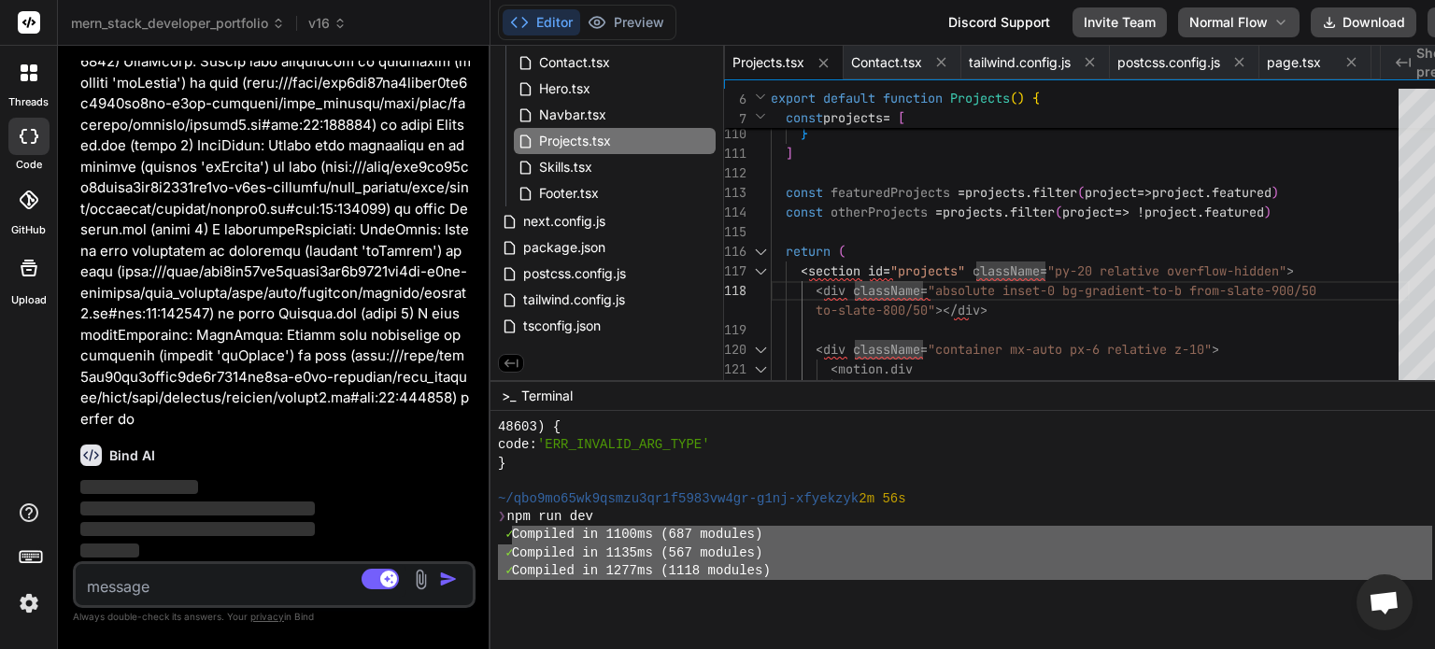
scroll to position [43948, 0]
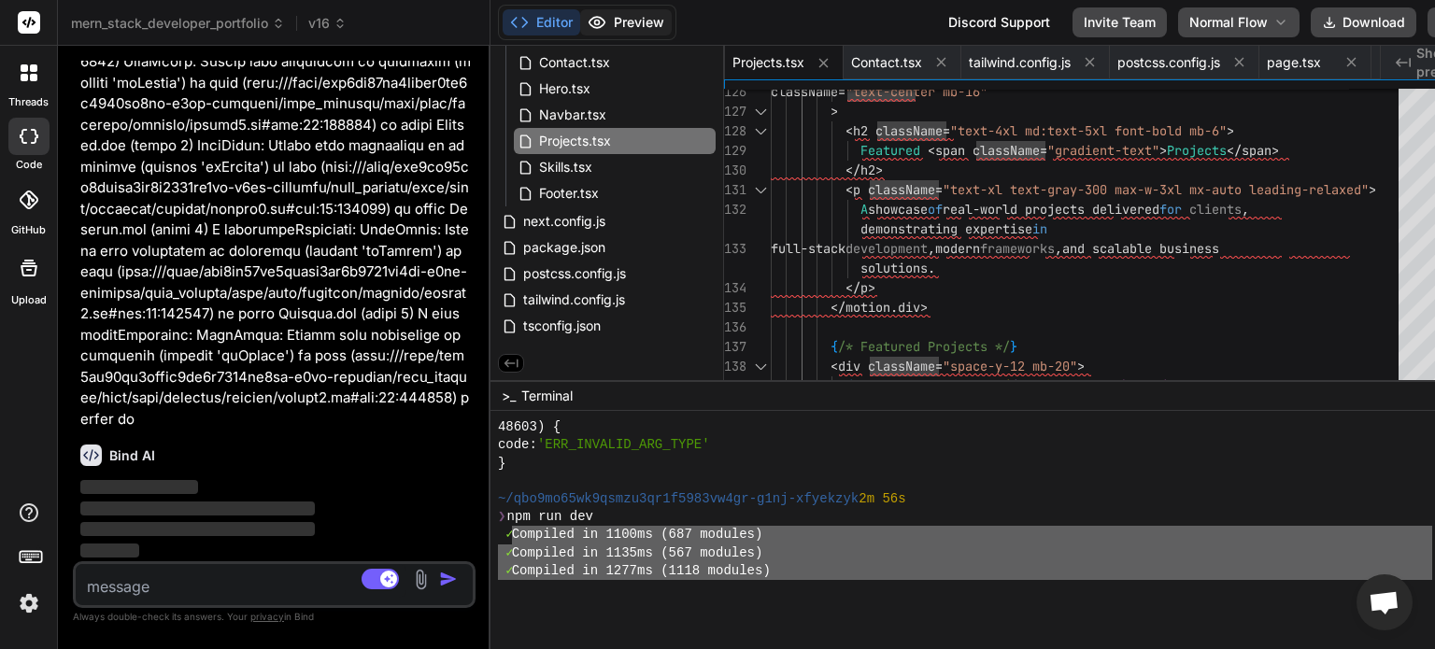
click at [627, 28] on button "Preview" at bounding box center [626, 22] width 92 height 26
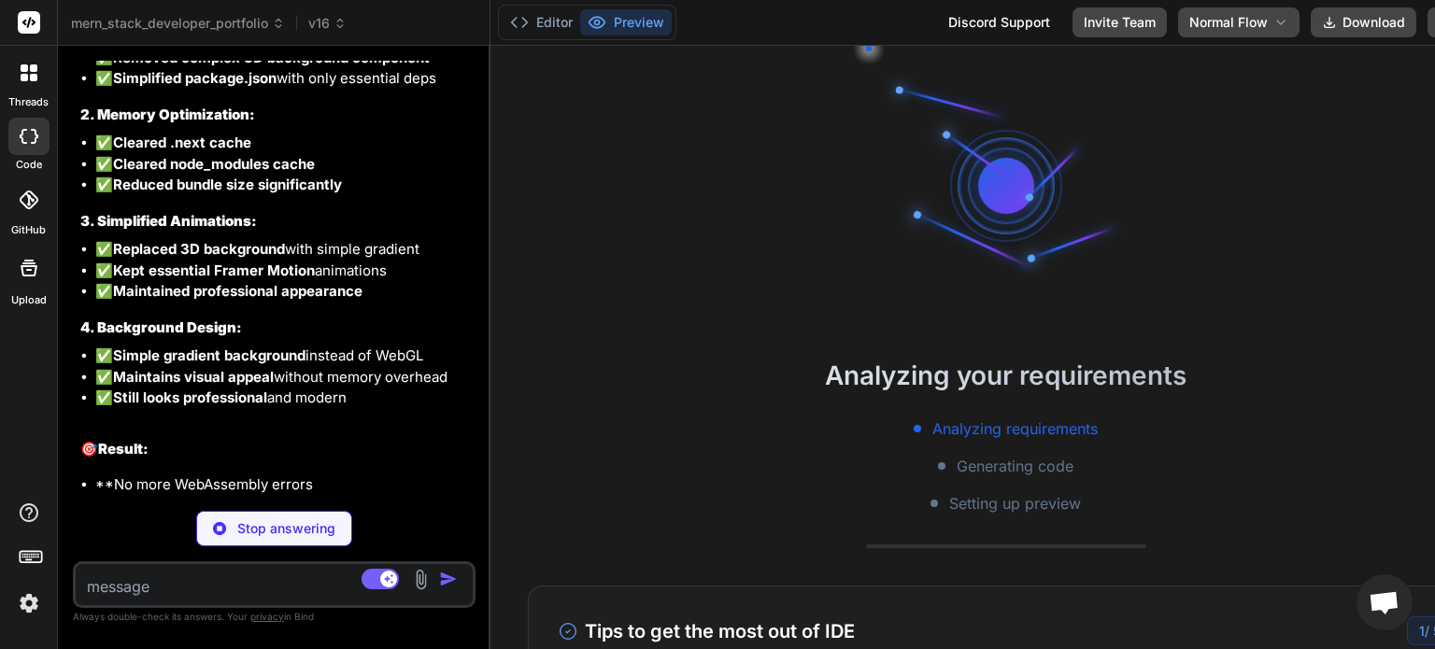
scroll to position [45266, 0]
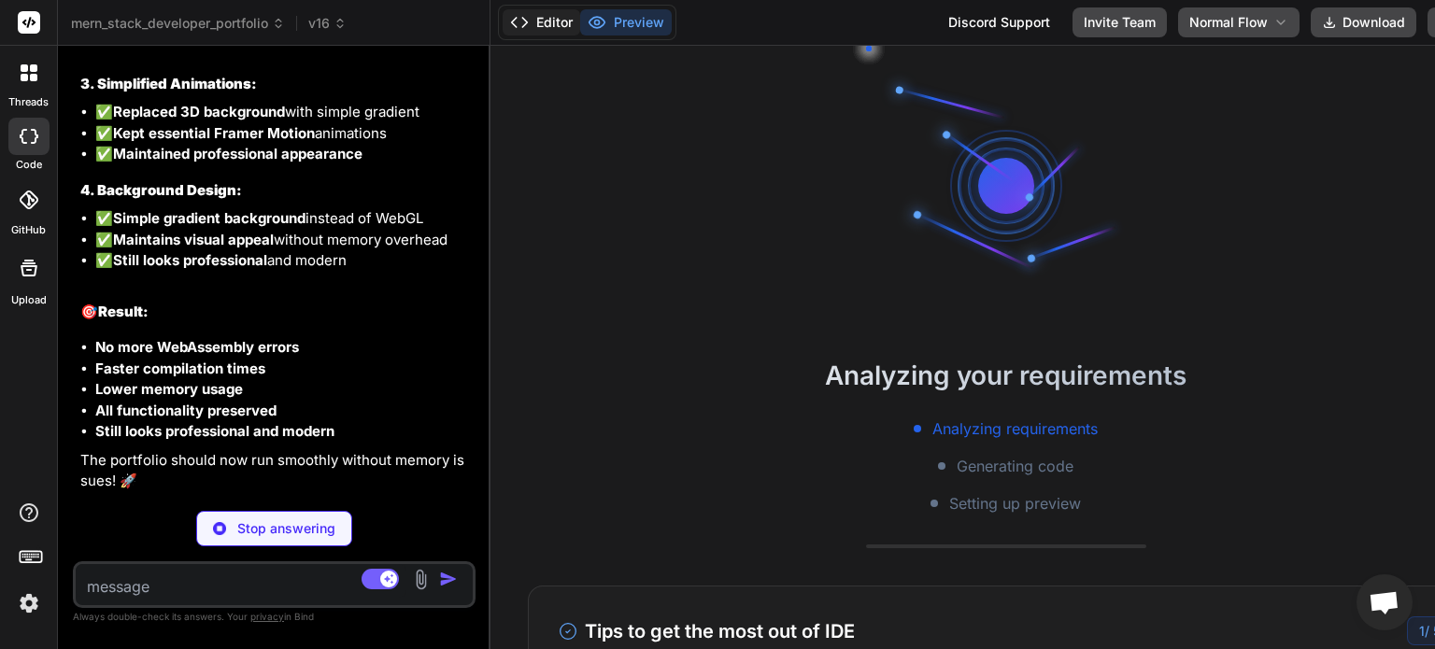
click at [527, 22] on button "Editor" at bounding box center [542, 22] width 78 height 26
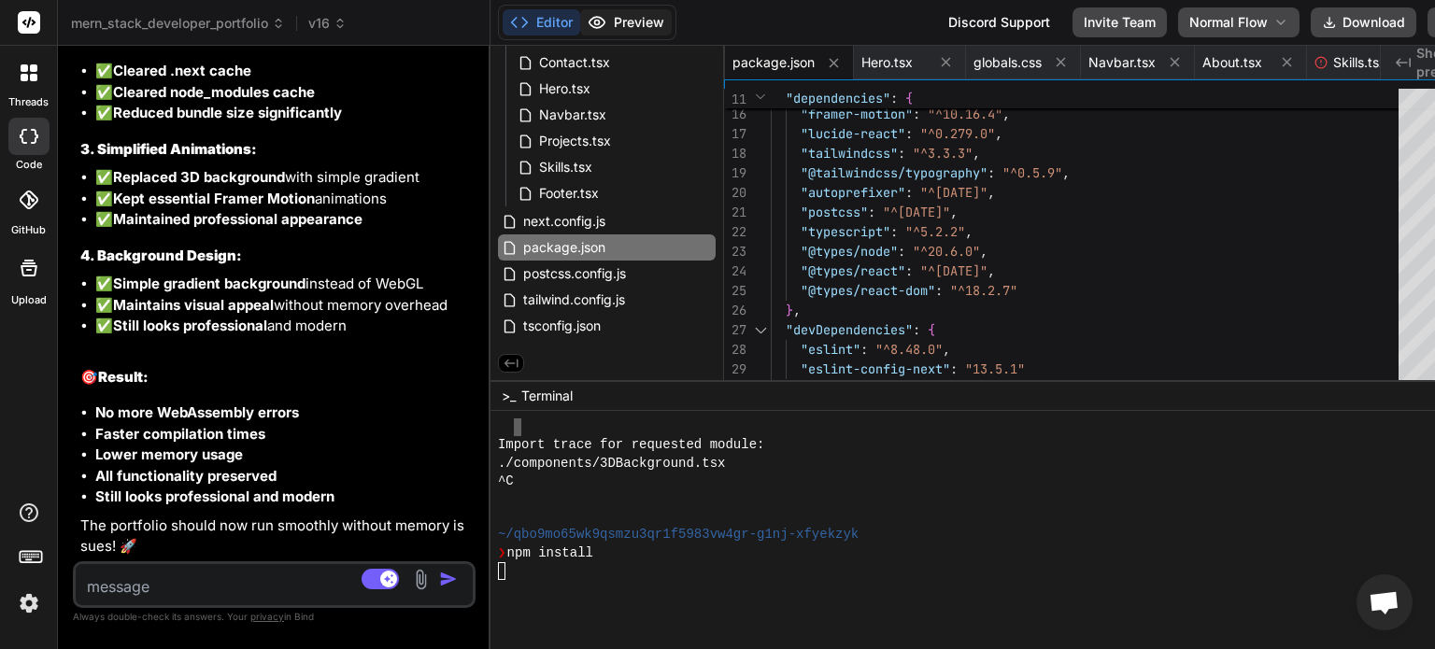
click at [595, 21] on button "Preview" at bounding box center [626, 22] width 92 height 26
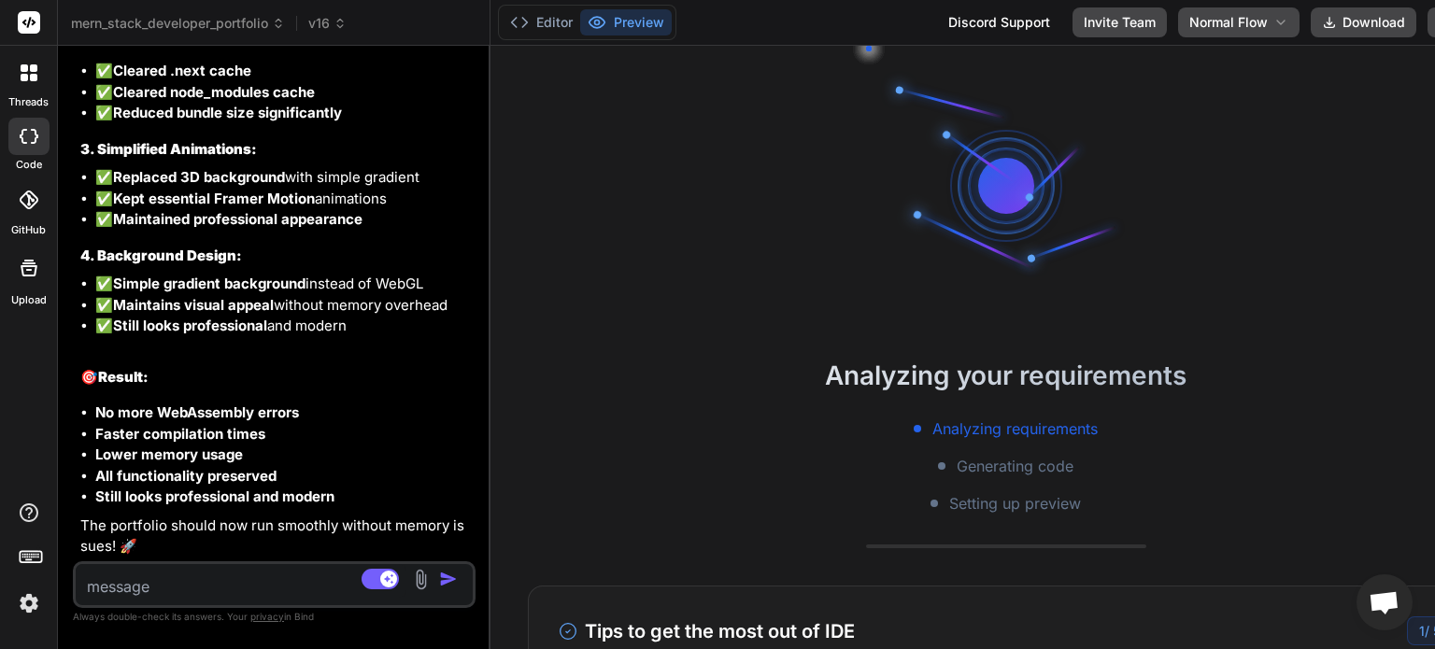
scroll to position [45338, 0]
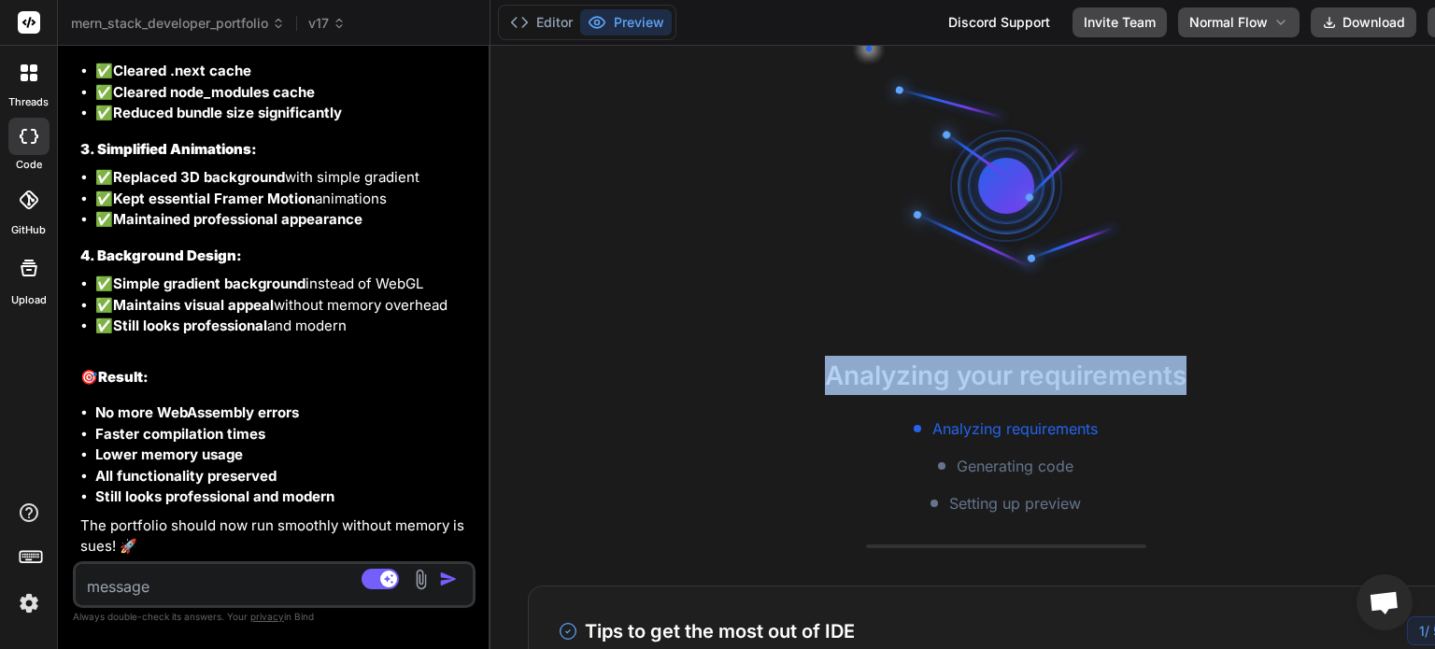
drag, startPoint x: 1150, startPoint y: 378, endPoint x: 868, endPoint y: 159, distance: 357.5
click at [868, 159] on div "Analyzing your requirements Analyzing requirements Generating code Setting up p…" at bounding box center [1005, 347] width 1030 height 603
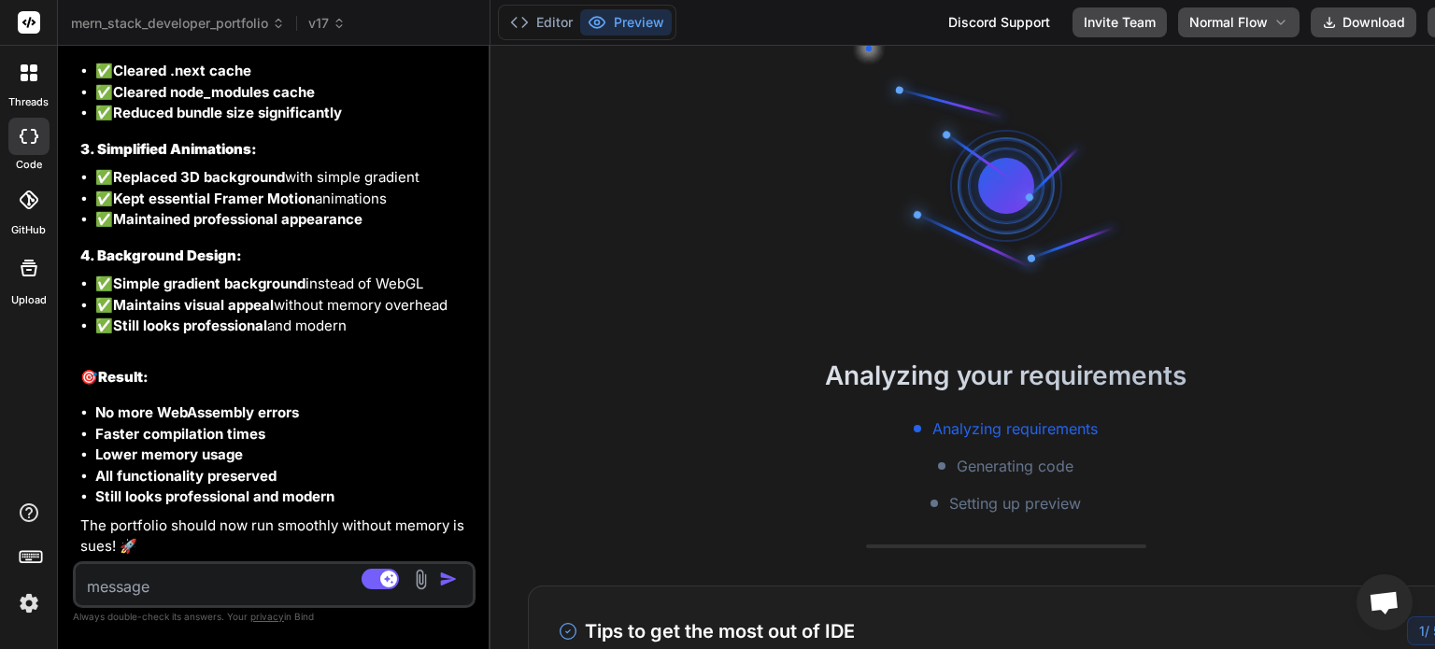
click at [798, 163] on div "Analyzing your requirements Analyzing requirements Generating code Setting up p…" at bounding box center [1005, 347] width 1030 height 603
drag, startPoint x: 958, startPoint y: 176, endPoint x: 784, endPoint y: 229, distance: 182.6
click at [784, 229] on div "Analyzing your requirements Analyzing requirements Generating code Setting up p…" at bounding box center [1005, 347] width 1030 height 603
click at [534, 32] on button "Editor" at bounding box center [542, 22] width 78 height 26
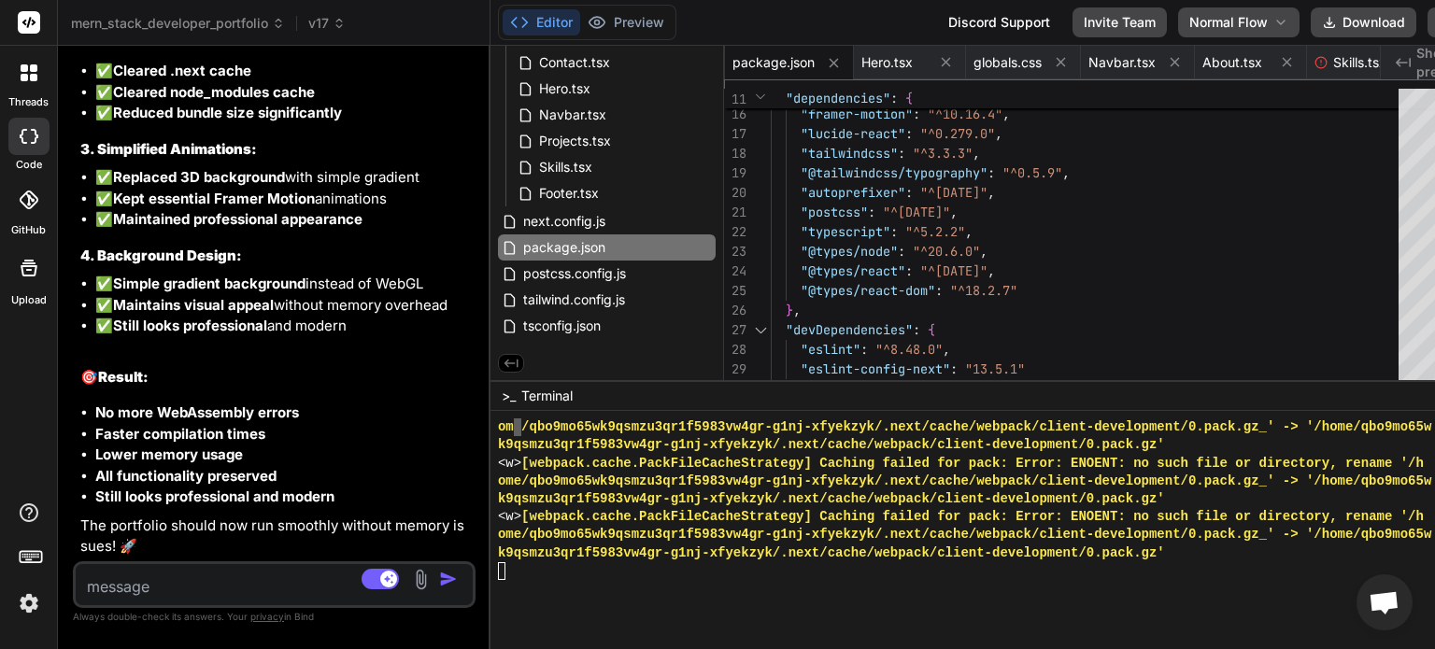
scroll to position [17937, 0]
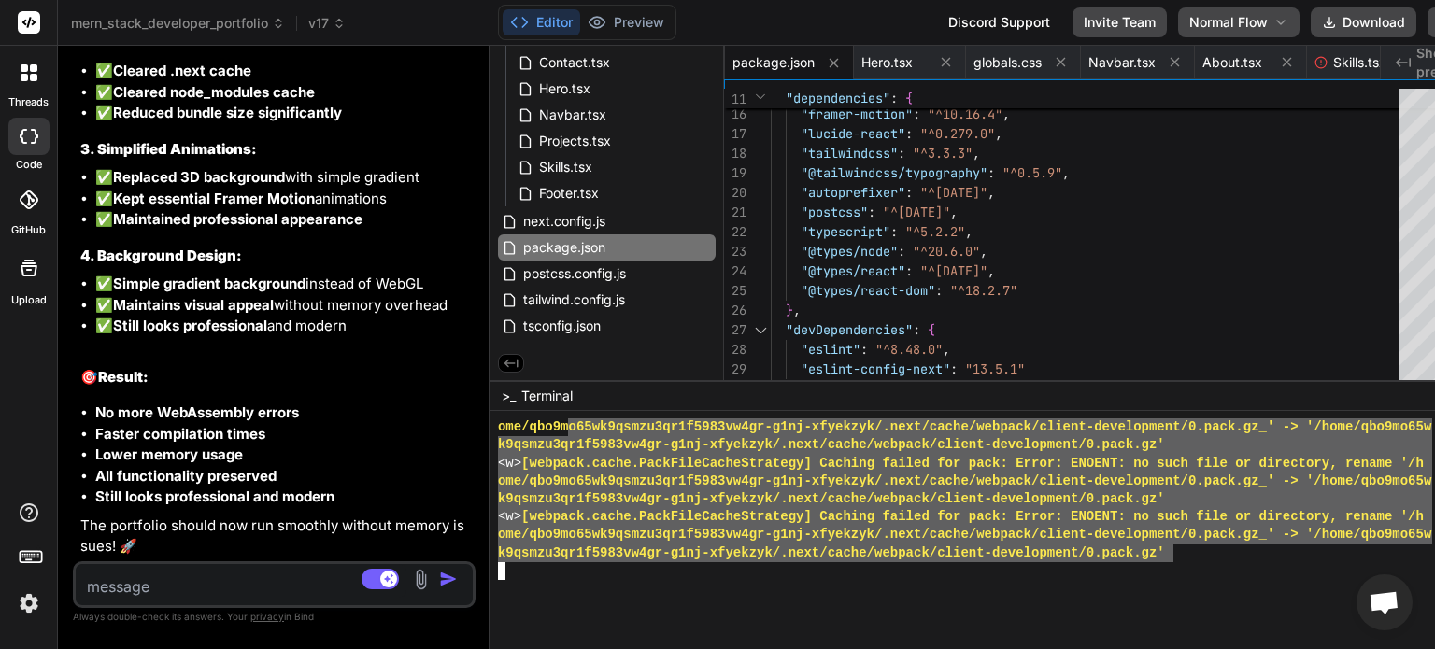
drag, startPoint x: 1154, startPoint y: 550, endPoint x: 547, endPoint y: 427, distance: 618.7
click at [547, 427] on div "ome/qbo9m o65wk9qsmzu3qr1f5983vw4gr-g1nj-xfyekzyk/.next/cache/webpack/client-de…" at bounding box center [965, 500] width 934 height 162
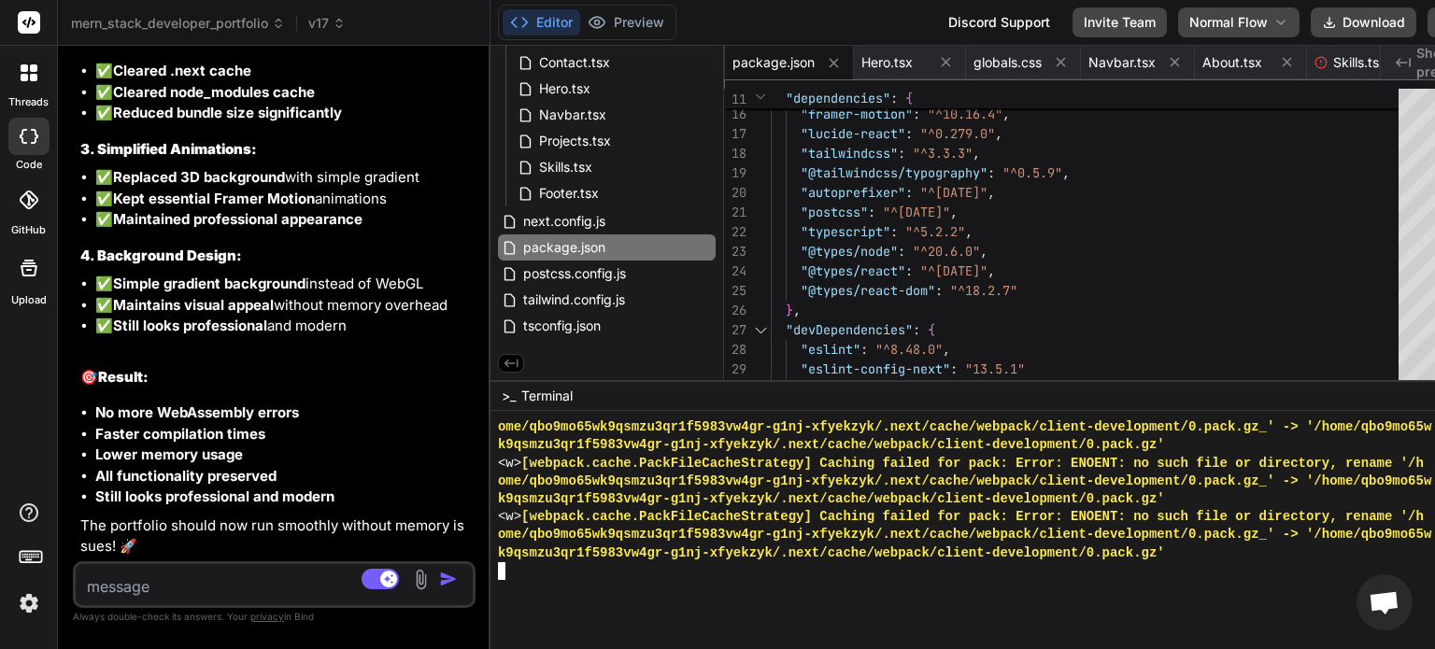
click at [1164, 556] on div "k9qsmzu3qr1f5983vw4gr-g1nj-xfyekzyk/.next/cache/webpack/client-development/0.pa…" at bounding box center [965, 554] width 934 height 18
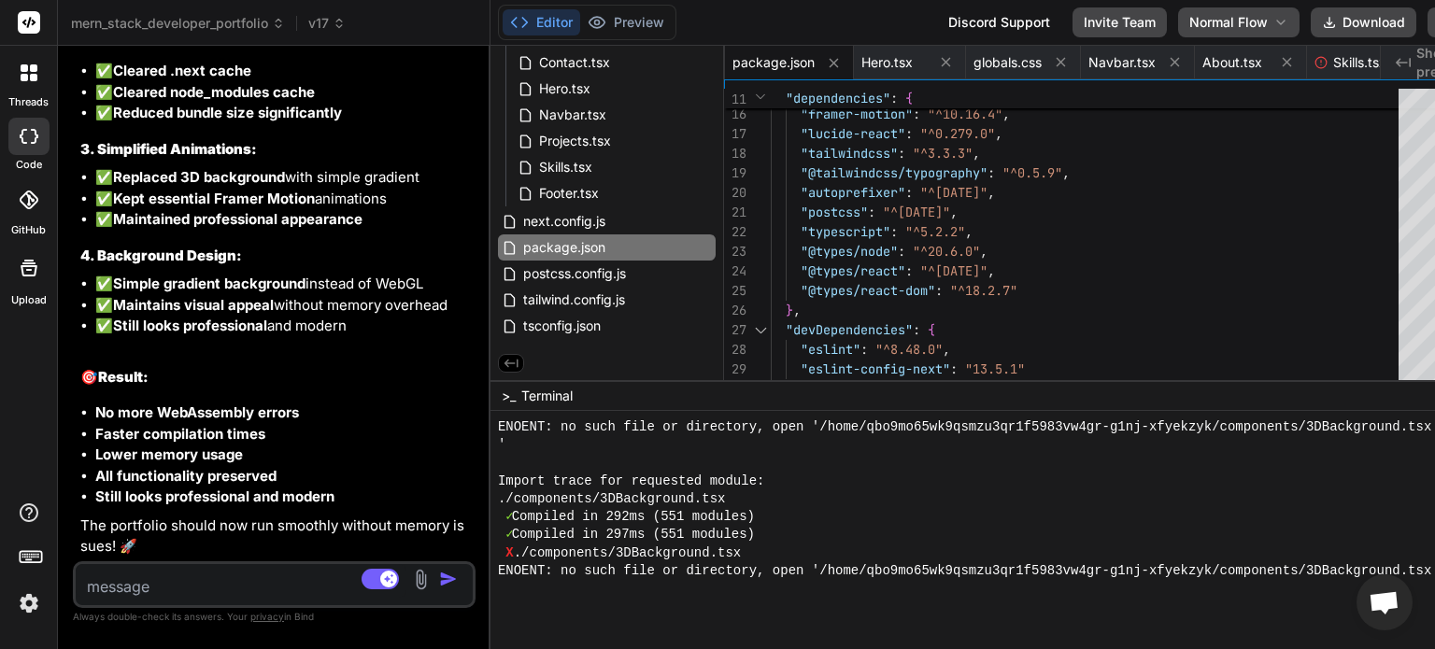
scroll to position [16340, 0]
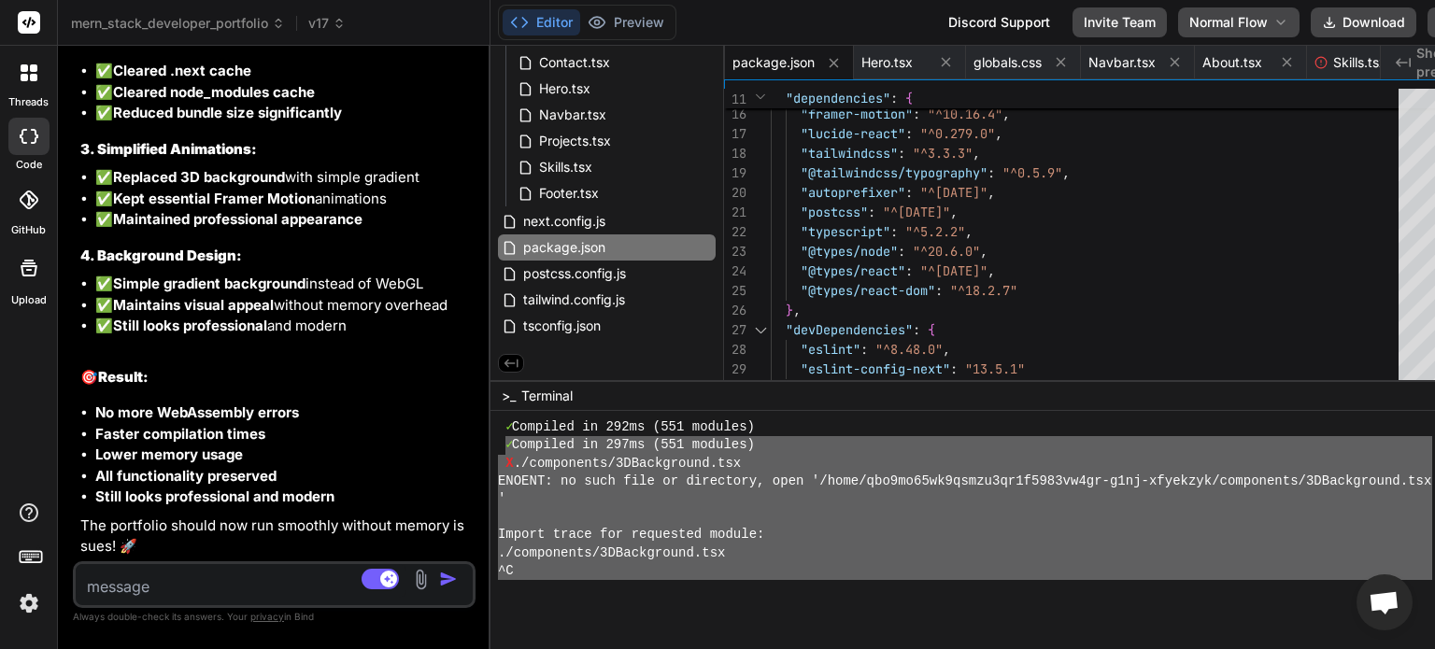
drag, startPoint x: 1164, startPoint y: 556, endPoint x: 489, endPoint y: 444, distance: 684.7
click at [498, 444] on div "✓ Compiled in 292ms (551 modules) ✓ Compiled in 297ms (551 modules) X ./compone…" at bounding box center [965, 500] width 934 height 162
click at [143, 586] on textarea at bounding box center [241, 581] width 331 height 34
paste textarea "✓ Compiled in 297ms (551 modules) X ./components/3DBackground.tsx ENOENT: no su…"
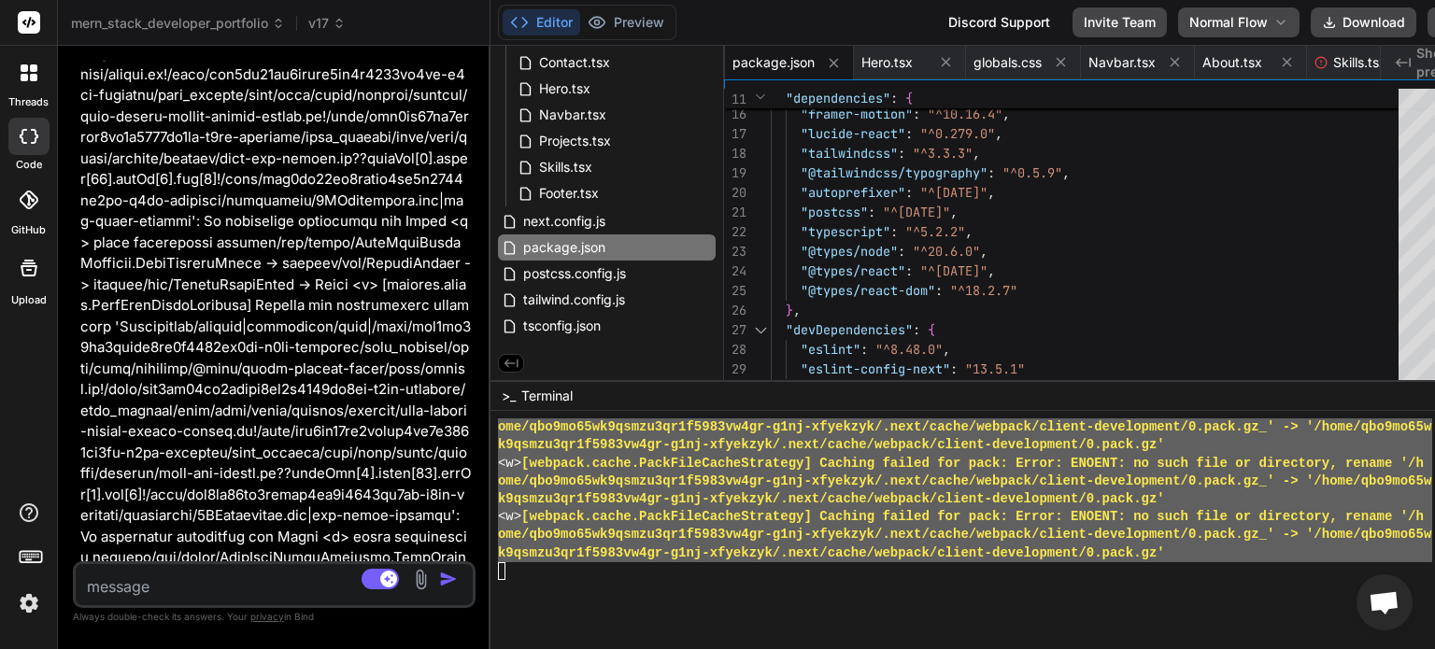
scroll to position [45840, 0]
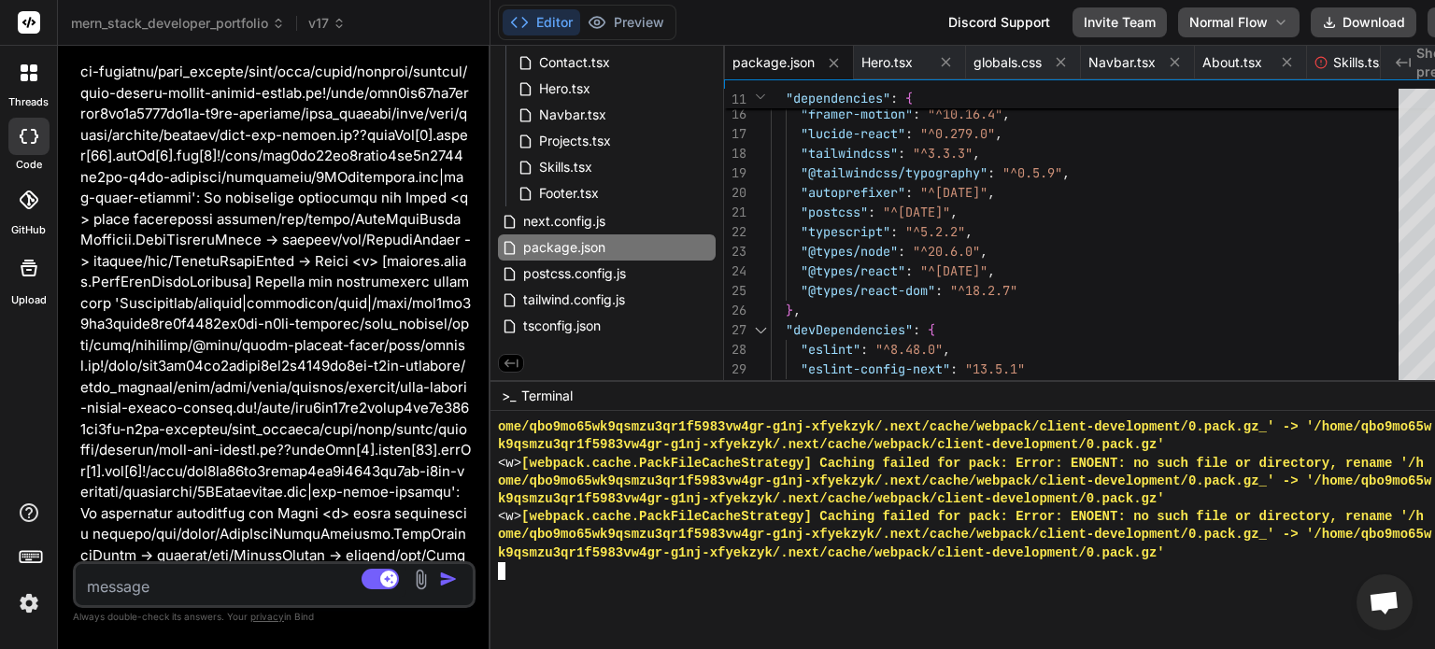
click at [544, 592] on div at bounding box center [1005, 530] width 1030 height 238
click at [534, 570] on div at bounding box center [965, 571] width 934 height 18
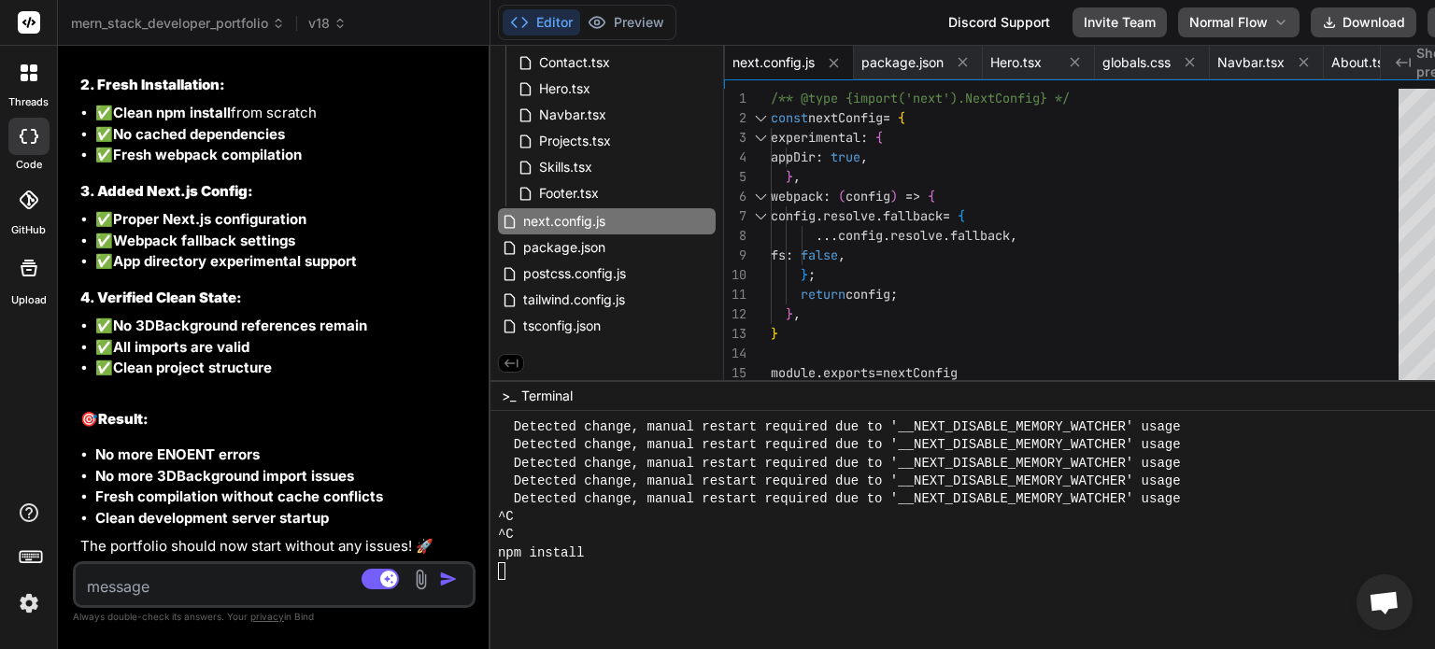
scroll to position [17937, 0]
click at [618, 558] on div "npm install" at bounding box center [965, 554] width 934 height 18
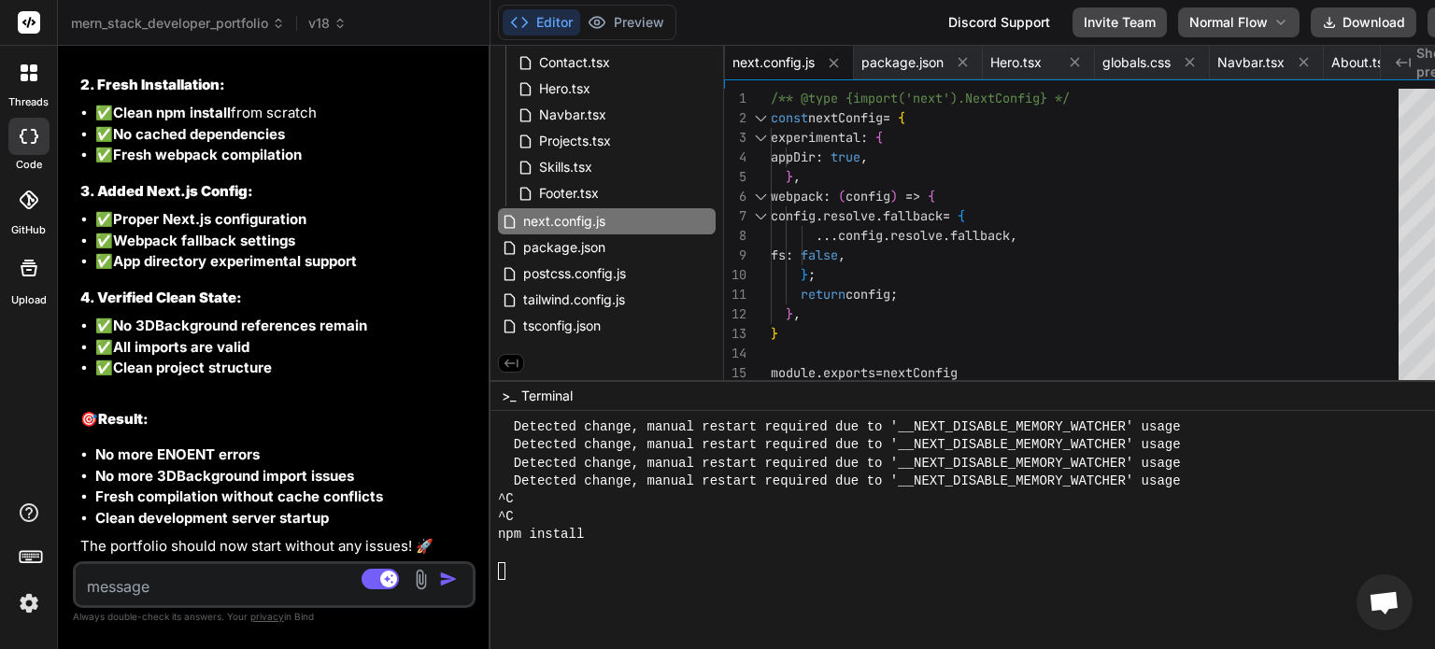
click at [165, 588] on textarea at bounding box center [241, 581] width 331 height 34
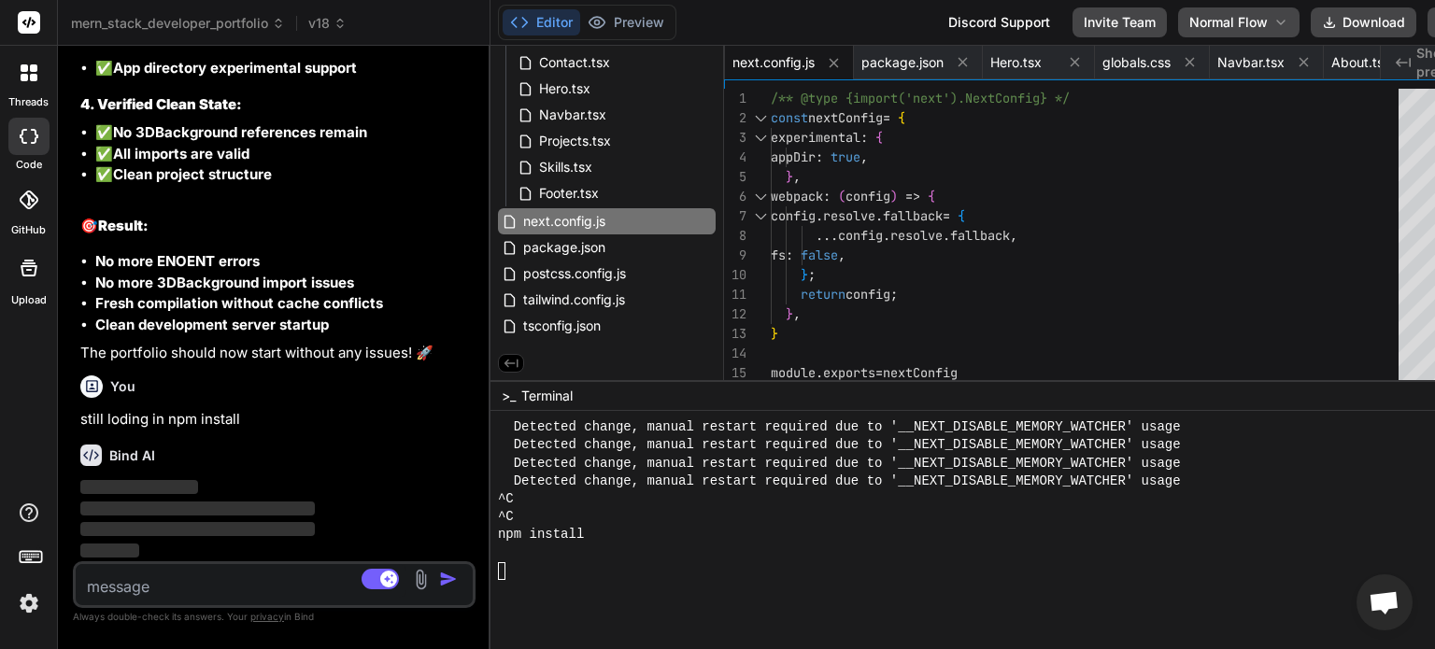
scroll to position [50484, 0]
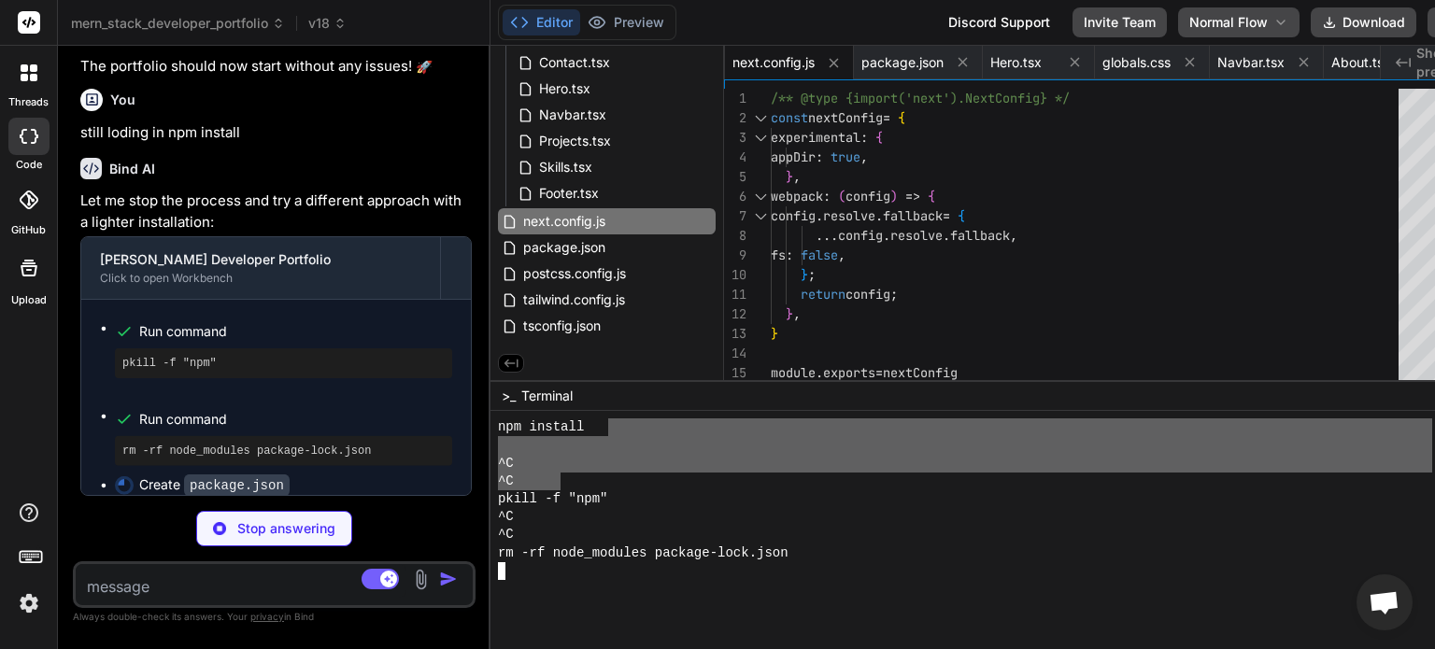
drag, startPoint x: 591, startPoint y: 541, endPoint x: 539, endPoint y: 477, distance: 82.3
click at [539, 477] on div "npm install ^C ^C pkill -f "npm" ^C ^C rm -rf node_modules package-lock.json" at bounding box center [965, 500] width 934 height 162
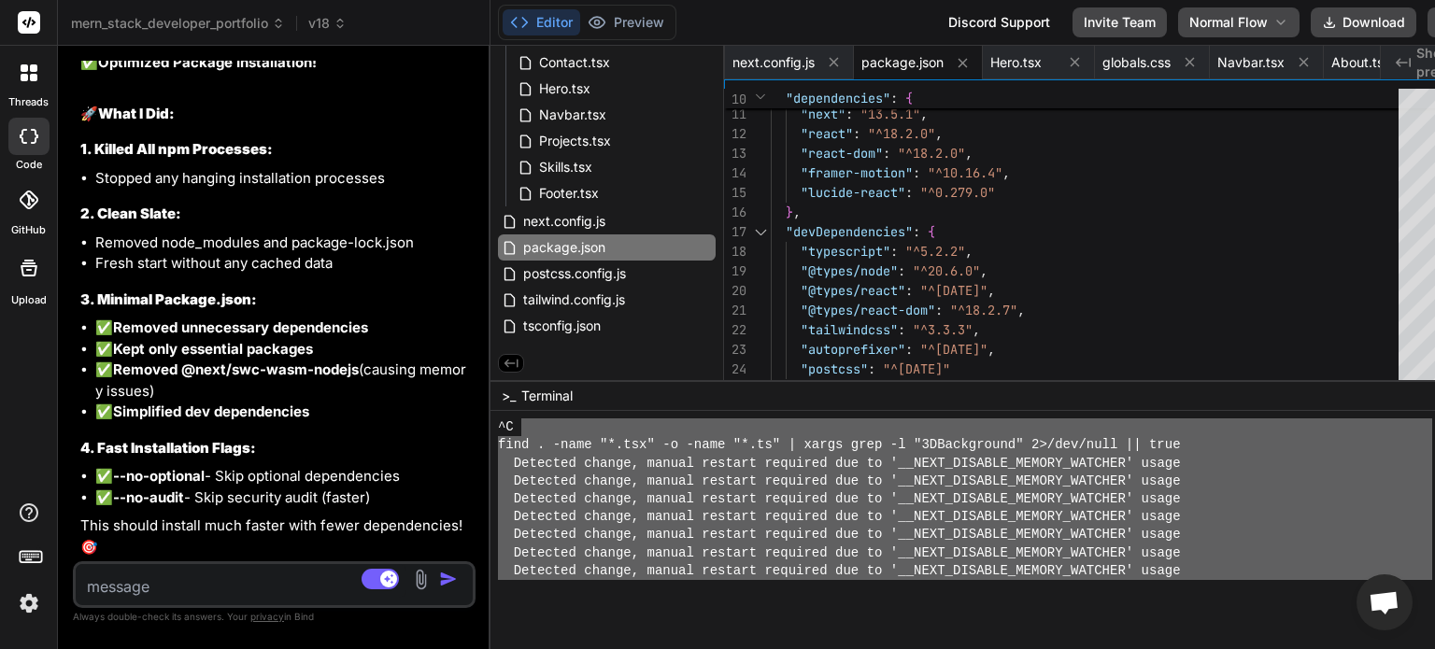
scroll to position [17255, 0]
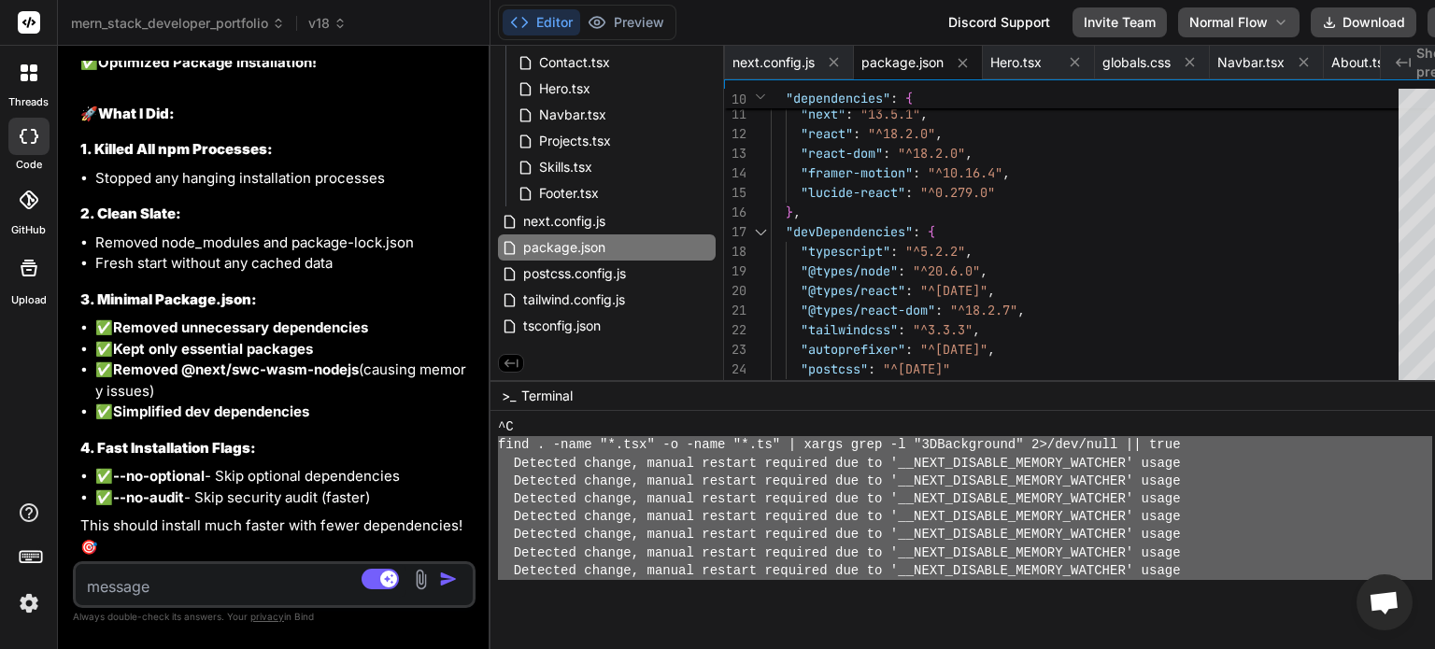
drag, startPoint x: 579, startPoint y: 556, endPoint x: 480, endPoint y: 461, distance: 137.4
click at [498, 451] on div "^C find . -name "*.tsx" -o -name "*.ts" | xargs grep -l "3DBackground" 2>/dev/n…" at bounding box center [965, 500] width 934 height 162
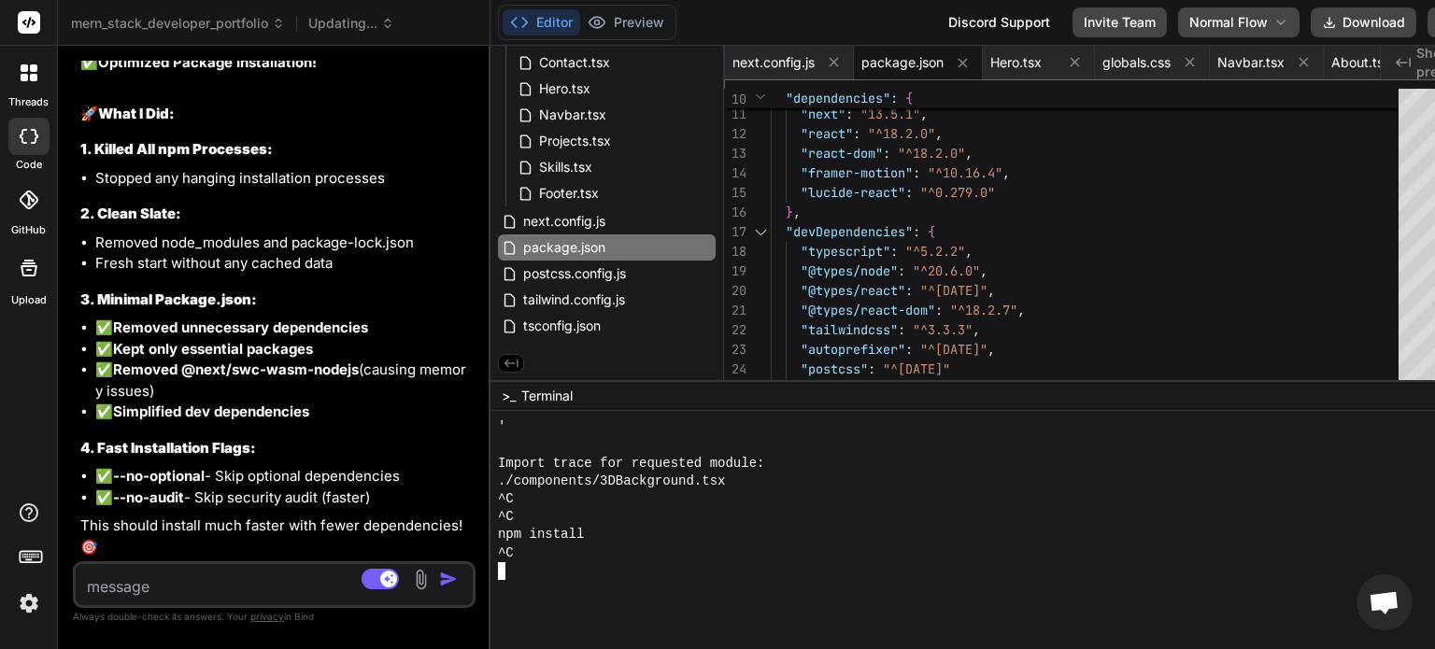
click at [188, 584] on textarea at bounding box center [241, 581] width 331 height 34
paste textarea "✓ Compiled in 297ms (551 modules) X ./components/3DBackground.tsx ENOENT: no su…"
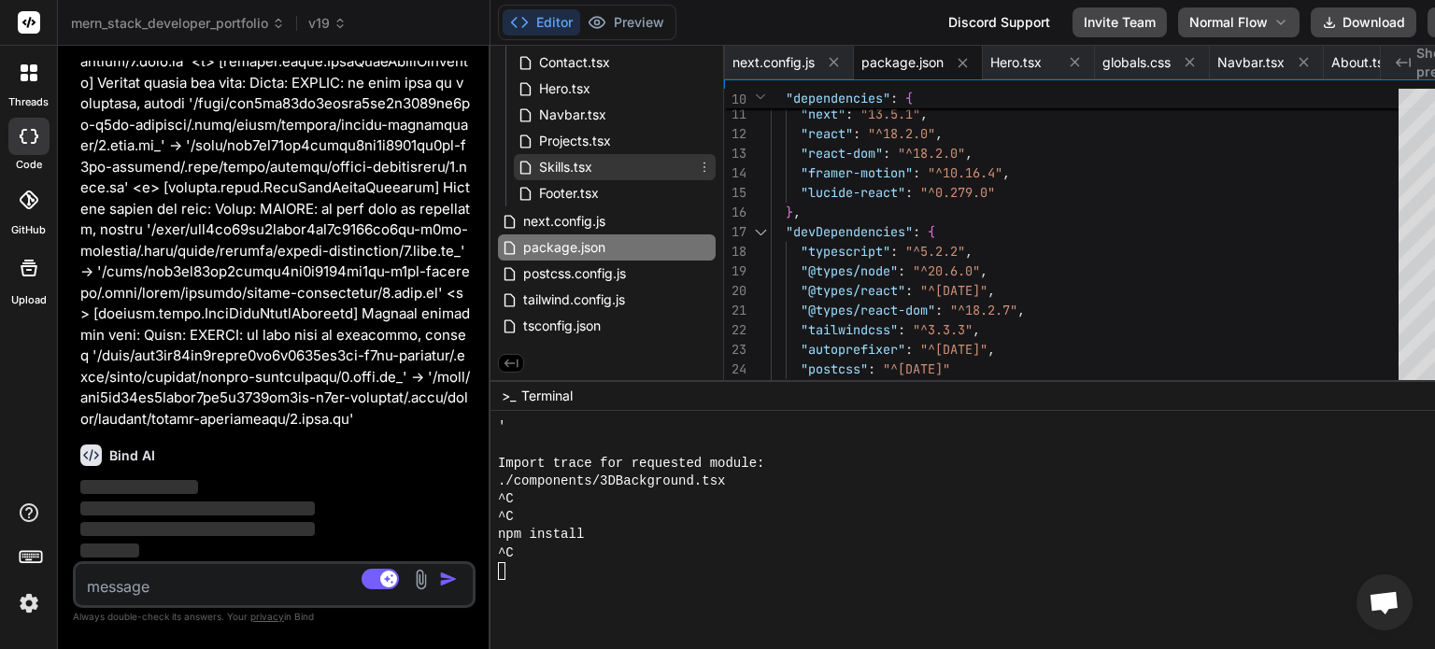
scroll to position [0, 0]
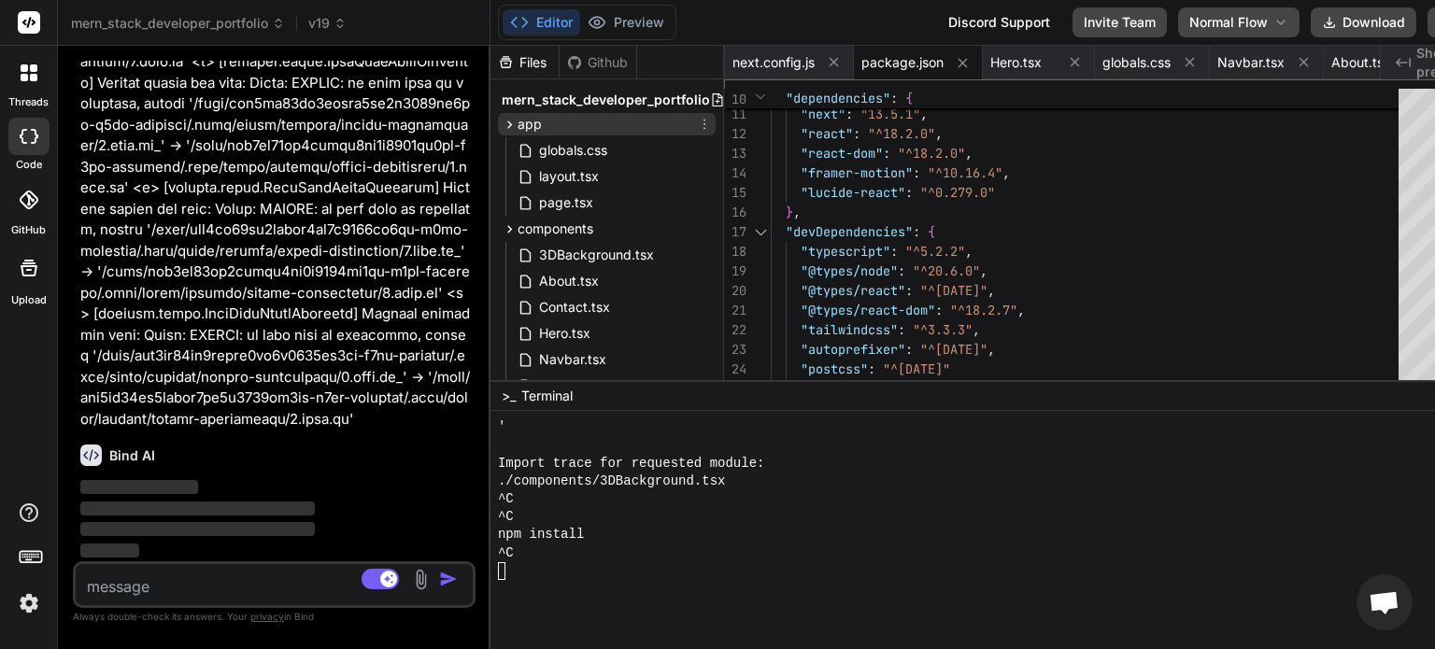
click at [518, 122] on span "app" at bounding box center [530, 124] width 24 height 19
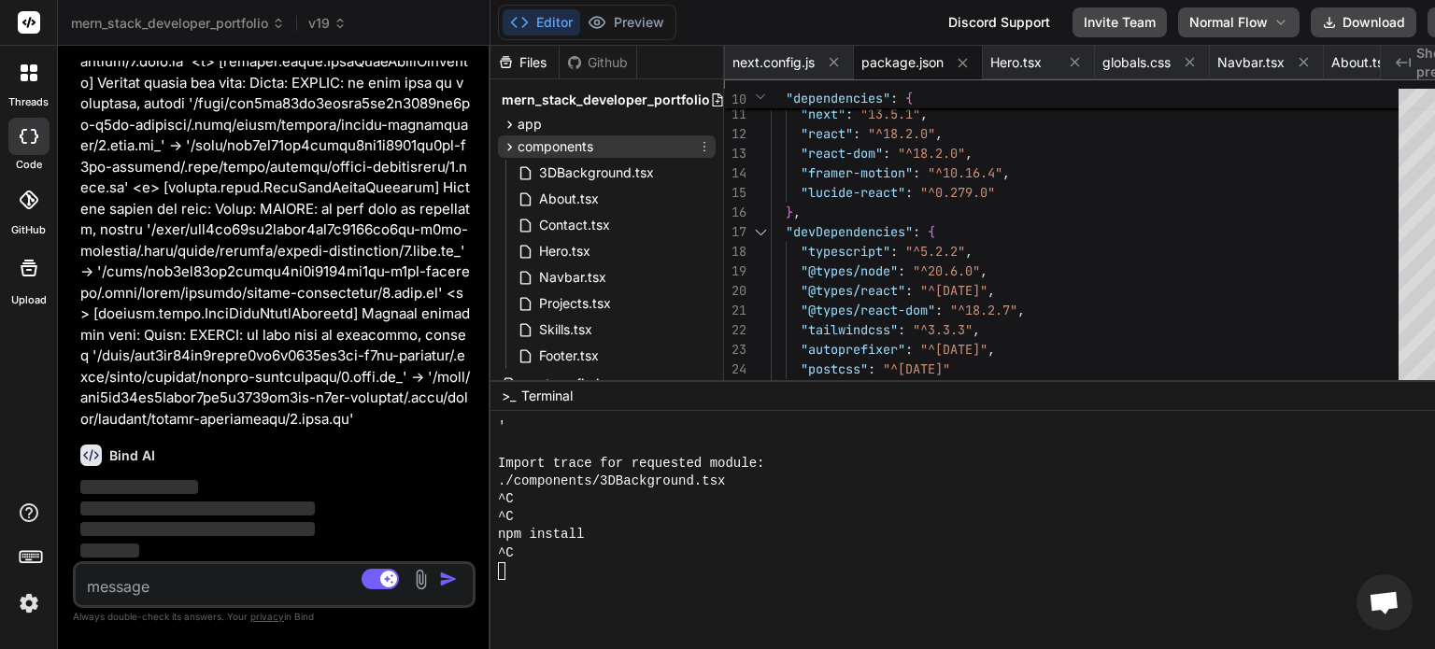
click at [523, 137] on span "components" at bounding box center [556, 146] width 76 height 19
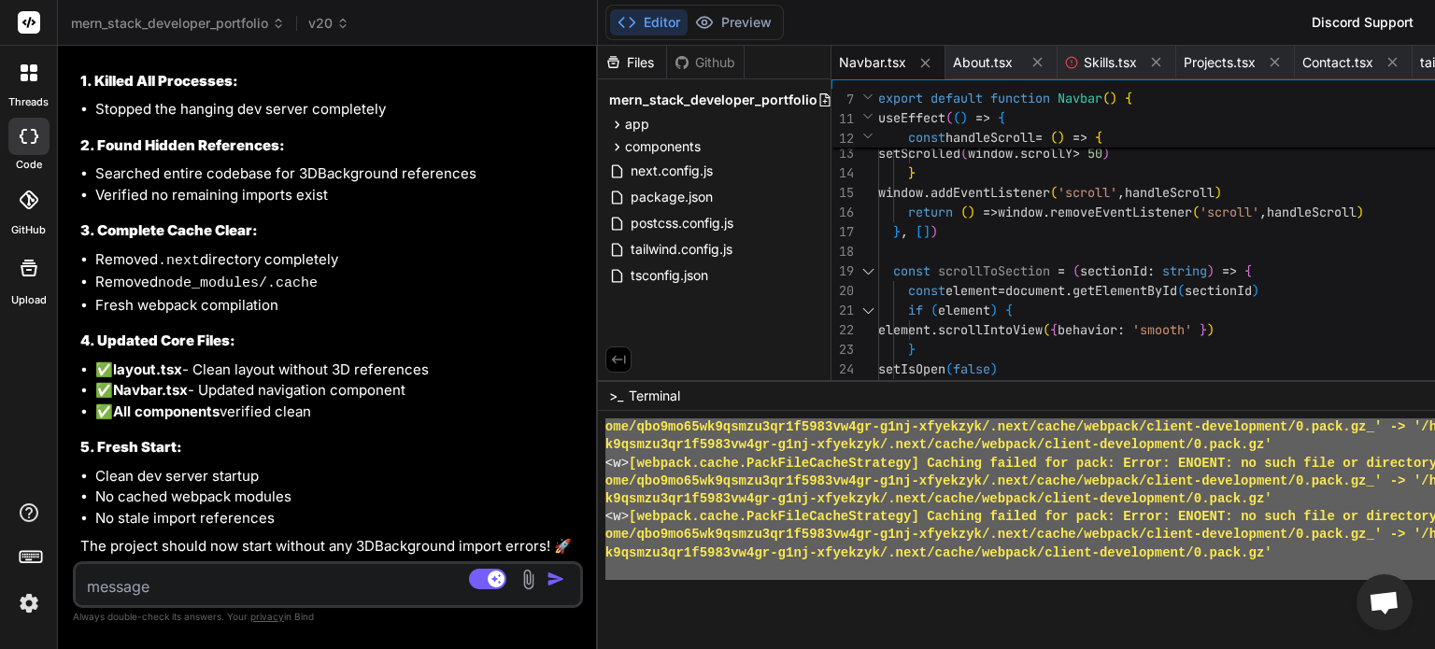
scroll to position [17937, 0]
drag, startPoint x: 586, startPoint y: 477, endPoint x: 691, endPoint y: 668, distance: 217.9
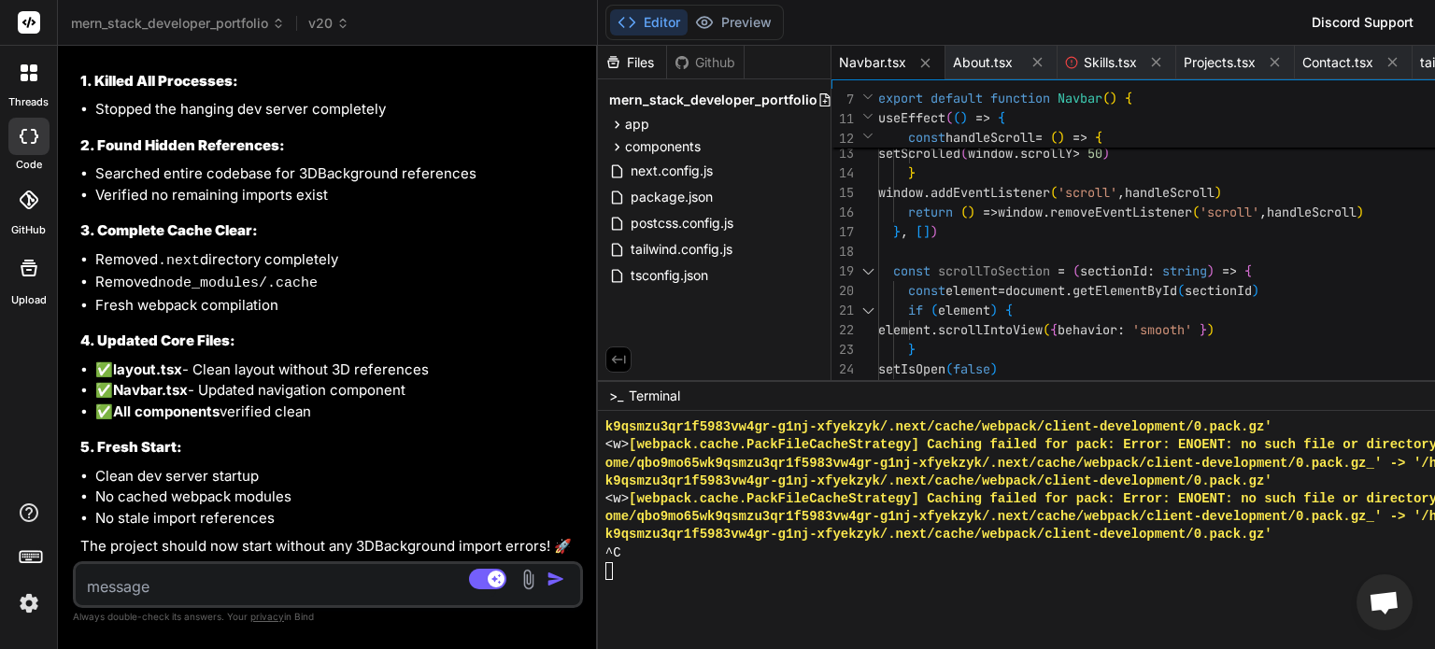
click at [153, 583] on textarea at bounding box center [286, 581] width 420 height 34
paste textarea "✓ Compiled in 297ms (551 modules) X ./components/3DBackground.tsx ENOENT: no su…"
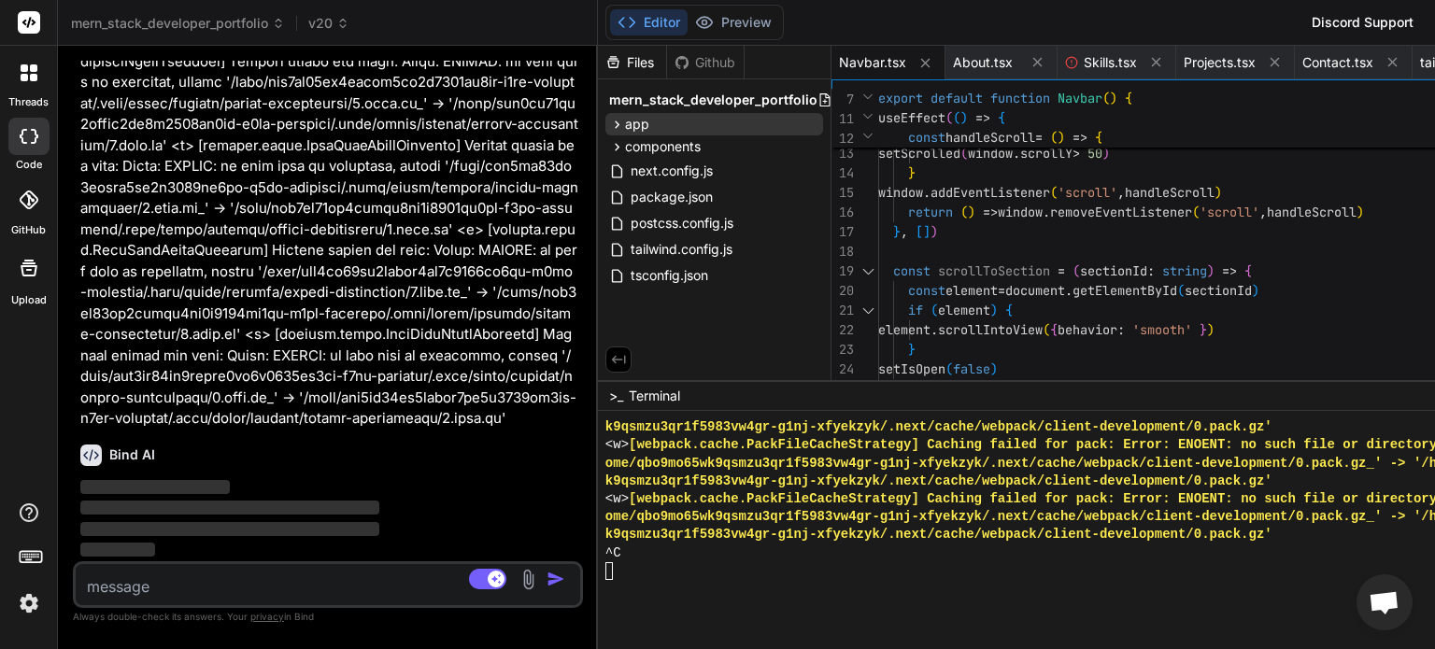
scroll to position [49692, 0]
click at [1084, 64] on span "Skills.tsx" at bounding box center [1110, 62] width 53 height 19
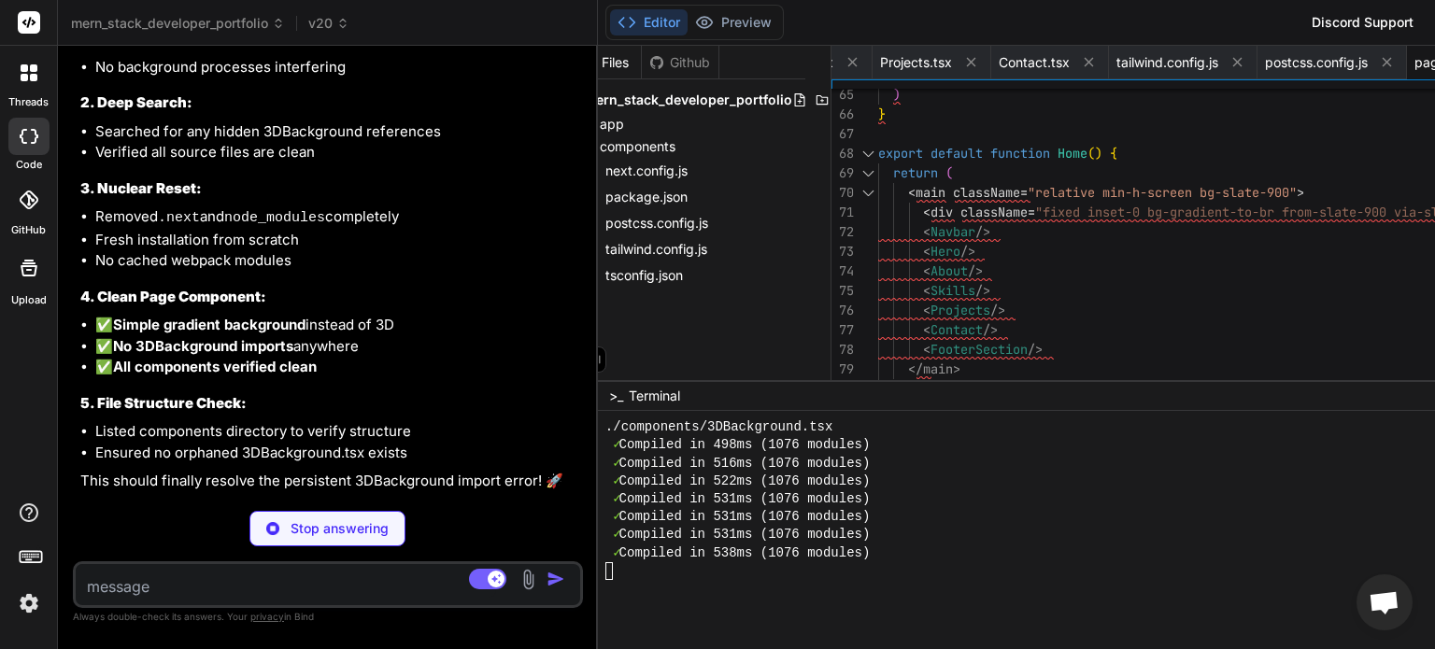
scroll to position [51335, 0]
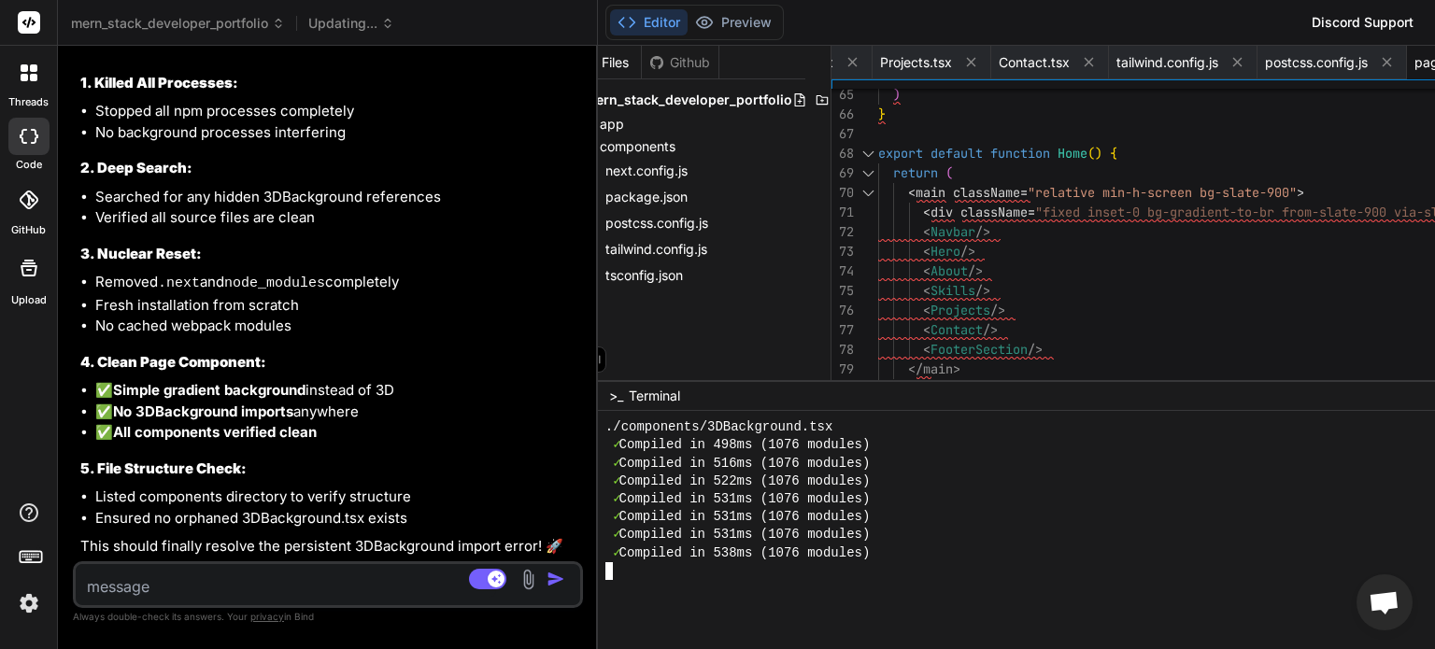
click at [876, 522] on div "✓ Compiled in 531ms (1076 modules)" at bounding box center [1072, 517] width 934 height 18
click at [873, 556] on div "✓ Compiled in 538ms (1076 modules)" at bounding box center [1072, 554] width 934 height 18
click at [202, 587] on textarea at bounding box center [286, 581] width 420 height 34
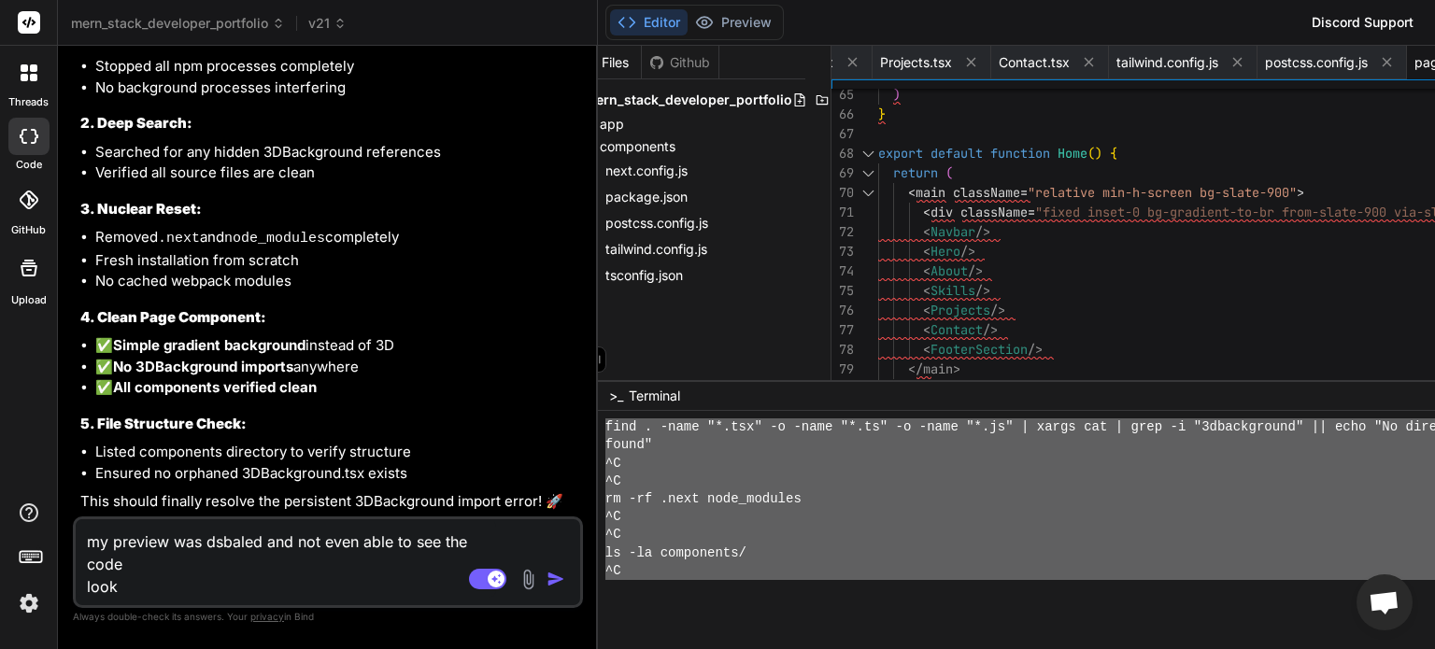
scroll to position [16502, 0]
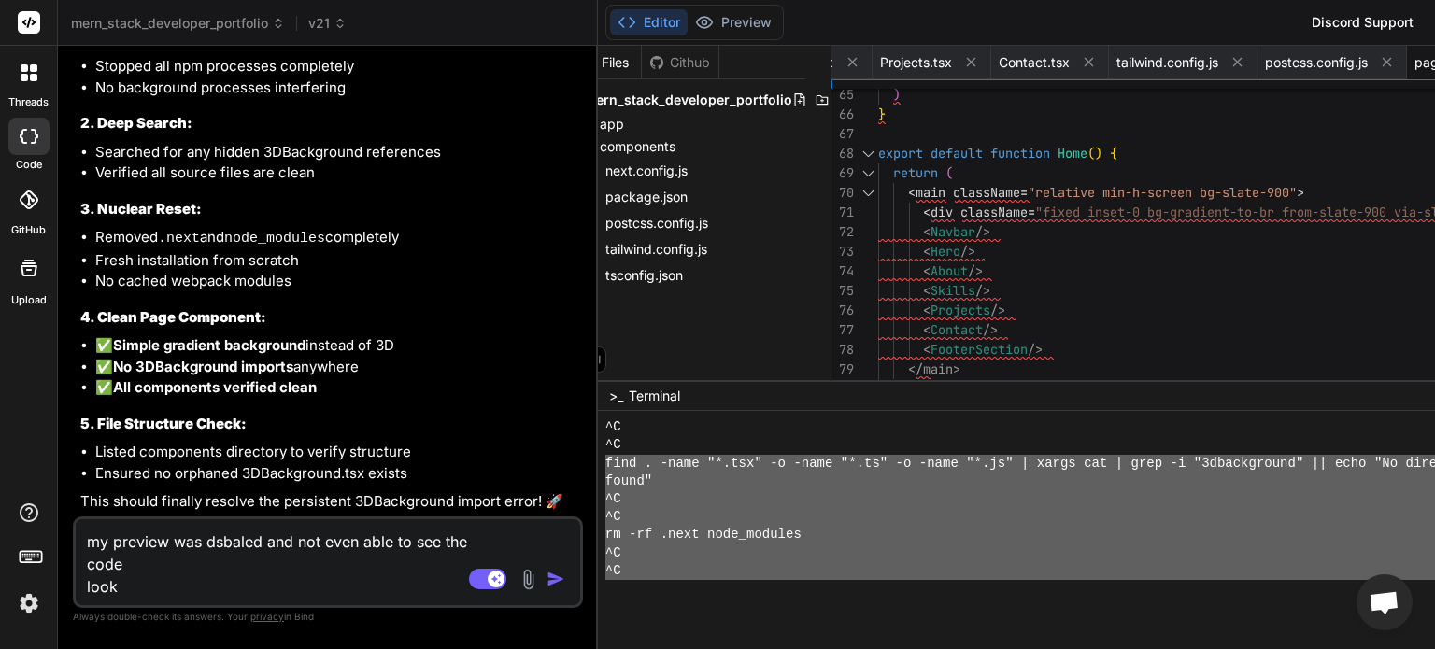
drag, startPoint x: 605, startPoint y: 571, endPoint x: 575, endPoint y: 458, distance: 116.9
click at [598, 458] on div "XXXXXXXXXXXXXXXXXXXXXXXXXXXXXXXX BBBBBBBBBBBBBBBBBBBBBBBBBBBBBBBB ^C ^C find . …" at bounding box center [1241, 530] width 1286 height 238
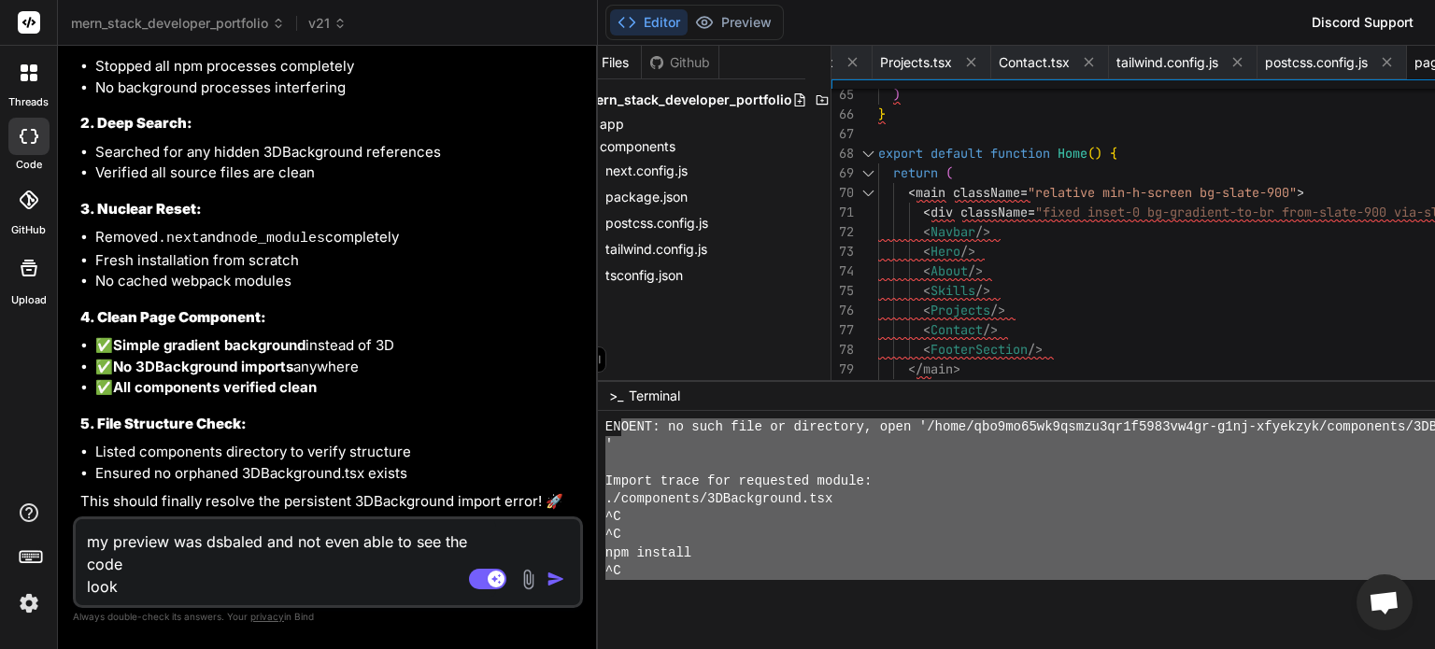
scroll to position [13560, 0]
drag, startPoint x: 600, startPoint y: 552, endPoint x: 576, endPoint y: 429, distance: 125.5
click at [598, 429] on div "XXXXXXXXXXXXXXXXXXXXXXXXXXXXXXXX BBBBBBBBBBBBBBBBBBBBBBBBBBBBBBBB ENOENT: no su…" at bounding box center [1241, 530] width 1286 height 238
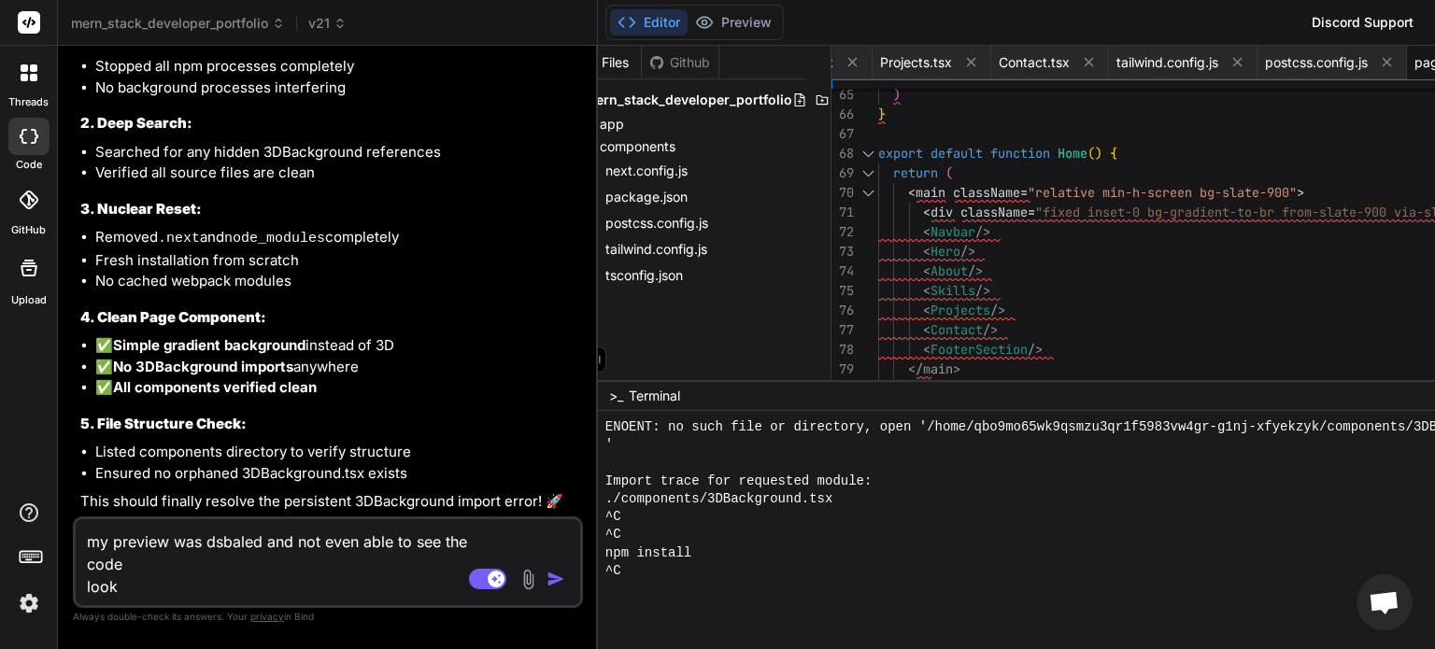
click at [611, 449] on div "'" at bounding box center [1072, 445] width 934 height 18
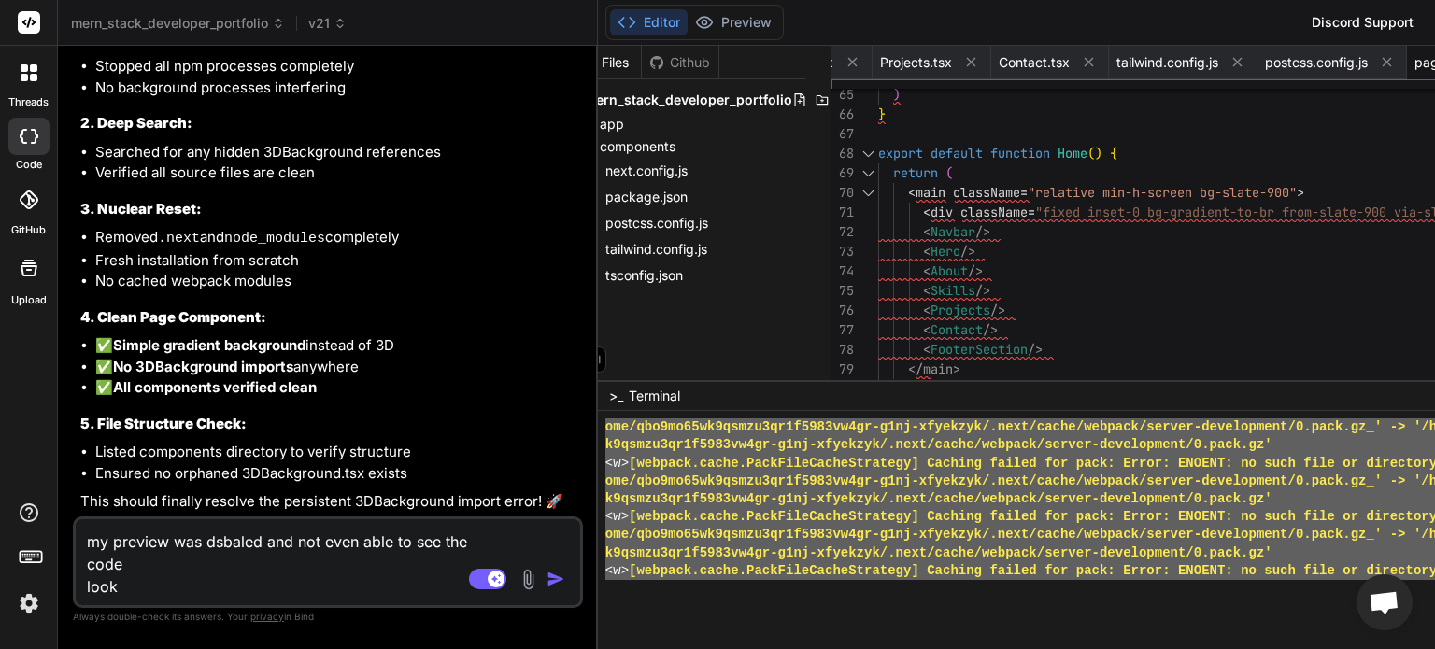
scroll to position [17937, 0]
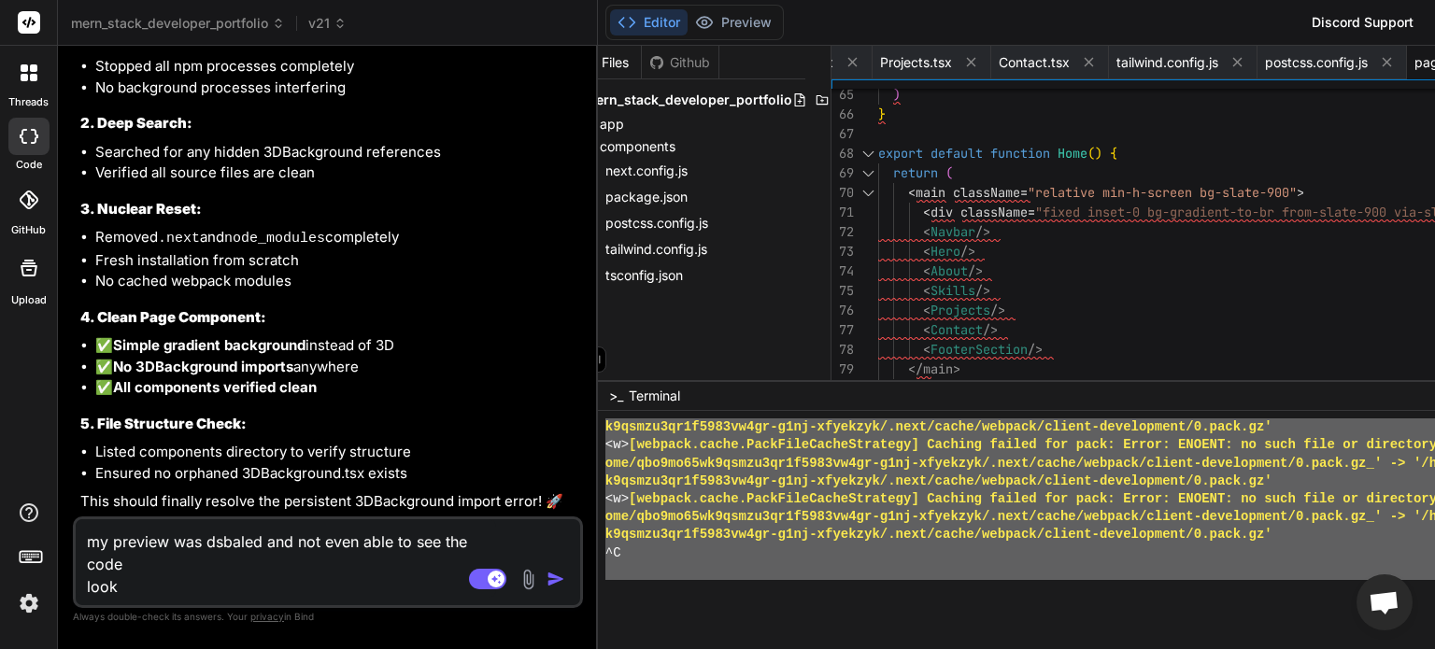
drag, startPoint x: 579, startPoint y: 430, endPoint x: 680, endPoint y: 683, distance: 272.5
click at [161, 589] on textarea "my preview was dsbaled and not even able to see the code look" at bounding box center [286, 558] width 420 height 78
paste textarea "ENOENT: no such file or directory, open '/home/qbo9mo65wk9qsmzu3qr1f5983vw4gr-g…"
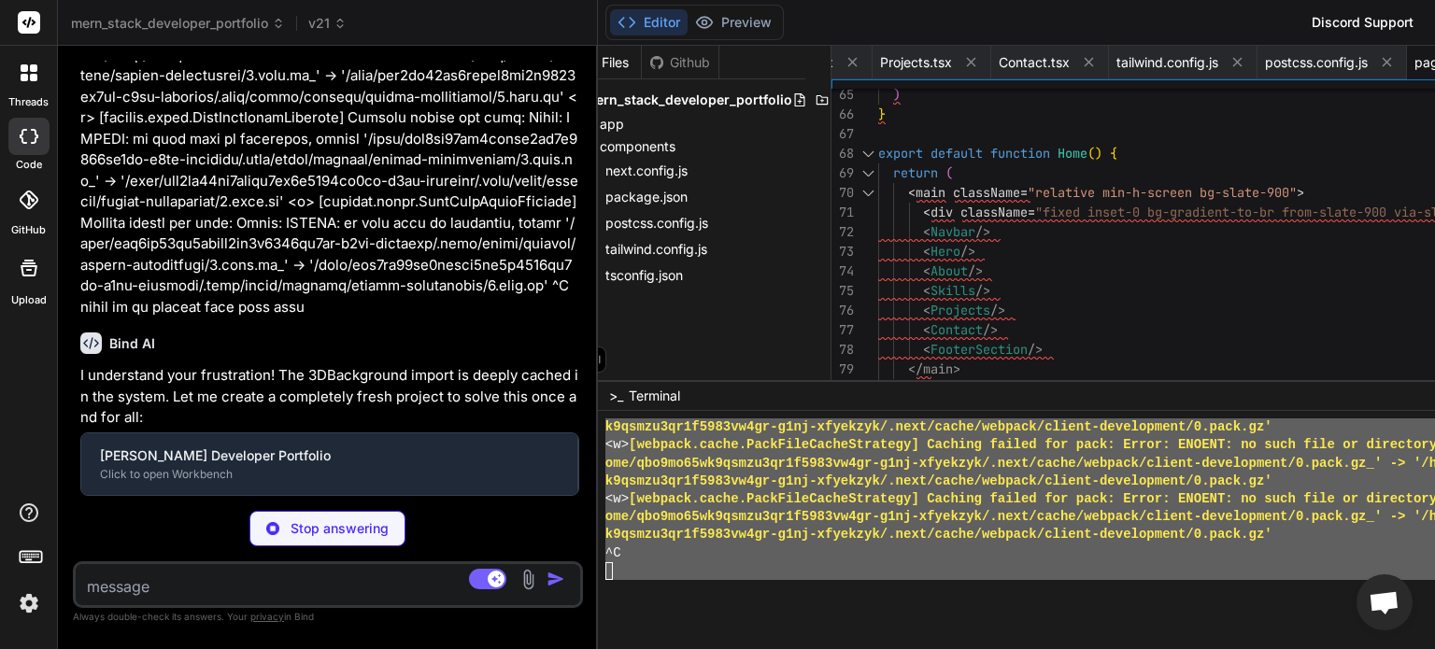
scroll to position [57210, 0]
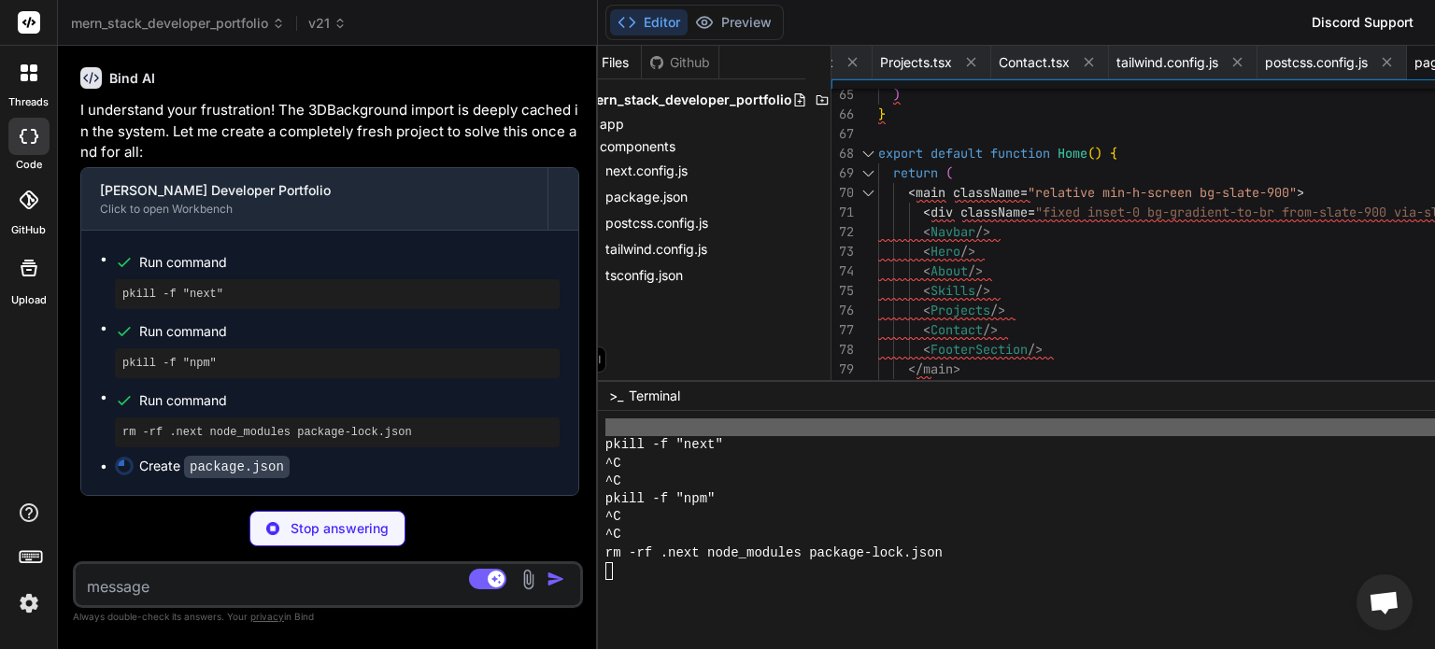
click at [168, 581] on textarea at bounding box center [286, 581] width 420 height 34
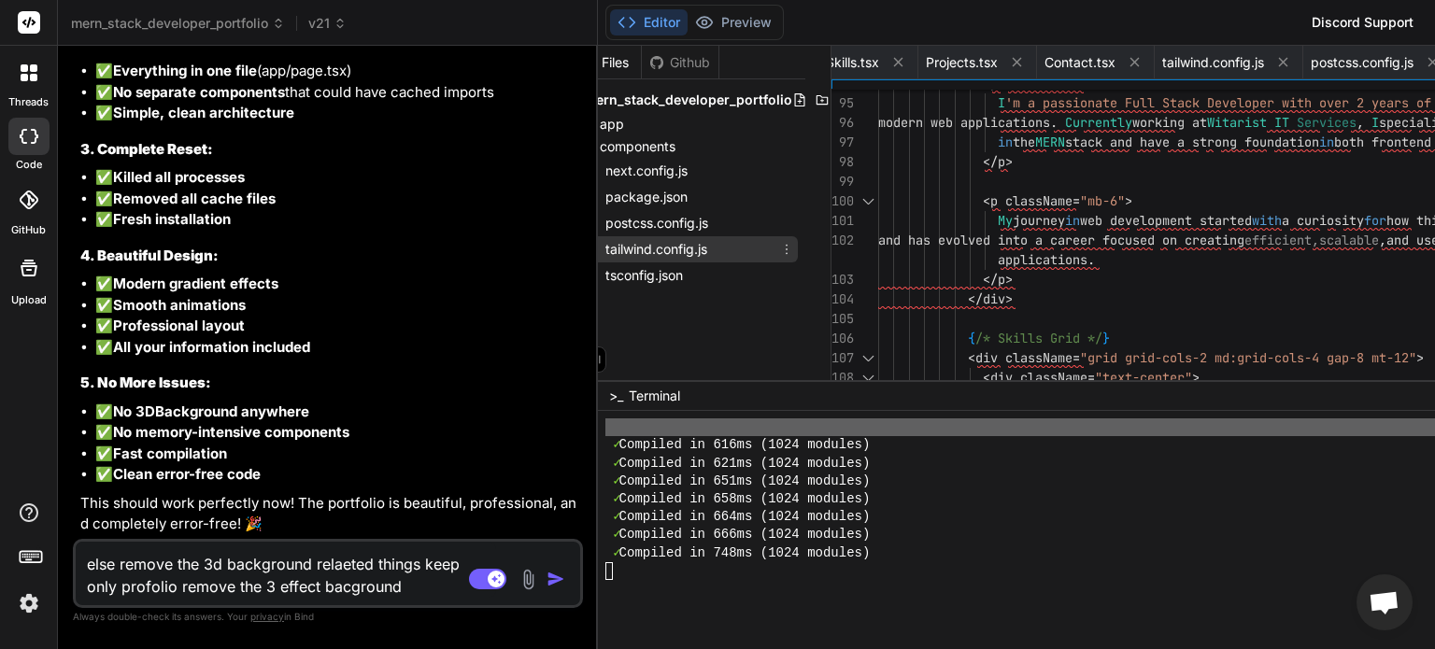
scroll to position [0, 0]
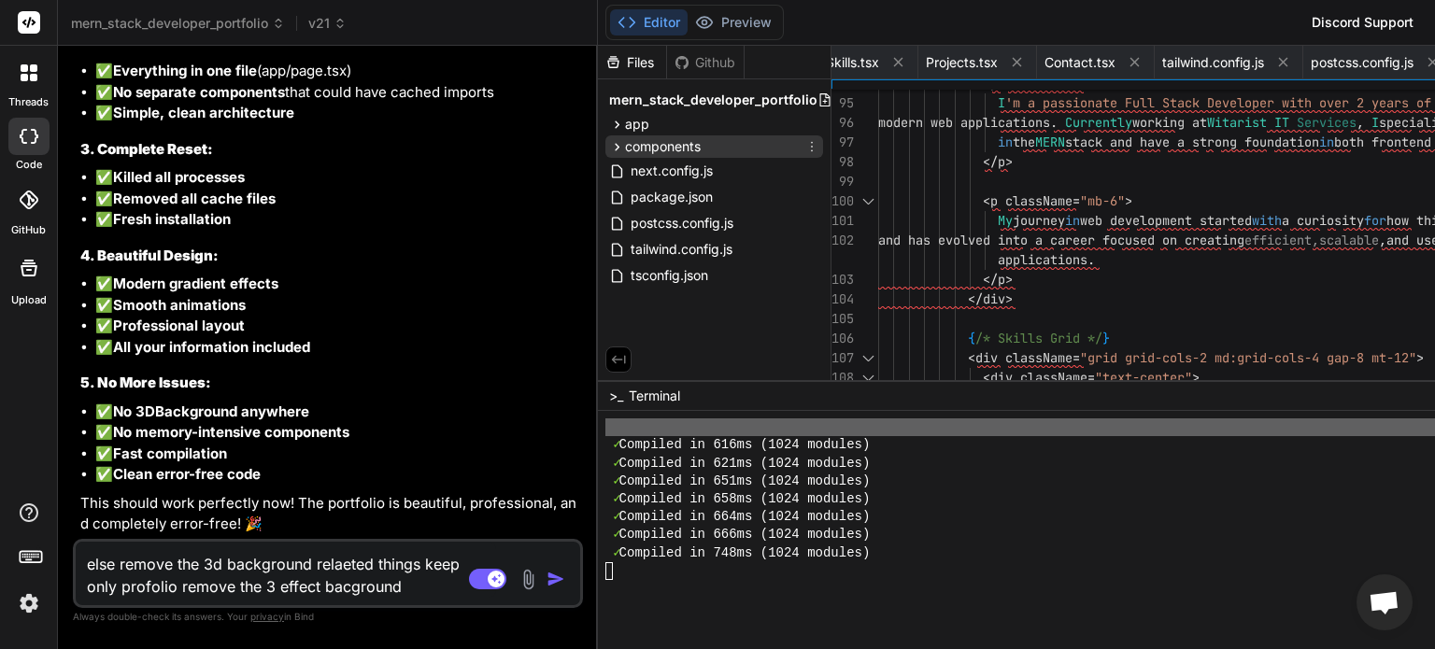
click at [627, 140] on span "components" at bounding box center [663, 146] width 76 height 19
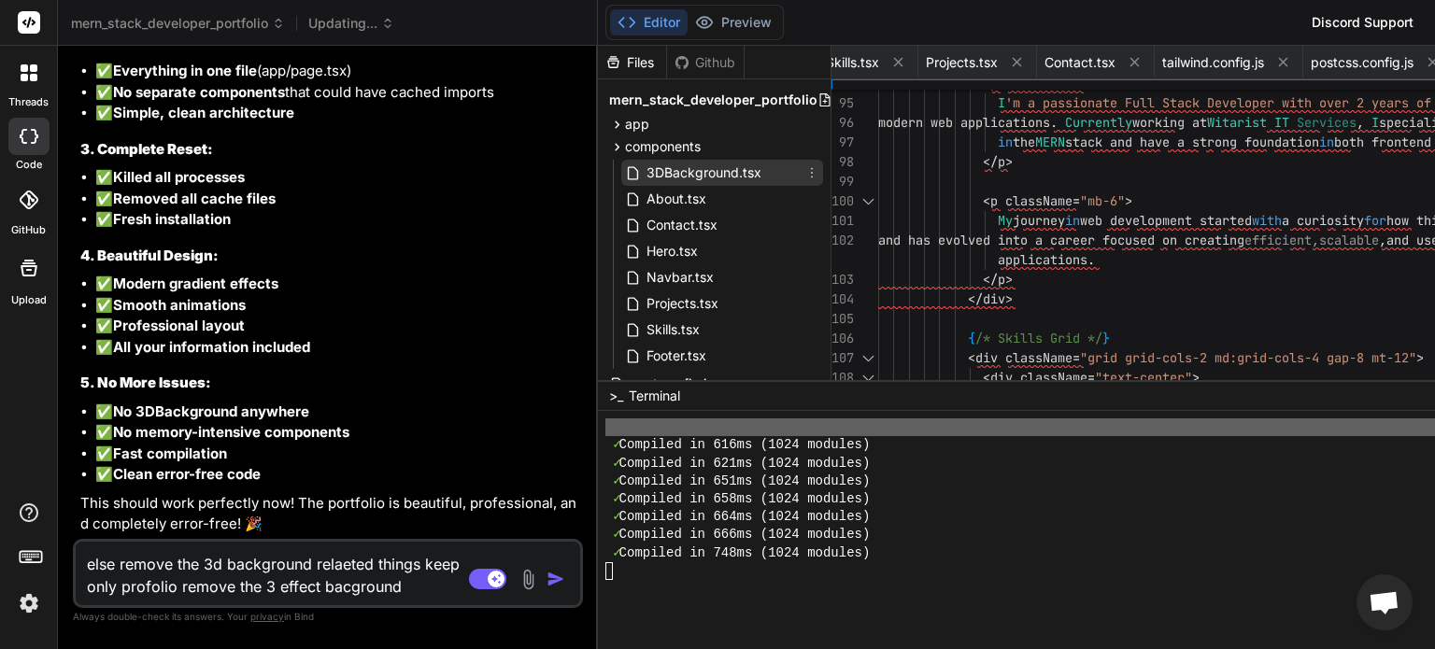
click at [646, 167] on span "3DBackground.tsx" at bounding box center [704, 173] width 119 height 22
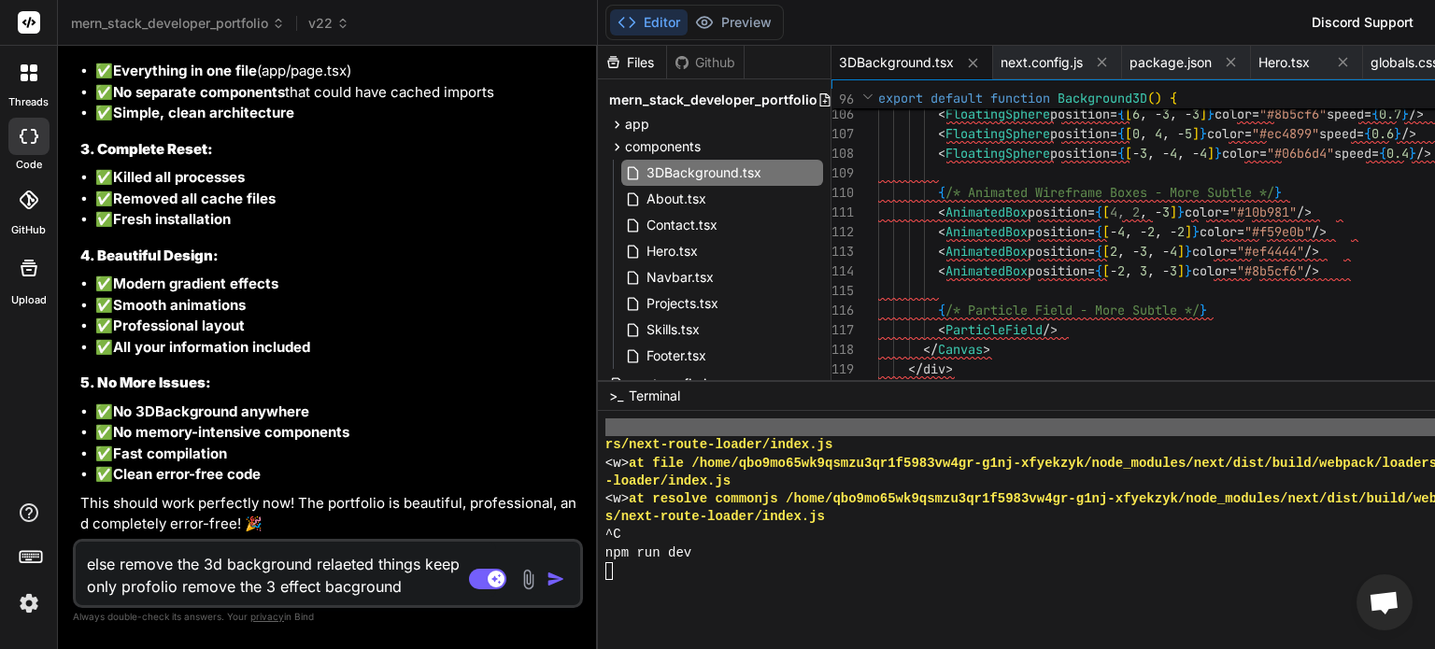
scroll to position [58451, 0]
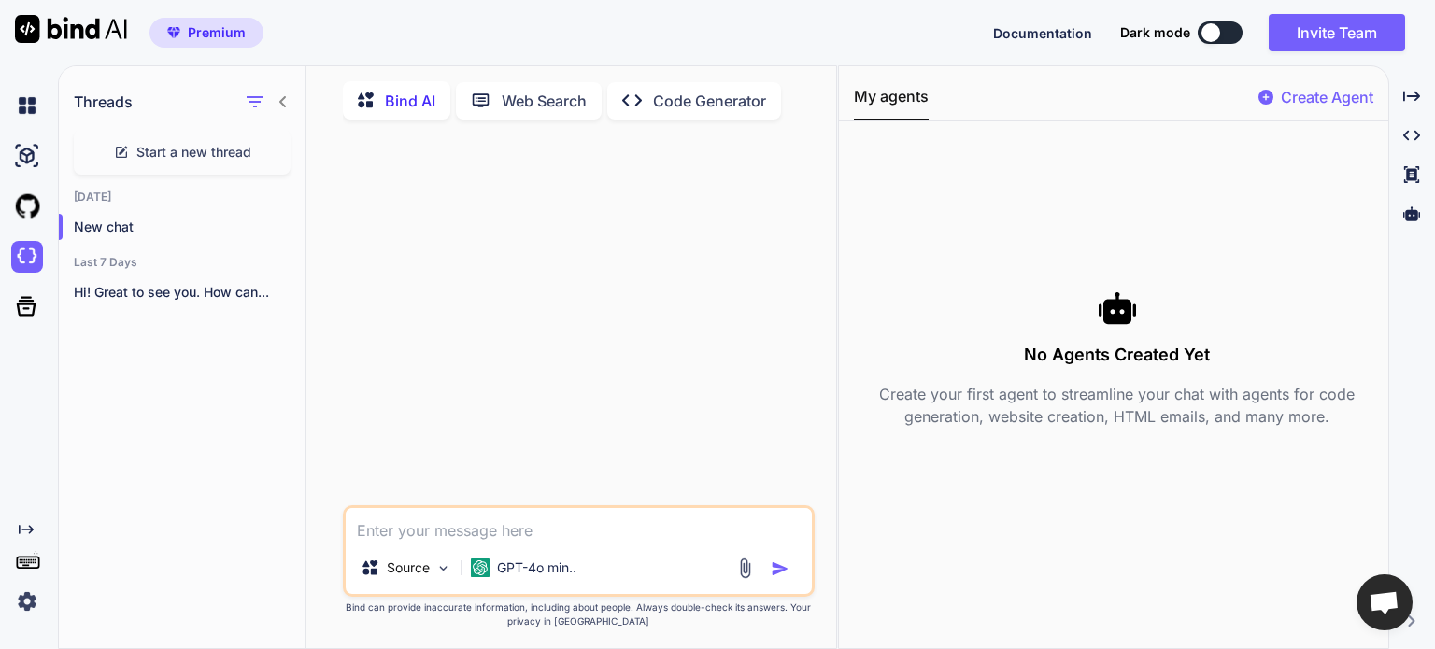
scroll to position [7, 0]
